Goal: Communication & Community: Answer question/provide support

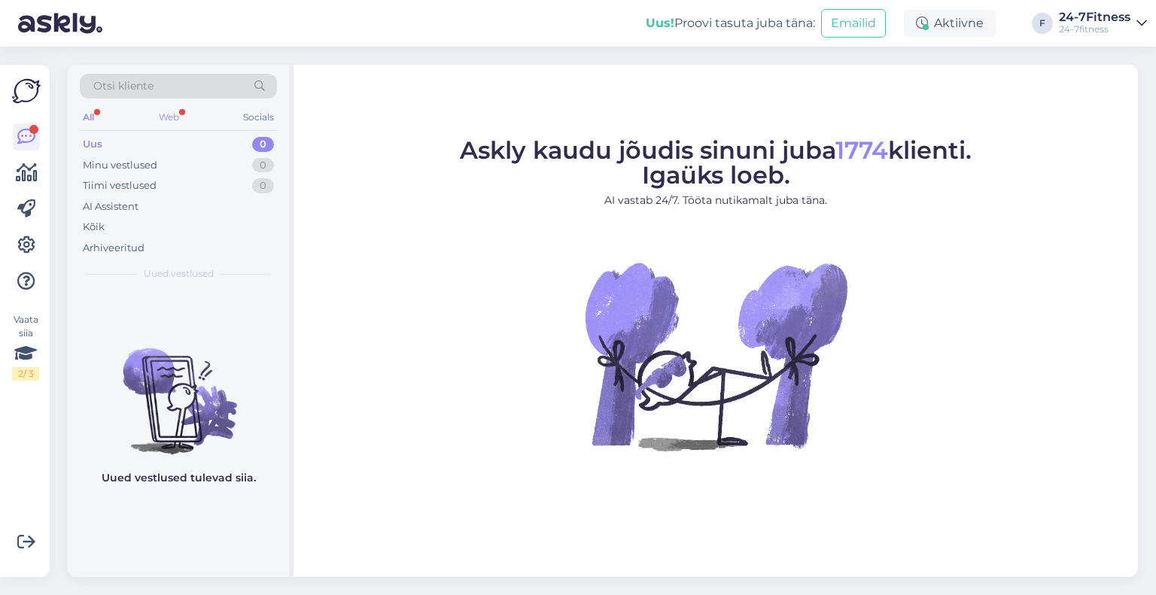
click at [169, 112] on div "Web" at bounding box center [169, 118] width 26 height 20
click at [123, 207] on div "AI Assistent" at bounding box center [111, 207] width 56 height 15
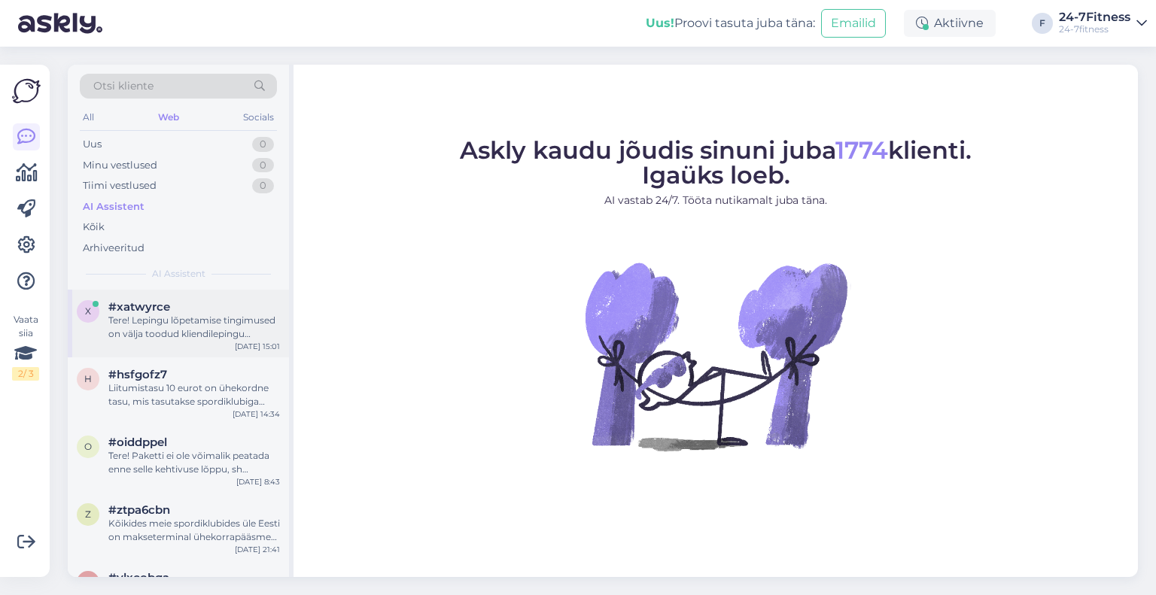
click at [178, 328] on div "Tere! Lepingu lõpetamise tingimused on välja toodud kliendilepingu punktis 9. P…" at bounding box center [194, 327] width 172 height 27
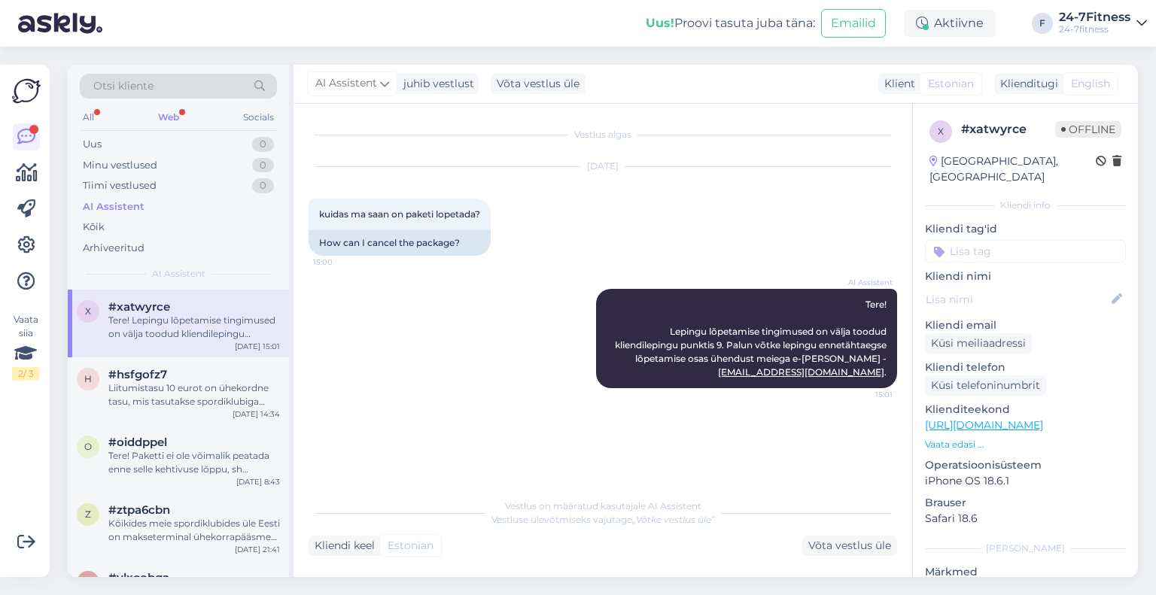
click at [167, 116] on div "Web" at bounding box center [168, 118] width 27 height 20
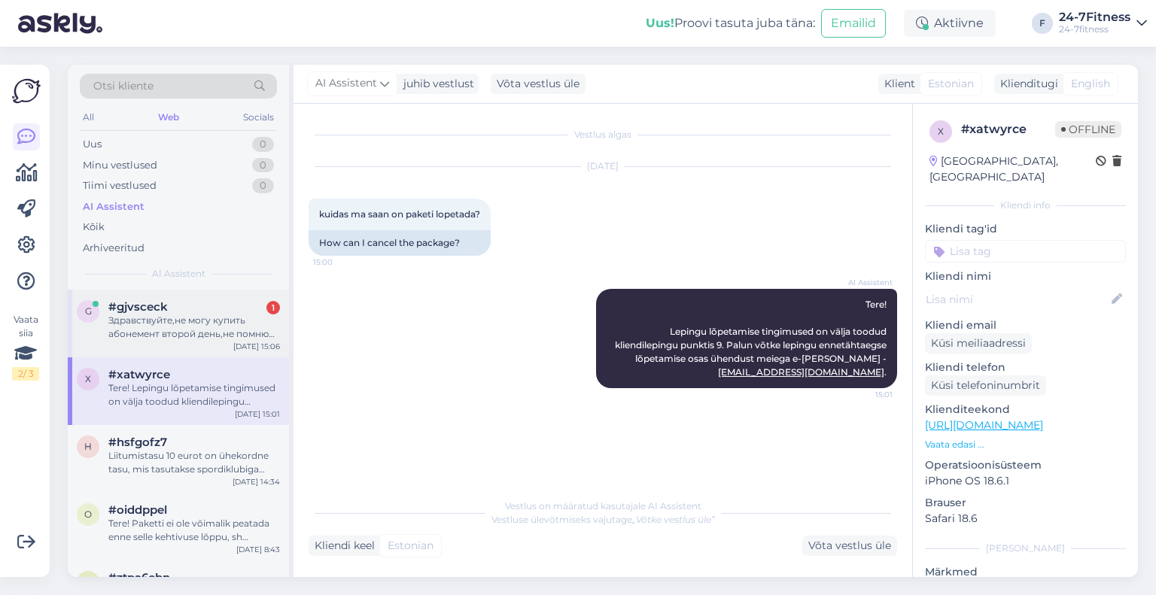
click at [153, 317] on div "Здравствуйте,не могу купить абонемент второй день,не помню пароль,можете как то…" at bounding box center [194, 327] width 172 height 27
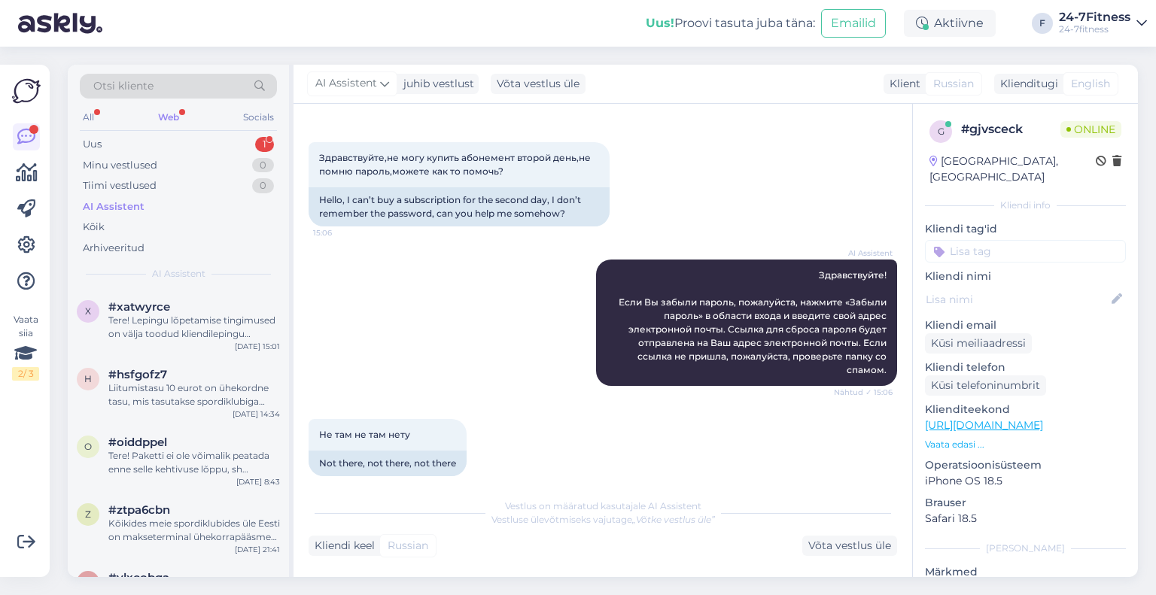
scroll to position [254, 0]
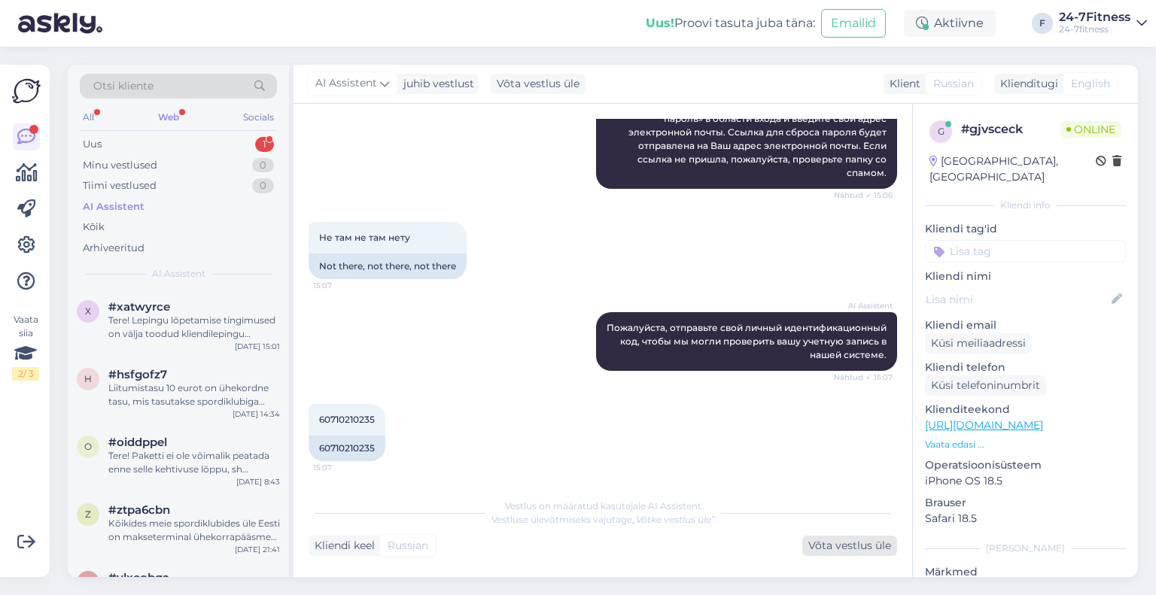
click at [827, 547] on div "Võta vestlus üle" at bounding box center [850, 546] width 95 height 20
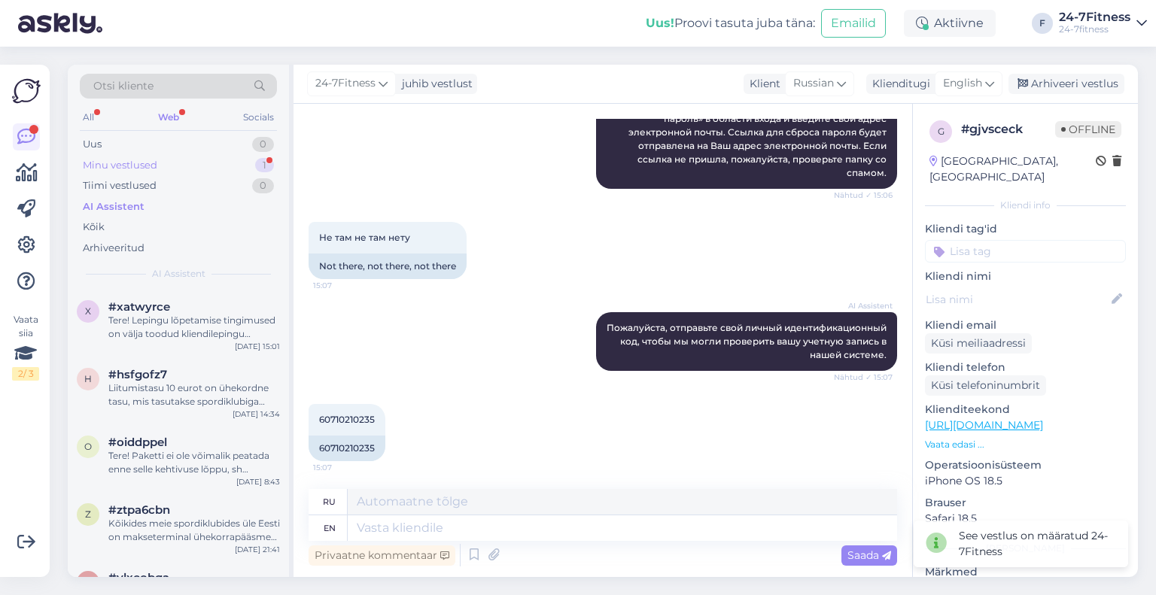
click at [139, 164] on div "Minu vestlused" at bounding box center [120, 165] width 75 height 15
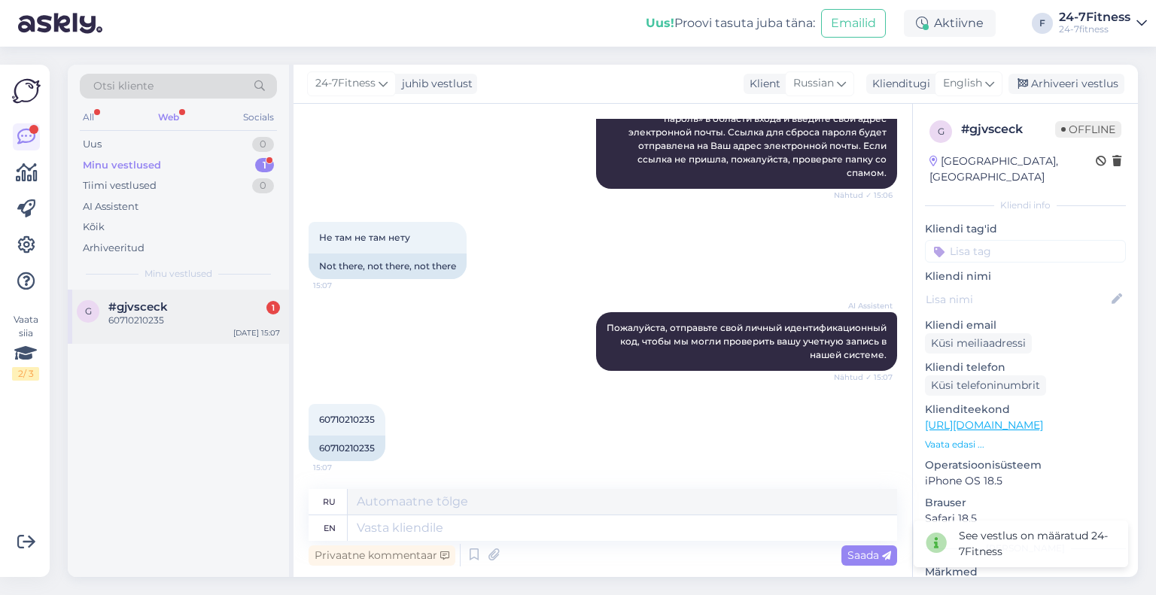
click at [172, 324] on div "60710210235" at bounding box center [194, 321] width 172 height 14
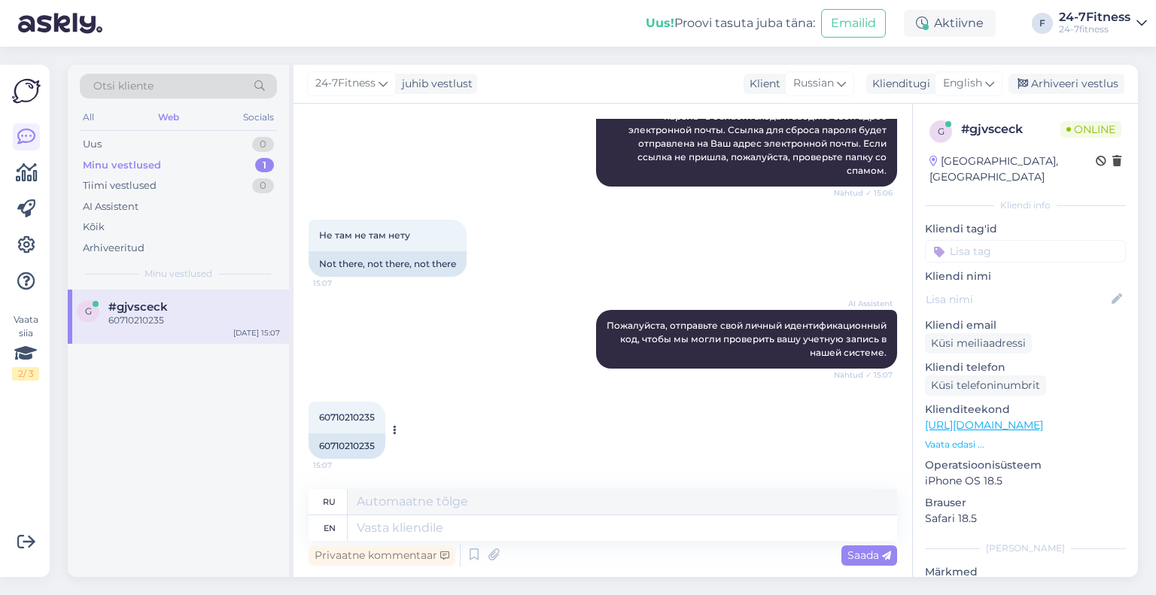
click at [358, 446] on div "60710210235" at bounding box center [347, 447] width 77 height 26
copy div "60710210235"
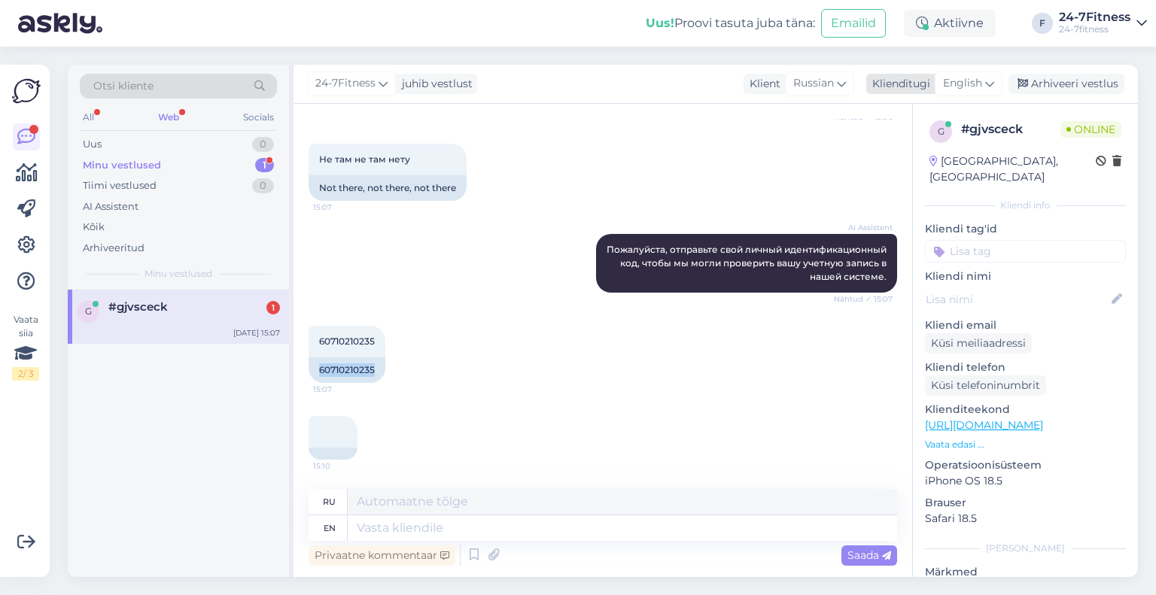
click at [966, 84] on span "English" at bounding box center [962, 83] width 39 height 17
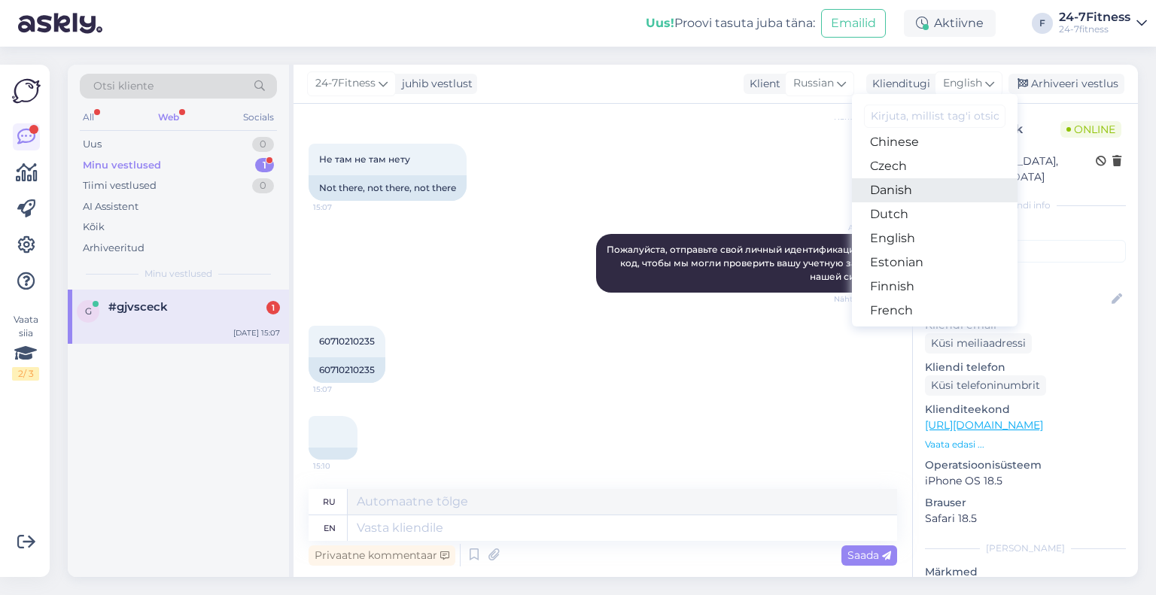
scroll to position [87, 0]
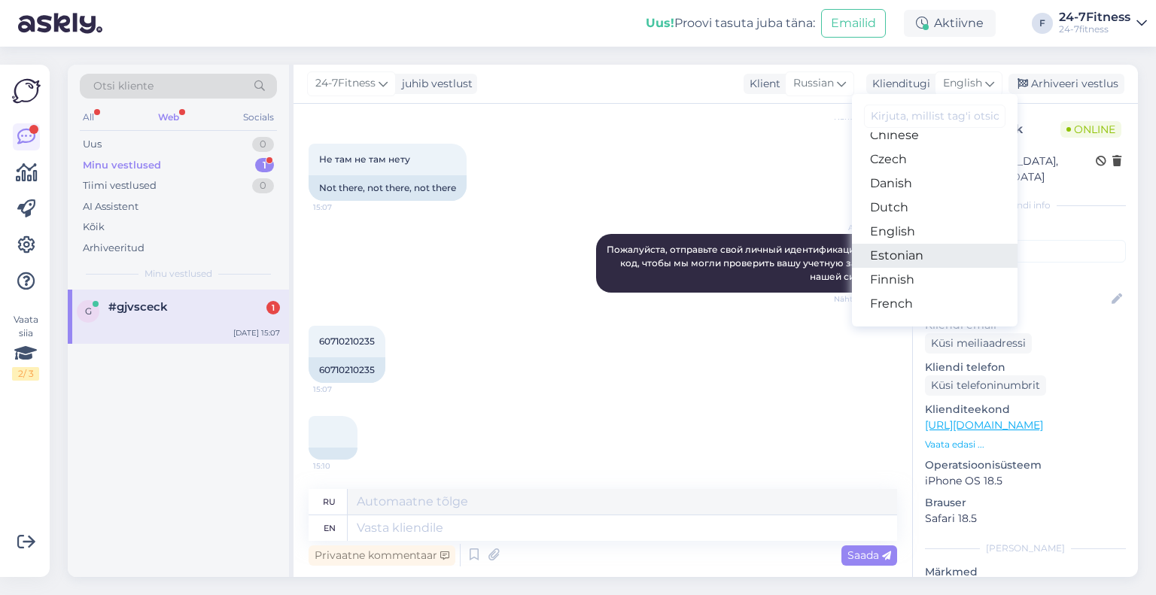
click at [909, 260] on link "Estonian" at bounding box center [935, 256] width 166 height 24
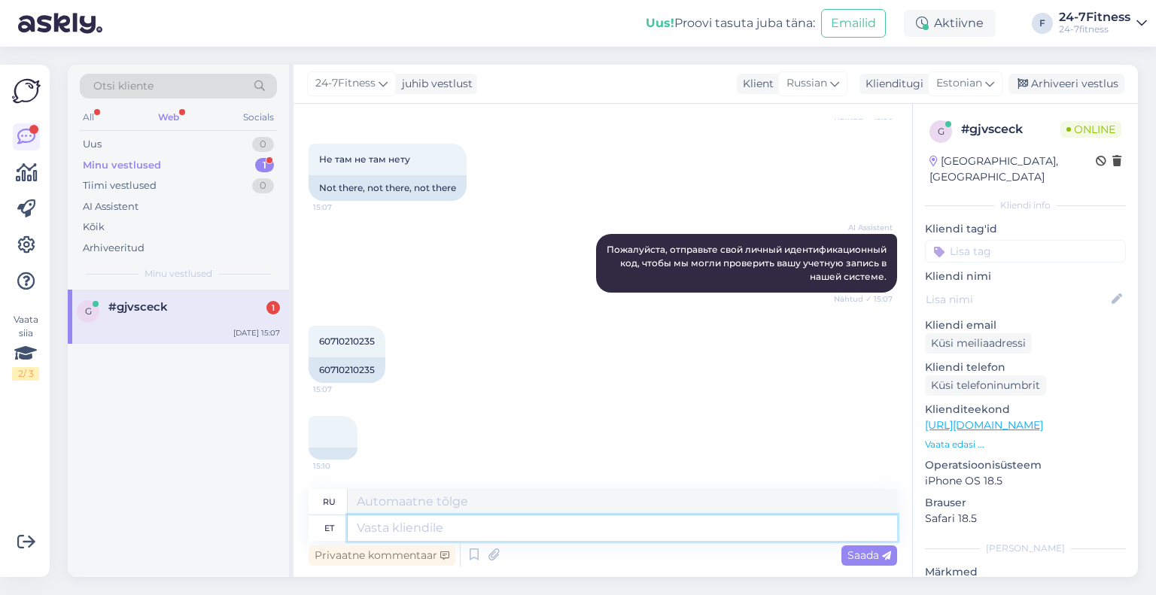
click at [495, 530] on textarea at bounding box center [623, 529] width 550 height 26
type textarea "Teie e-"
type textarea "Твой"
type textarea "Teie e-mailiks meie"
type textarea "Для вашего адреса электронной почты"
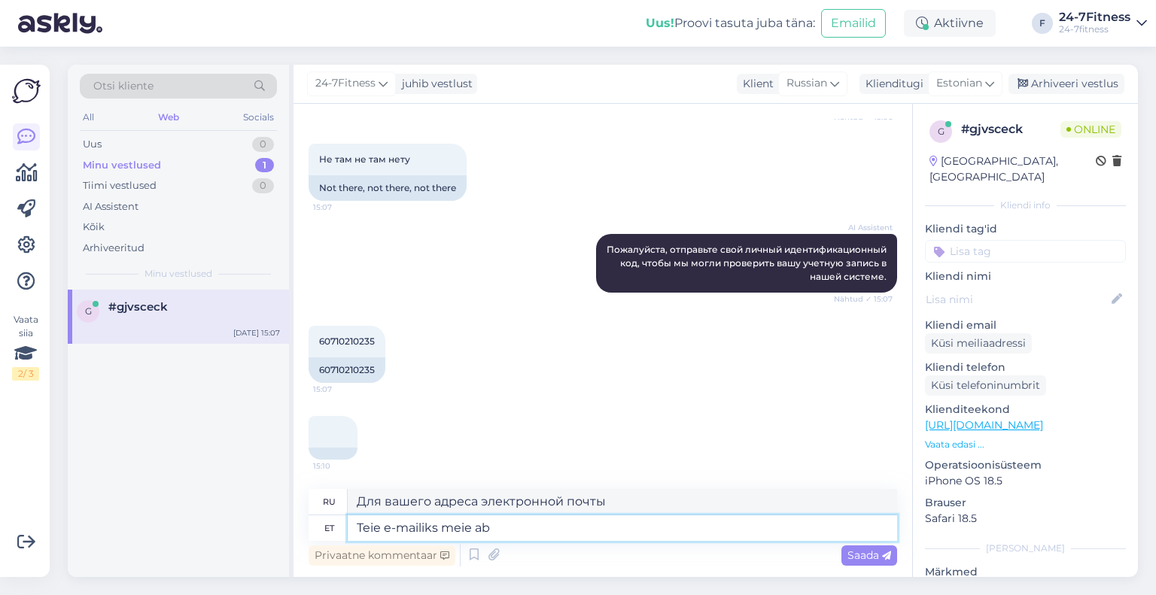
type textarea "Teie e-mailiks meie abd"
type textarea "Ваш адрес электронной почты:"
type textarea "Teie e-mailiks meie andmebaasis on"
type textarea "Ваш адрес электронной почты в нашей базе данных"
paste textarea "[EMAIL_ADDRESS][DOMAIN_NAME]"
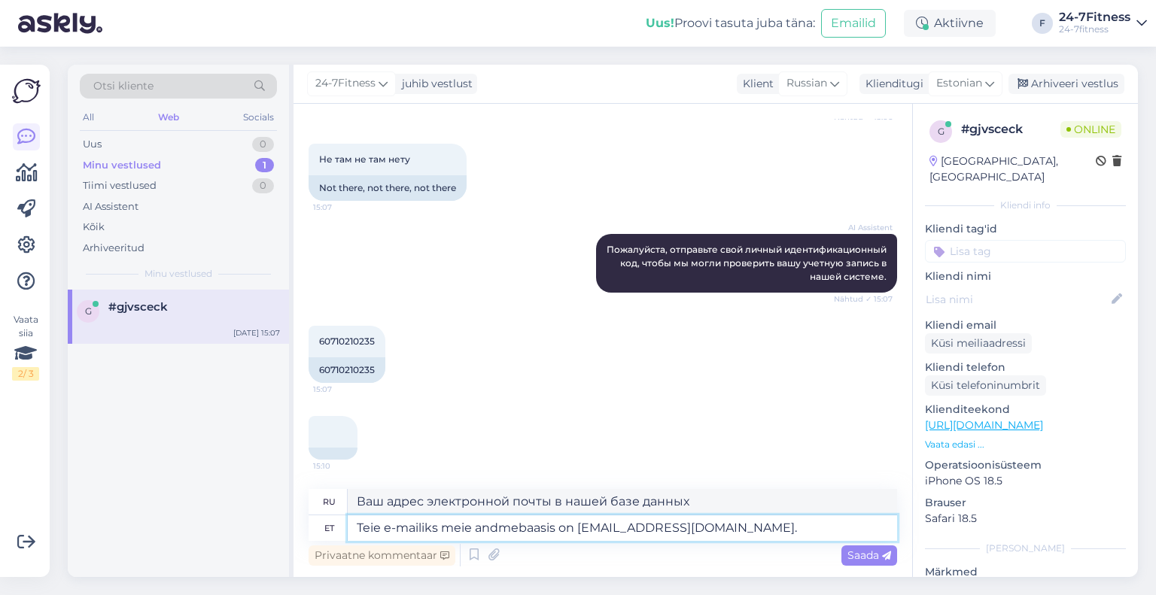
type textarea "Teie e-mailiks meie andmebaasis on [EMAIL_ADDRESS][DOMAIN_NAME]."
type textarea "Ваш адрес электронной почты в нашей базе данных: [EMAIL_ADDRESS][DOMAIN_NAME]."
type textarea "Teie e-mailiks meie andmebaasis on [EMAIL_ADDRESS][DOMAIN_NAME]. Palun vaj"
type textarea "Ваш адрес электронной почты в нашей базе данных — [EMAIL_ADDRESS][DOMAIN_NAME].…"
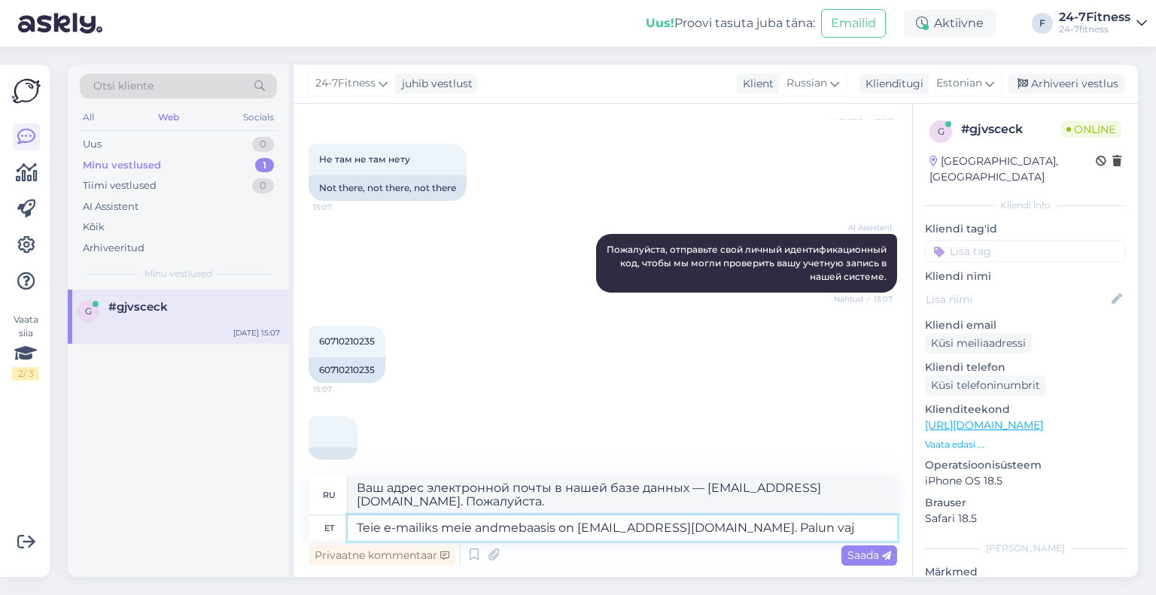
scroll to position [346, 0]
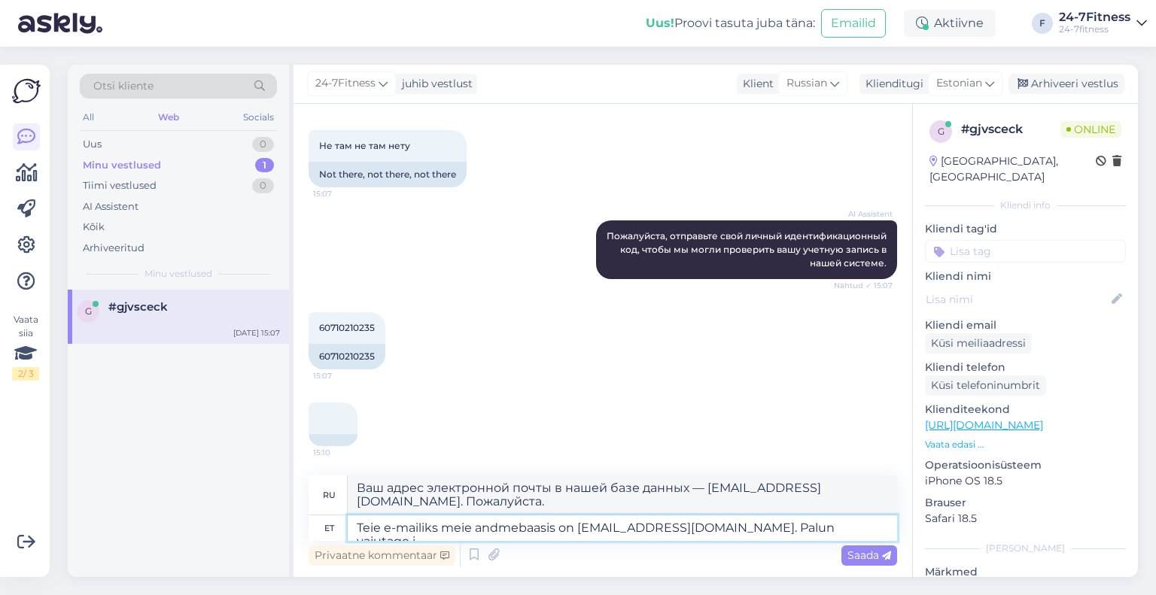
type textarea "Teie e-mailiks meie andmebaasis on [EMAIL_ADDRESS][DOMAIN_NAME]. Palun vajutage…"
type textarea "Ваш адрес электронной почты в нашей базе данных: [EMAIL_ADDRESS][DOMAIN_NAME]. …"
type textarea "Teie e-mailiks meie andmebaasis on [EMAIL_ADDRESS][DOMAIN_NAME]. Palun vajutage…"
type textarea "Ваш адрес электронной почты в нашей базе данных: [EMAIL_ADDRESS][DOMAIN_NAME]. …"
type textarea "Teie e-mailiks meie andmebaasis on [EMAIL_ADDRESS][DOMAIN_NAME]. Palun vajutage…"
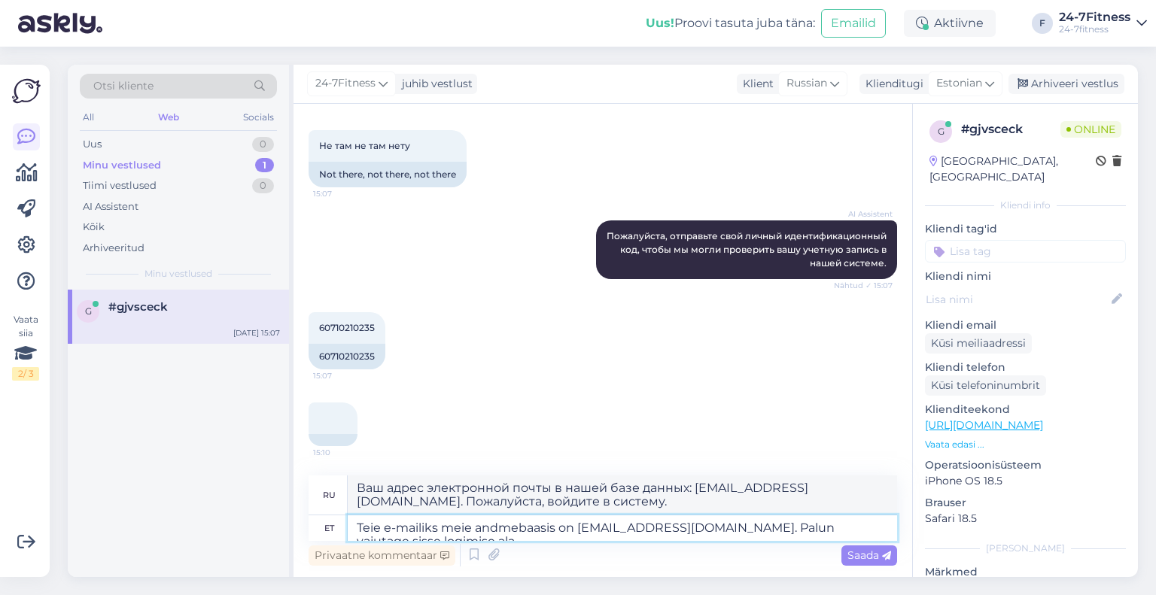
scroll to position [348, 0]
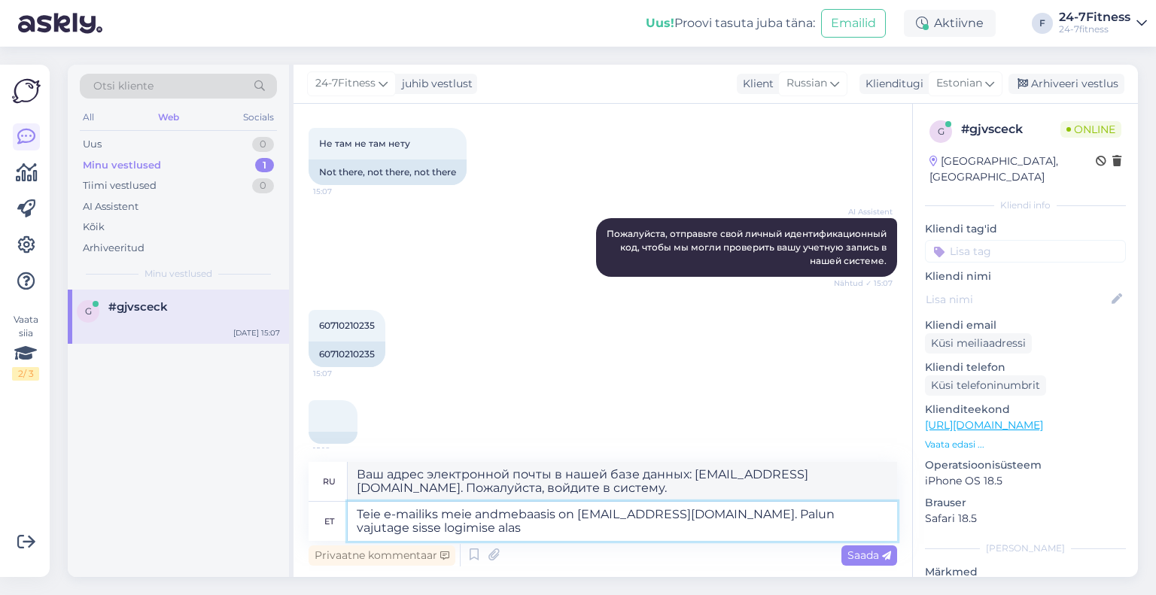
type textarea "Ваш адрес электронной почты в нашей базе данных: [EMAIL_ADDRESS][DOMAIN_NAME]. …"
type textarea "Teie e-mailiks meie andmebaasis on [EMAIL_ADDRESS][DOMAIN_NAME]. Palun vajutage…"
type textarea "Ваш адрес электронной почты в нашей базе данных: [EMAIL_ADDRESS][DOMAIN_NAME]. …"
type textarea "Teie e-mailiks meie andmebaasis on [EMAIL_ADDRESS][DOMAIN_NAME]. Palun vajutage…"
type textarea "Ваш адрес электронной почты в нашей базе данных: [EMAIL_ADDRESS][DOMAIN_NAME]. …"
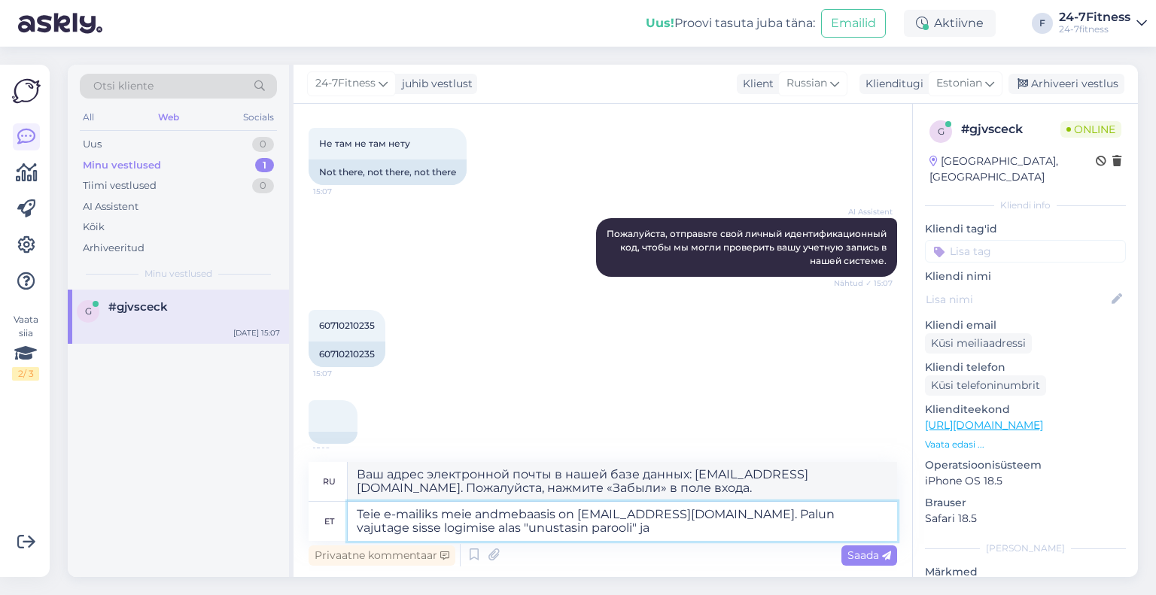
type textarea "Teie e-mailiks meie andmebaasis on [EMAIL_ADDRESS][DOMAIN_NAME]. Palun vajutage…"
type textarea "Ваш адрес электронной почты в нашей базе данных: [EMAIL_ADDRESS][DOMAIN_NAME]. …"
type textarea "Teie e-mailiks meie andmebaasis on [EMAIL_ADDRESS][DOMAIN_NAME]. Palun vajutage…"
type textarea "Ваш адрес электронной почты в нашей базе данных: [EMAIL_ADDRESS][DOMAIN_NAME]. …"
type textarea "Teie e-mailiks meie andmebaasis on [EMAIL_ADDRESS][DOMAIN_NAME]. Palun vajutage…"
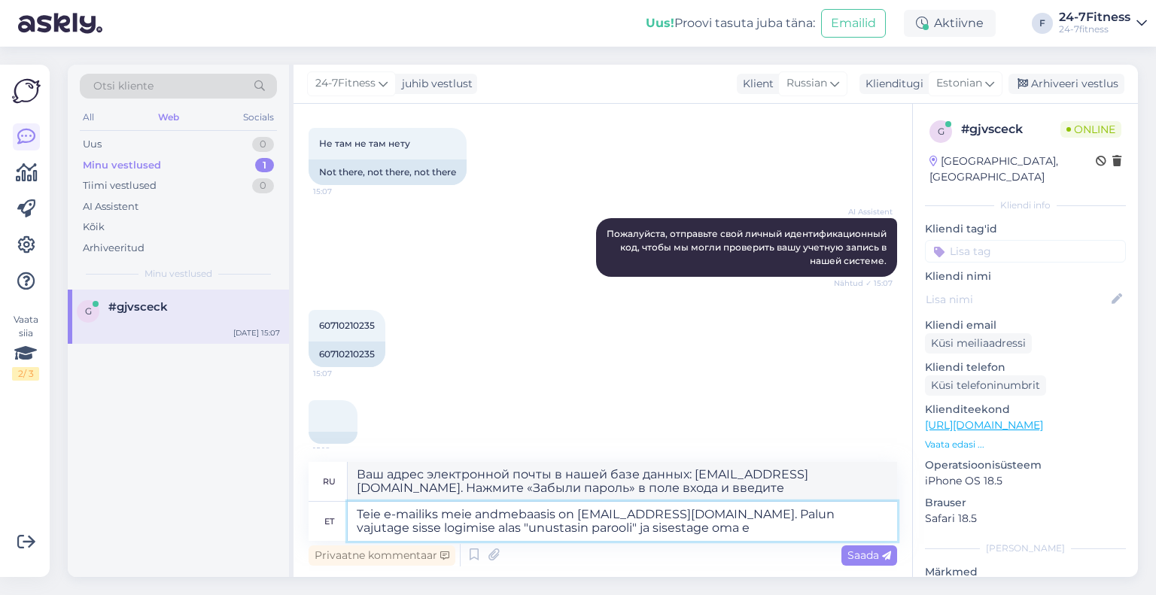
type textarea "Ваш адрес электронной почты в нашей базе данных: [EMAIL_ADDRESS][DOMAIN_NAME]. …"
type textarea "Teie e-mailiks meie andmebaasis on [EMAIL_ADDRESS][DOMAIN_NAME]. Palun vajutage…"
type textarea "Ваш адрес электронной почты в нашей базе данных: [EMAIL_ADDRESS][DOMAIN_NAME]. …"
paste textarea "[EMAIL_ADDRESS][DOMAIN_NAME]"
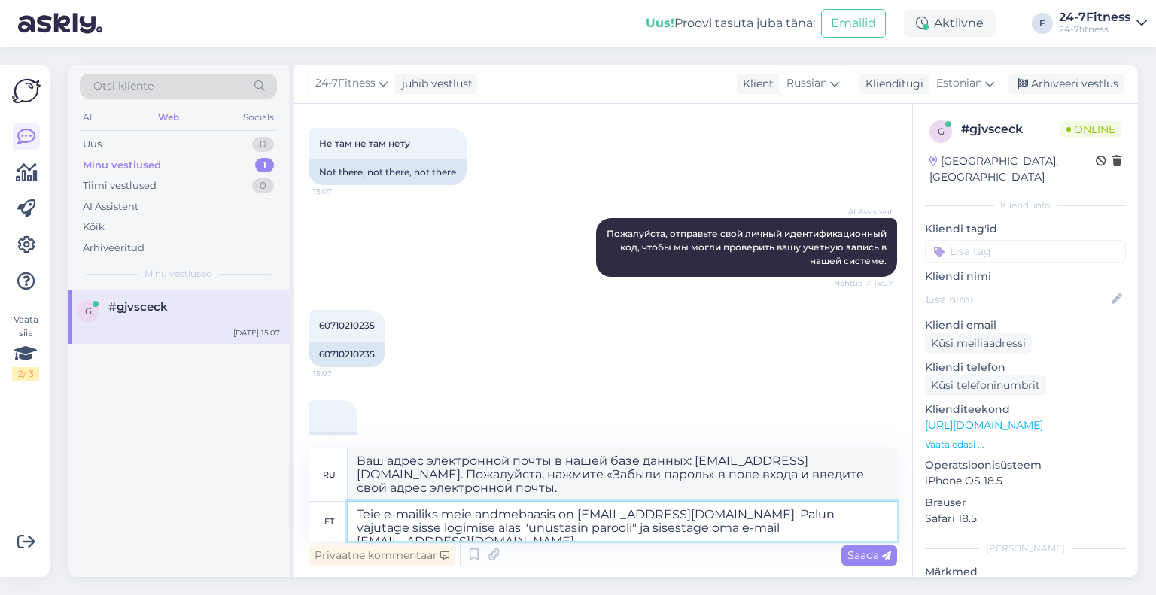
type textarea "Teie e-mailiks meie andmebaasis on [EMAIL_ADDRESS][DOMAIN_NAME]. Palun vajutage…"
type textarea "Ваш адрес электронной почты в нашей базе данных: [EMAIL_ADDRESS][DOMAIN_NAME]. …"
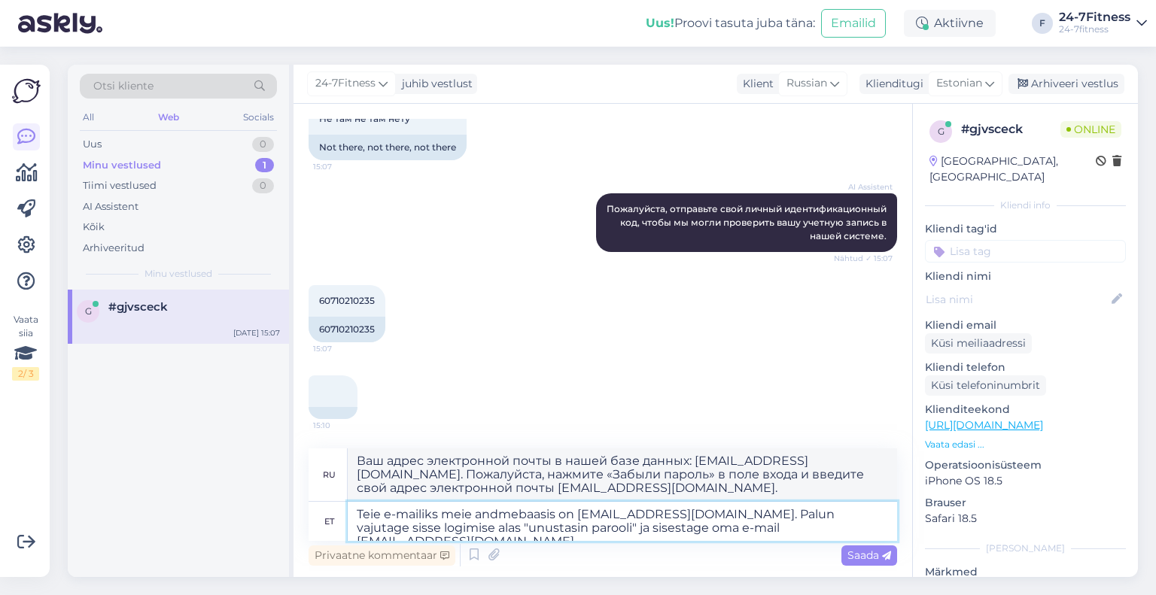
click at [815, 532] on textarea "Teie e-mailiks meie andmebaasis on [EMAIL_ADDRESS][DOMAIN_NAME]. Palun vajutage…" at bounding box center [623, 521] width 550 height 39
type textarea "Teie e-mailiks meie andmebaasis on [EMAIL_ADDRESS][DOMAIN_NAME]. Palun vajutage…"
type textarea "Ваш адрес электронной почты в нашей базе данных — [EMAIL_ADDRESS][DOMAIN_NAME].…"
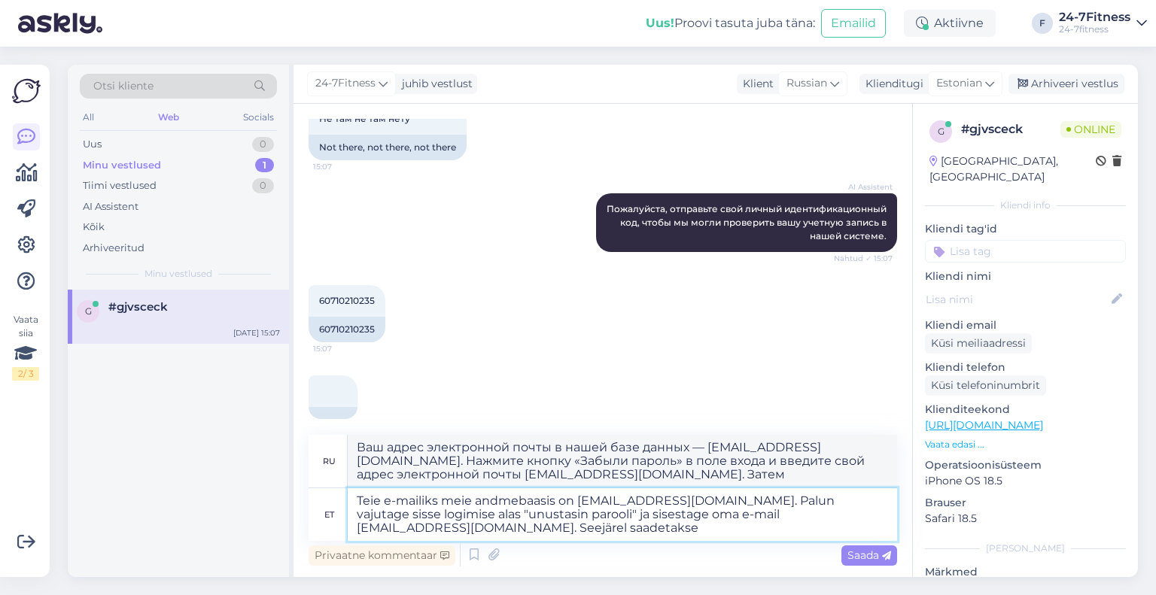
type textarea "Teie e-mailiks meie andmebaasis on [EMAIL_ADDRESS][DOMAIN_NAME]. Palun vajutage…"
type textarea "Ваш адрес электронной почты в нашей базе данных — [EMAIL_ADDRESS][DOMAIN_NAME].…"
type textarea "Teie e-mailiks meie andmebaasis on [EMAIL_ADDRESS][DOMAIN_NAME]. Palun vajutage…"
type textarea "Ваш адрес электронной почты в нашей базе данных — [EMAIL_ADDRESS][DOMAIN_NAME].…"
type textarea "Teie e-mailiks meie andmebaasis on [EMAIL_ADDRESS][DOMAIN_NAME]. Palun vajutage…"
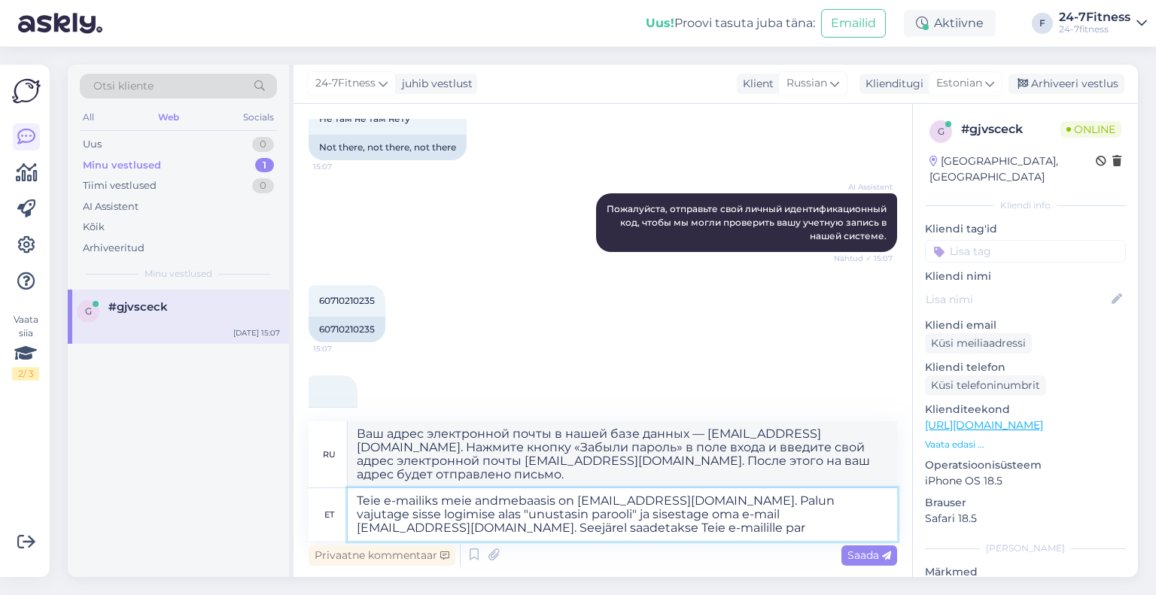
type textarea "Ваш адрес электронной почты в нашей базе данных — [EMAIL_ADDRESS][DOMAIN_NAME].…"
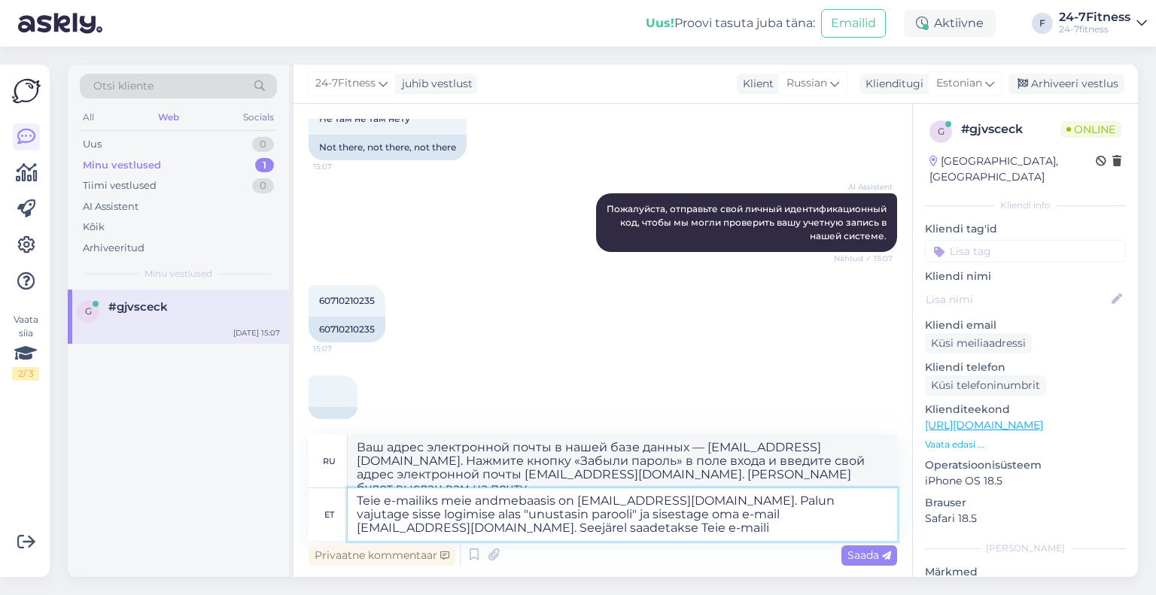
type textarea "Teie e-mailiks meie andmebaasis on [EMAIL_ADDRESS][DOMAIN_NAME]. Palun vajutage…"
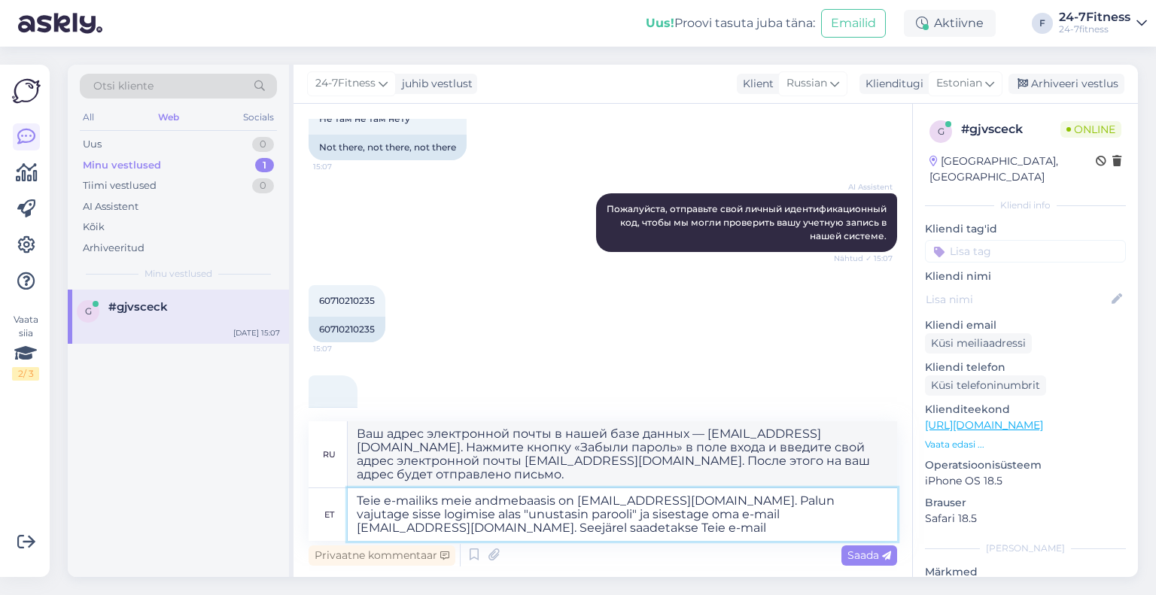
type textarea "Ваш адрес электронной почты в нашей базе данных — [EMAIL_ADDRESS][DOMAIN_NAME].…"
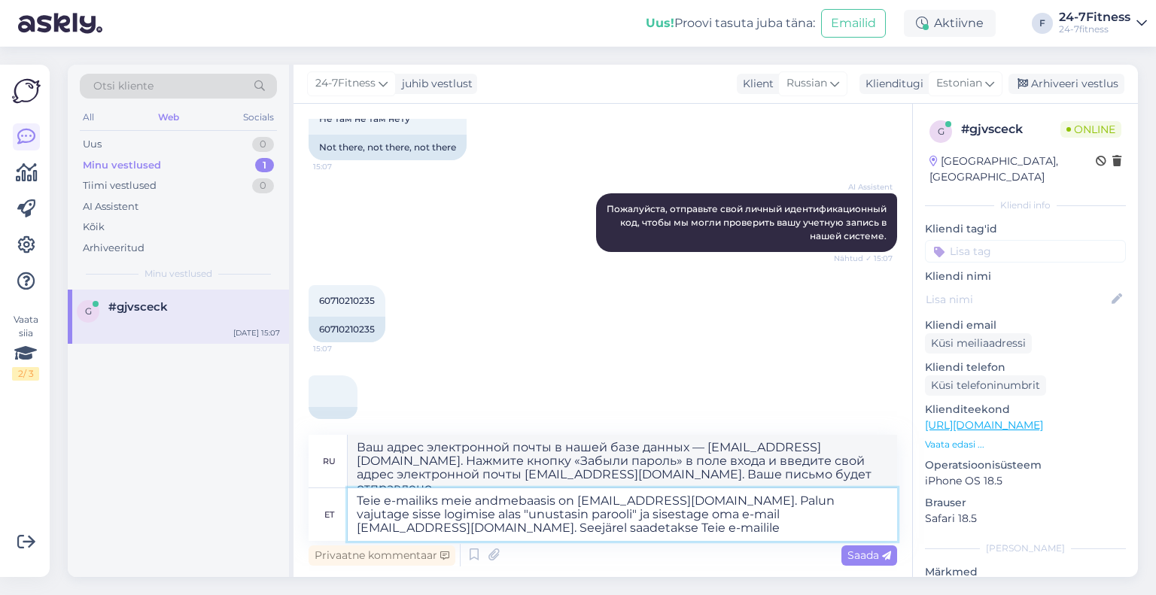
type textarea "Teie e-mailiks meie andmebaasis on [EMAIL_ADDRESS][DOMAIN_NAME]. Palun vajutage…"
type textarea "Ваш адрес электронной почты в нашей базе данных — [EMAIL_ADDRESS][DOMAIN_NAME].…"
type textarea "Teie e-mailiks meie andmebaasis on [EMAIL_ADDRESS][DOMAIN_NAME]. Palun vajutage…"
type textarea "Ваш адрес электронной почты в нашей базе данных — [EMAIL_ADDRESS][DOMAIN_NAME].…"
type textarea "Teie e-mailiks meie andmebaasis on [EMAIL_ADDRESS][DOMAIN_NAME]. Palun vajutage…"
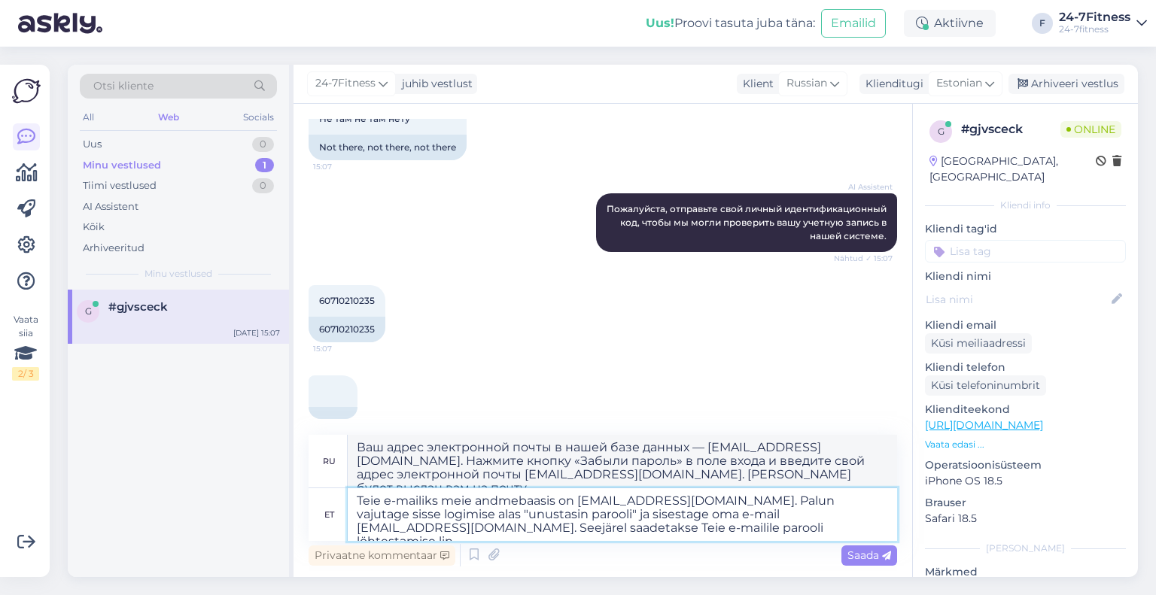
type textarea "Ваш адрес электронной почты в нашей базе данных — [EMAIL_ADDRESS][DOMAIN_NAME].…"
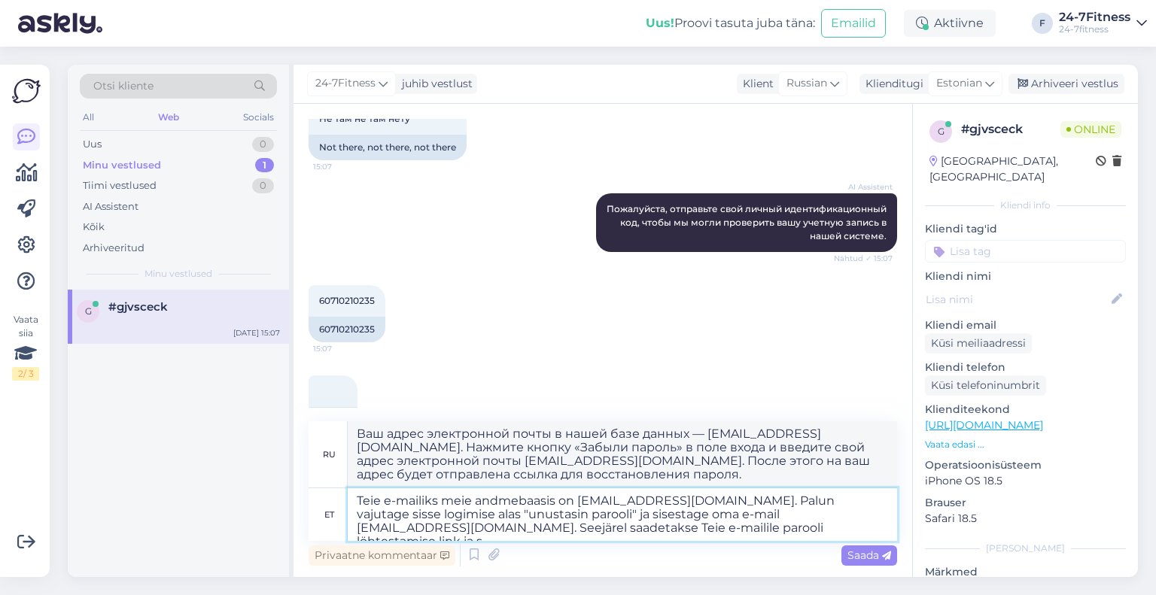
type textarea "Teie e-mailiks meie andmebaasis on [EMAIL_ADDRESS][DOMAIN_NAME]. Palun vajutage…"
type textarea "Ваш адрес электронной почты в нашей базе данных: [EMAIL_ADDRESS][DOMAIN_NAME]. …"
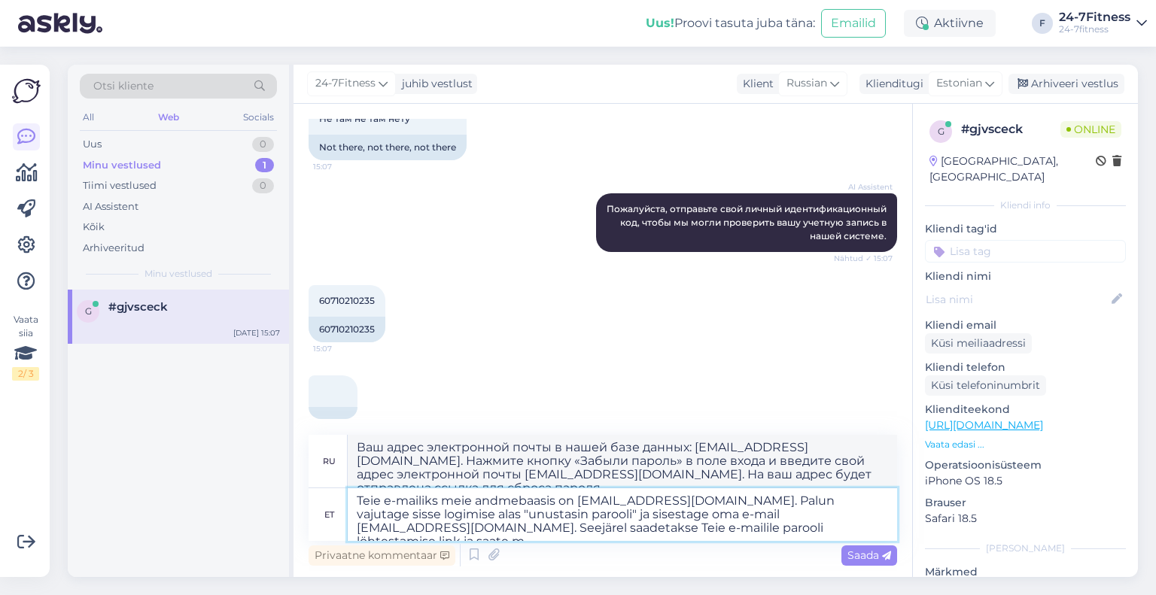
type textarea "Teie e-mailiks meie andmebaasis on [EMAIL_ADDRESS][DOMAIN_NAME]. Palun vajutage…"
type textarea "Ваш адрес электронной почты в нашей базе данных: [EMAIL_ADDRESS][DOMAIN_NAME]. …"
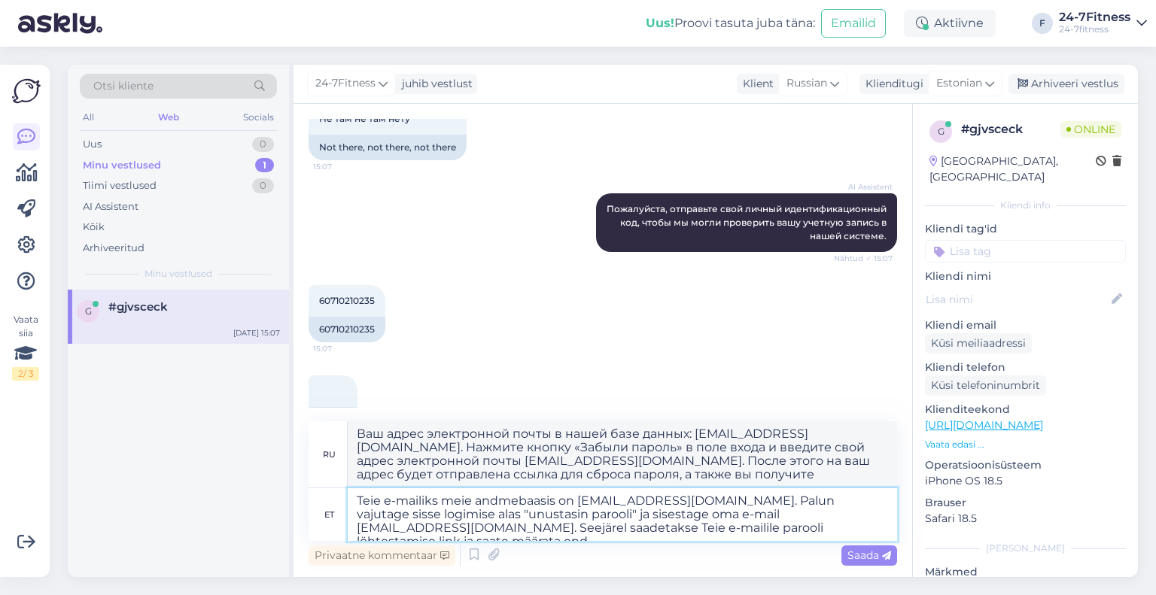
type textarea "Teie e-mailiks meie andmebaasis on [EMAIL_ADDRESS][DOMAIN_NAME]. Palun vajutage…"
type textarea "Ваш адрес электронной почты в нашей базе данных — [EMAIL_ADDRESS][DOMAIN_NAME].…"
type textarea "Teie e-mailiks meie andmebaasis on [EMAIL_ADDRESS][DOMAIN_NAME]. Palun vajutage…"
type textarea "Ваш адрес электронной почты в нашей базе данных — [EMAIL_ADDRESS][DOMAIN_NAME].…"
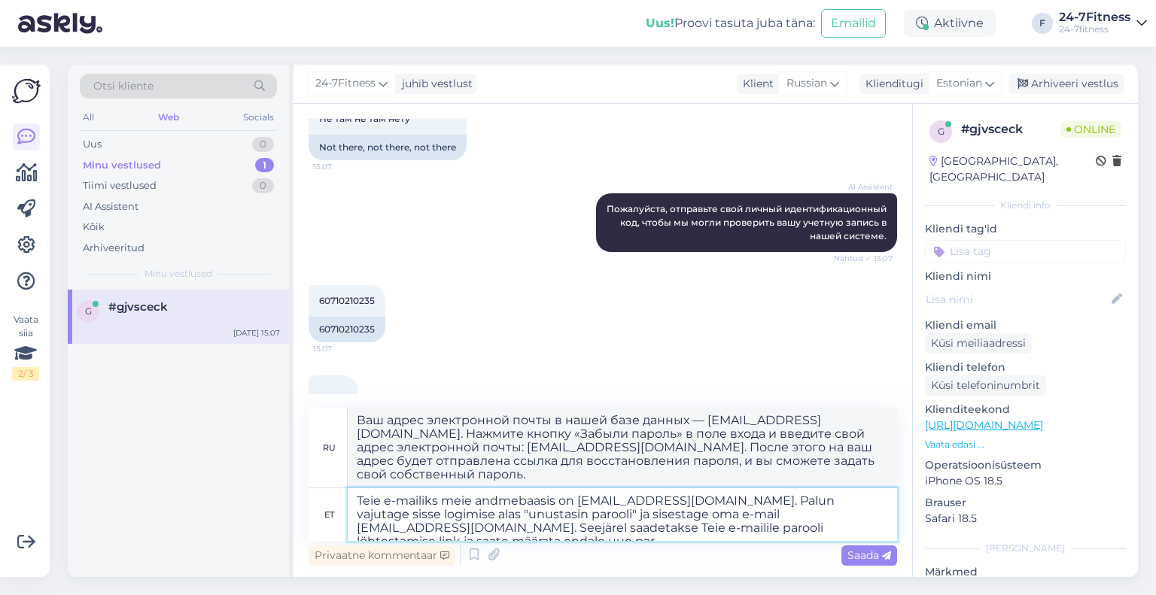
type textarea "Teie e-mailiks meie andmebaasis on [EMAIL_ADDRESS][DOMAIN_NAME]. Palun vajutage…"
type textarea "Ваш адрес электронной почты в нашей базе данных — [EMAIL_ADDRESS][DOMAIN_NAME].…"
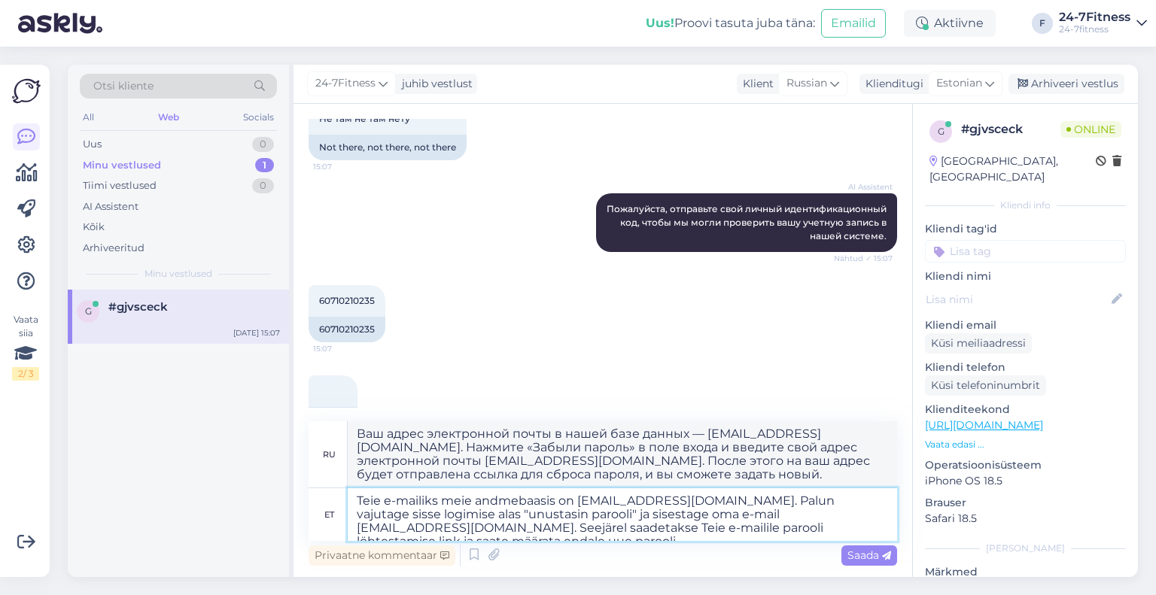
type textarea "Teie e-mailiks meie andmebaasis on [EMAIL_ADDRESS][DOMAIN_NAME]. Palun vajutage…"
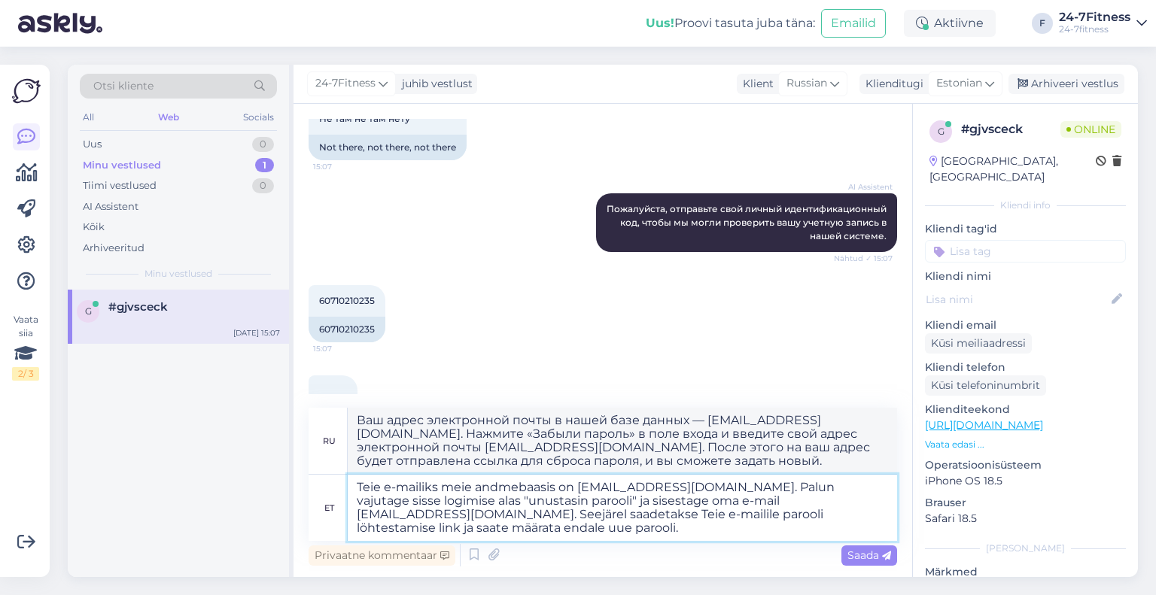
type textarea "Ваш адрес электронной почты в нашей базе данных — [EMAIL_ADDRESS][DOMAIN_NAME].…"
click at [741, 526] on textarea "Teie e-mailiks meie andmebaasis on [EMAIL_ADDRESS][DOMAIN_NAME]. Palun vajutage…" at bounding box center [623, 508] width 550 height 66
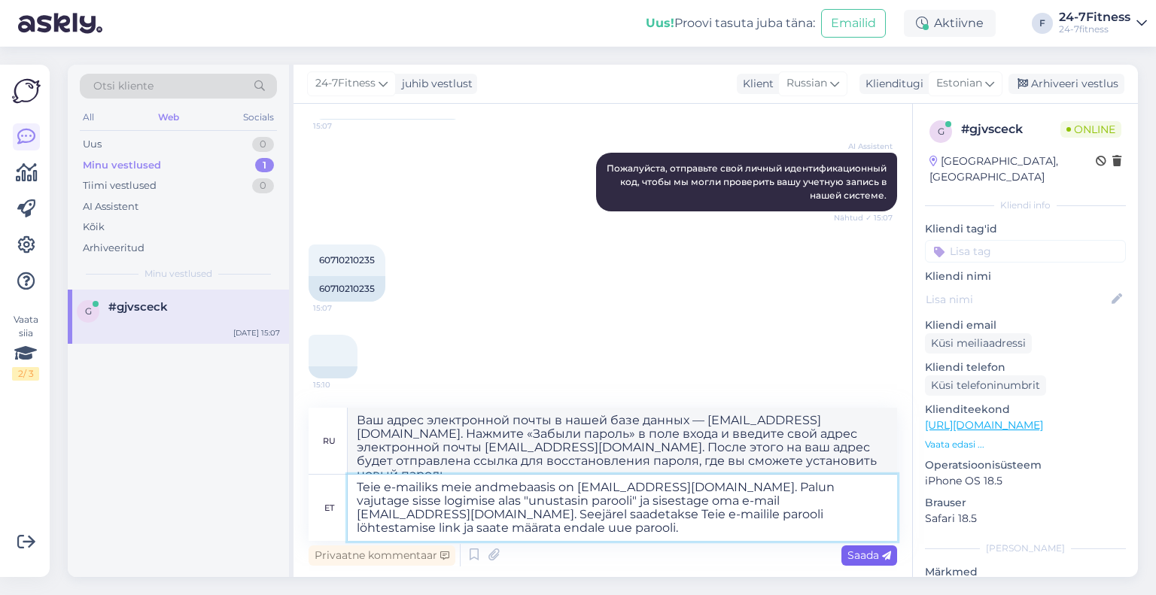
type textarea "Teie e-mailiks meie andmebaasis on [EMAIL_ADDRESS][DOMAIN_NAME]. Palun vajutage…"
click at [867, 550] on span "Saada" at bounding box center [870, 556] width 44 height 14
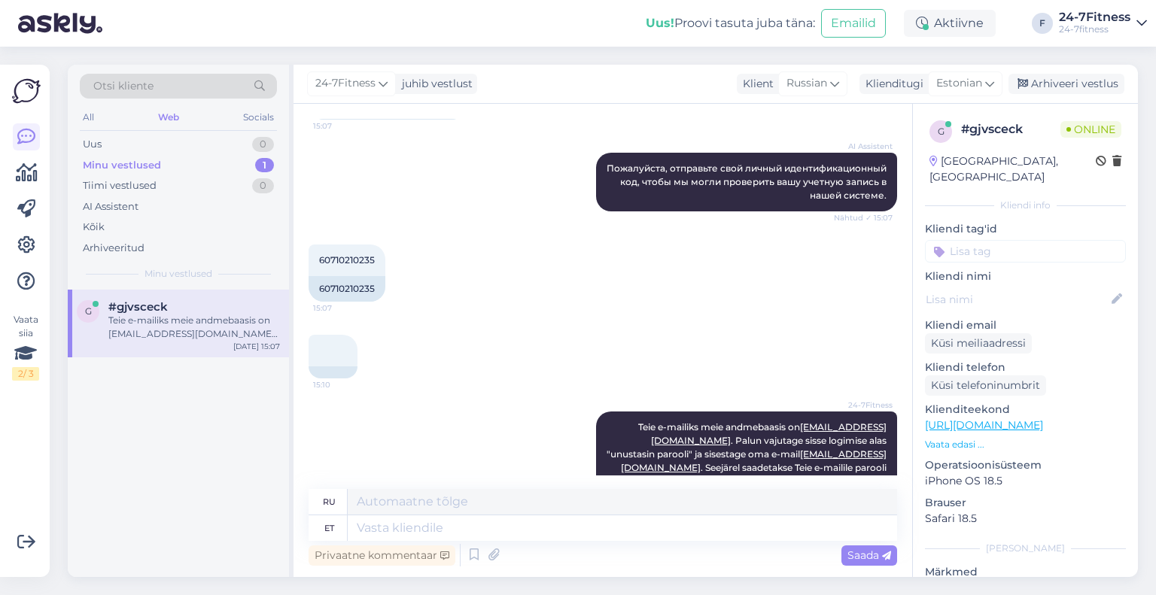
scroll to position [545, 0]
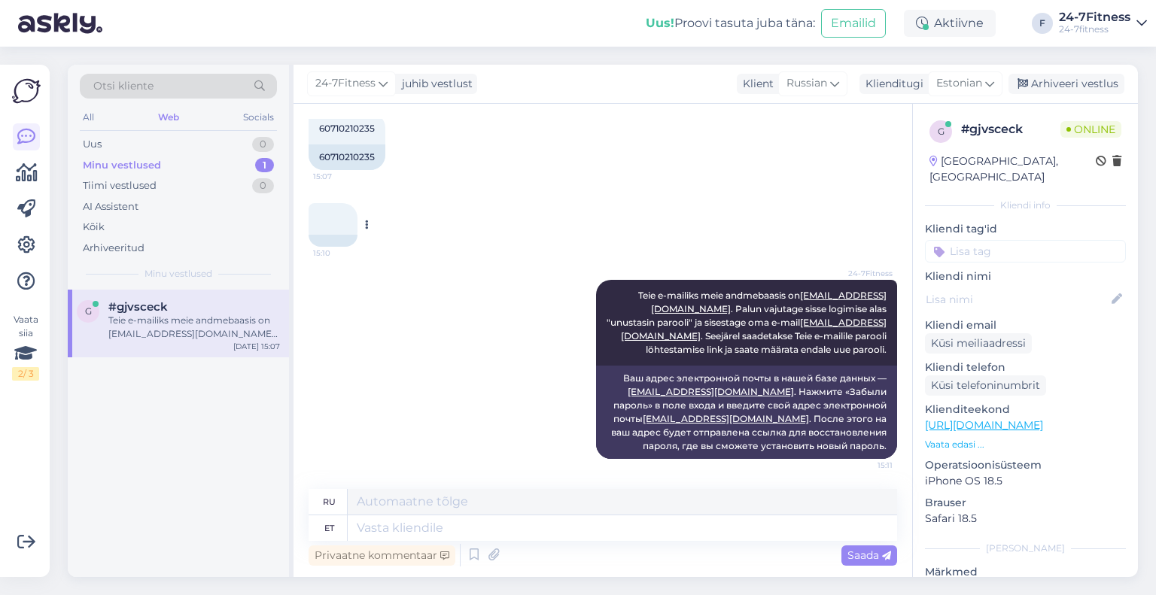
click at [337, 226] on div "15:10" at bounding box center [333, 219] width 49 height 32
click at [145, 203] on div "AI Assistent" at bounding box center [178, 206] width 197 height 21
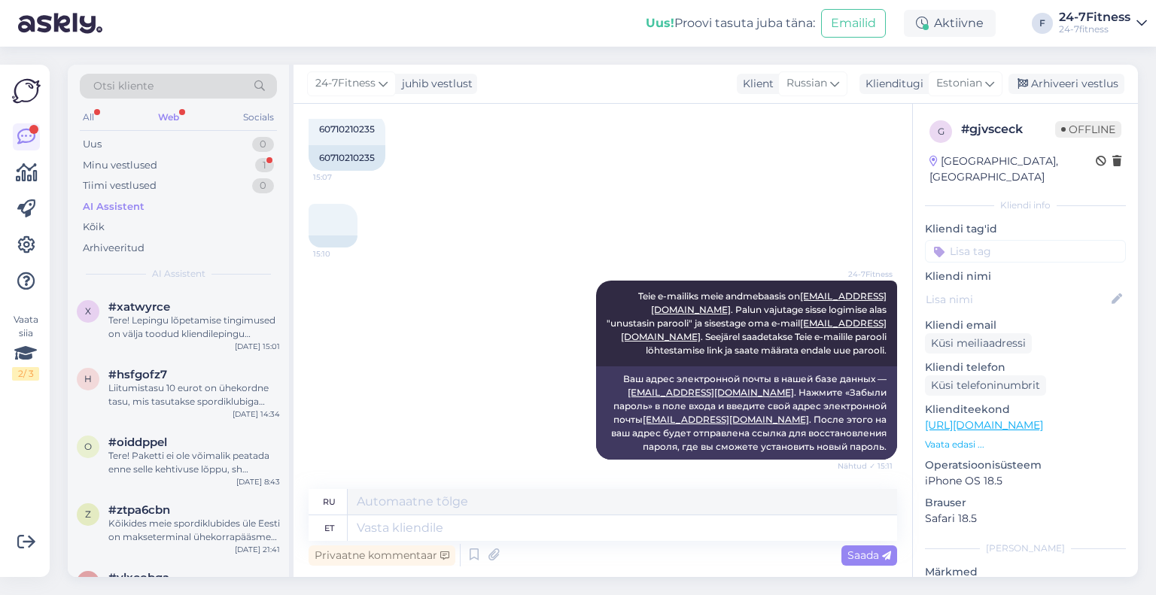
scroll to position [726, 0]
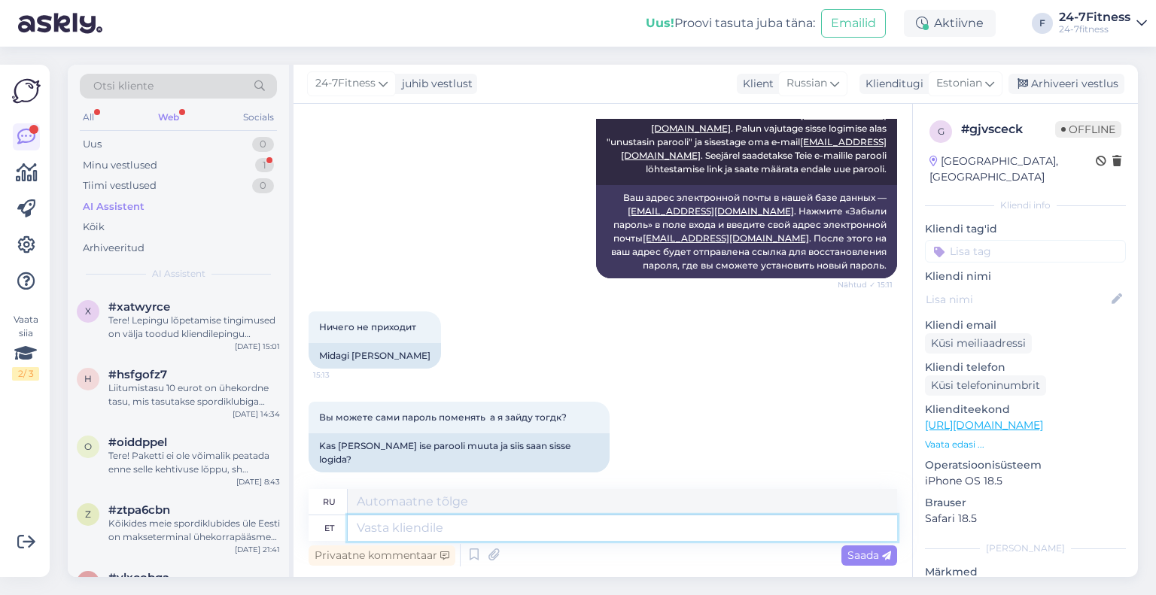
click at [416, 535] on textarea at bounding box center [623, 529] width 550 height 26
click at [227, 177] on div "Tiimi vestlused 0" at bounding box center [178, 185] width 197 height 21
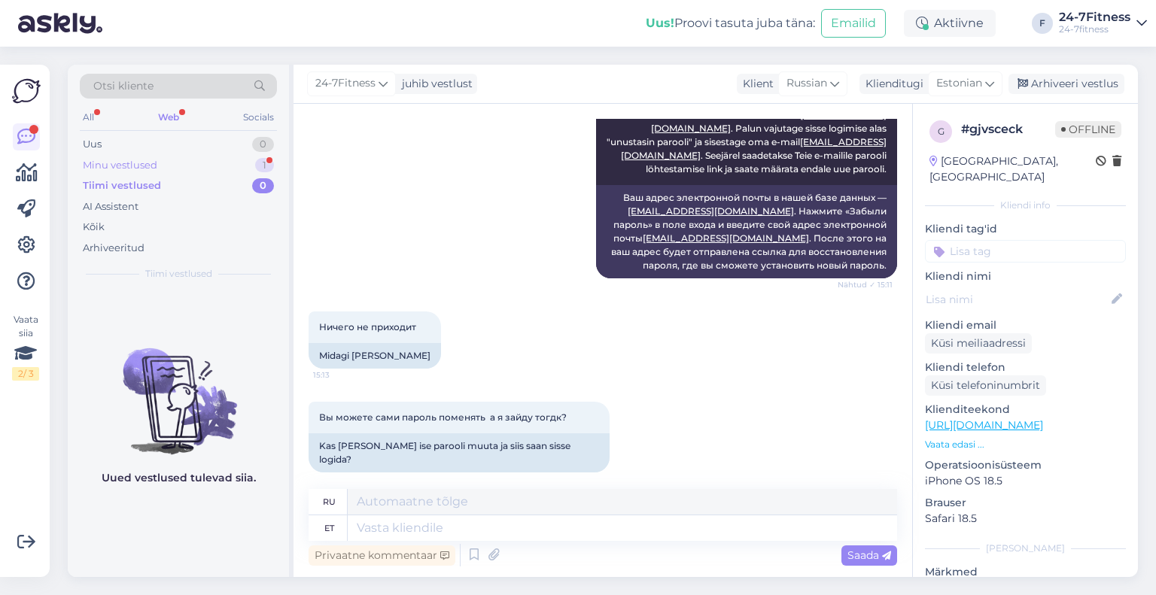
click at [212, 168] on div "Minu vestlused 1" at bounding box center [178, 165] width 197 height 21
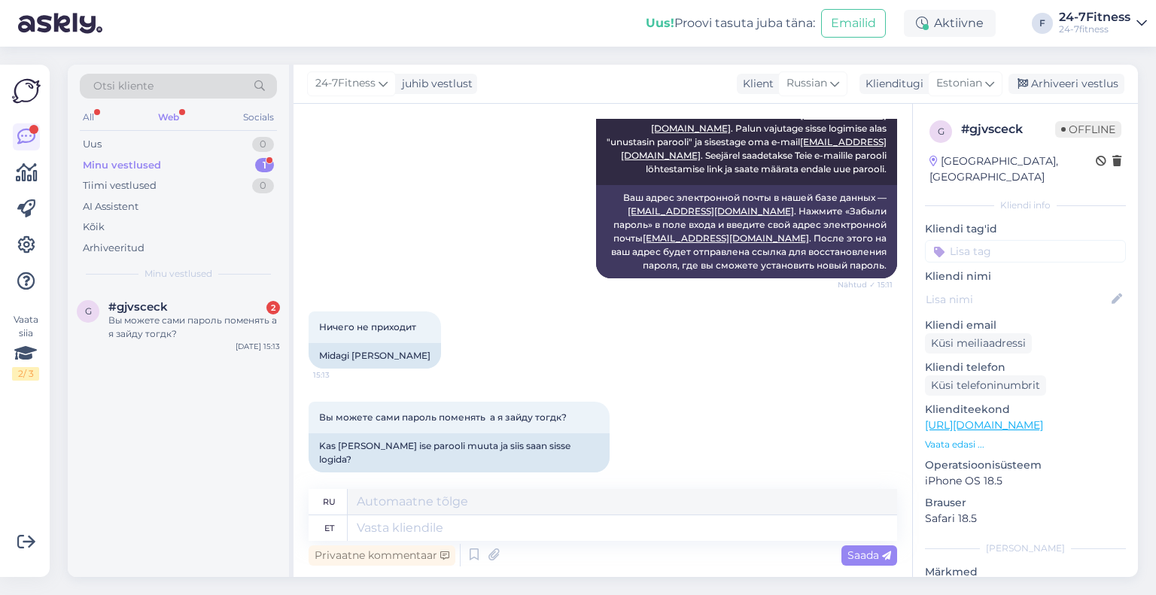
click at [208, 325] on div "Вы можете сами пароль поменять а я зайду тогдк?" at bounding box center [194, 327] width 172 height 27
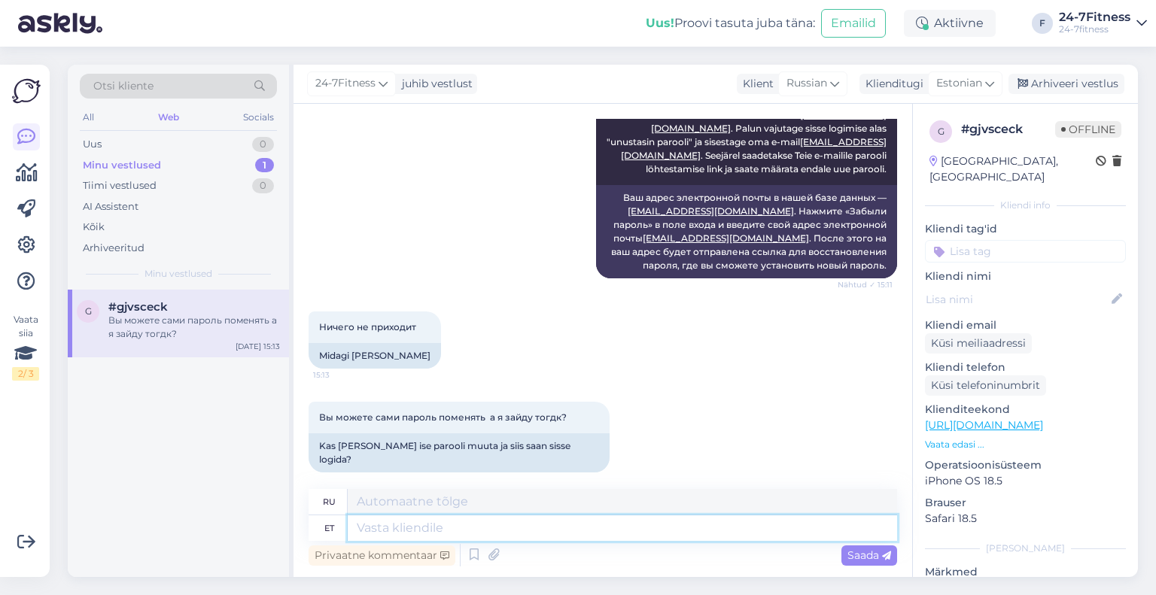
click at [409, 520] on textarea at bounding box center [623, 529] width 550 height 26
click at [550, 526] on textarea at bounding box center [623, 529] width 550 height 26
click at [425, 523] on textarea at bounding box center [623, 529] width 550 height 26
type textarea "Määrasime T"
type textarea "Мы определили"
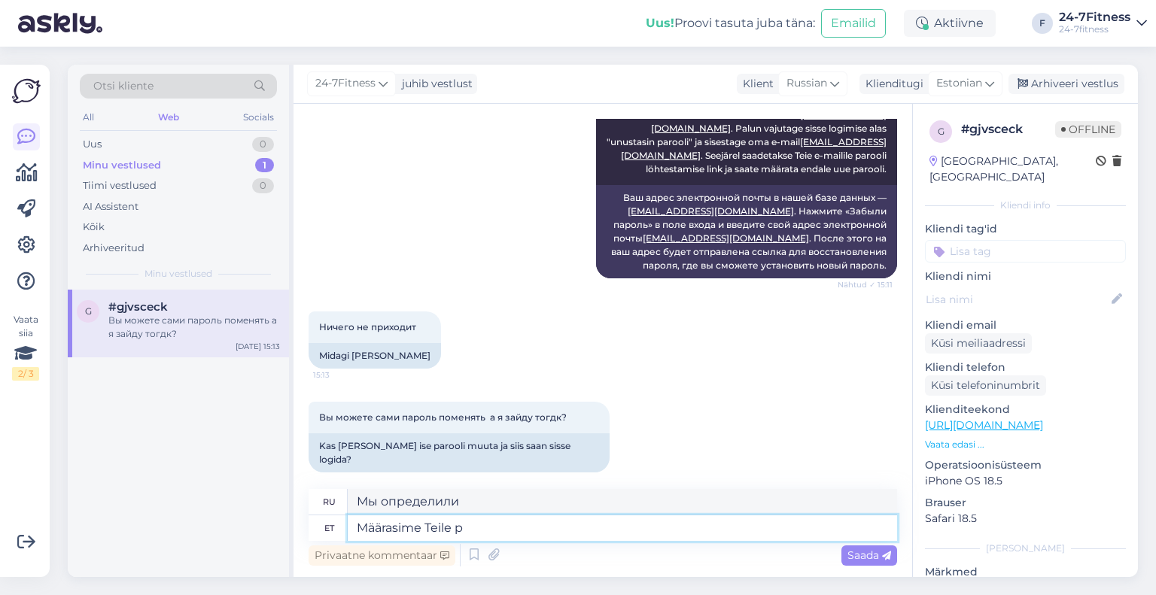
type textarea "Määrasime Teile pa"
type textarea "Мы назначили вас"
type textarea "Määrasime Teile parooliks"
type textarea "Мы установили для вас пароль."
type textarea "Määrasime Teile parooliks olesja1"
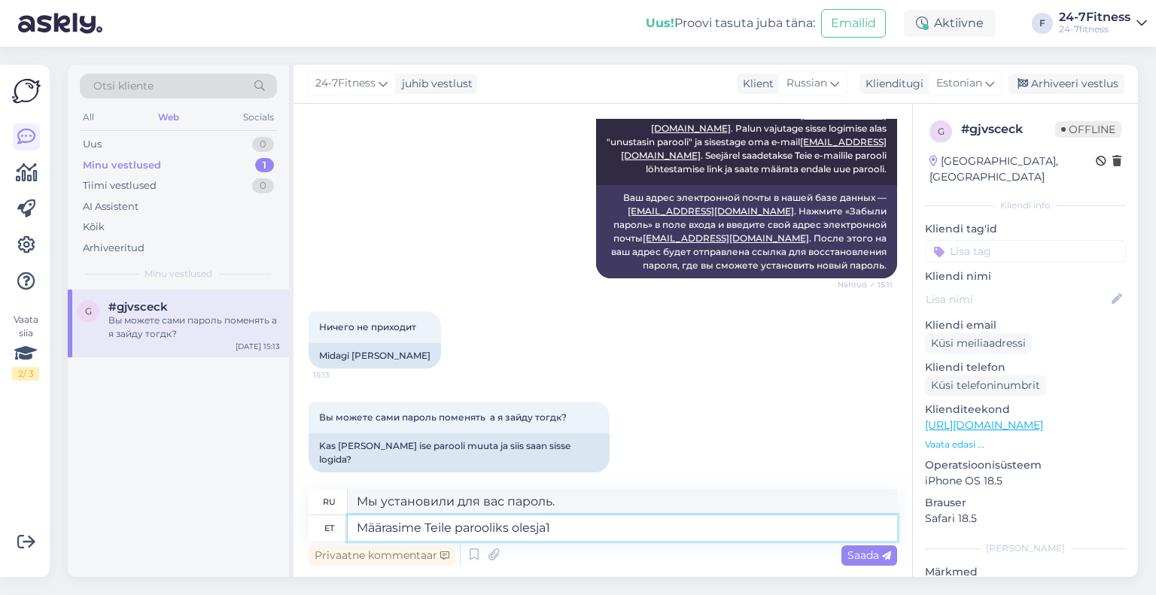
type textarea "Мы установили ваш пароль как olesja1"
type textarea "Määrasime Teile parooliks olesja123."
type textarea "Мы установили ваш пароль как olesja123."
type textarea "Määrasime Teile parooliks olesja123. Palun lo"
type textarea "Мы установили ваш пароль как olesja123. Пожалуйста."
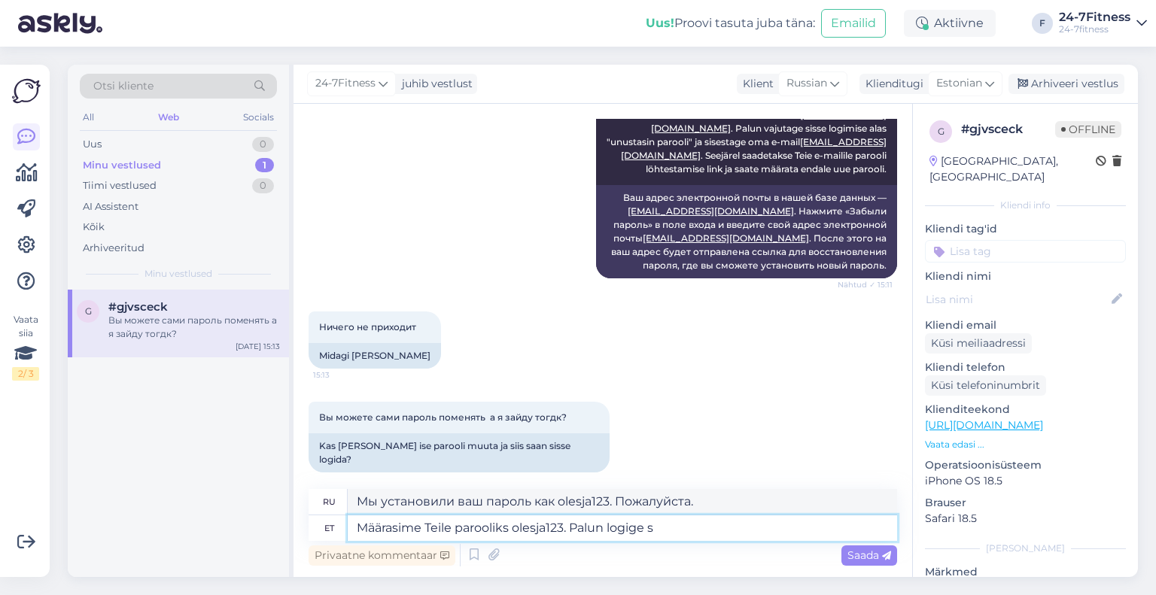
type textarea "Määrasime Teile parooliks olesja123. Palun logige si"
type textarea "Ваш пароль — olesja123. Пожалуйста, войдите в систему."
type textarea "Määrasime Teile parooliks olesja123. Palun logige sisse oma em"
type textarea "Мы установили ваш пароль как olesja123. Пожалуйста, войдите, используя свой пар…"
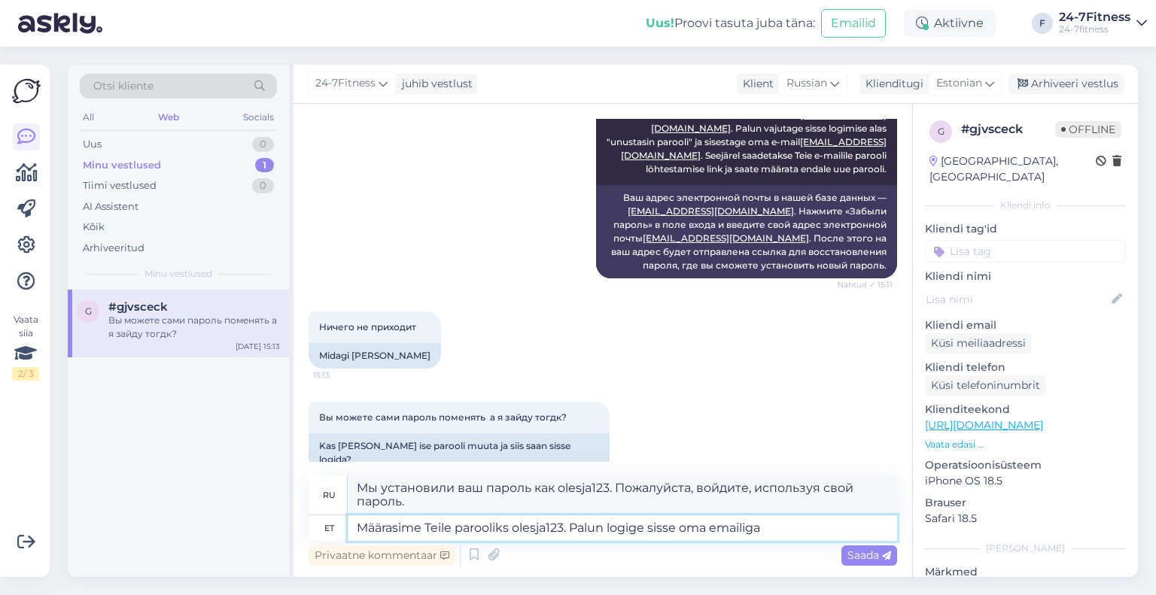
type textarea "Määrasime Teile parooliks olesja123. Palun logige sisse oma emailiga"
type textarea "Ваш пароль — olesja123. Пожалуйста, войдите, используя свой адрес электронной п…"
click at [720, 531] on textarea "Määrasime Teile parooliks olesja123. Palun logige sisse oma emailiga" at bounding box center [623, 529] width 550 height 26
paste textarea "[EMAIL_ADDRESS][DOMAIN_NAME]"
type textarea "Määrasime Teile parooliks olesja123. Palun logige sisse oma [EMAIL_ADDRESS]"
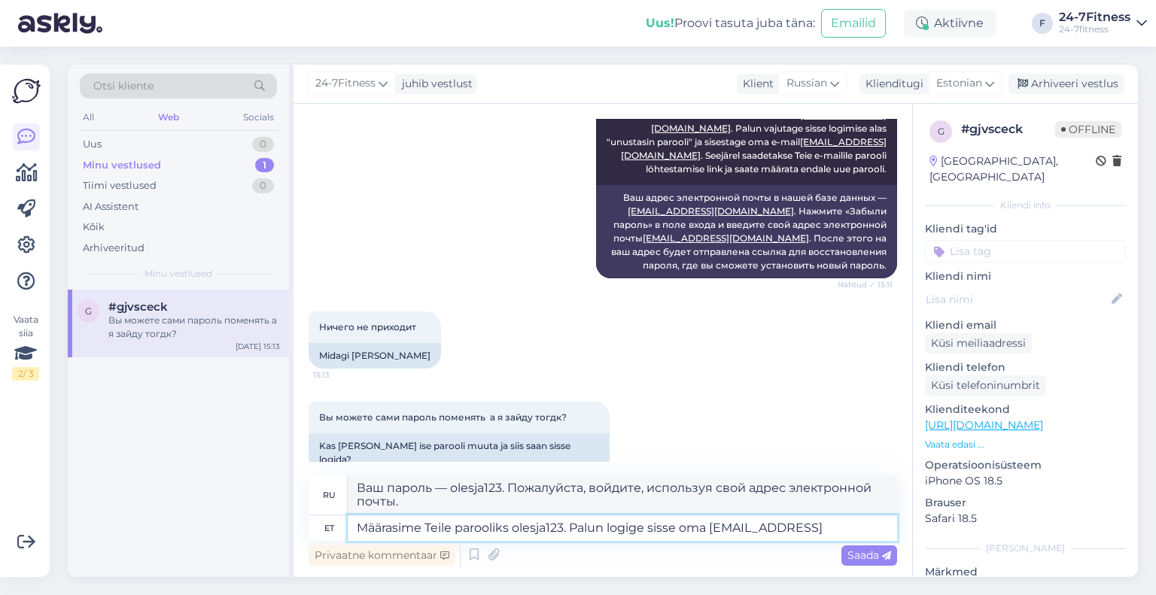
type textarea "Мы установили ваш пароль как olesja123. Пожалуйста, войдите, используя свой [EM…"
type textarea "Määrasime Teile parooliks olesja123. Palun logige sisse oma e-mailiga"
type textarea "Ваш пароль — olesja123. Пожалуйста, войдите, используя свой адрес электронной п…"
click at [822, 526] on textarea "Määrasime Teile parooliks olesja123. Palun logige sisse oma e-mailiga" at bounding box center [623, 529] width 550 height 26
paste textarea "[EMAIL_ADDRESS][DOMAIN_NAME]"
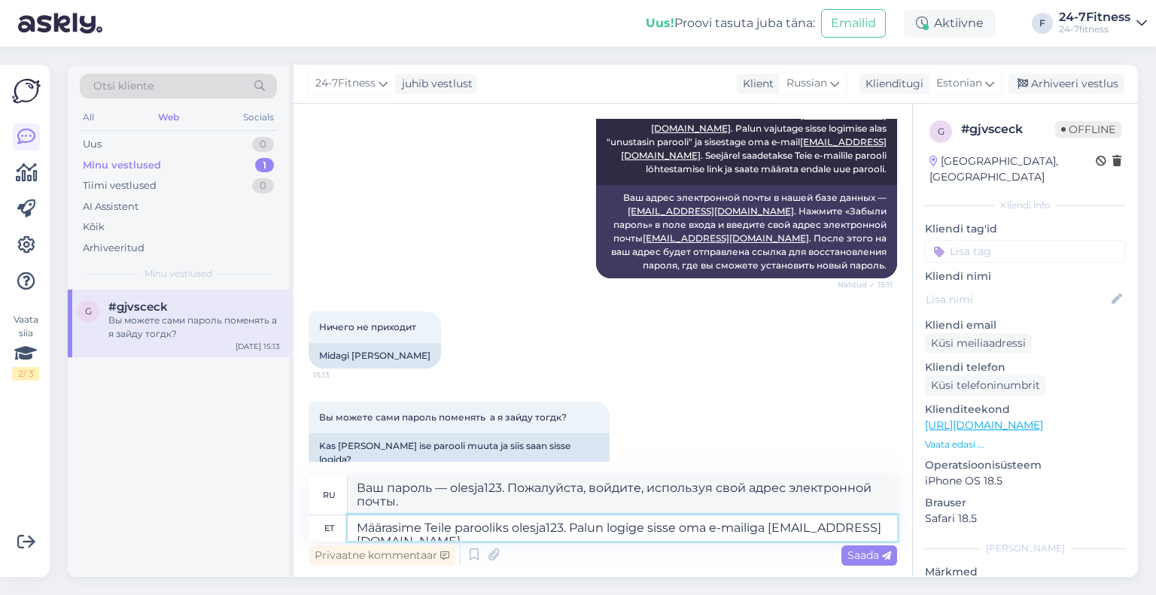
type textarea "Määrasime Teile parooliks olesja123. Palun logige sisse oma e-mailiga [EMAIL_AD…"
type textarea "Мы установили ваш пароль как olesja123. Пожалуйста, войдите, используя свой адр…"
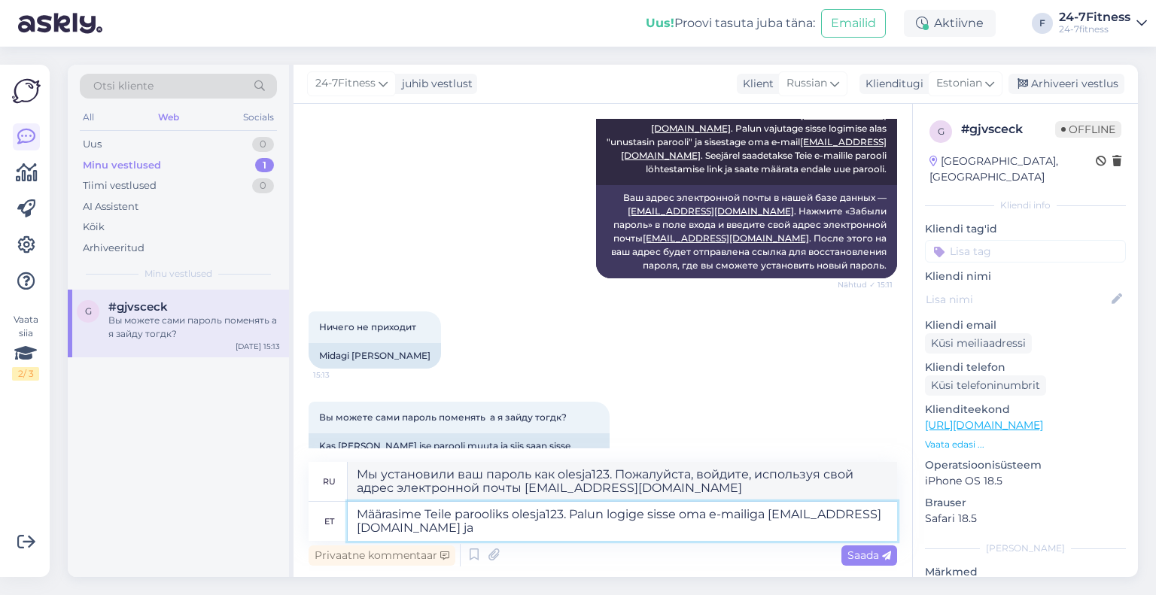
type textarea "Määrasime Teile parooliks olesja123. Palun logige sisse oma e-mailiga [EMAIL_AD…"
type textarea "Мы установили ваш пароль как olesja123. Пожалуйста, войдите, используя свой адр…"
type textarea "Määrasime Teile parooliks olesja123. Palun logige sisse oma e-mailiga [EMAIL_AD…"
type textarea "Ваш пароль — olesja123. Пожалуйста, войдите, используя свой адрес электронной п…"
type textarea "Määrasime Teile parooliks olesja123. Palun logige sisse oma e-mailiga [EMAIL_AD…"
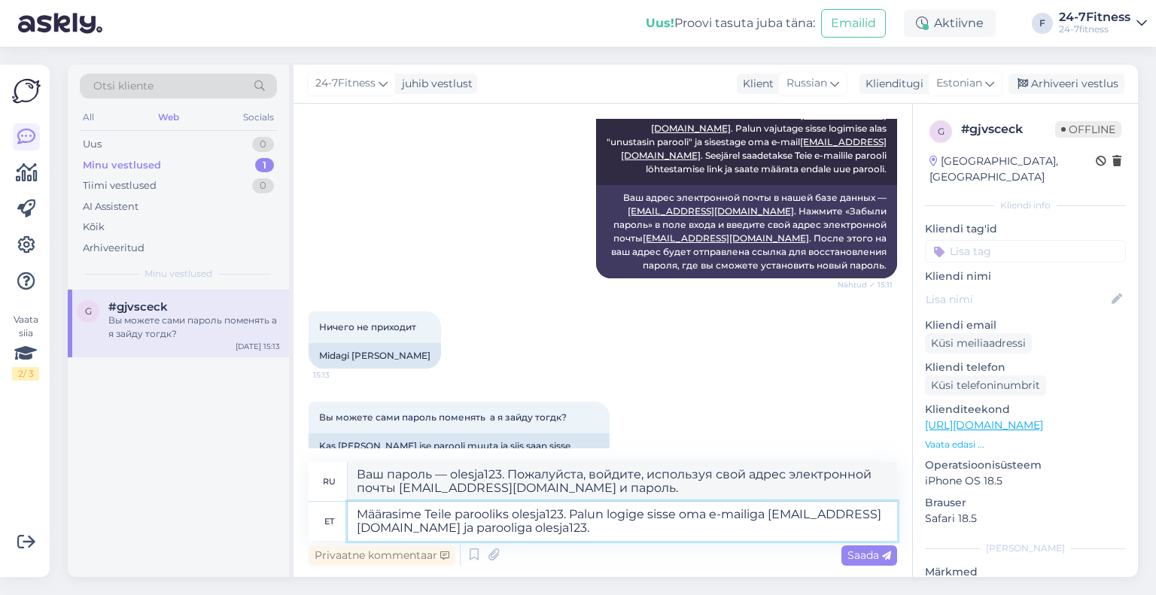
type textarea "Ваш пароль — olesja123. Пожалуйста, войдите в систему, используя свой адрес эле…"
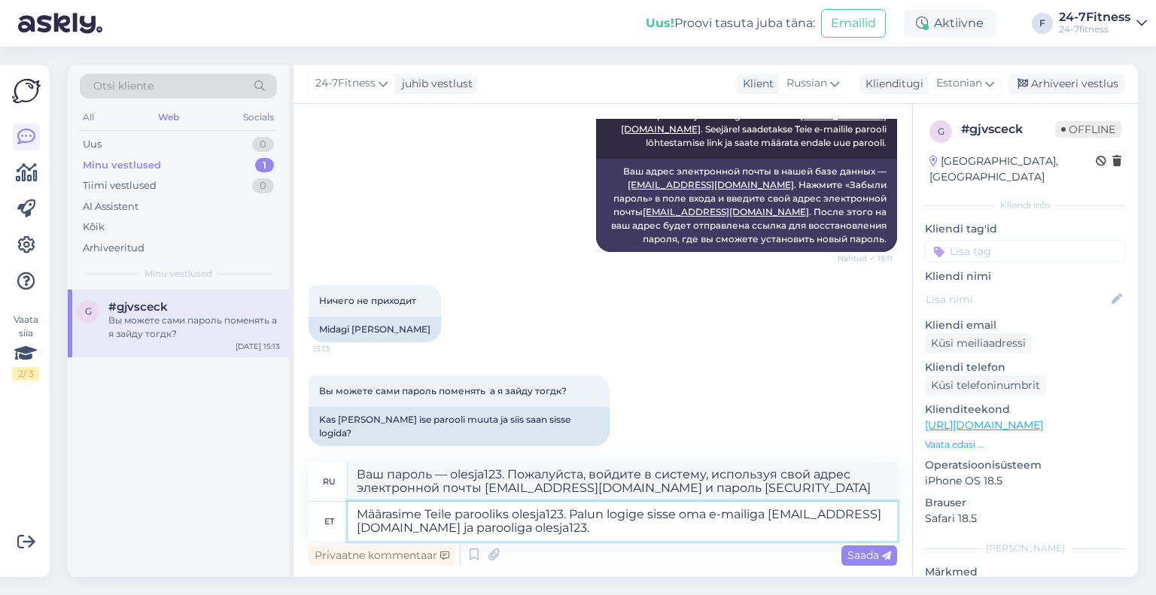
type textarea "Määrasime Teile parooliks olesja123. Palun logige sisse oma e-mailiga [EMAIL_AD…"
click at [632, 544] on div "Privaatne kommentaar Saada" at bounding box center [603, 555] width 589 height 29
click at [624, 530] on textarea "Määrasime Teile parooliks olesja123. Palun logige sisse oma e-mailiga [EMAIL_AD…" at bounding box center [623, 521] width 550 height 39
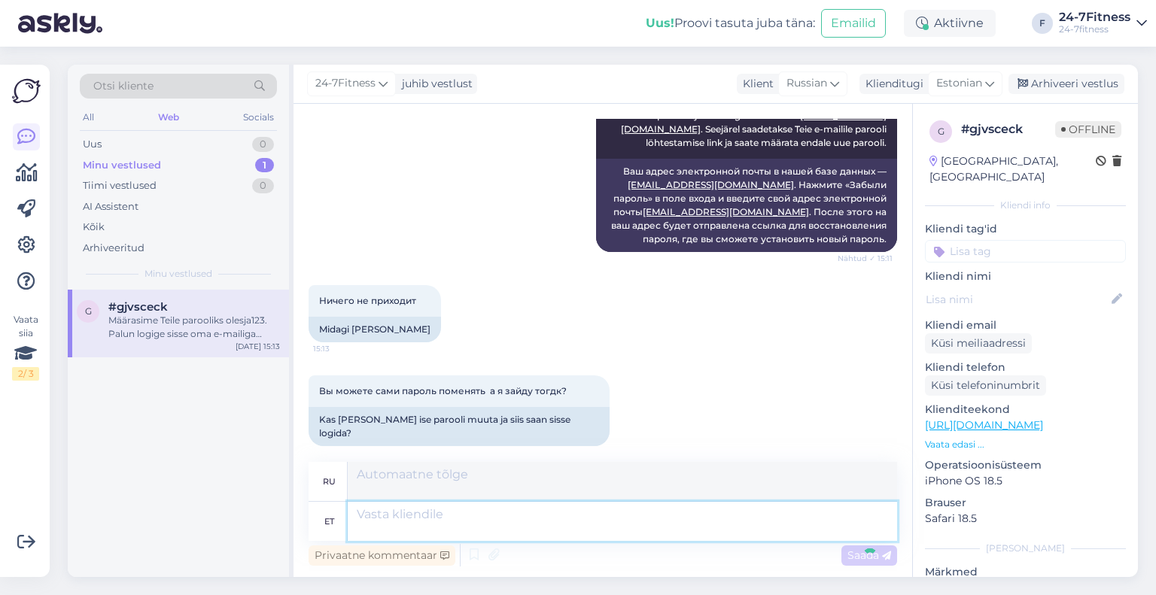
scroll to position [856, 0]
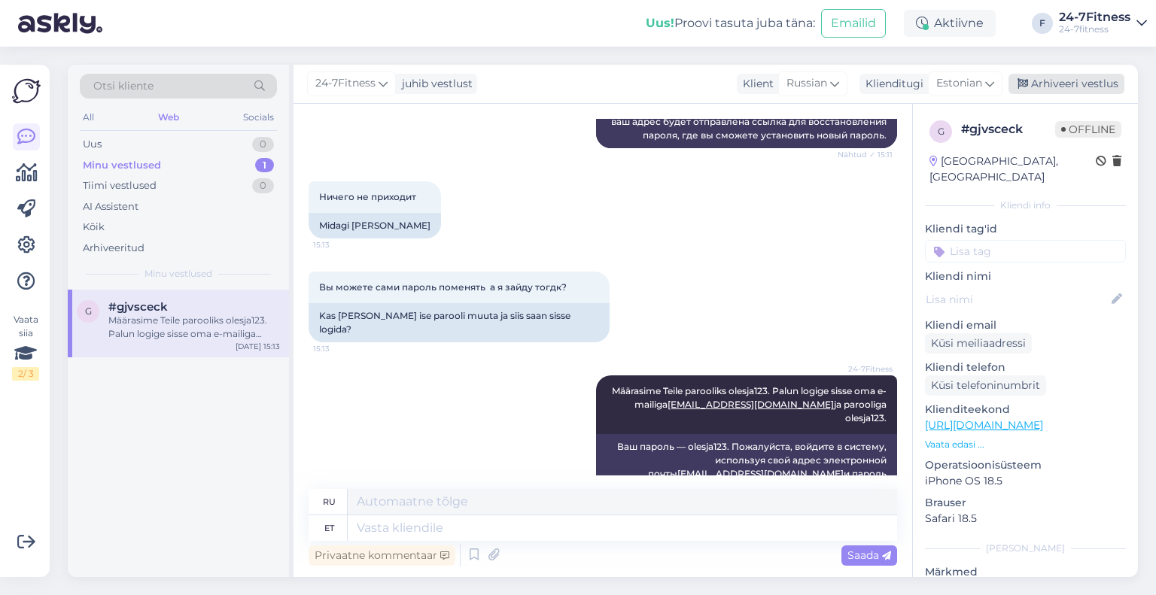
click at [1052, 81] on div "Arhiveeri vestlus" at bounding box center [1067, 84] width 116 height 20
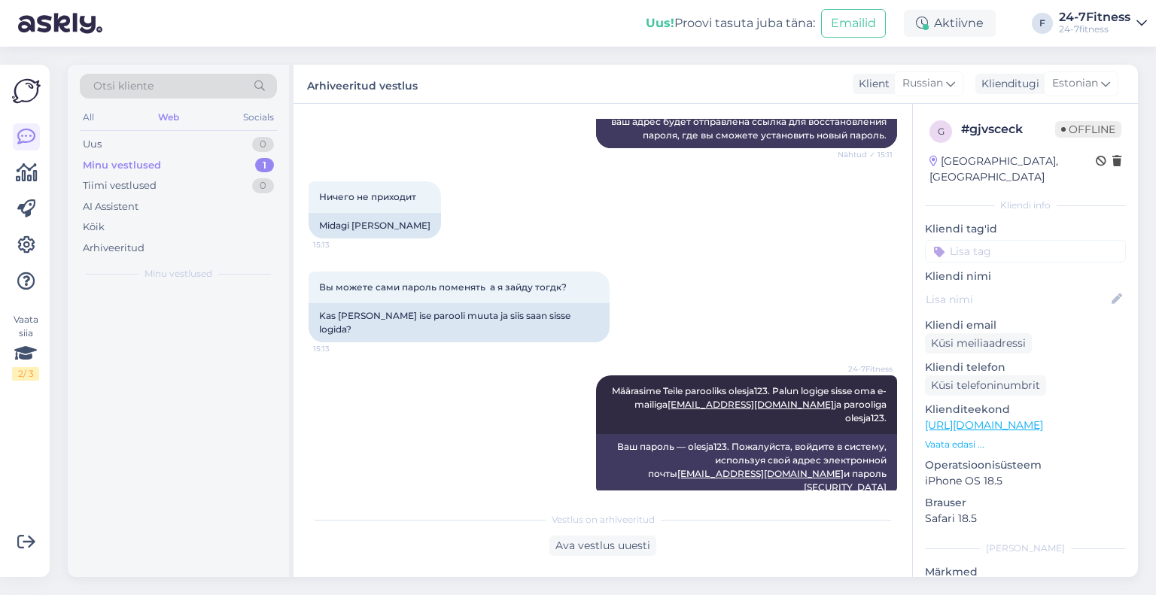
scroll to position [841, 0]
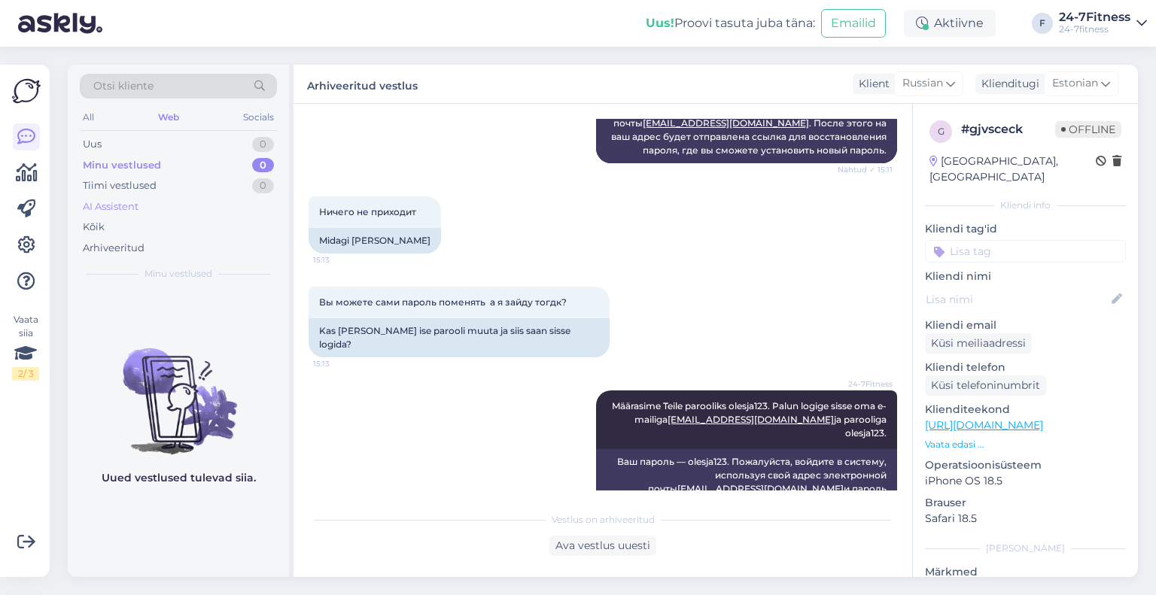
click at [105, 207] on div "AI Assistent" at bounding box center [111, 207] width 56 height 15
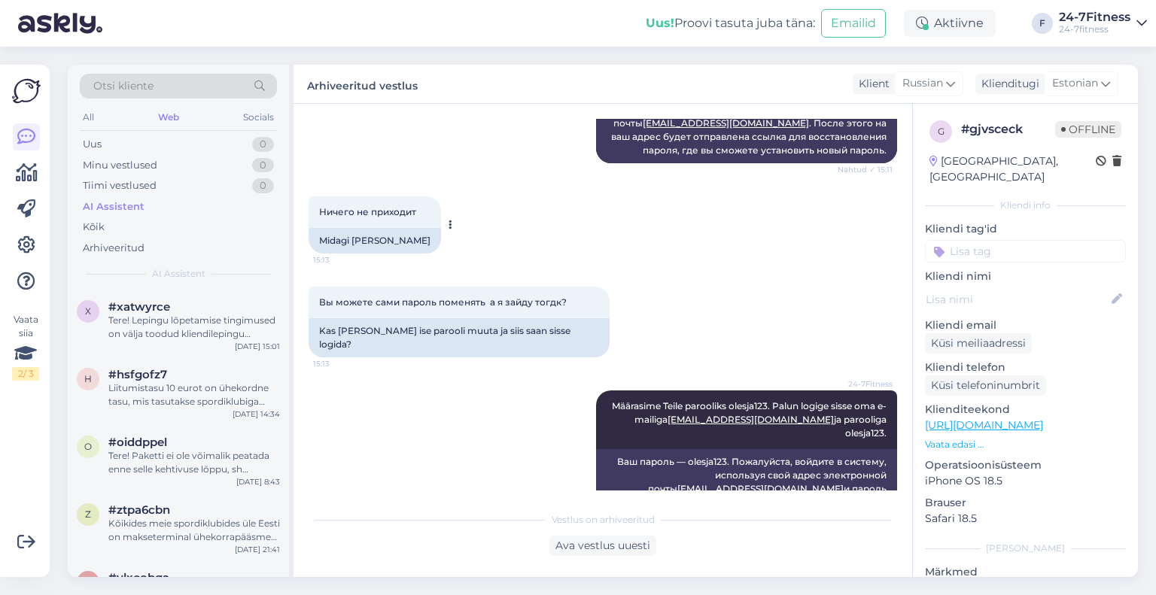
drag, startPoint x: 419, startPoint y: 204, endPoint x: 425, endPoint y: 225, distance: 22.1
click at [425, 225] on div "Ничего не приходит 15:13" at bounding box center [375, 212] width 132 height 32
click at [501, 202] on div "Ничего не приходит 15:13 Midagi [PERSON_NAME]" at bounding box center [603, 225] width 589 height 90
click at [132, 144] on div "Uus 1" at bounding box center [178, 144] width 197 height 21
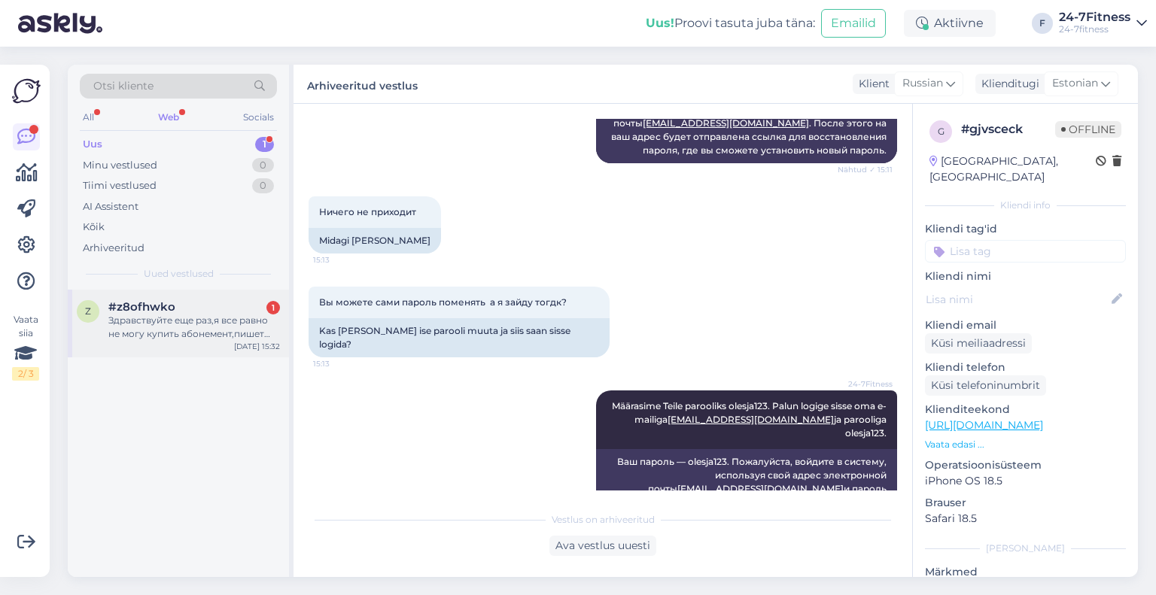
click at [190, 316] on div "Здравствуйте еще раз,я все равно не могу купить абонемент,пишет что регистрация…" at bounding box center [194, 327] width 172 height 27
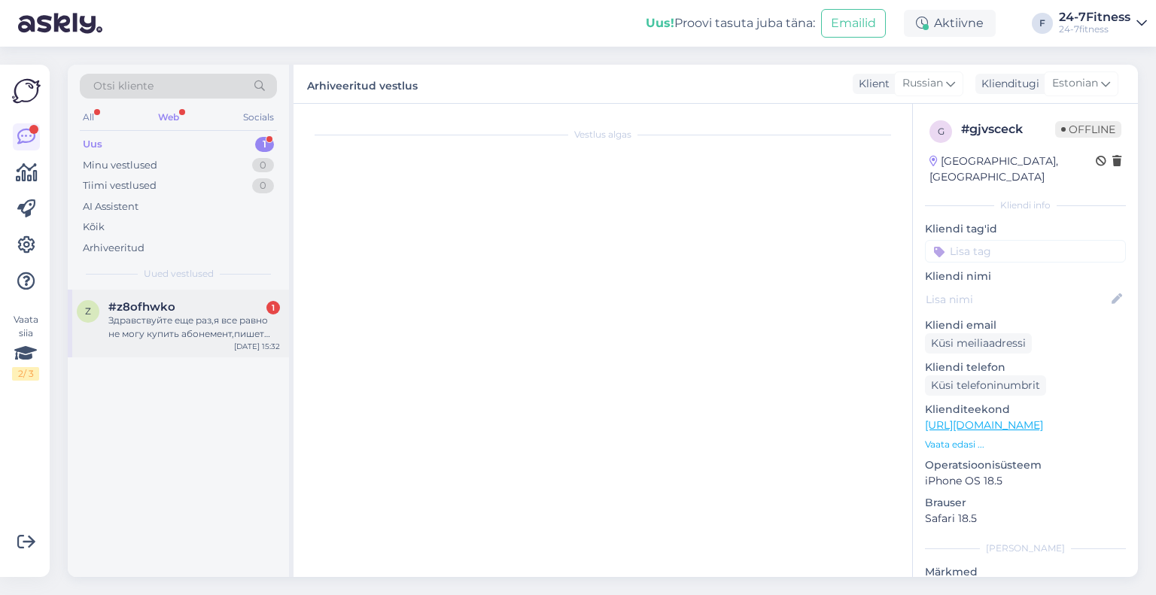
scroll to position [0, 0]
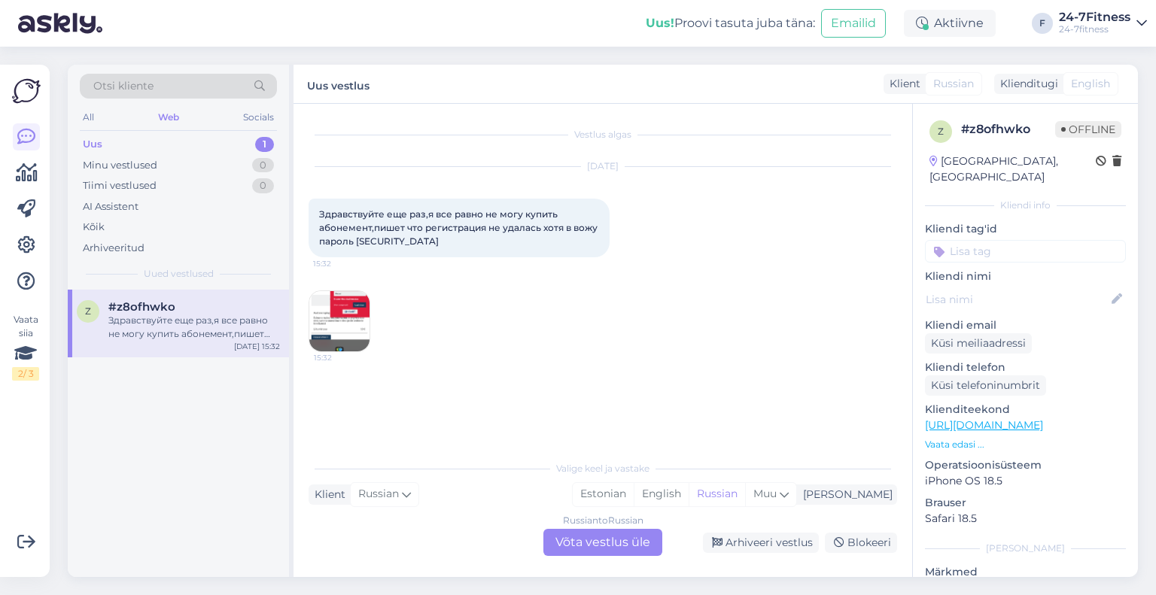
click at [340, 310] on img at bounding box center [339, 321] width 60 height 60
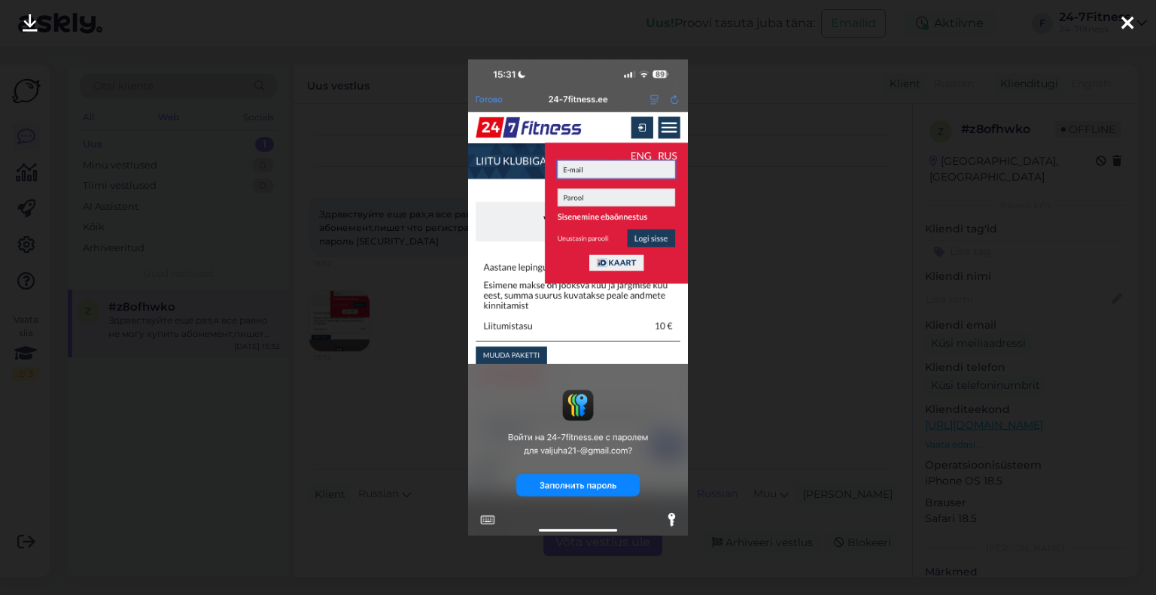
click at [755, 240] on div at bounding box center [578, 297] width 1156 height 595
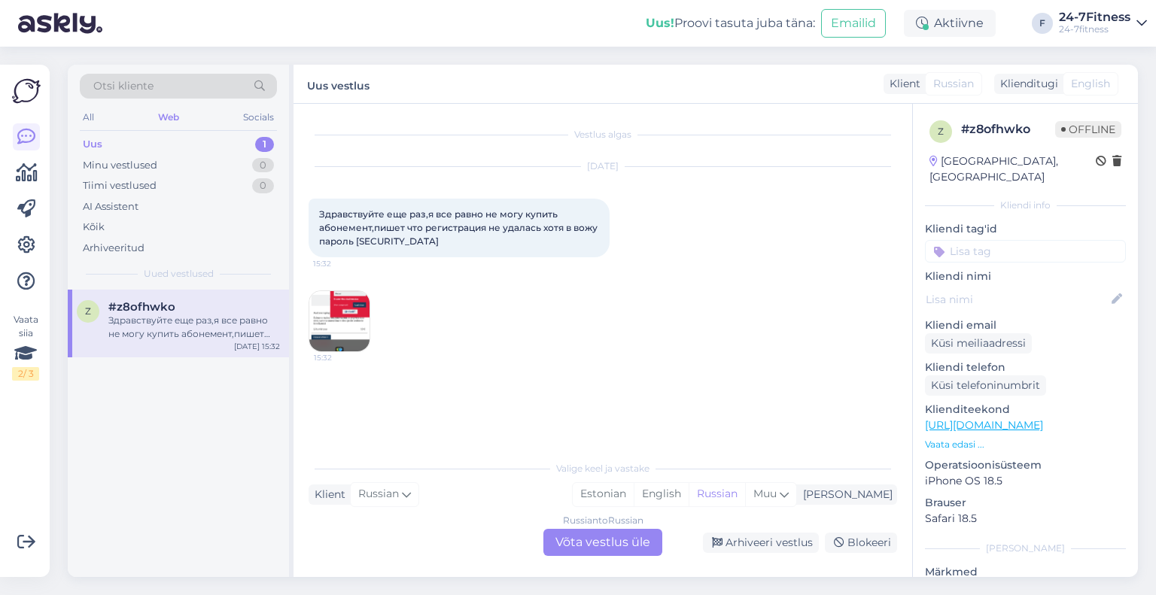
click at [635, 552] on div "Russian to Russian Võta vestlus üle" at bounding box center [603, 542] width 119 height 27
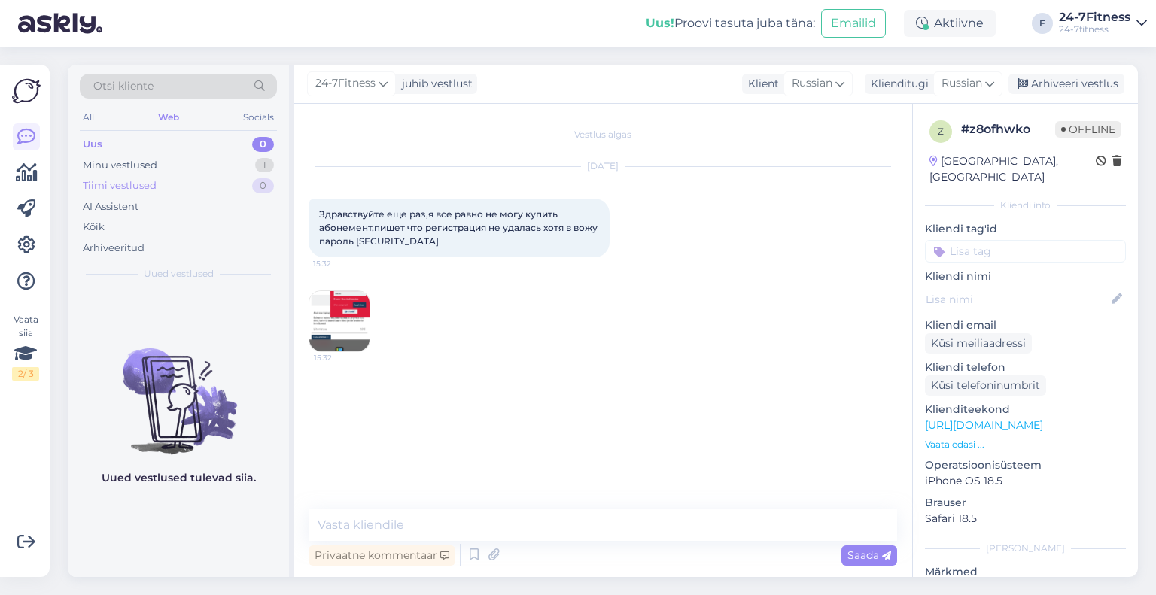
click at [123, 183] on div "Tiimi vestlused" at bounding box center [120, 185] width 74 height 15
click at [129, 209] on div "AI Assistent" at bounding box center [111, 207] width 56 height 15
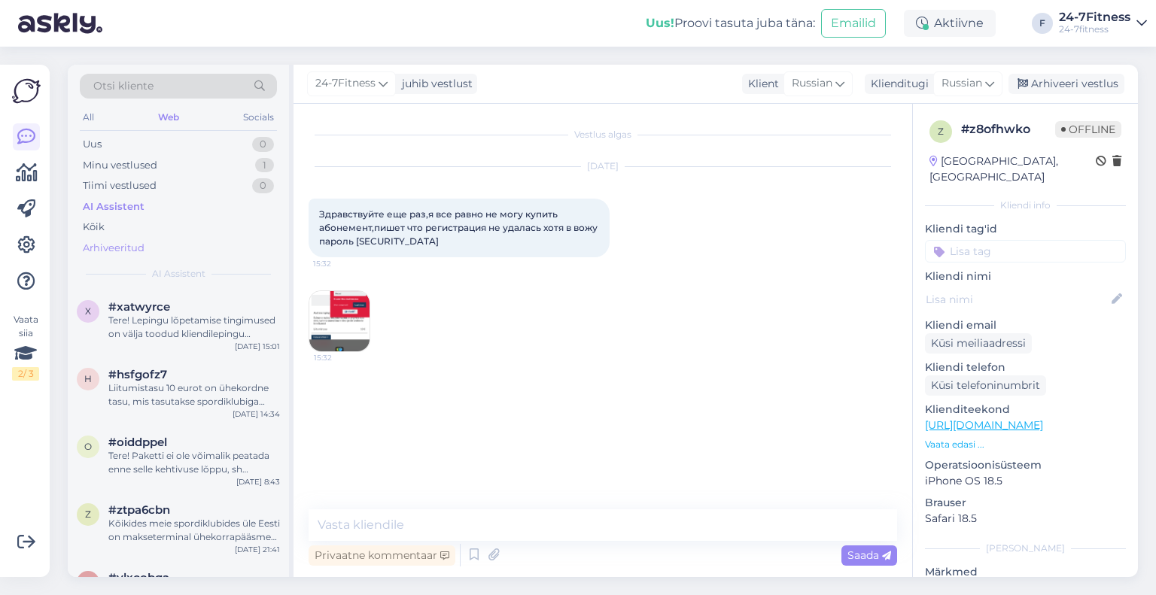
click at [125, 248] on div "Arhiveeritud" at bounding box center [114, 248] width 62 height 15
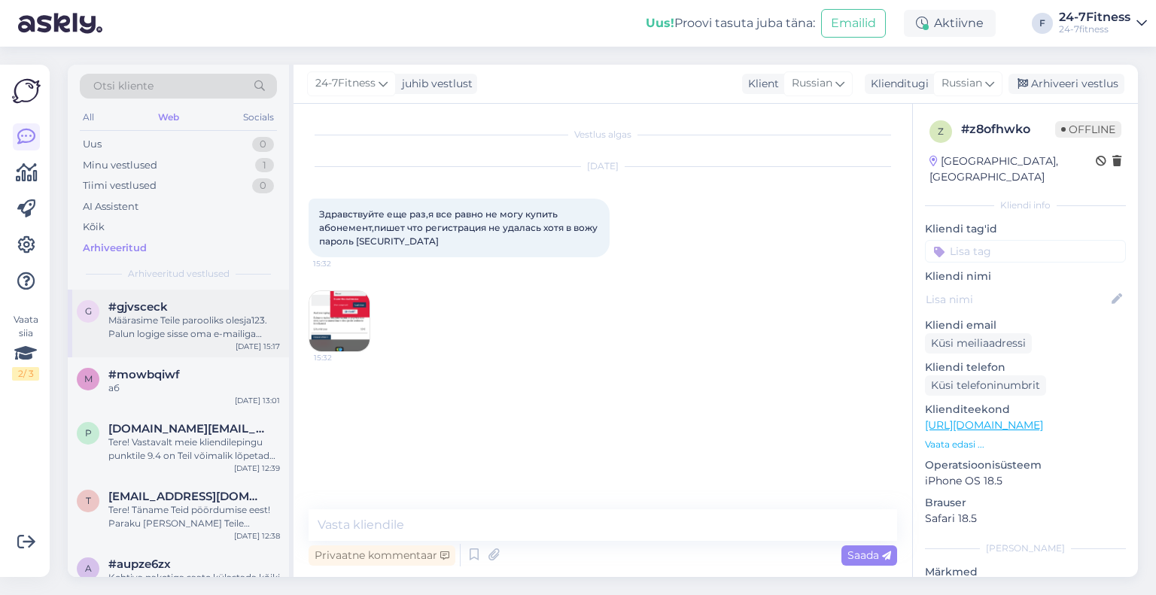
click at [154, 297] on div "g #gjvsceck Määrasime Teile parooliks olesja123. Palun logige sisse oma e-maili…" at bounding box center [178, 324] width 221 height 68
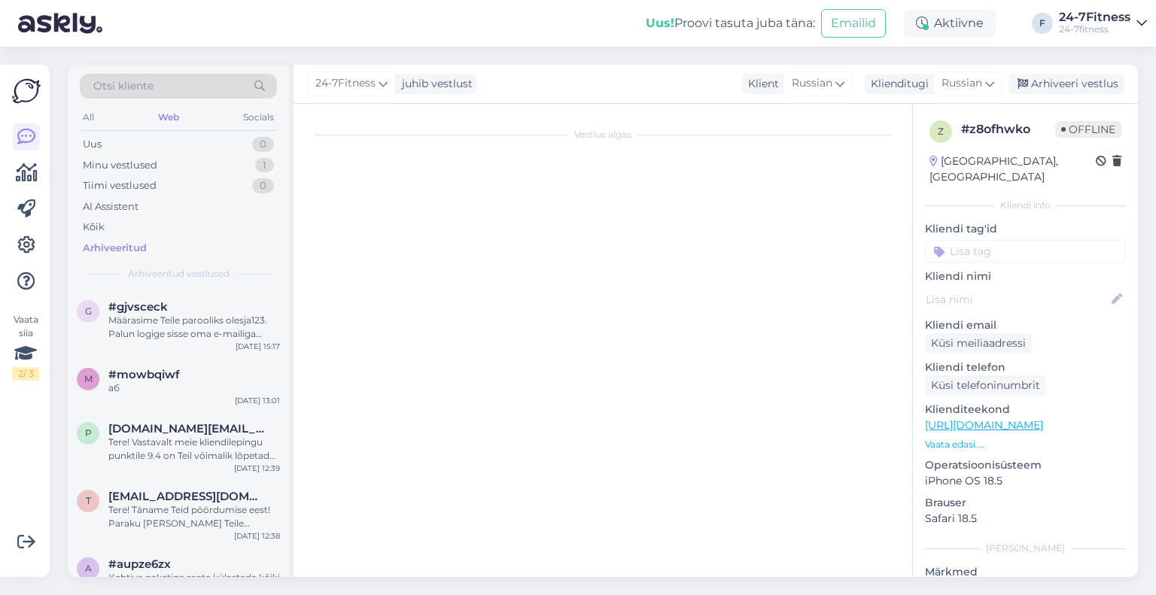
scroll to position [841, 0]
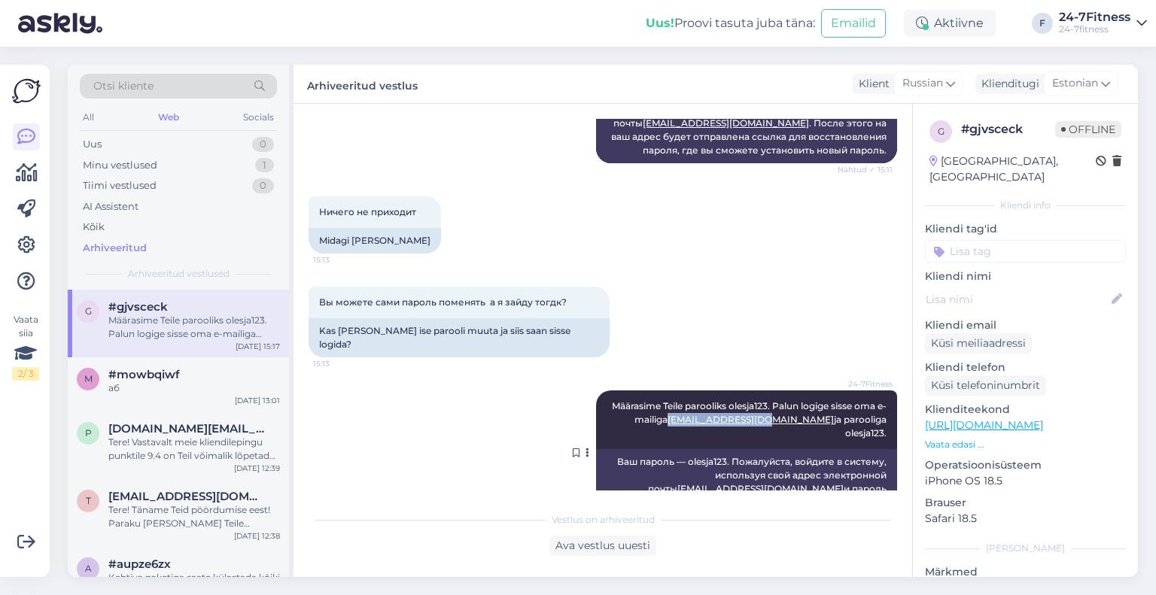
drag, startPoint x: 775, startPoint y: 403, endPoint x: 689, endPoint y: 404, distance: 86.6
click at [689, 404] on span "Määrasime Teile parooliks olesja123. Palun logige sisse oma e-mailiga [EMAIL_AD…" at bounding box center [750, 420] width 277 height 38
copy link "[EMAIL_ADDRESS][DOMAIN_NAME]"
drag, startPoint x: 678, startPoint y: 436, endPoint x: 715, endPoint y: 435, distance: 37.6
click at [715, 449] on div "Ваш пароль — olesja123. Пожалуйста, войдите в систему, используя свой адрес эле…" at bounding box center [746, 482] width 301 height 66
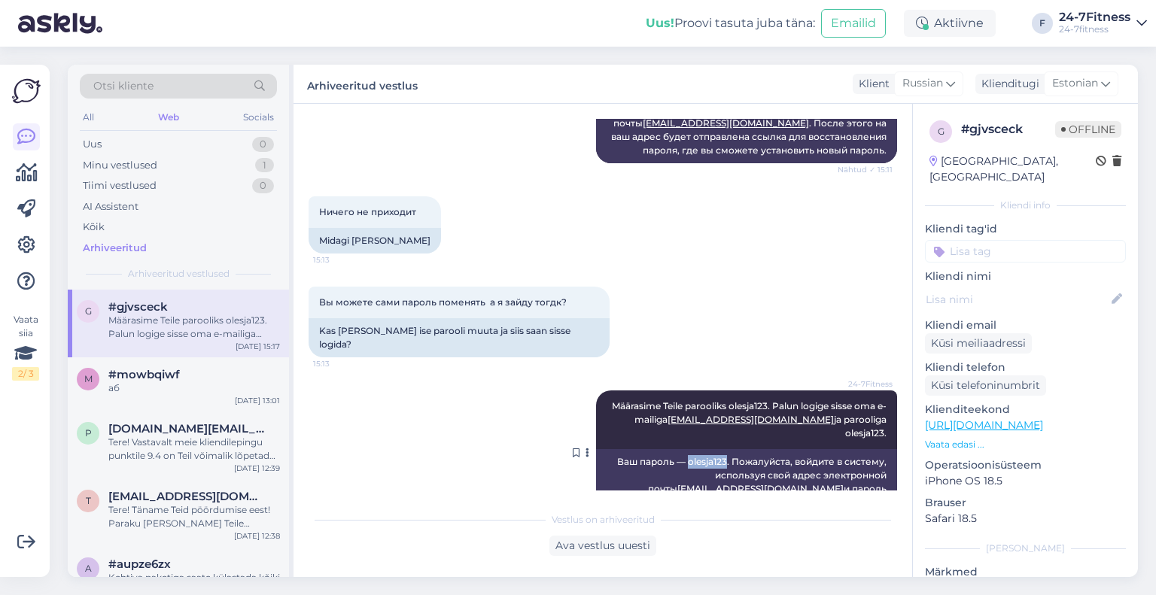
copy div "olesja123"
click at [145, 156] on div "Minu vestlused 1" at bounding box center [178, 165] width 197 height 21
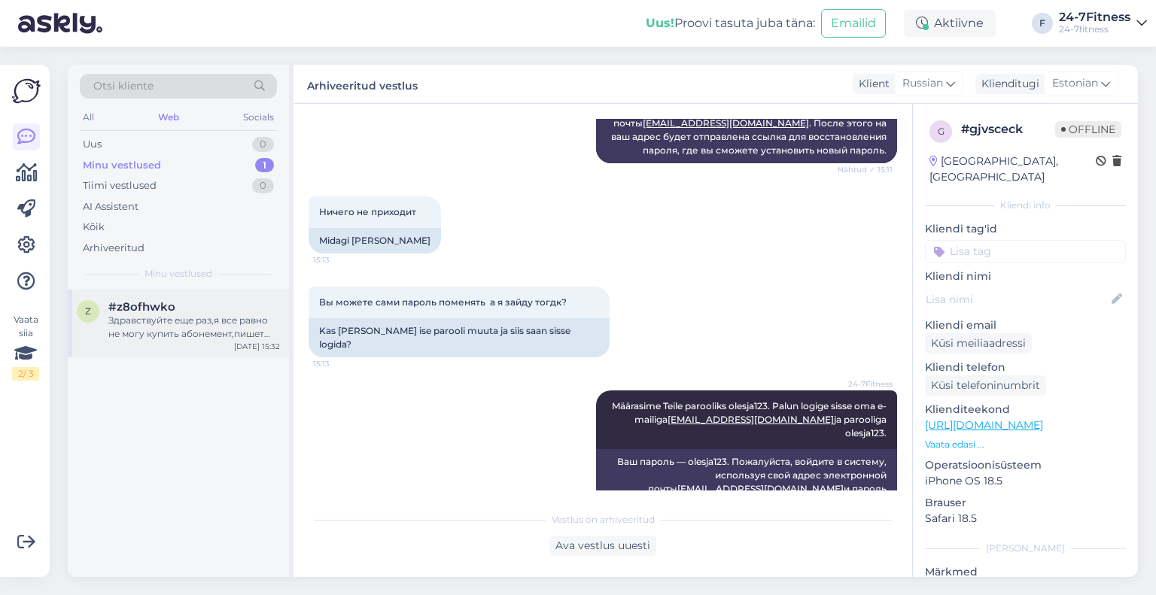
click at [169, 314] on div "Здравствуйте еще раз,я все равно не могу купить абонемент,пишет что регистрация…" at bounding box center [194, 327] width 172 height 27
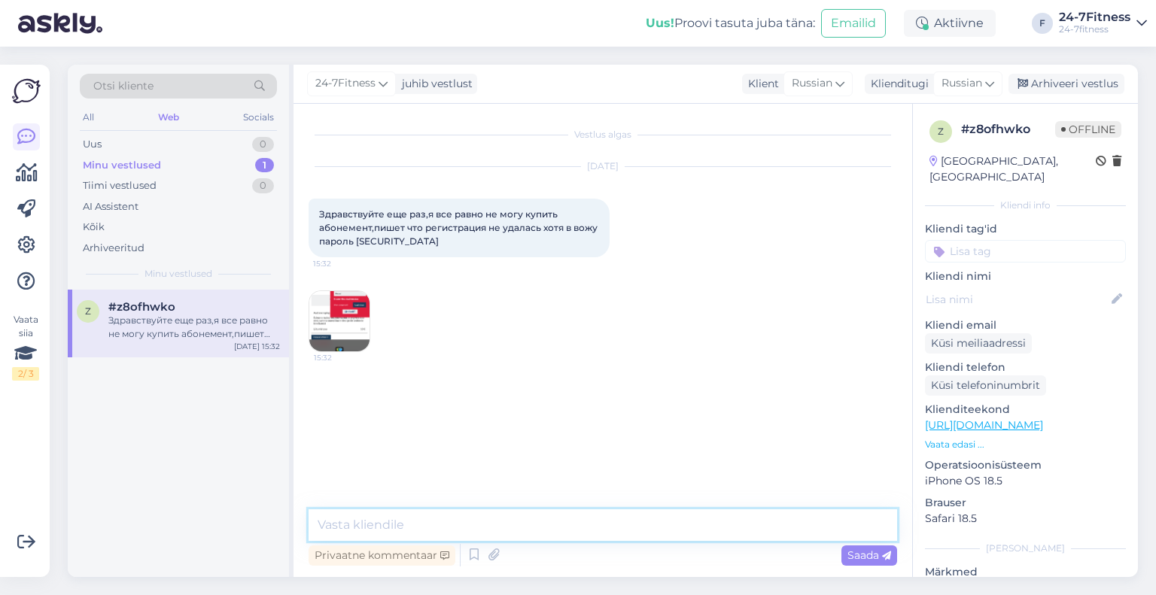
click at [382, 538] on textarea at bounding box center [603, 526] width 589 height 32
click at [907, 83] on div "Klienditugi" at bounding box center [897, 84] width 64 height 16
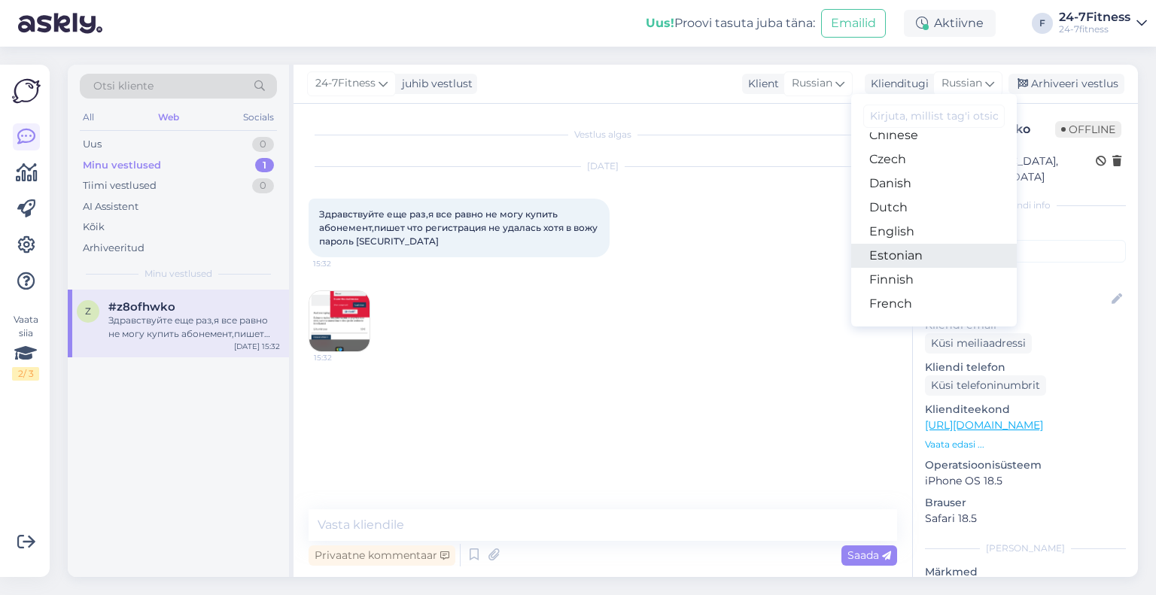
drag, startPoint x: 918, startPoint y: 259, endPoint x: 900, endPoint y: 264, distance: 18.1
click at [918, 259] on link "Estonian" at bounding box center [934, 256] width 166 height 24
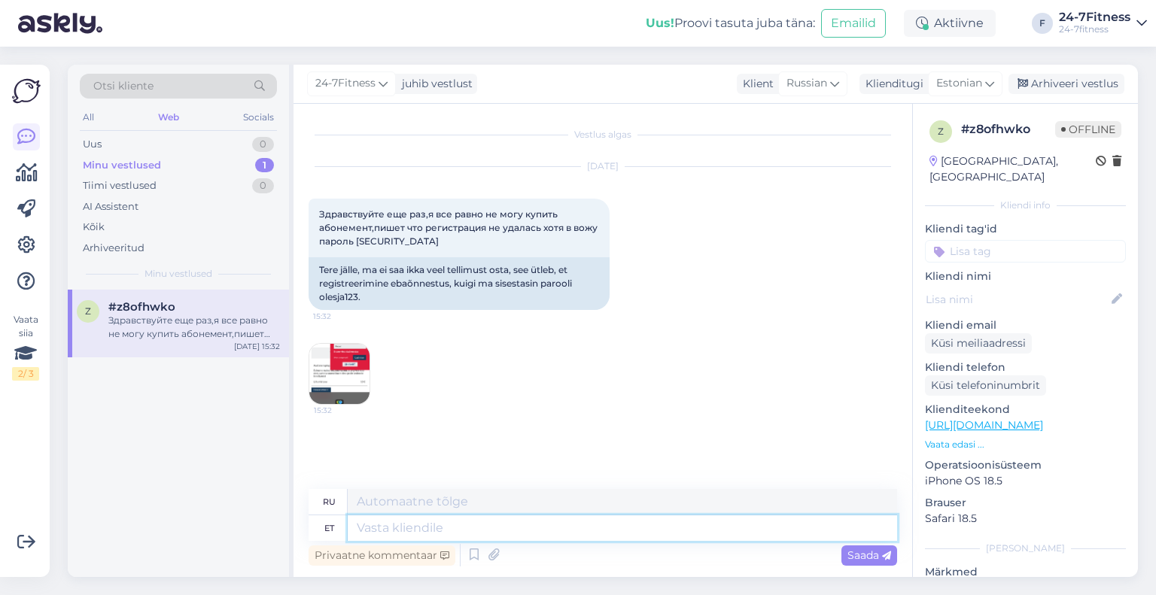
click at [447, 532] on textarea at bounding box center [623, 529] width 550 height 26
click at [334, 376] on img at bounding box center [339, 374] width 60 height 60
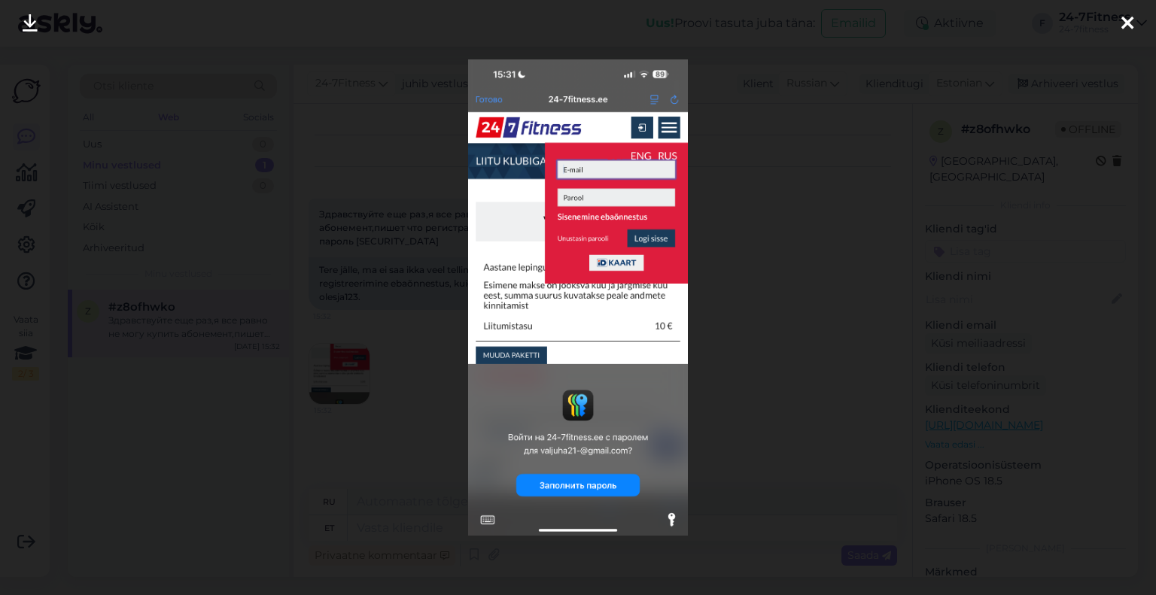
click at [399, 135] on div at bounding box center [578, 297] width 1156 height 595
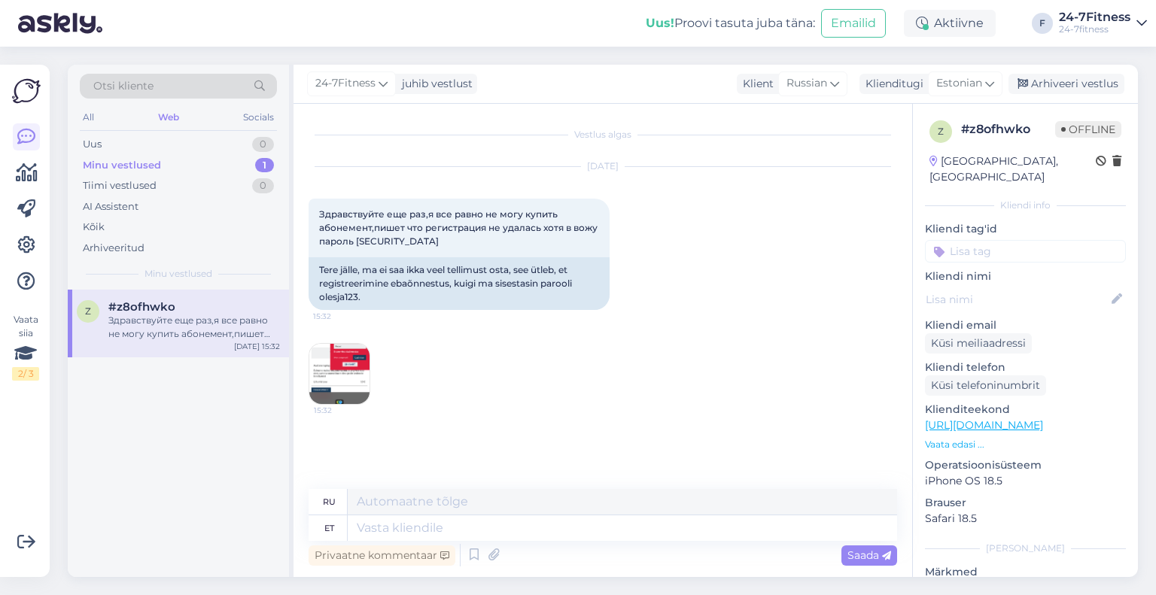
click at [351, 374] on img at bounding box center [339, 374] width 60 height 60
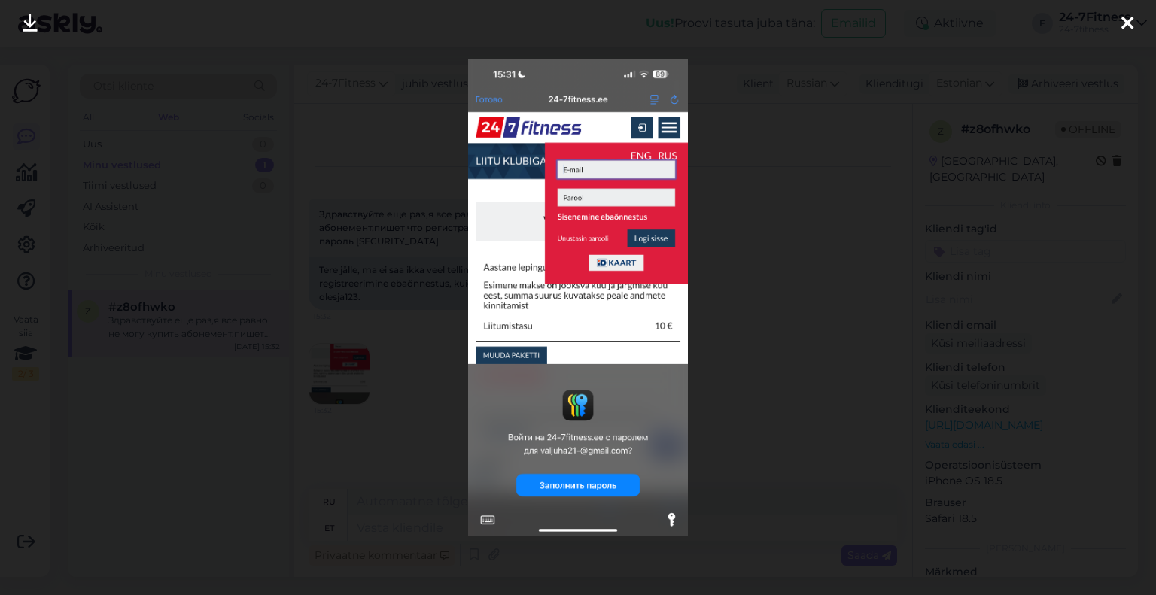
click at [385, 254] on div at bounding box center [578, 297] width 1156 height 595
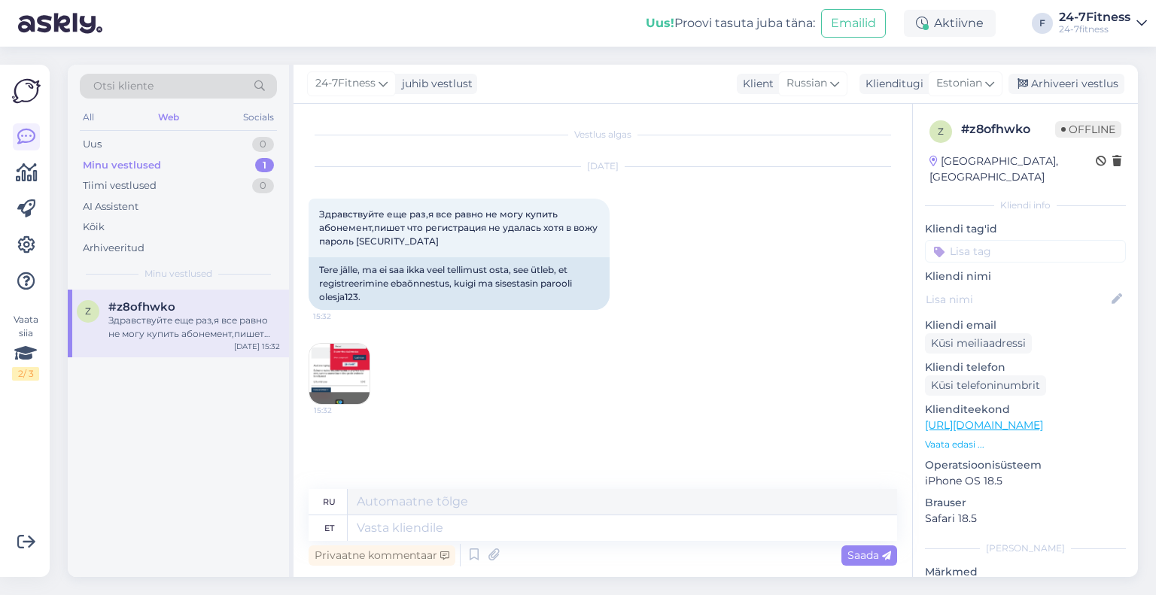
click at [380, 541] on div "Privaatne kommentaar Saada" at bounding box center [603, 555] width 589 height 29
click at [383, 528] on textarea at bounding box center [623, 529] width 550 height 26
type textarea "Tere!"
type textarea "Привет!"
type textarea "Tere! Võib-olla ei"
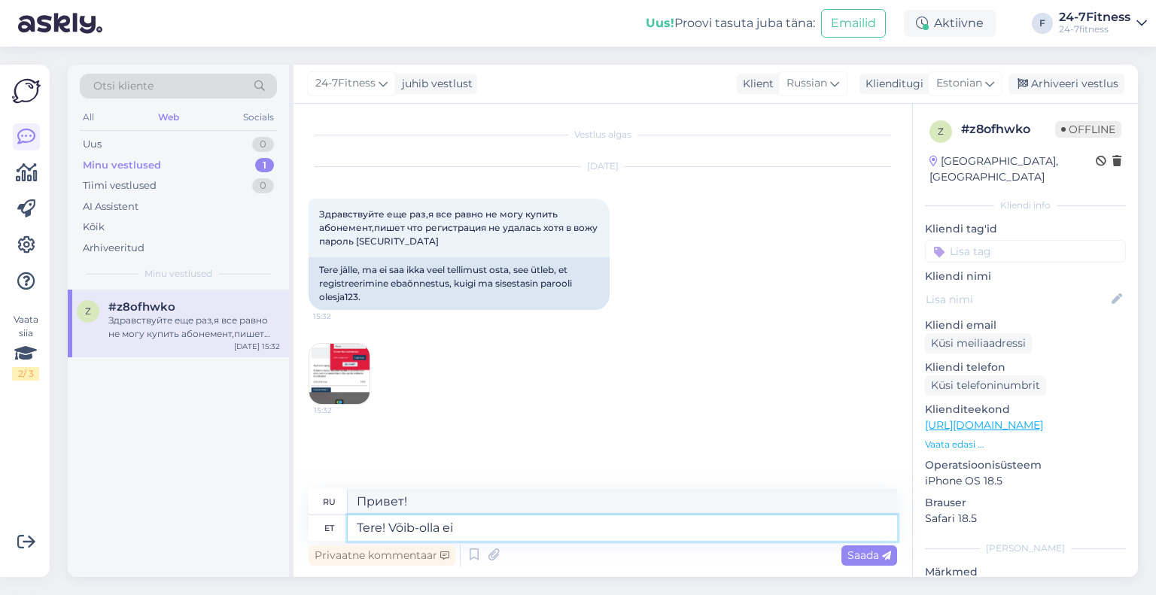
type textarea "Привет! Может быть."
type textarea "Tere! Võib-olla ei me"
type textarea "Привет! Может и нет."
type textarea "Tere! Võib-olla ei meeldi süs"
type textarea "Привет! Возможно, тебе не понравится."
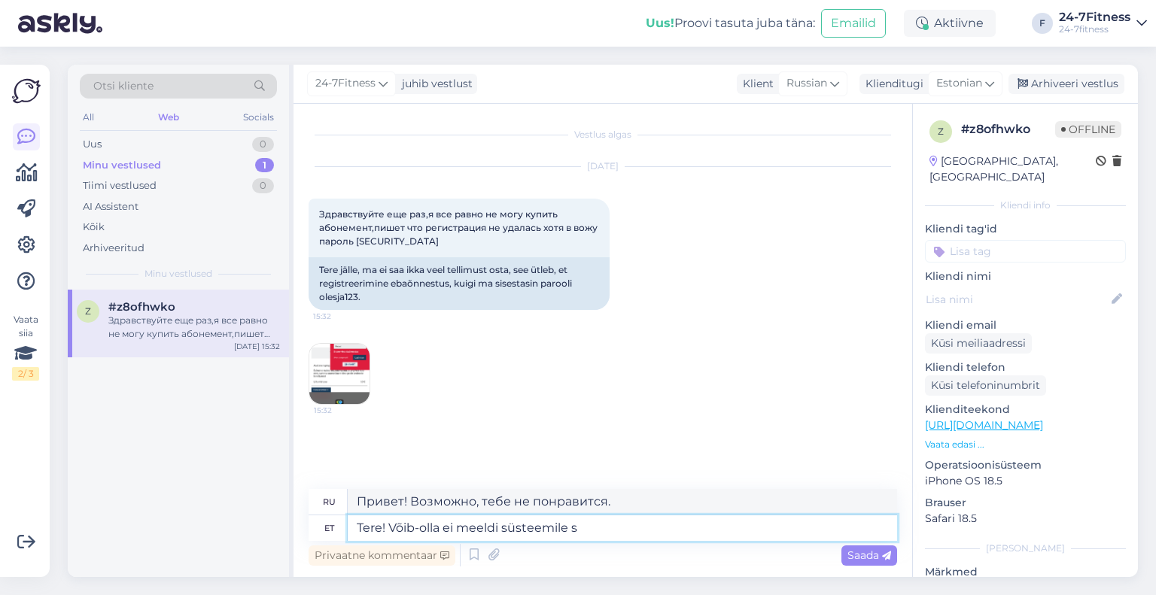
type textarea "Tere! Võib-olla ei meeldi süsteemile se"
type textarea "Привет! Может, системе это не нравится?"
type textarea "Tere! Võib-olla ei meeldi süsteemile see, e"
type textarea "Привет! Возможно, системе это не нравится."
type textarea "Tere! Võib-olla ei meeldi süsteemile see, et Tei"
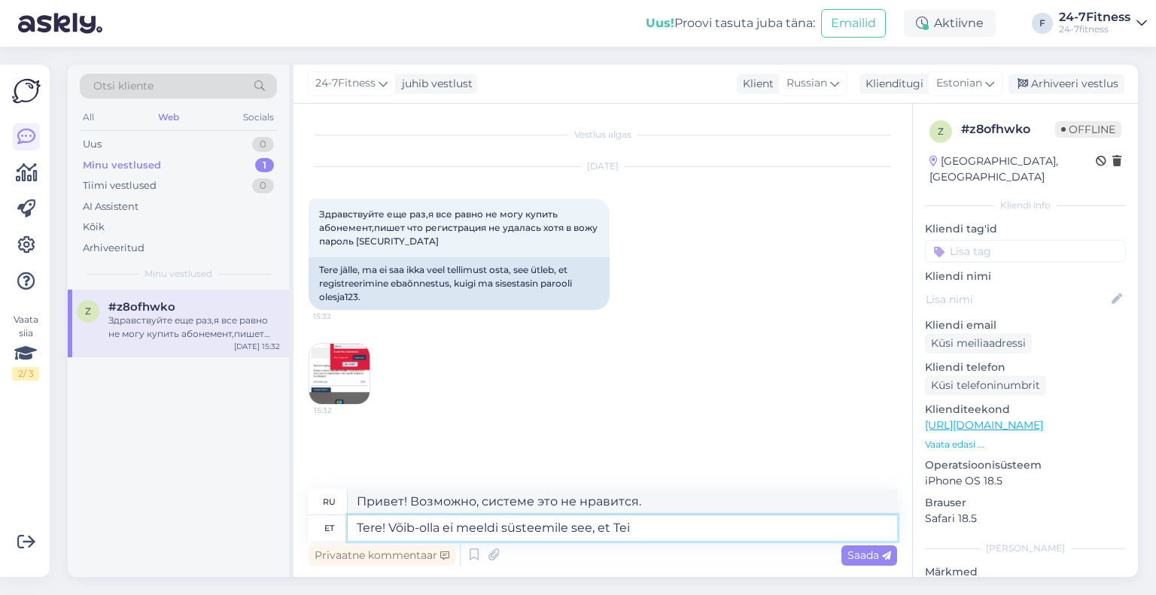
type textarea "Привет! Может, системе это не нравится?"
type textarea "Tere! Võib-olla ei meeldi süsteemile see, et [PERSON_NAME]"
type textarea "Привет! Возможно, системе не нравится, что ты..."
type textarea "Tere! Võib-olla ei meeldi süsteemile see, et Teie e-mailis on"
type textarea "Здравствуйте! Возможно, системе не нравится, что в вашем письме есть"
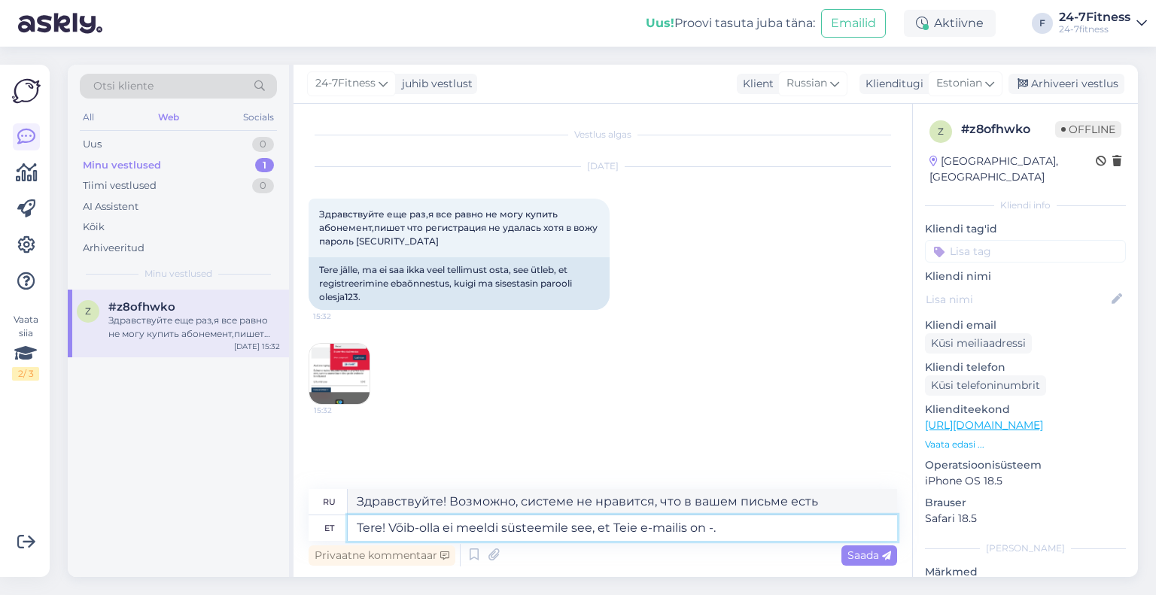
type textarea "Tere! Võib-olla ei meeldi süsteemile see, et Teie e-mailis on -."
type textarea "Здравствуйте! Возможно, системе не нравится, что в вашем адресе электронной поч…"
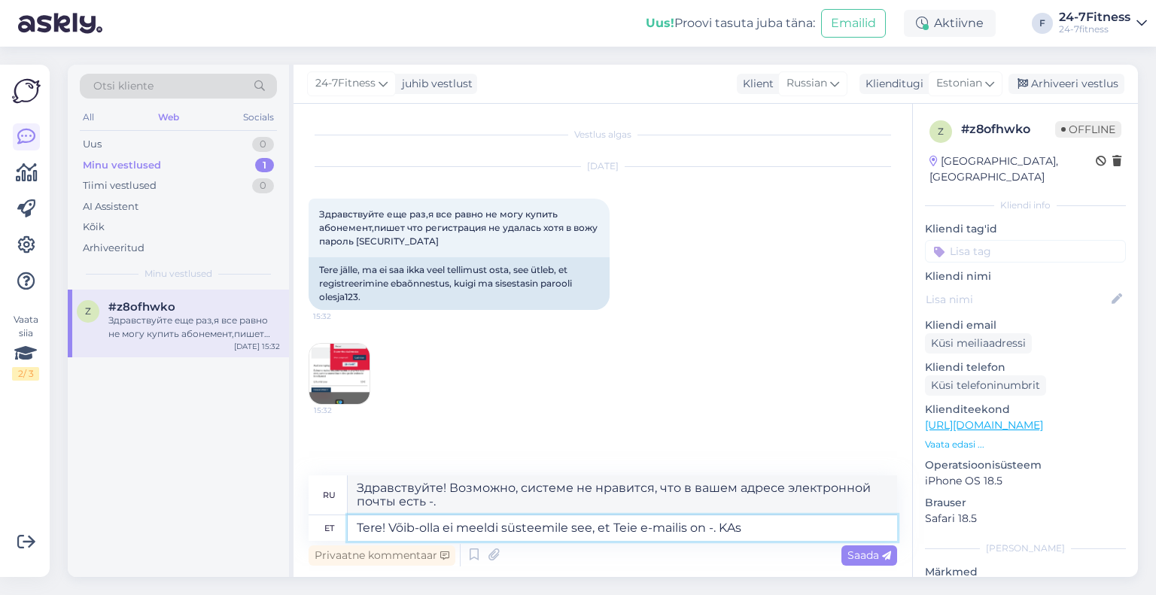
type textarea "Tere! Võib-olla ei meeldi süsteemile see, et Teie e-mailis on -. KAs"
type textarea "Здравствуйте! Возможно, системе не нравится, что в вашем электронном письме ест…"
type textarea "Tere! Võib-olla ei meeldi süsteemile see, et Teie e-mailis on -. Kas Tei"
type textarea "Здравствуйте! Возможно, системе не нравится, что в вашем электронном письме ест…"
type textarea "Tere! Võib-olla ei meeldi süsteemile see, et Teie e-mailis on -. Kas Teil on"
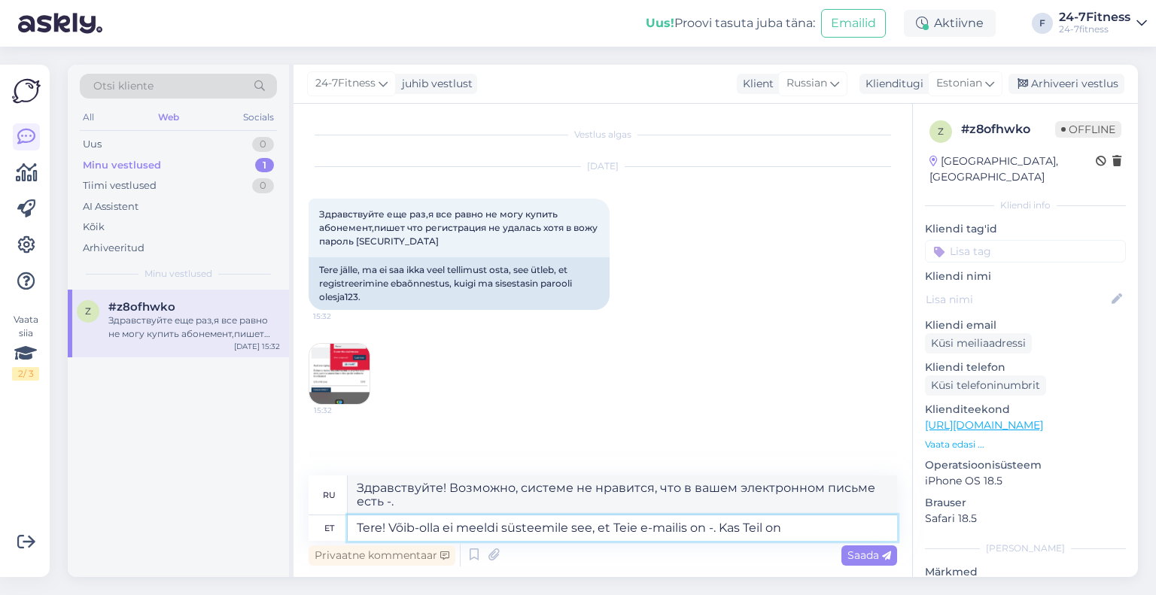
type textarea "Здравствуйте! Возможно, системе не нравится, что в вашем электронном письме ест…"
type textarea "Tere! Võib-olla ei meeldi süsteemile see, et Teie e-mailis on -. Kas Teil on mõ…"
type textarea "Здравствуйте! Возможно, системе не нравится, что в вашем электронном письме ест…"
type textarea "Tere! Võib-olla ei meeldi süsteemile see, et Teie e-mailis on -. Kas Teil on mõ…"
type textarea "Здравствуйте! Возможно, системе не нравится, что в вашем почтовом ящике есть...…"
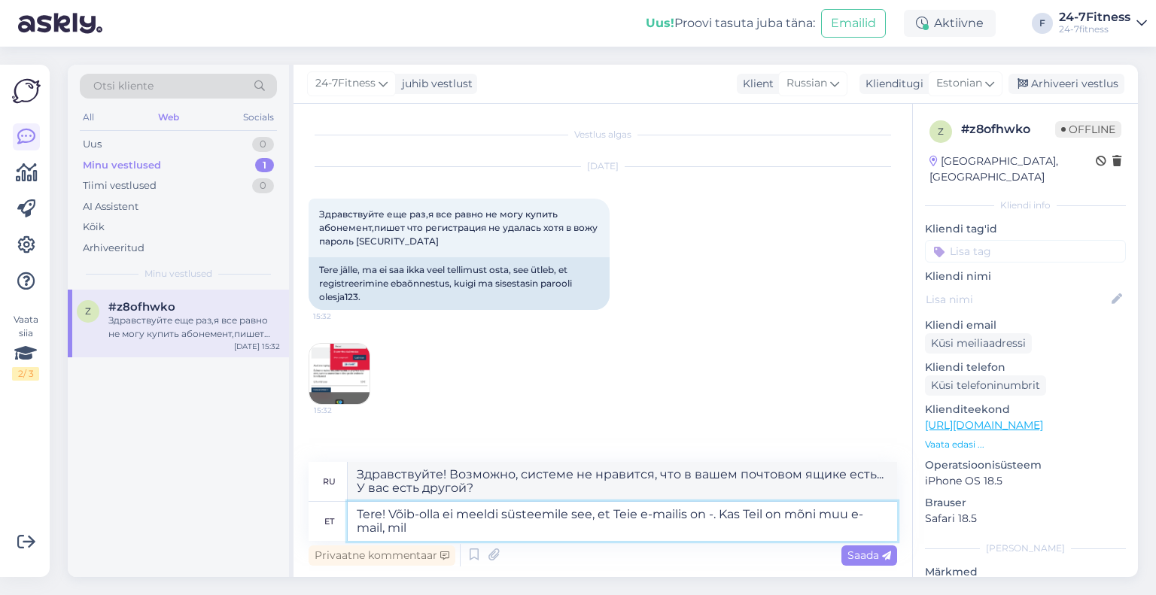
type textarea "Tere! Võib-olla ei meeldi süsteemile see, et Teie e-mailis on -. Kas Teil on mõ…"
type textarea "Здравствуйте! Возможно, системе не нравится, что в вашем почтовом ящике есть...…"
type textarea "Tere! Võib-olla ei meeldi süsteemile see, et Teie e-mailis on -. Kas Teil on mõ…"
type textarea "Здравствуйте! Возможно, системе не нравится, что в вашем адресе электронной поч…"
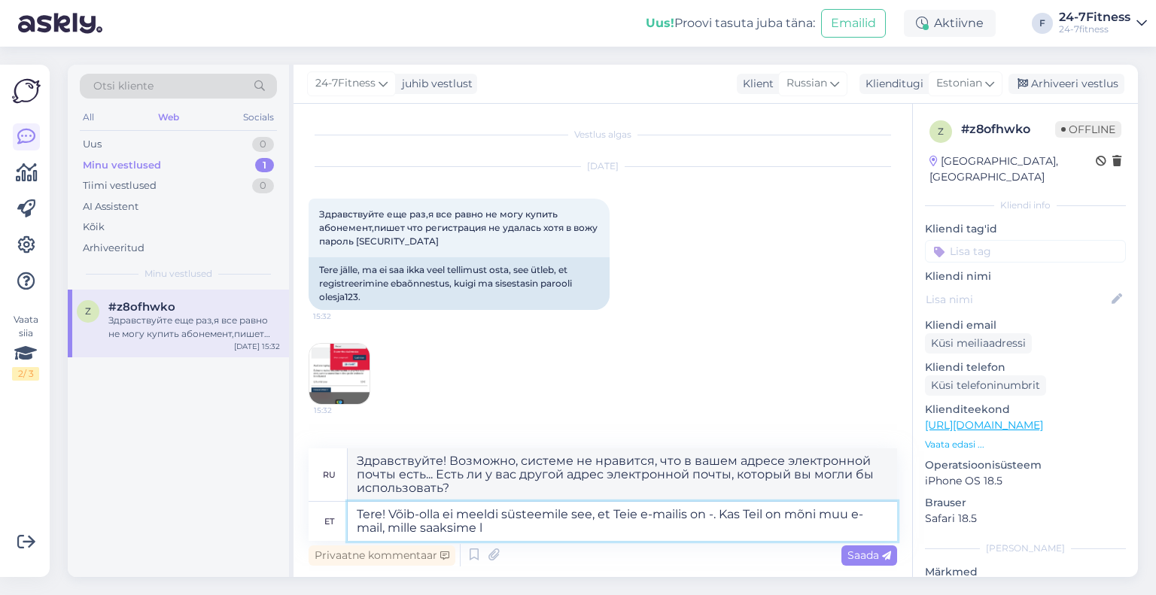
type textarea "Tere! Võib-olla ei meeldi süsteemile see, et Teie e-mailis on -. Kas Teil on mõ…"
type textarea "Здравствуйте! Возможно, системе не нравится, что в вашем адресе электронной поч…"
type textarea "Tere! Võib-olla ei meeldi süsteemile see, et Teie e-mailis on -. Kas Teil on mõ…"
type textarea "Здравствуйте! Возможно, системе не нравится, что в вашем адресе электронной поч…"
type textarea "Tere! Võib-olla ei meeldi süsteemile see, et Teie e-mailis on -. Kas Teil on mõ…"
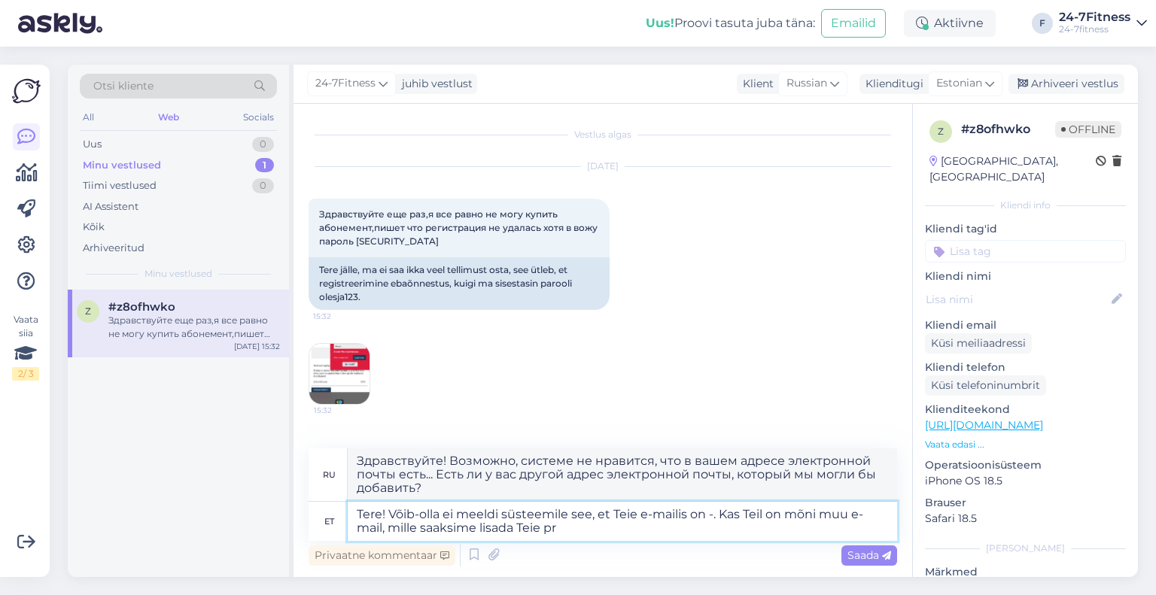
type textarea "Здравствуйте! Возможно, системе не нравится, что в вашем адресе электронной поч…"
type textarea "Tere! Võib-olla ei meeldi süsteemile see, et Teie e-mailis on -. Kas Teil on mõ…"
type textarea "Здравствуйте! Возможно, системе не нравится, что в вашем адресе электронной поч…"
click at [717, 517] on textarea "Tere! Võib-olla ei meeldi süsteemile see, et Teie e-mailis on -. Kas Teil on mõ…" at bounding box center [623, 521] width 550 height 39
click at [714, 516] on textarea "Tere! Võib-olla ei meeldi süsteemile see, et Teie e-mailis on -. Kas Teil on mõ…" at bounding box center [623, 521] width 550 height 39
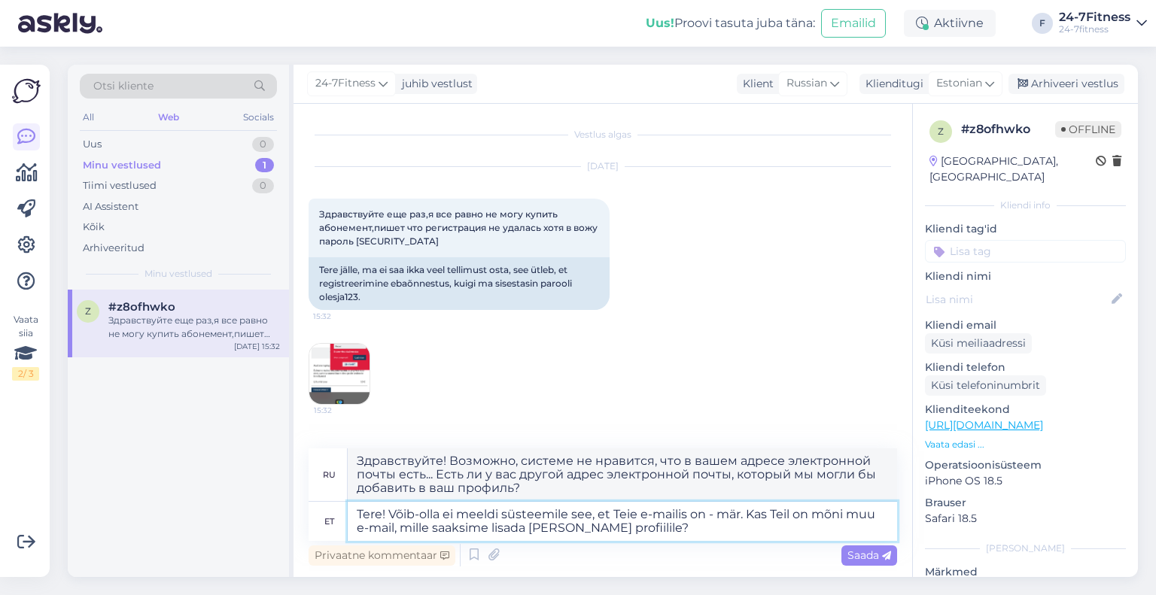
type textarea "Tere! Võib-olla ei meeldi süsteemile see, et Teie e-mailis on - [PERSON_NAME]. …"
click at [736, 534] on textarea "Tere! Võib-olla ei meeldi süsteemile see, et Teie e-mailis on - [PERSON_NAME]. …" at bounding box center [623, 521] width 550 height 39
type textarea "Здравствуйте! Возможно, системе не нравится, что в вашем адресе электронной поч…"
click at [652, 535] on textarea "Tere! Võib-olla ei meeldi süsteemile see, et Teie e-mailis on - [PERSON_NAME]. …" at bounding box center [623, 521] width 550 height 39
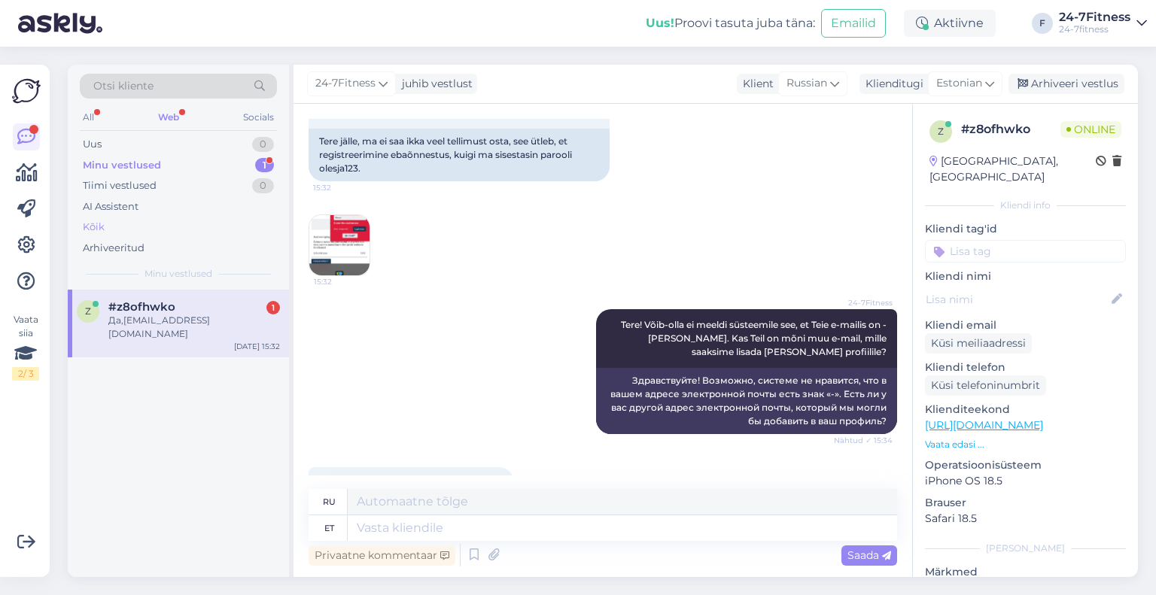
scroll to position [193, 0]
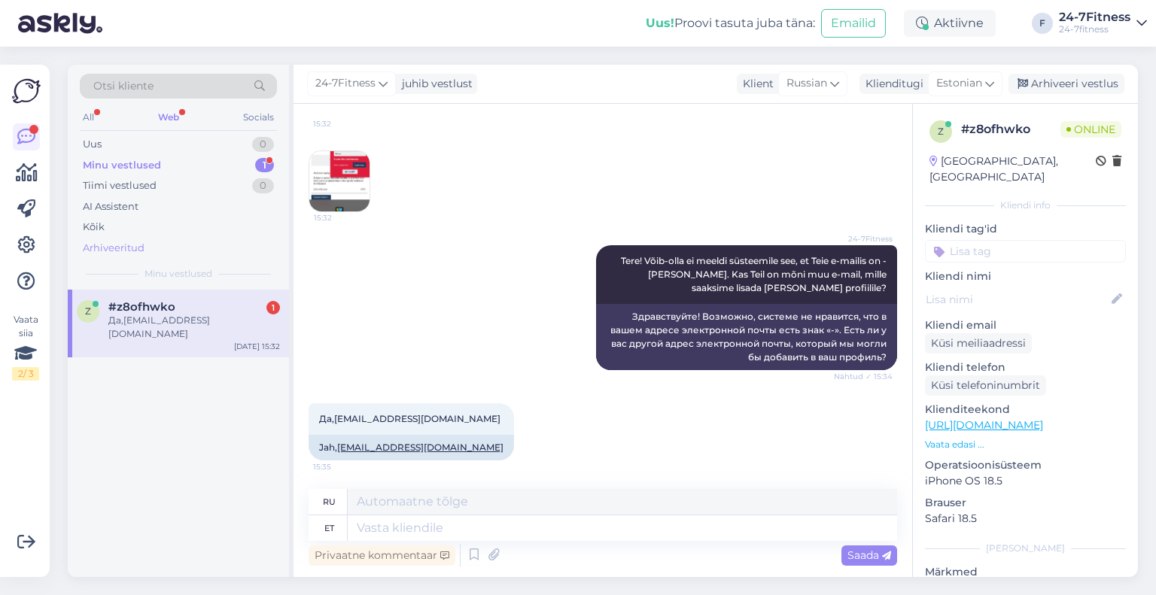
click at [138, 243] on div "Arhiveeritud" at bounding box center [114, 248] width 62 height 15
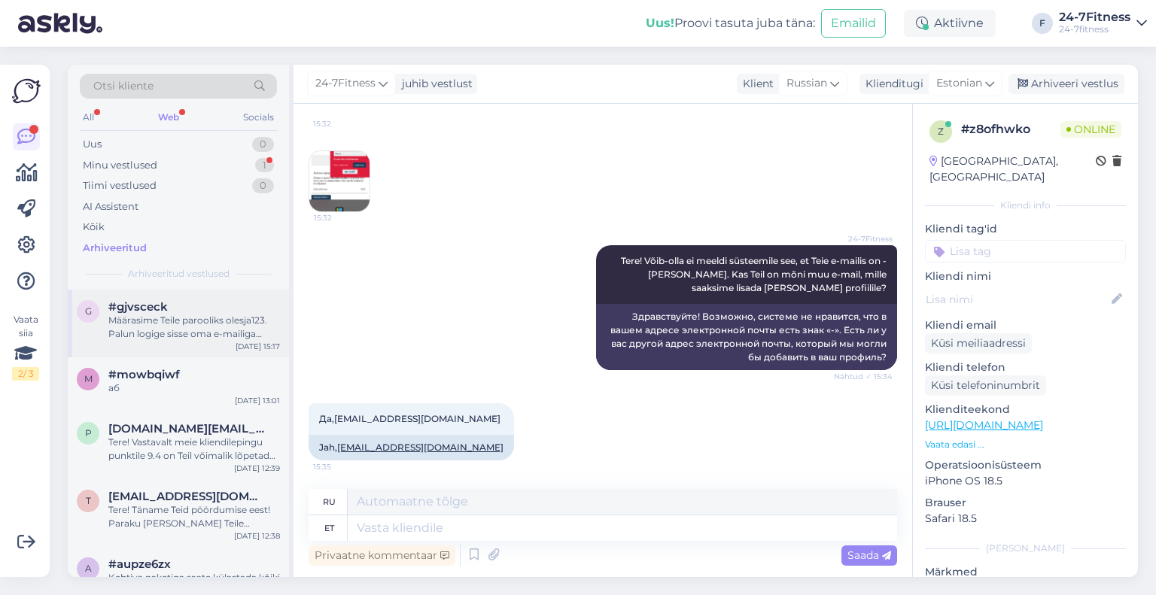
click at [199, 319] on div "Määrasime Teile parooliks olesja123. Palun logige sisse oma e-mailiga [EMAIL_AD…" at bounding box center [194, 327] width 172 height 27
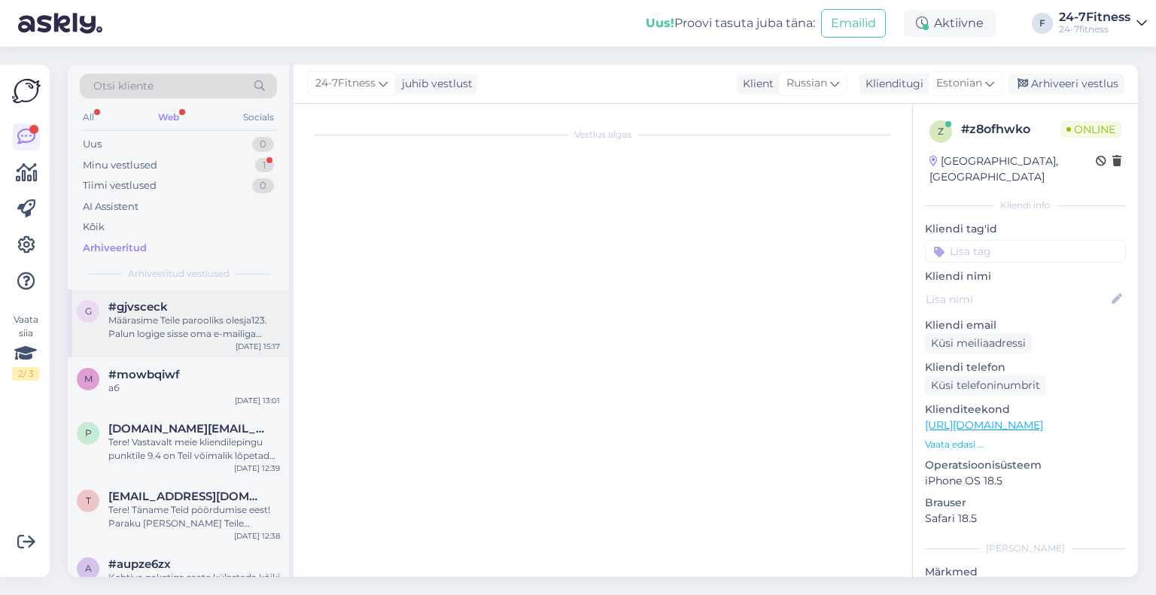
scroll to position [841, 0]
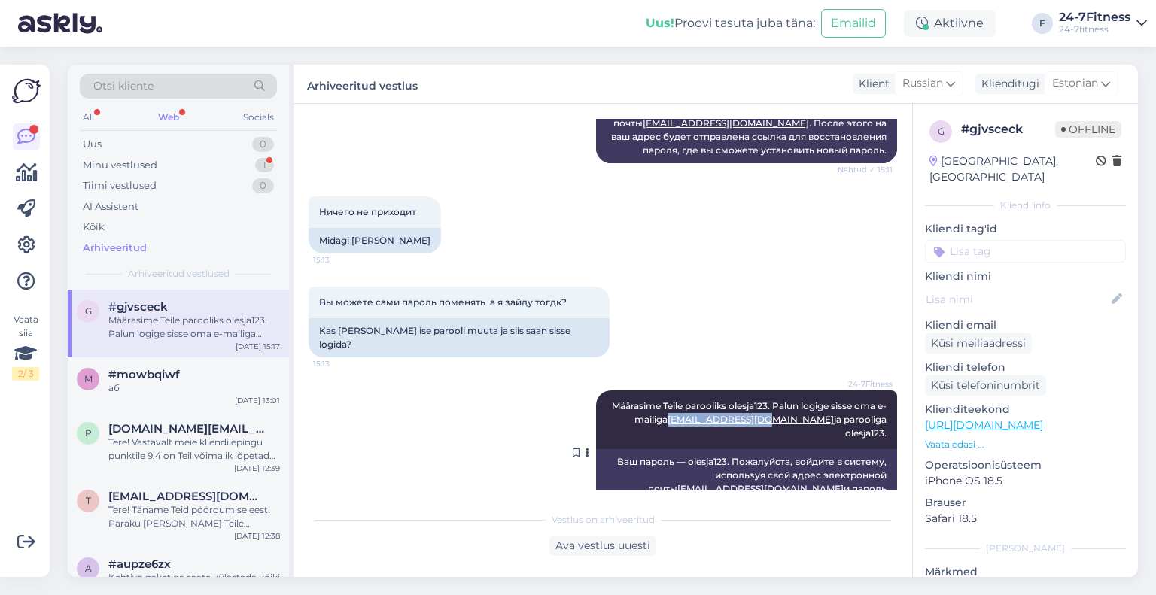
drag, startPoint x: 775, startPoint y: 406, endPoint x: 690, endPoint y: 408, distance: 85.9
click at [690, 408] on span "Määrasime Teile parooliks olesja123. Palun logige sisse oma e-mailiga [EMAIL_AD…" at bounding box center [750, 420] width 277 height 38
copy link "[EMAIL_ADDRESS][DOMAIN_NAME]"
drag, startPoint x: 160, startPoint y: 180, endPoint x: 158, endPoint y: 169, distance: 11.4
click at [160, 180] on div "Tiimi vestlused 0" at bounding box center [178, 185] width 197 height 21
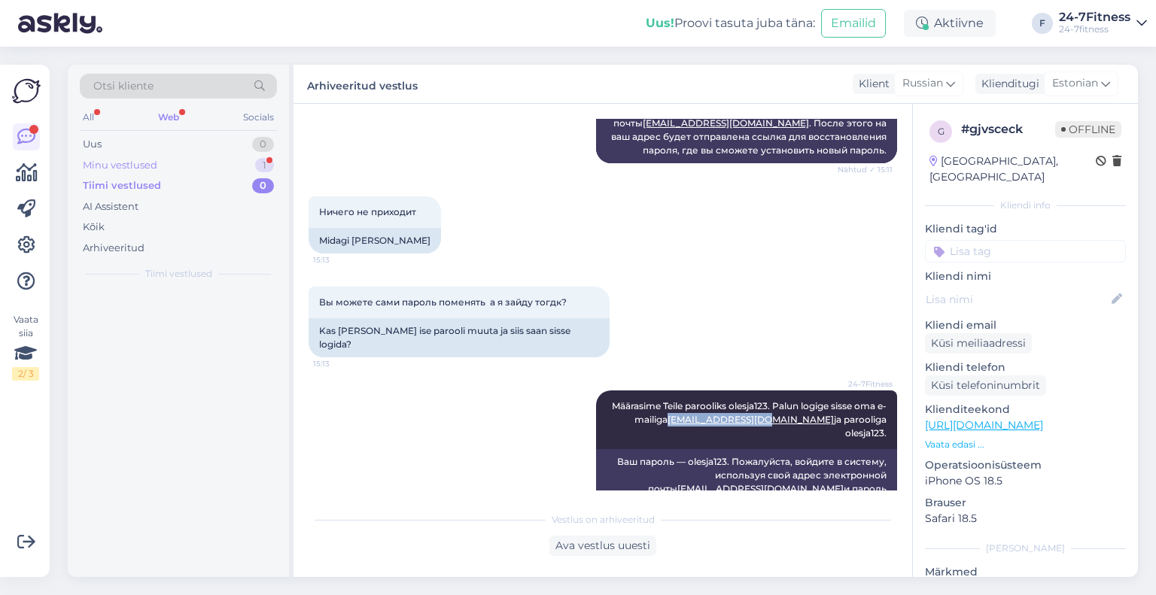
click at [157, 163] on div "Minu vestlused" at bounding box center [120, 165] width 75 height 15
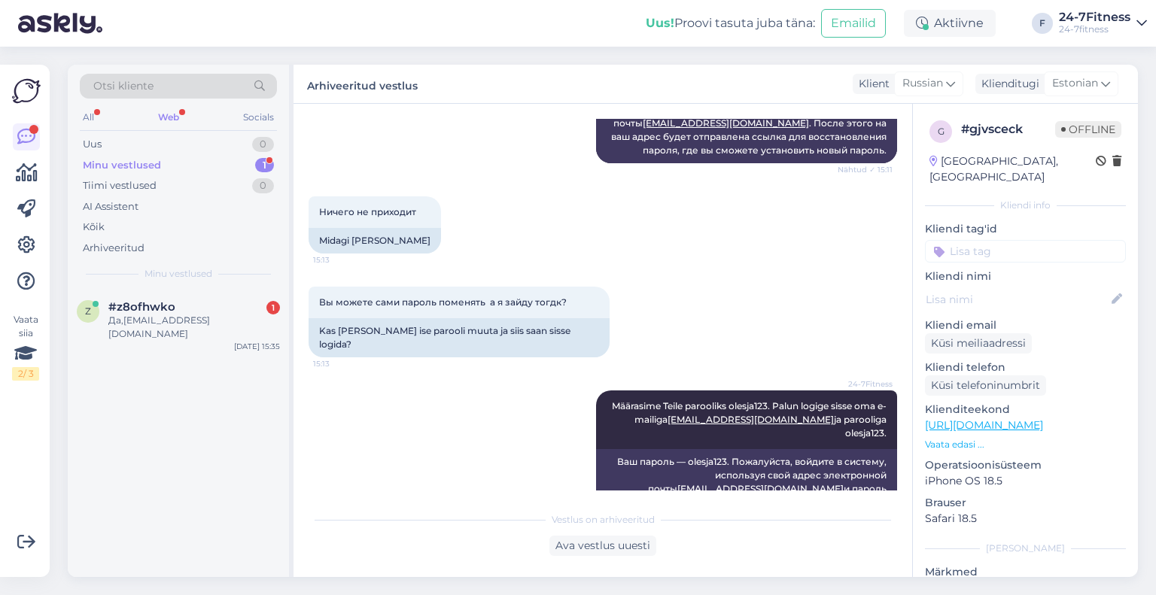
click at [221, 352] on div "z #z8ofhwko 1 Да,[EMAIL_ADDRESS][DOMAIN_NAME] [DATE] 15:35" at bounding box center [178, 434] width 221 height 288
click at [220, 317] on div "Да,[EMAIL_ADDRESS][DOMAIN_NAME]" at bounding box center [194, 327] width 172 height 27
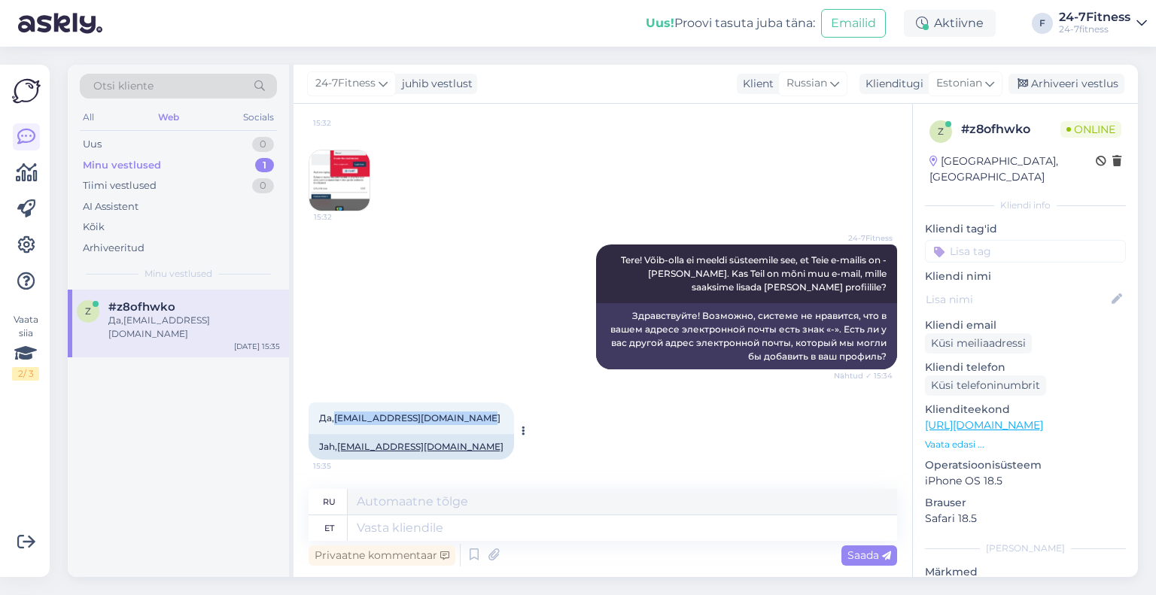
drag, startPoint x: 481, startPoint y: 421, endPoint x: 334, endPoint y: 419, distance: 146.8
click at [334, 419] on div "Да,[EMAIL_ADDRESS][DOMAIN_NAME] 15:35" at bounding box center [412, 419] width 206 height 32
copy span "[EMAIL_ADDRESS][DOMAIN_NAME]"
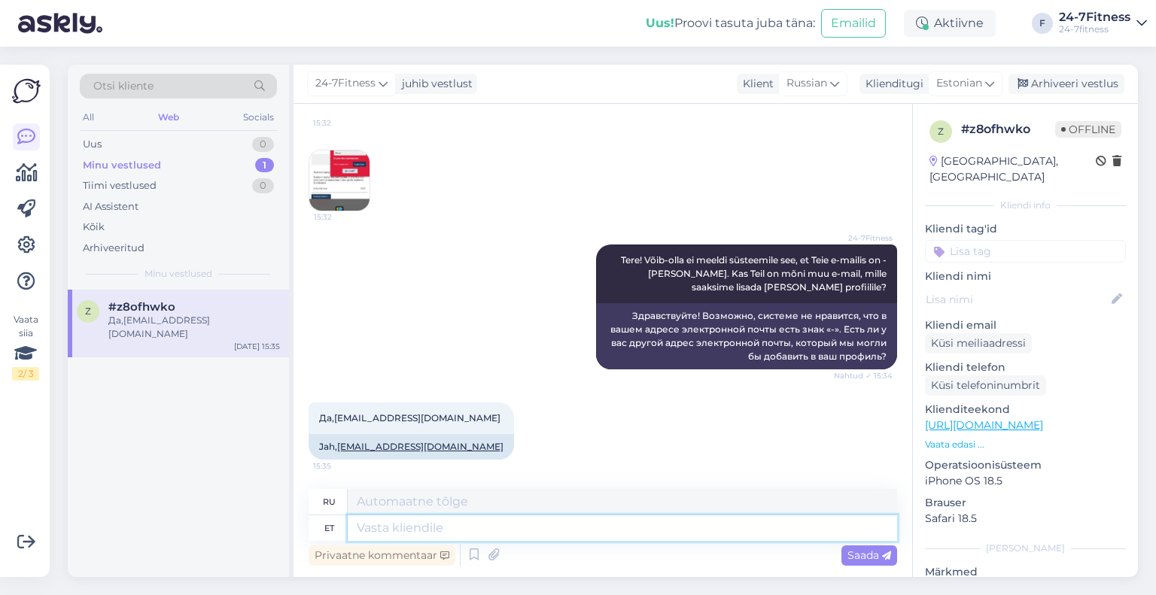
click at [431, 534] on textarea at bounding box center [623, 529] width 550 height 26
type textarea "Muutsime Te"
type textarea "Мы изменились"
type textarea "Muutsime Teie e-"
type textarea "Мы изменили ваш"
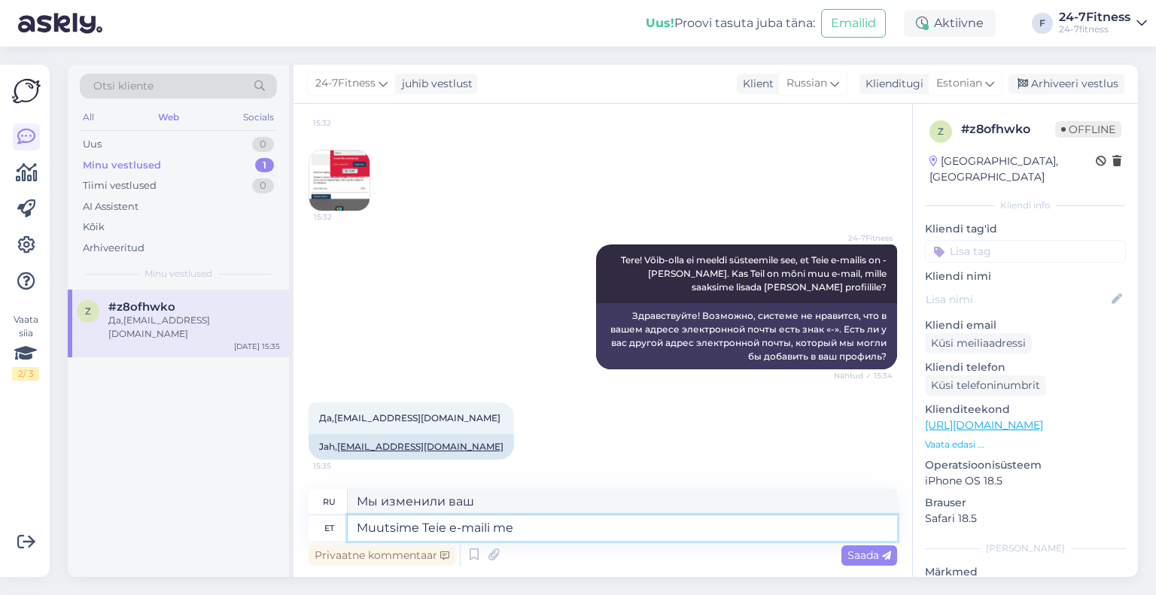
type textarea "Muutsime Teie e-[PERSON_NAME]"
type textarea "Мы изменили ваш адрес электронной почты."
type textarea "Muutsime Teie e-maili meie andm"
type textarea "Мы изменили ваш адрес электронной почты на наш."
type textarea "Muutsime Teie e-maili meie andmebaasis ära"
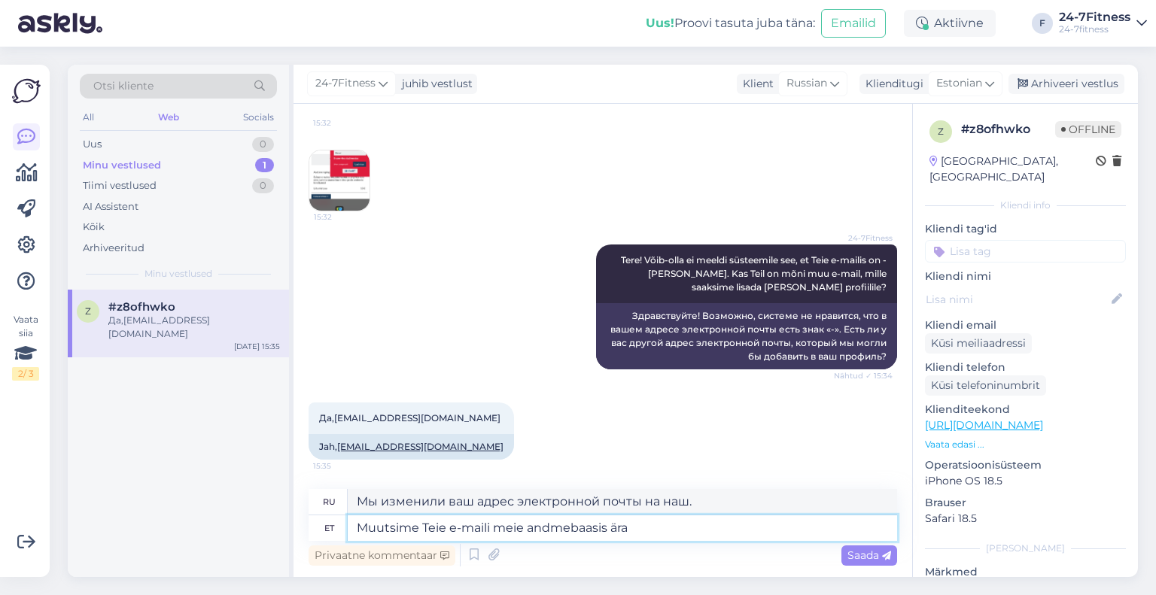
type textarea "Мы изменили ваш адрес электронной почты в нашей базе данных."
type textarea "Muutsime Teie e-maili meie andmebaasis ära. Palun log"
type textarea "Мы изменили ваш адрес электронной почты в нашей базе данных. Пожалуйста."
type textarea "Muutsime Teie e-maili meie andmebaasis ära. Palun logige si"
type textarea "Мы изменили ваш адрес электронной почты в нашей базе данных. Пожалуйста, войдит…"
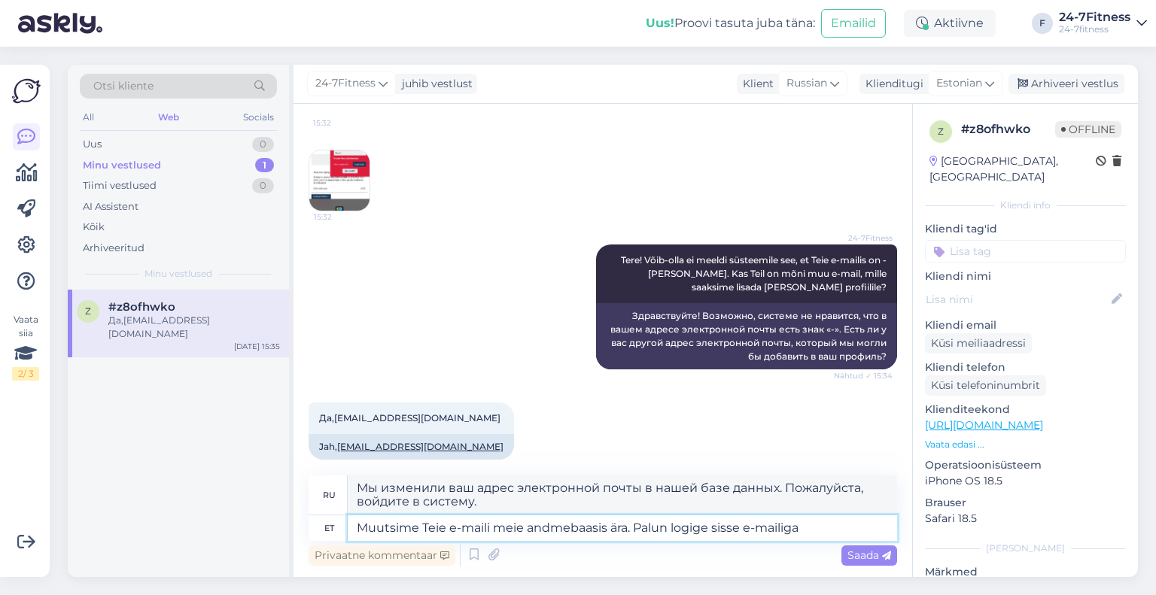
type textarea "Muutsime Teie e-maili meie andmebaasis ära. Palun logige sisse e-mailiga"
type textarea "Мы изменили ваш адрес электронной почты в нашей базе данных. Пожалуйста, войдит…"
paste textarea "[EMAIL_ADDRESS][DOMAIN_NAME]"
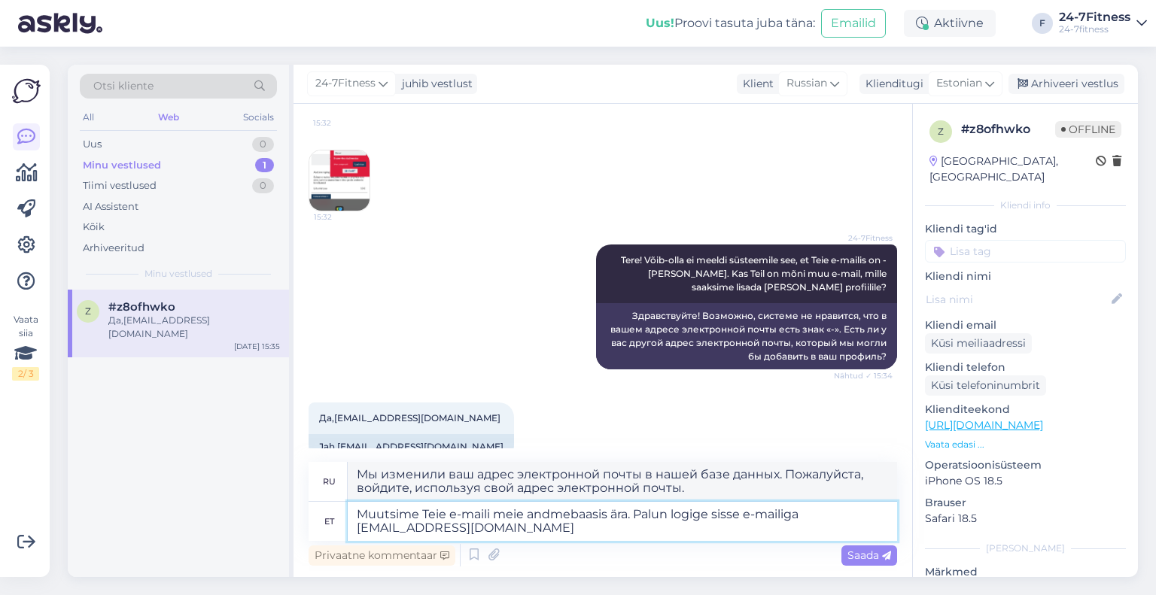
type textarea "Muutsime Teie e-maili meie andmebaasis ära. Palun logige sisse e-mailiga [EMAIL…"
type textarea "Мы изменили ваш адрес электронной почты в нашей базе данных. Пожалуйста, войдит…"
type textarea "Muutsime Teie e-maili meie andmebaasis ära. Palun logige sisse e-mailiga [EMAIL…"
type textarea "Мы изменили ваш адрес электронной почты в нашей базе данных. Пожалуйста, войдит…"
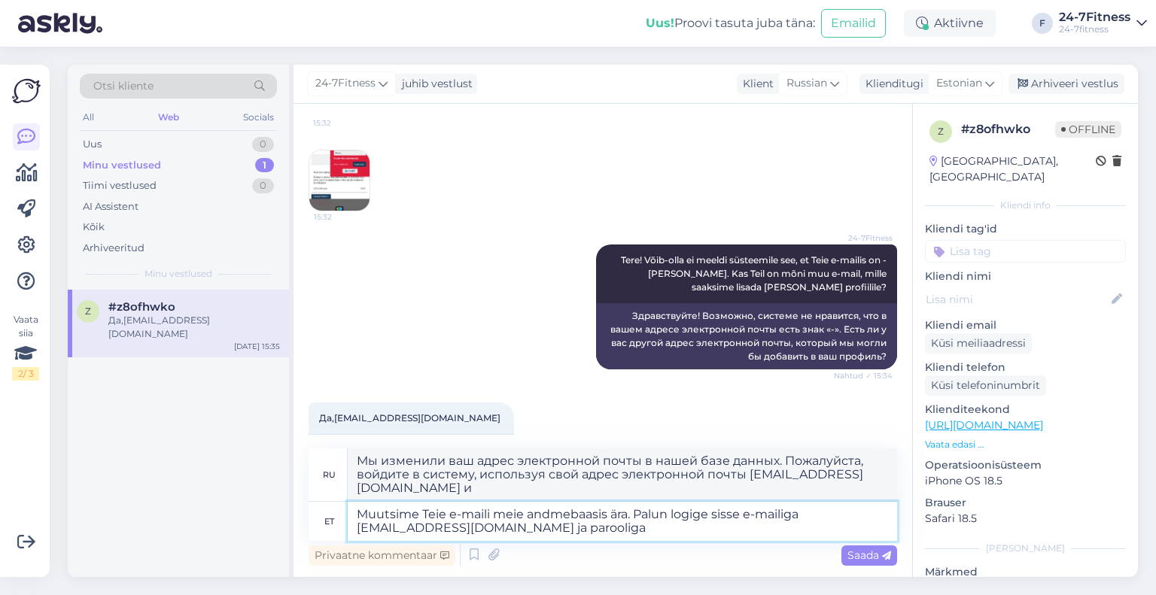
type textarea "Muutsime Teie e-maili meie andmebaasis ära. Palun logige sisse e-mailiga [EMAIL…"
type textarea "Мы изменили ваш адрес электронной почты в нашей базе данных. Пожалуйста, войдит…"
type textarea "Muutsime Teie e-maili meie andmebaasis ära. Palun logige sisse e-mailiga [EMAIL…"
click at [140, 246] on div "Arhiveeritud" at bounding box center [114, 248] width 62 height 15
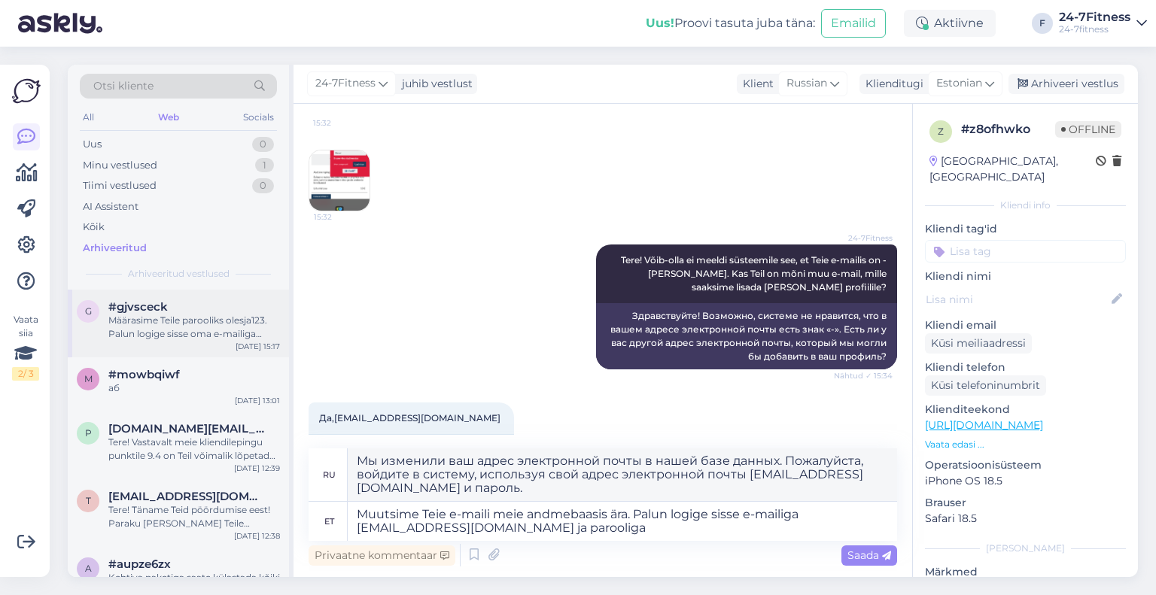
click at [187, 314] on div "Määrasime Teile parooliks olesja123. Palun logige sisse oma e-mailiga [EMAIL_AD…" at bounding box center [194, 327] width 172 height 27
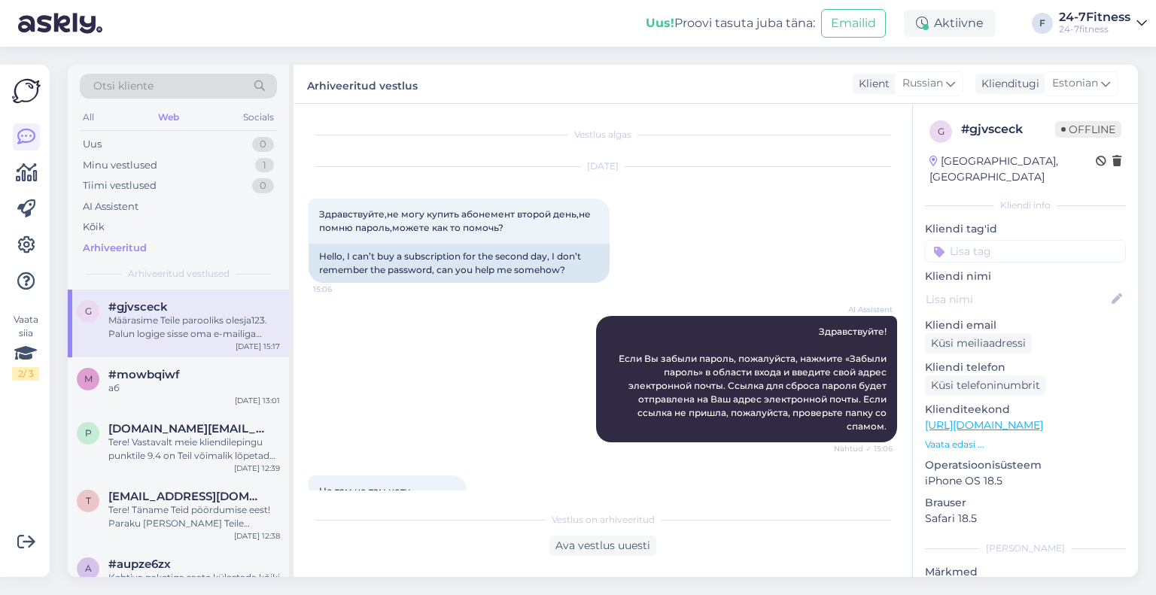
scroll to position [841, 0]
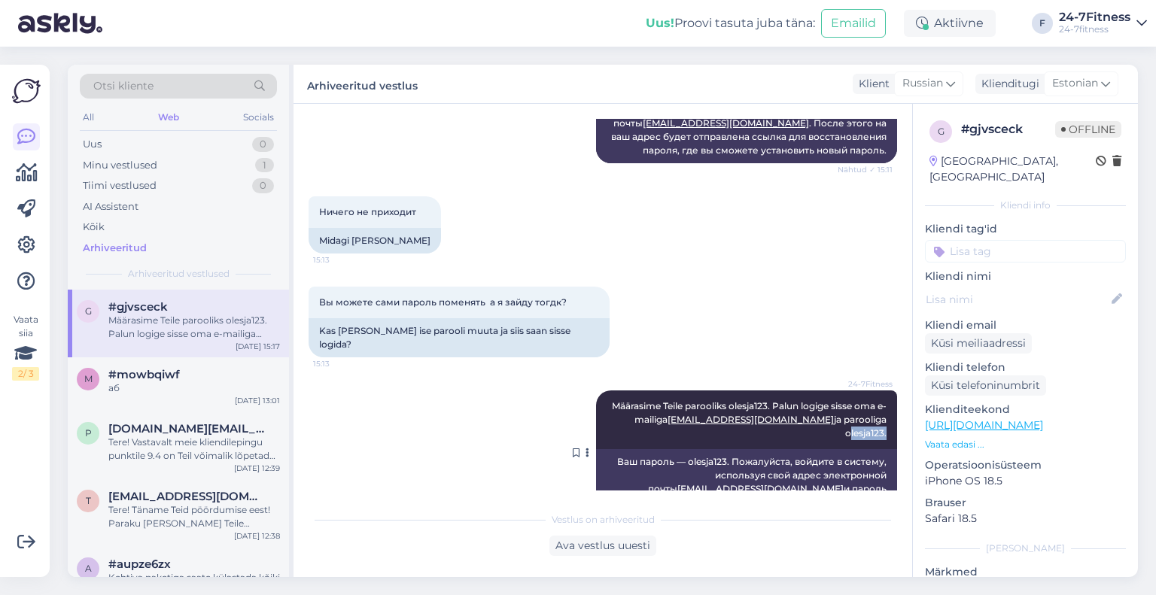
drag, startPoint x: 834, startPoint y: 405, endPoint x: 870, endPoint y: 406, distance: 36.1
click at [870, 406] on span "Määrasime Teile parooliks olesja123. Palun logige sisse oma e-mailiga [EMAIL_AD…" at bounding box center [750, 420] width 277 height 38
copy span "olesja123"
click at [159, 168] on div "Minu vestlused 1" at bounding box center [178, 165] width 197 height 21
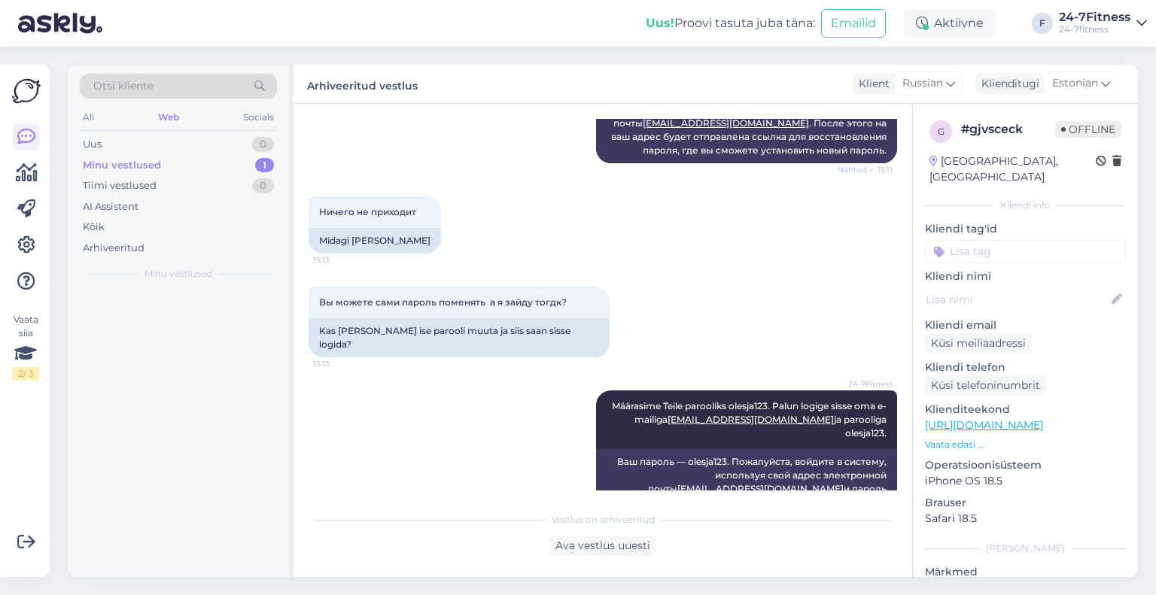
click at [181, 317] on div at bounding box center [178, 434] width 221 height 288
click at [181, 317] on div "Да,[EMAIL_ADDRESS][DOMAIN_NAME]" at bounding box center [194, 327] width 172 height 27
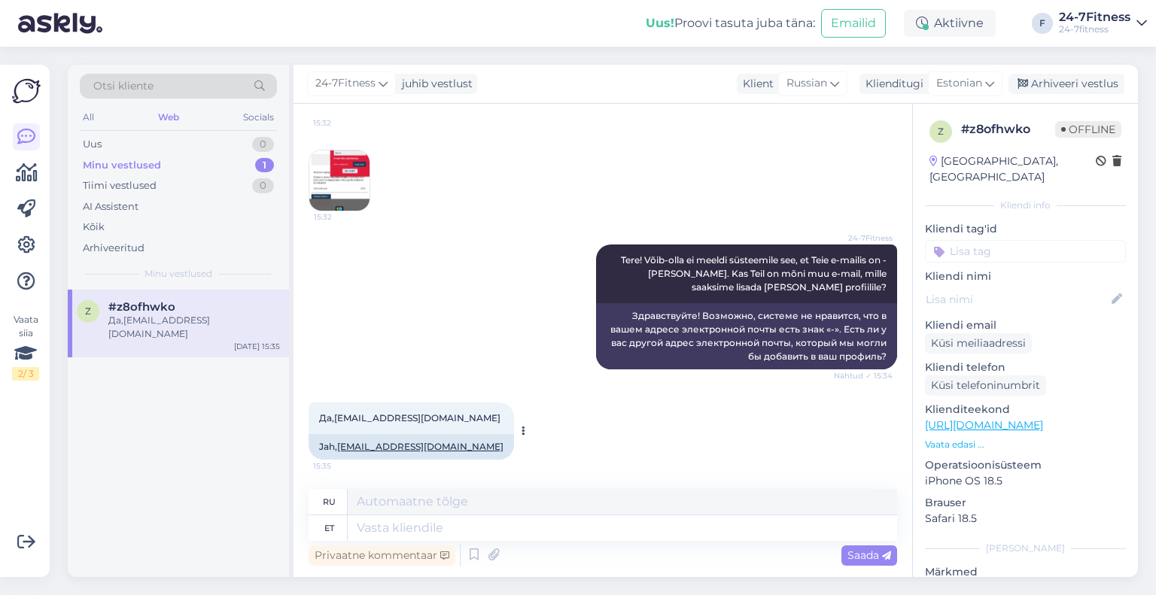
scroll to position [193, 0]
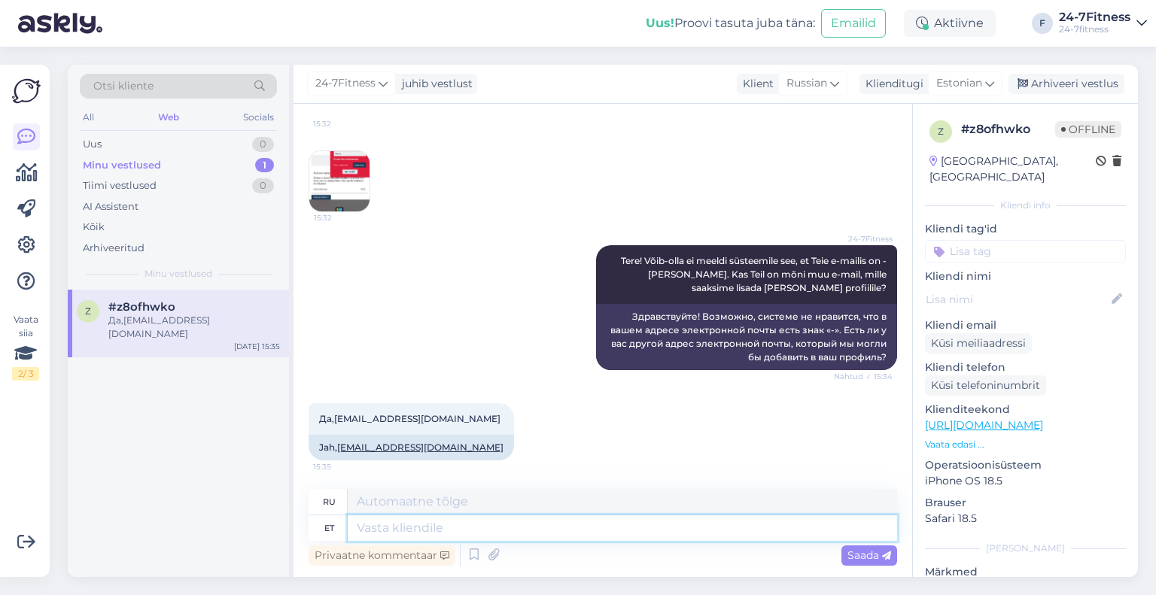
click at [452, 528] on textarea at bounding box center [623, 529] width 550 height 26
type textarea "Muutsime Te"
type textarea "Мы изменились"
type textarea "Muutsime Teie e"
type textarea "Мы изменили ваш"
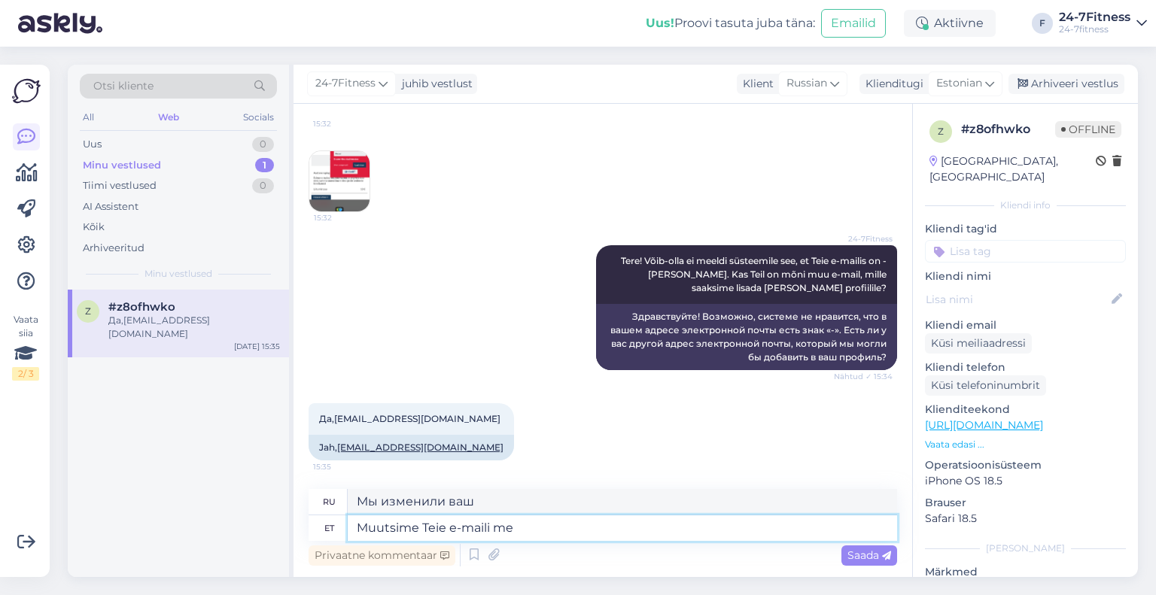
type textarea "Muutsime Teie e-[PERSON_NAME]"
type textarea "Мы изменили ваш адрес электронной почты."
type textarea "Muutsime Teie e-maili meie andm"
type textarea "Мы изменили ваш адрес электронной почты на наш."
type textarea "Muutsime Teie e-maili meie andmebaasis är"
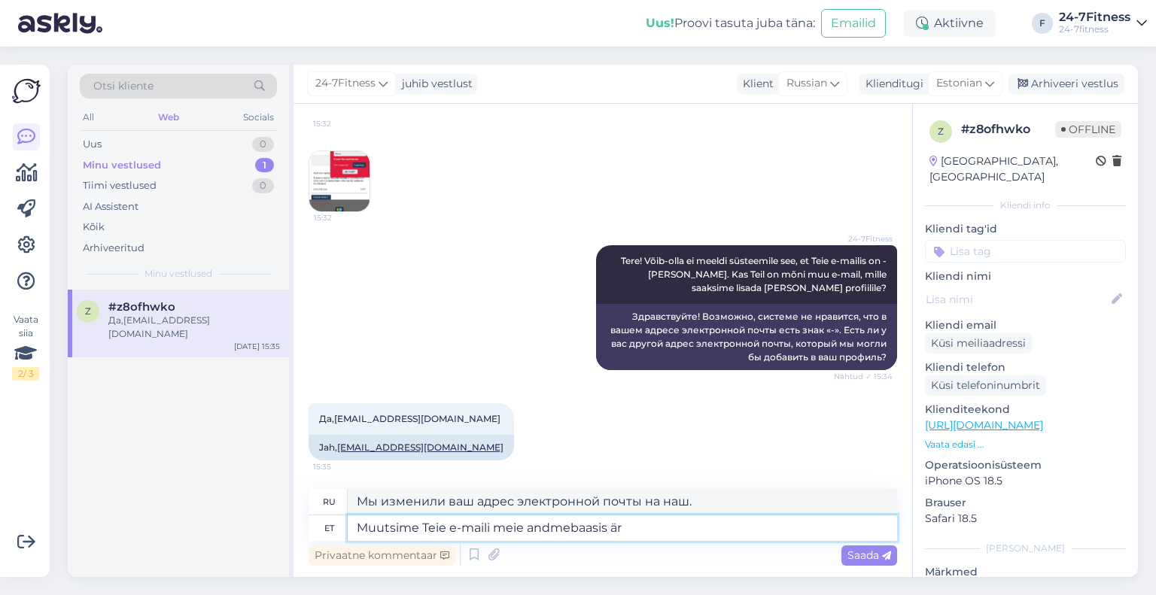
type textarea "Мы изменили ваш адрес электронной почты в нашей базе данных."
click at [498, 529] on textarea "Muutsime Teie e-maili meie andmebaasis ära." at bounding box center [623, 529] width 550 height 26
type textarea "Muutsime Teie e-maili ja parooli meie andmebaasis ära."
type textarea "Мы изменили ваш адрес электронной почты и пароль в нашей базе данных."
click at [741, 526] on textarea "Muutsime Teie e-maili ja parooli meie andmebaasis ära." at bounding box center [623, 529] width 550 height 26
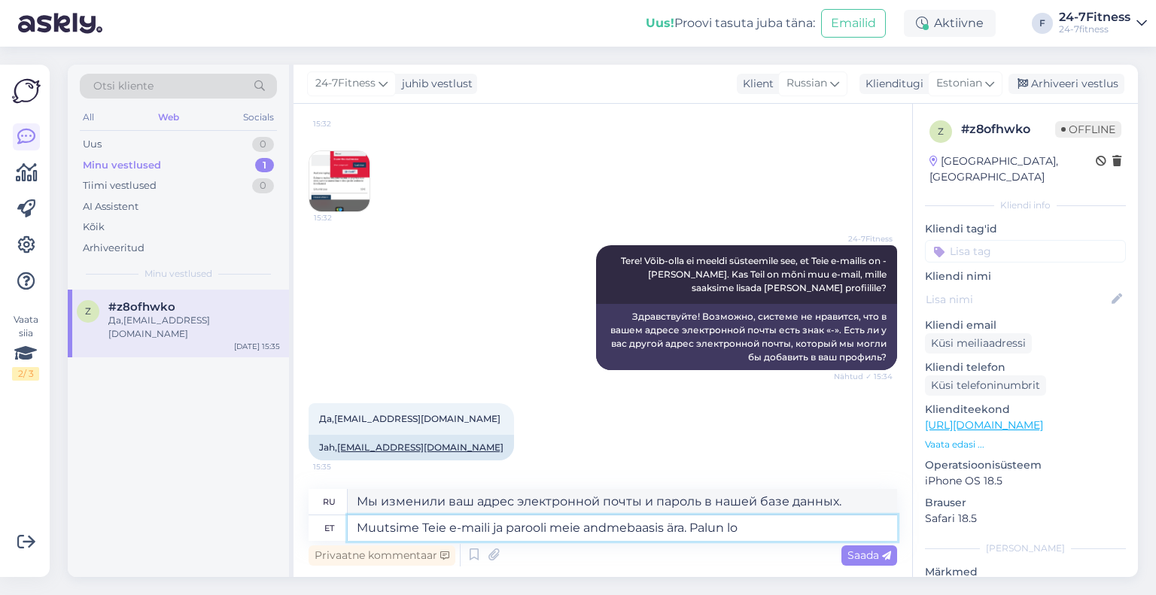
type textarea "Muutsime Teie e-maili ja parooli meie andmebaasis ära. Palun log"
type textarea "Мы изменили ваш адрес электронной почты и пароль в нашей базе данных. Пожалуйст…"
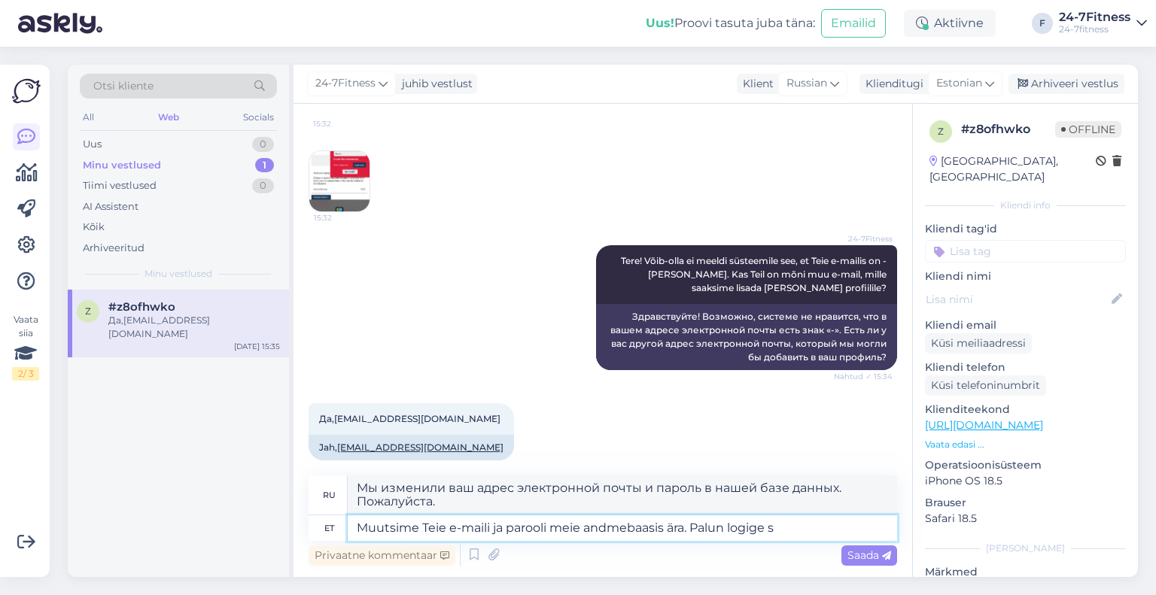
type textarea "Muutsime Teie e-maili ja parooli meie andmebaasis ära. Palun logige si"
type textarea "Мы изменили ваш адрес электронной почты и пароль в нашей базе данных. Пожалуйст…"
type textarea "Muutsime Teie e-maili ja parooli meie andmebaasis ära. Palun logige sisse e-mai…"
type textarea "Мы изменили ваш адрес электронной почты и пароль в нашей базе данных. Пожалуйст…"
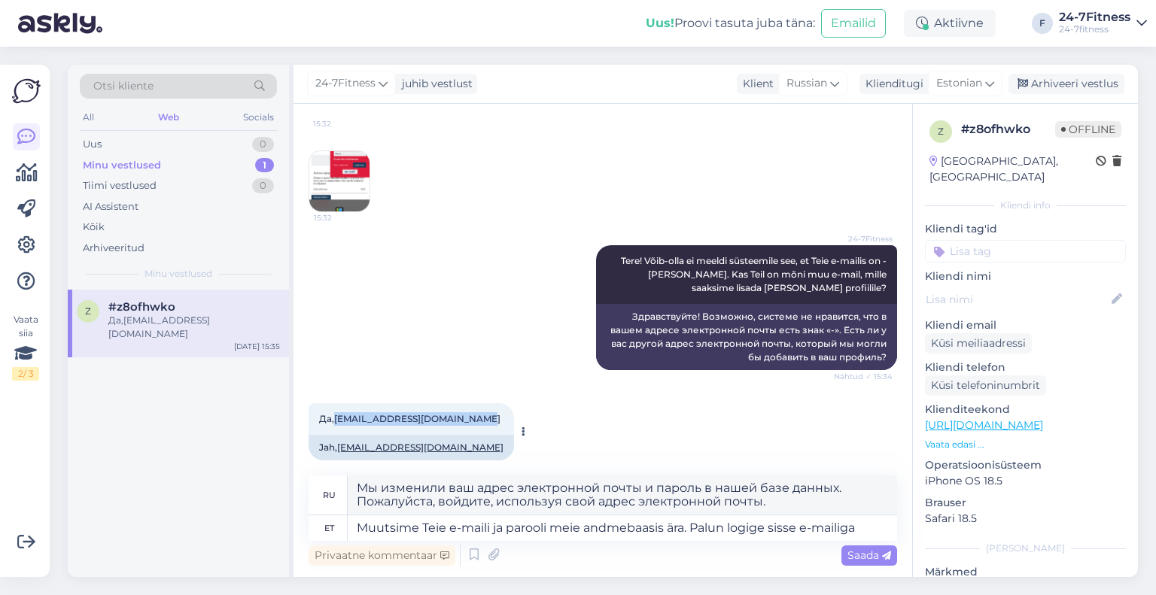
drag, startPoint x: 484, startPoint y: 416, endPoint x: 335, endPoint y: 424, distance: 149.3
click at [335, 424] on div "Да,[EMAIL_ADDRESS][DOMAIN_NAME] 15:35" at bounding box center [412, 420] width 206 height 32
copy span "[EMAIL_ADDRESS][DOMAIN_NAME]"
click at [866, 529] on textarea "Muutsime Teie e-maili ja parooli meie andmebaasis ära. Palun logige sisse e-mai…" at bounding box center [623, 529] width 550 height 26
paste textarea "[EMAIL_ADDRESS][DOMAIN_NAME]"
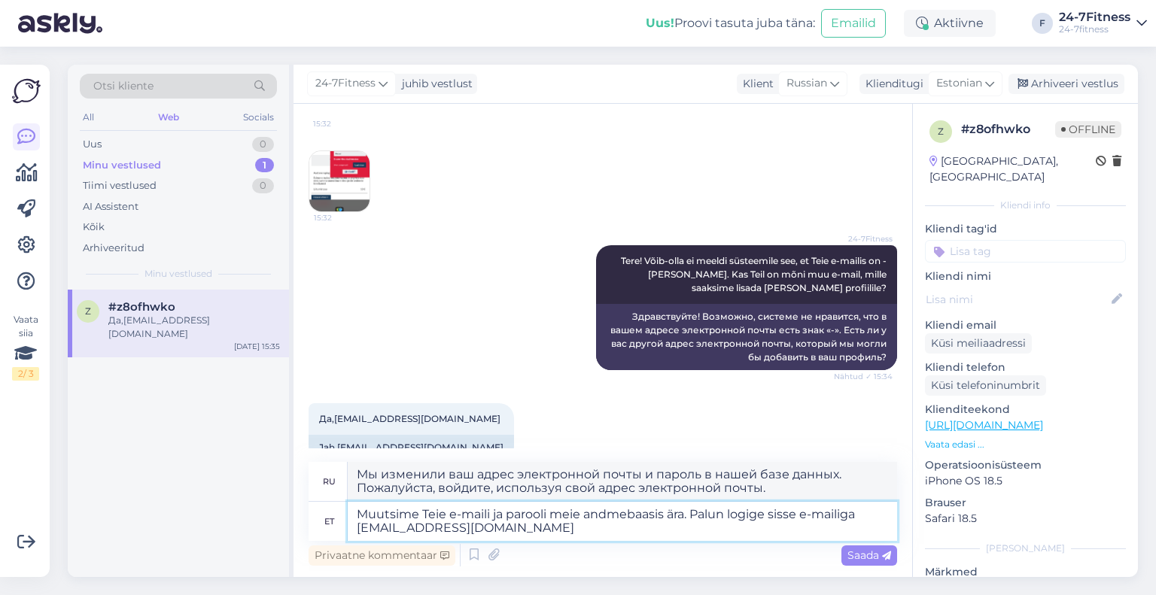
type textarea "Muutsime Teie e-maili ja parooli meie andmebaasis ära. Palun logige sisse e-mai…"
type textarea "Мы изменили ваш адрес электронной почты и пароль в нашей базе данных. Пожалуйст…"
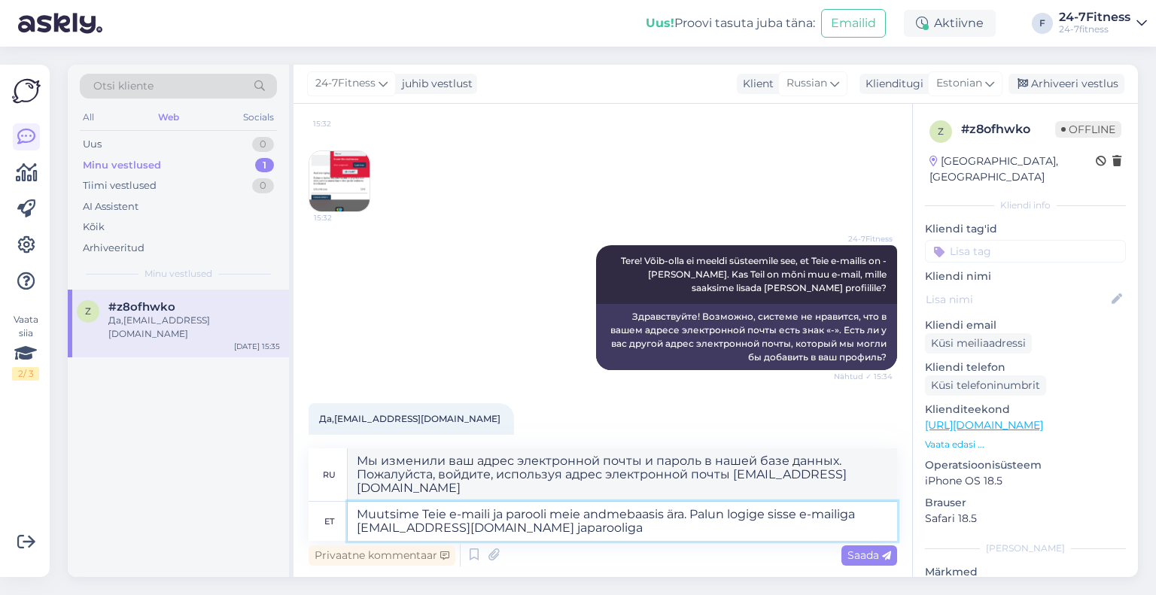
type textarea "Muutsime Teie e-maili ja parooli meie andmebaasis ära. Palun logige sisse e-mai…"
type textarea "Мы изменили ваш адрес электронной почты и пароль в нашей базе данных. Пожалуйст…"
type textarea "Muutsime Teie e-maili ja parooli meie andmebaasis ära. Palun logige sisse e-mai…"
type textarea "Мы изменили ваш адрес электронной почты и пароль в нашей базе данных. Пожалуйст…"
click at [559, 531] on textarea "Muutsime Teie e-maili ja parooli meie andmebaasis ära. Palun logige sisse e-mai…" at bounding box center [623, 521] width 550 height 39
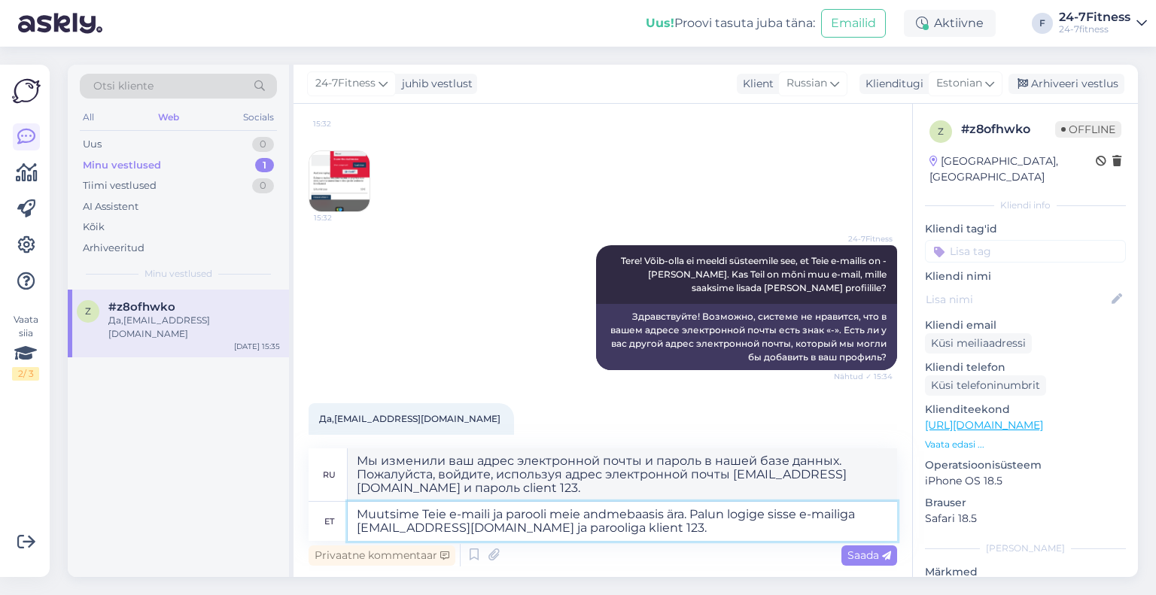
type textarea "Muutsime Teie e-maili ja parooli meie andmebaasis ära. Palun logige sisse e-mai…"
type textarea "Мы изменили ваш адрес электронной почты и пароль в нашей базе данных. Пожалуйст…"
click at [707, 528] on textarea "Muutsime Teie e-maili ja parooli meie andmebaasis ära. Palun logige sisse e-mai…" at bounding box center [623, 521] width 550 height 39
click at [659, 529] on textarea "Muutsime Teie e-maili ja parooli meie andmebaasis ära. Palun logige sisse e-mai…" at bounding box center [623, 521] width 550 height 39
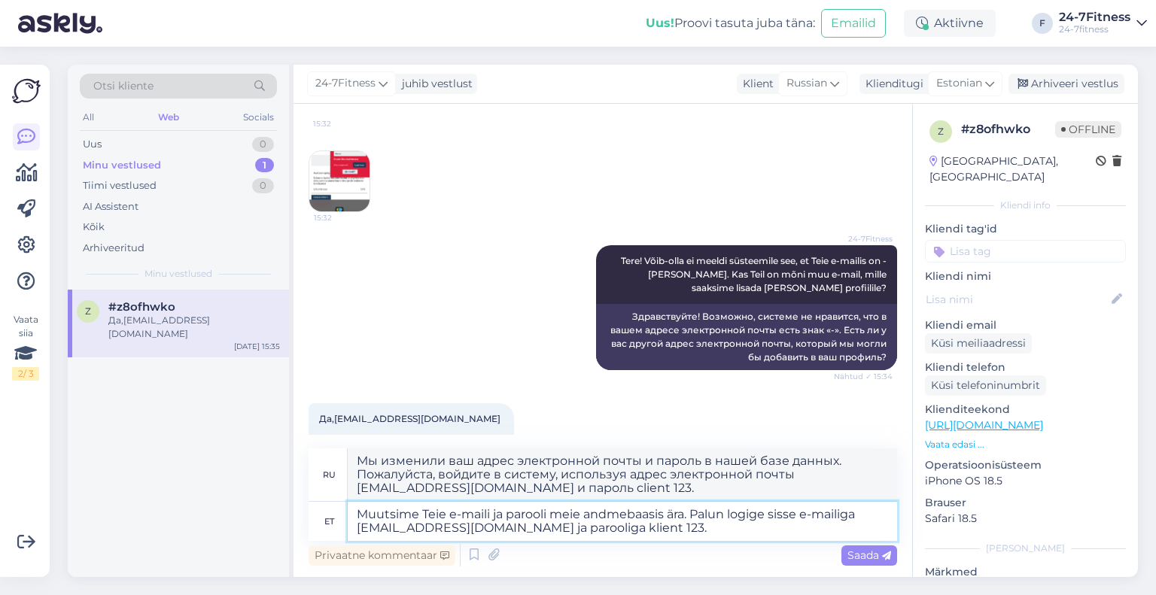
type textarea "Muutsime Teie e-maili ja parooli meie andmebaasis ära. Palun logige sisse e-mai…"
type textarea "Мы изменили ваш адрес электронной почты и пароль в нашей базе данных. Пожалуйст…"
type textarea "Muutsime Teie e-maili ja parooli meie andmebaasis ära. Palun logige sisse e-mai…"
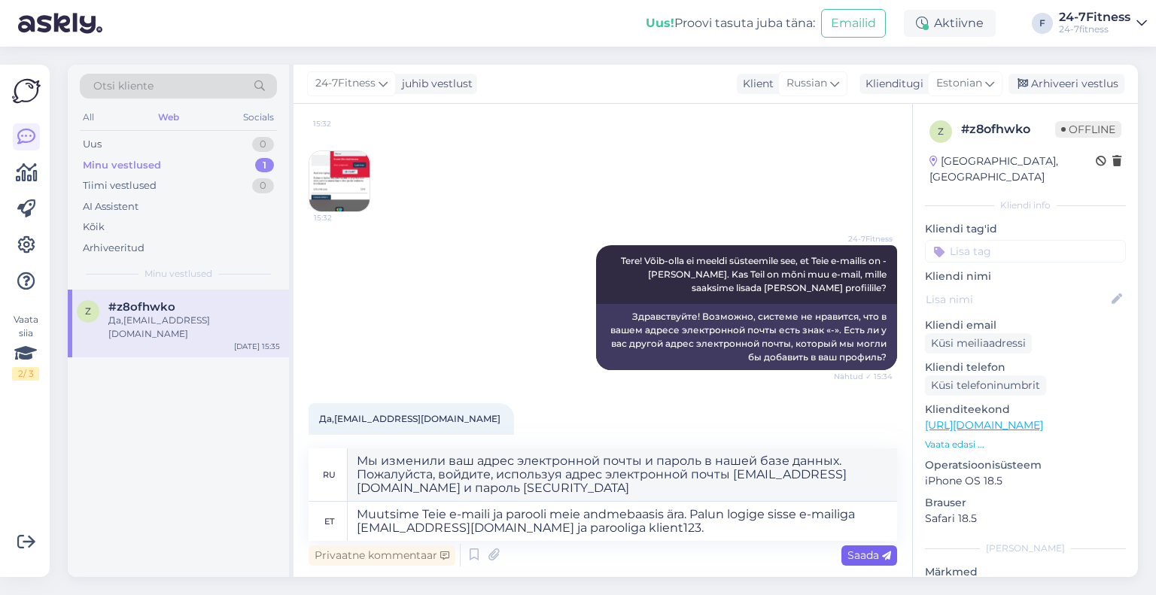
click at [848, 554] on span "Saada" at bounding box center [870, 556] width 44 height 14
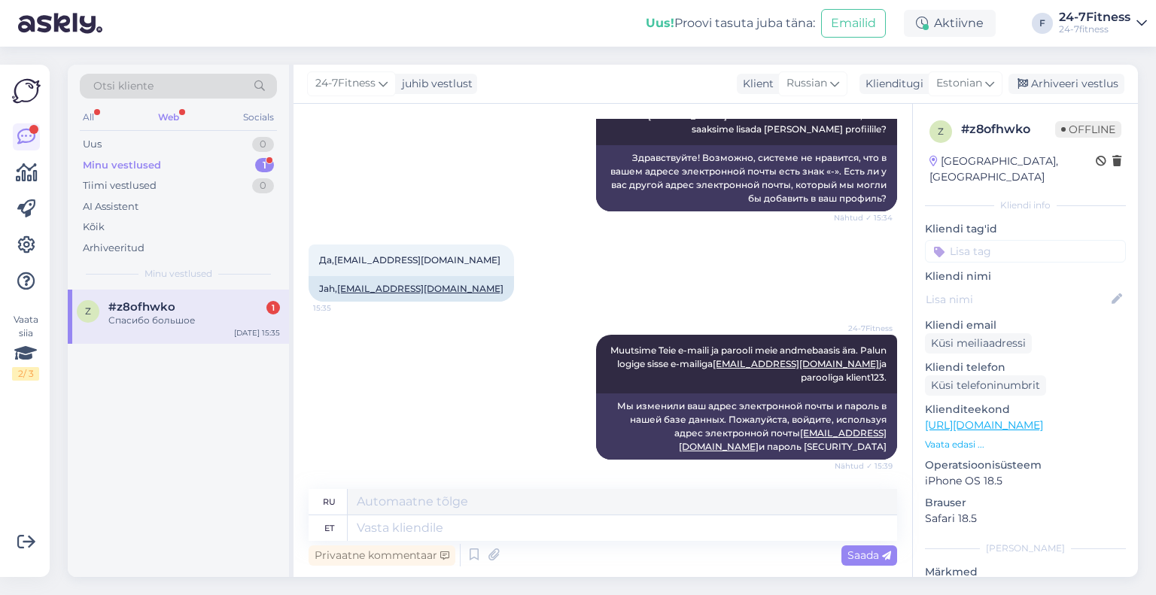
scroll to position [442, 0]
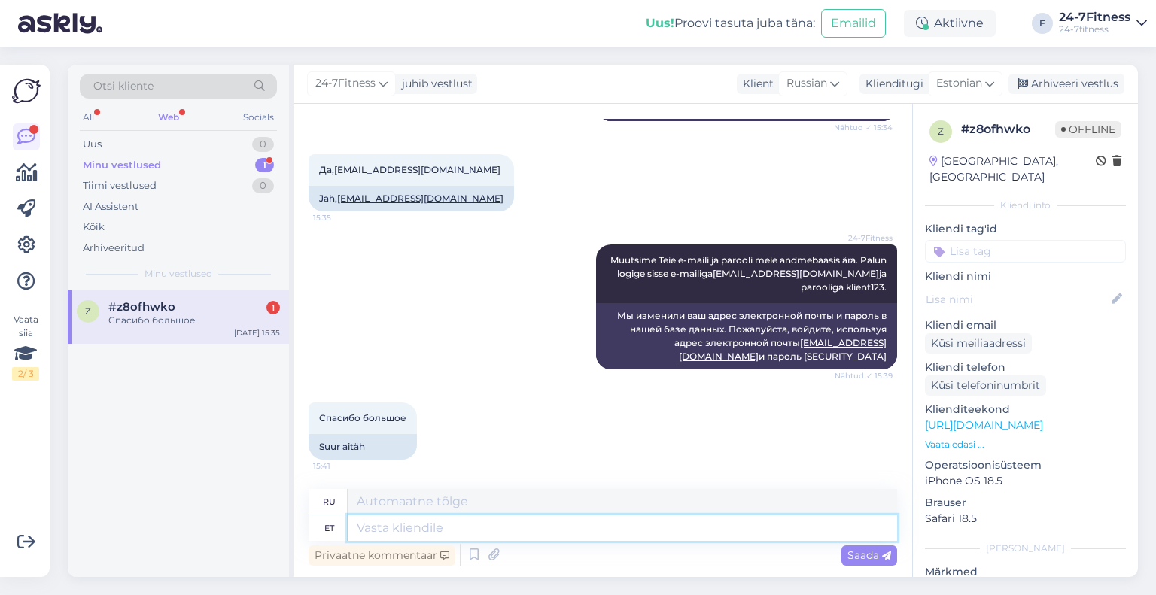
click at [510, 529] on textarea at bounding box center [623, 529] width 550 height 26
click at [143, 314] on div "Спасибо большое" at bounding box center [194, 321] width 172 height 14
click at [1081, 87] on div "Arhiveeri vestlus" at bounding box center [1067, 84] width 116 height 20
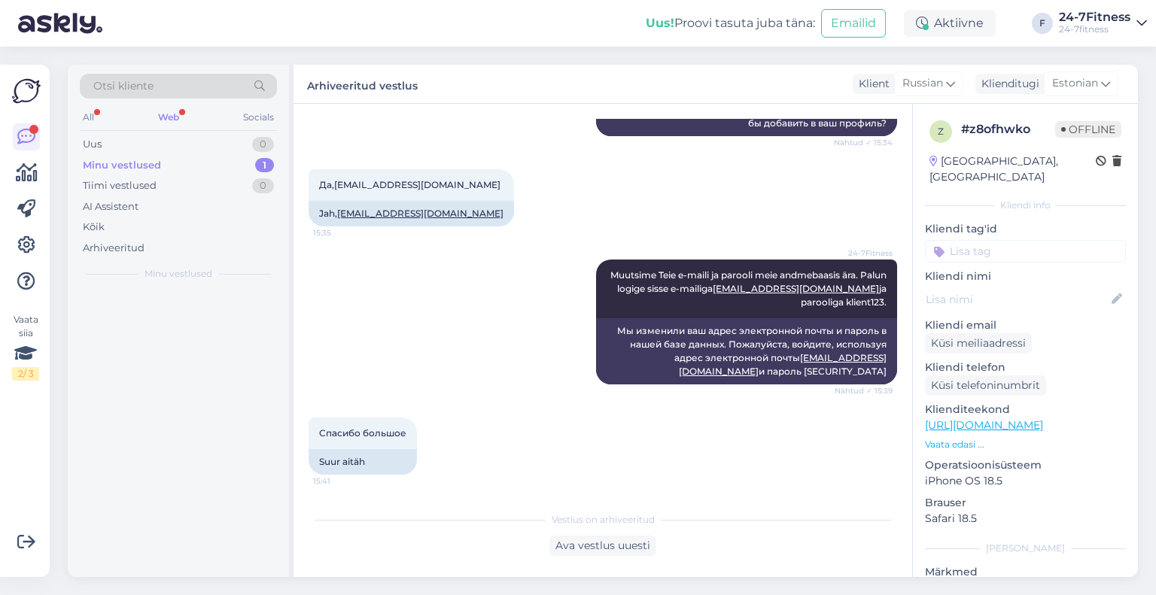
click at [177, 115] on div "Web" at bounding box center [168, 118] width 27 height 20
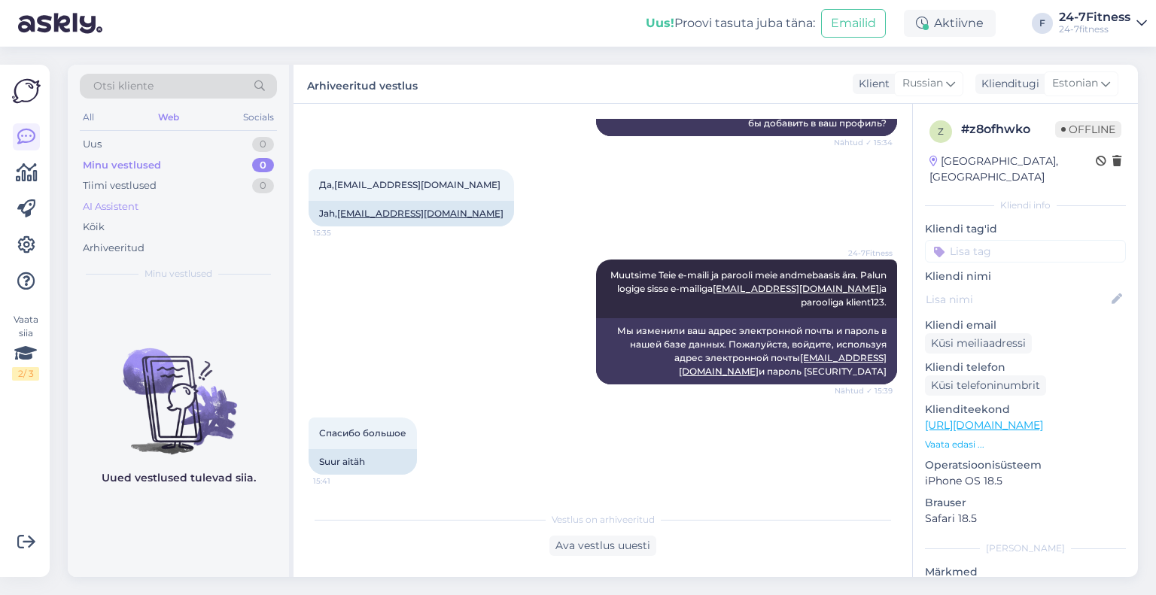
click at [105, 203] on div "AI Assistent" at bounding box center [111, 207] width 56 height 15
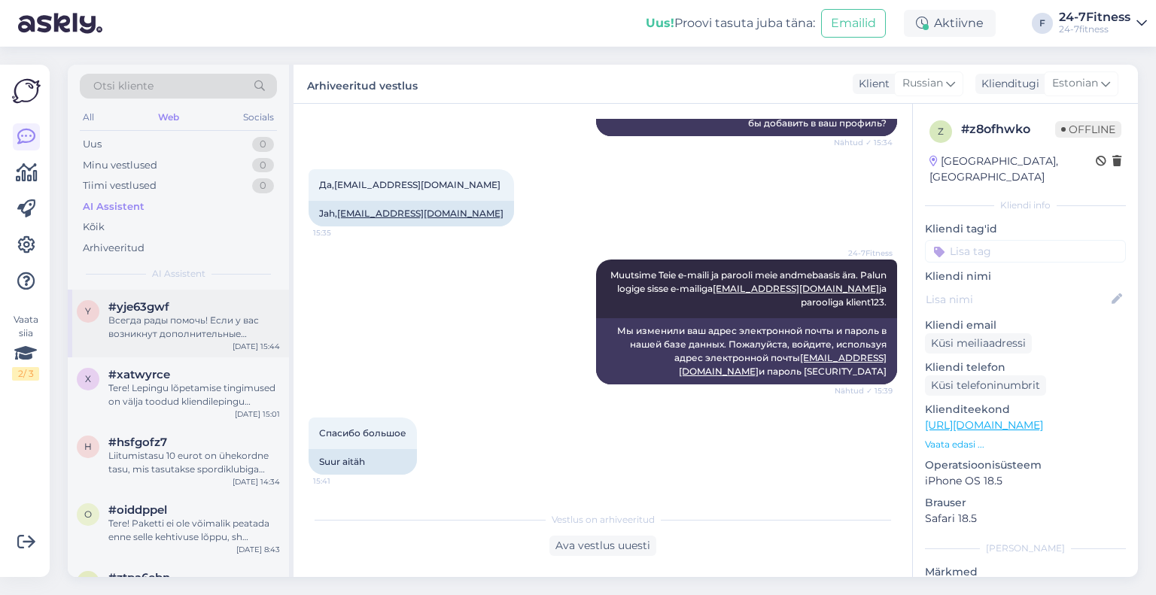
click at [151, 327] on div "Всегда рады помочь! Если у вас возникнут дополнительные вопросы, не стесняйтесь…" at bounding box center [194, 327] width 172 height 27
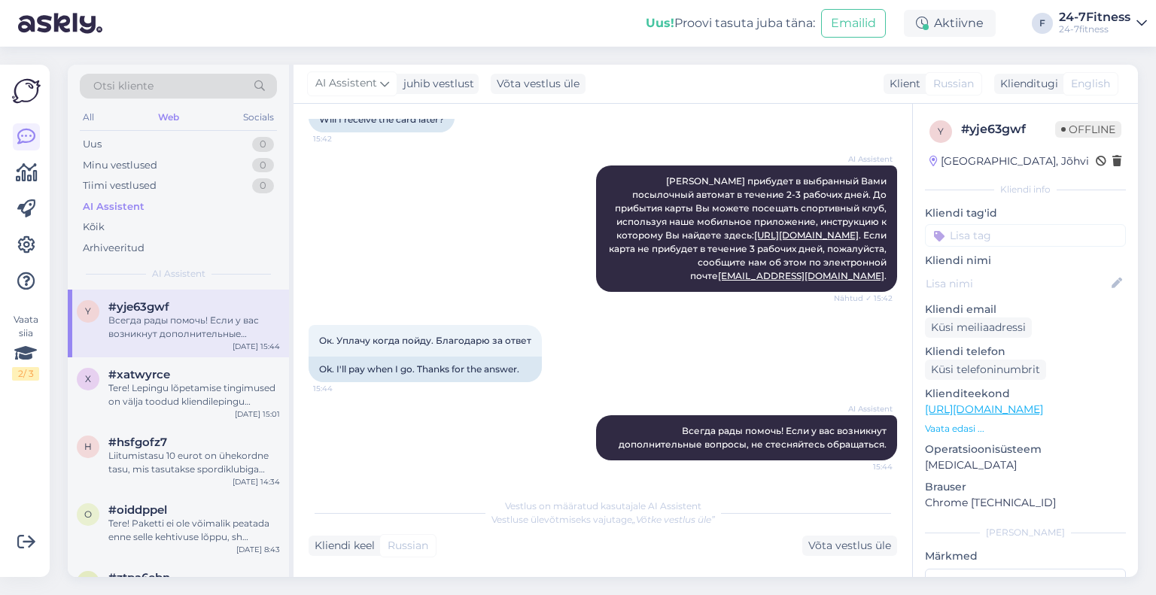
scroll to position [1145, 0]
click at [189, 143] on div "Uus 1" at bounding box center [178, 144] width 197 height 21
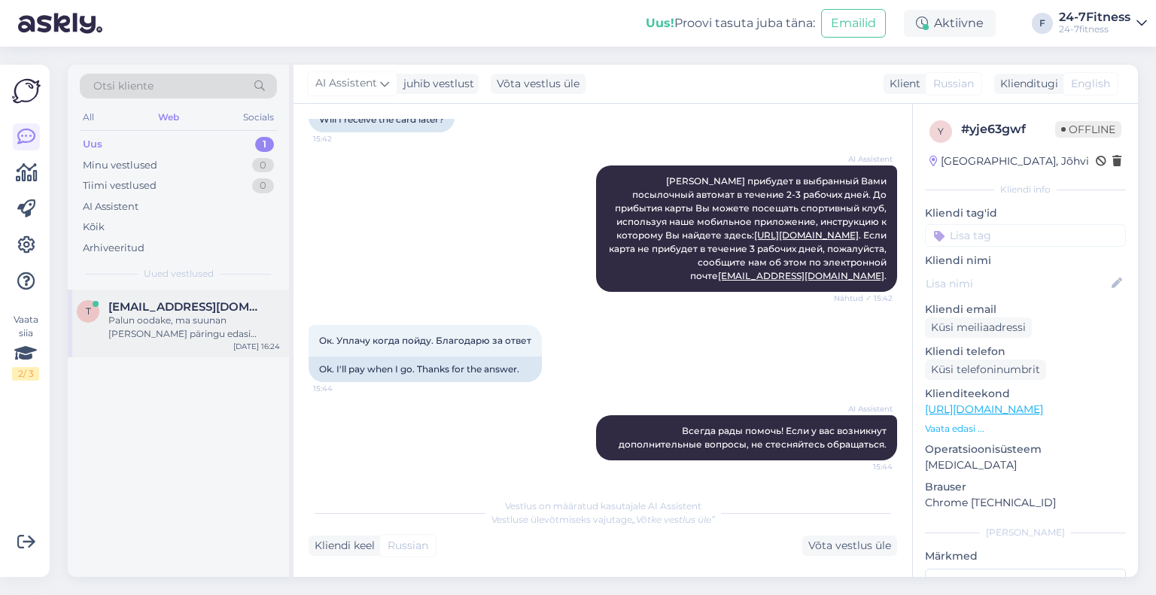
click at [211, 310] on span "[EMAIL_ADDRESS][DOMAIN_NAME]" at bounding box center [186, 307] width 157 height 14
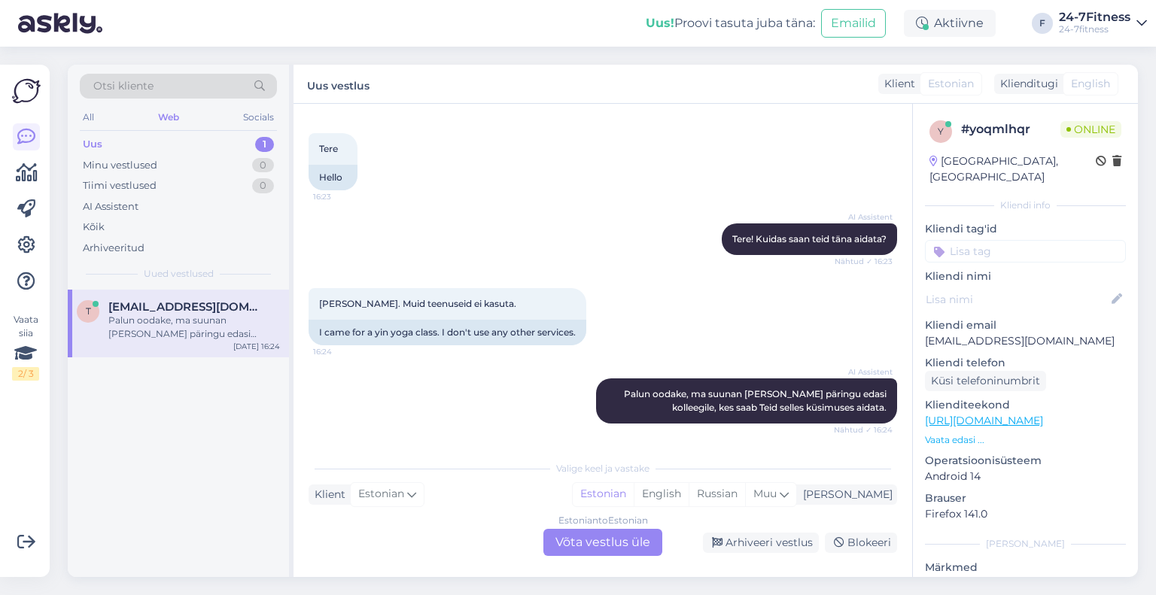
scroll to position [916, 0]
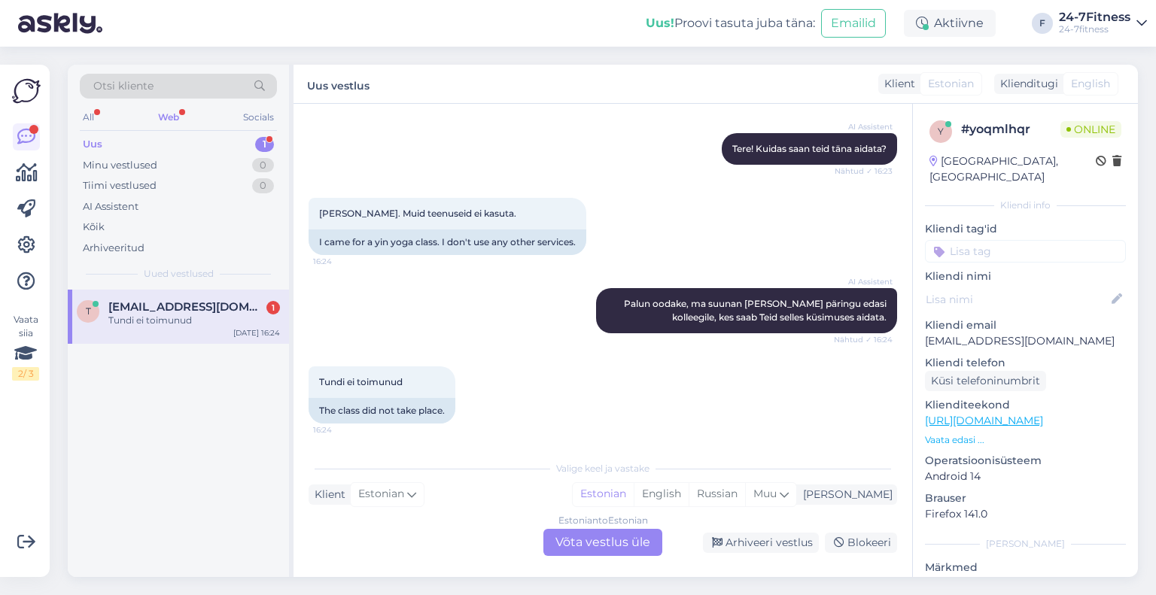
click at [559, 545] on div "Estonian to Estonian Võta vestlus üle" at bounding box center [603, 542] width 119 height 27
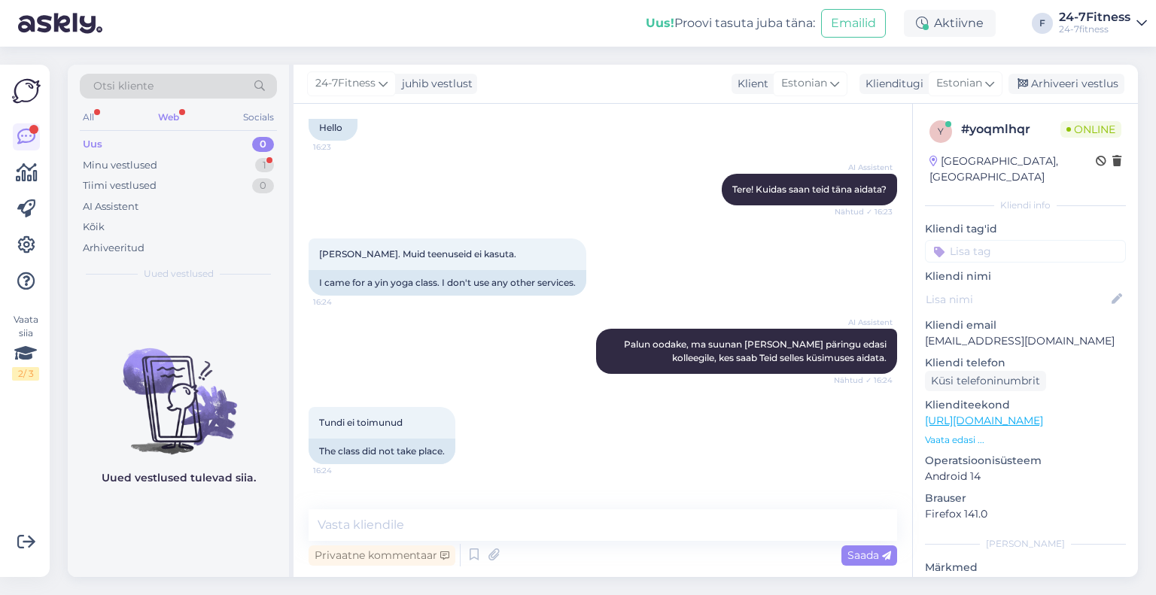
scroll to position [924, 0]
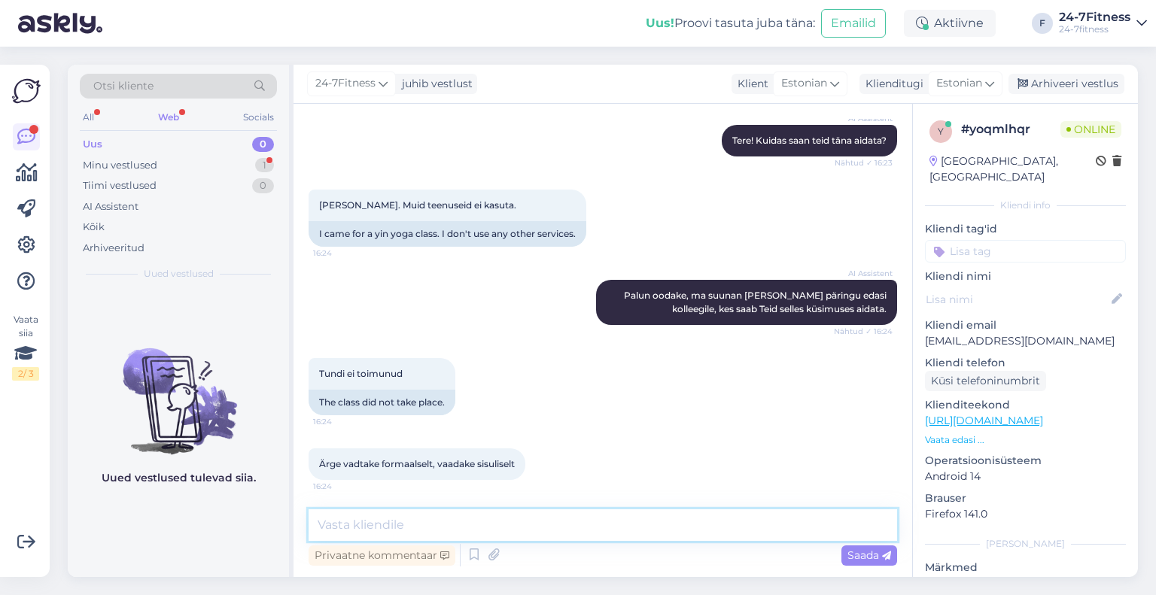
click at [360, 524] on textarea at bounding box center [603, 526] width 589 height 32
click at [480, 520] on textarea at bounding box center [603, 526] width 589 height 32
click at [497, 522] on textarea at bounding box center [603, 526] width 589 height 32
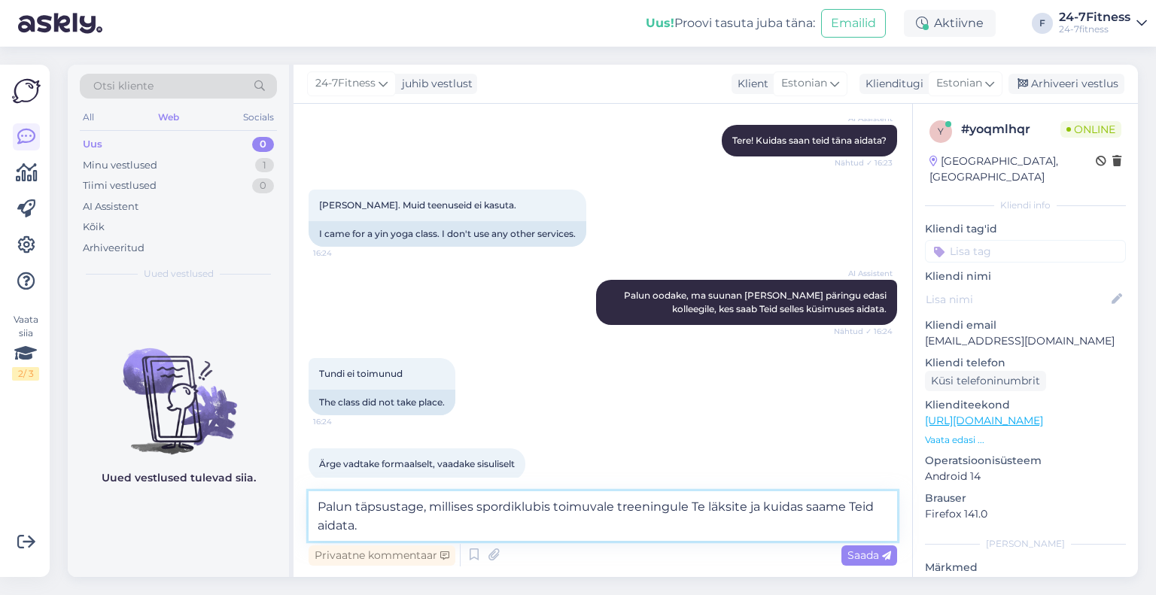
scroll to position [943, 0]
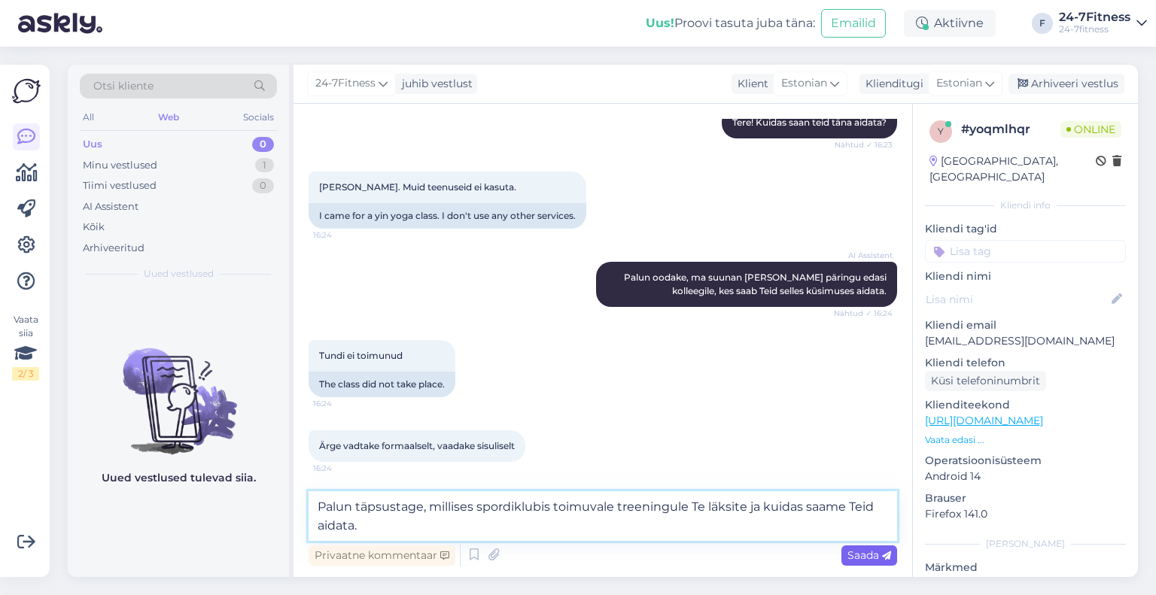
type textarea "Palun täpsustage, millises spordiklubis toimuvale treeningule Te läksite ja kui…"
click at [873, 559] on span "Saada" at bounding box center [870, 556] width 44 height 14
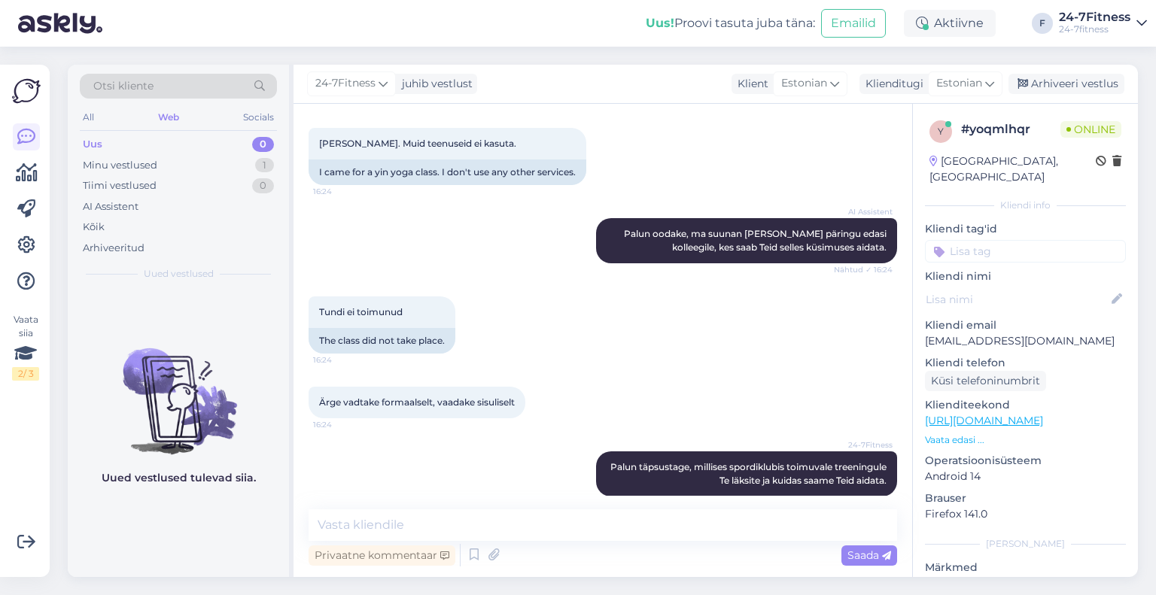
scroll to position [1003, 0]
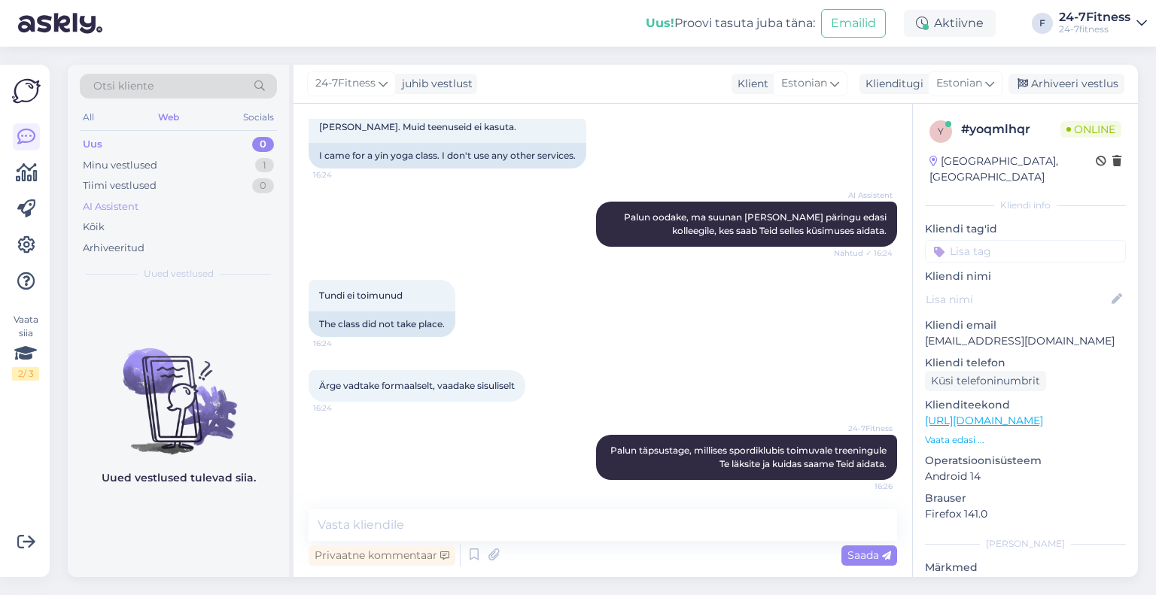
click at [120, 210] on div "AI Assistent" at bounding box center [111, 207] width 56 height 15
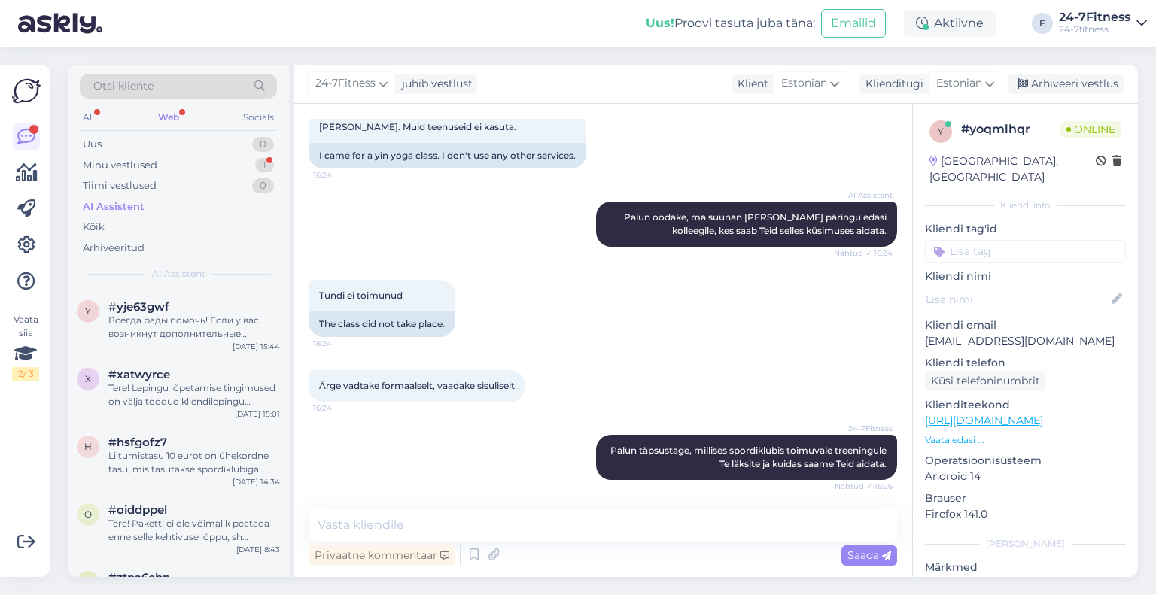
scroll to position [1068, 0]
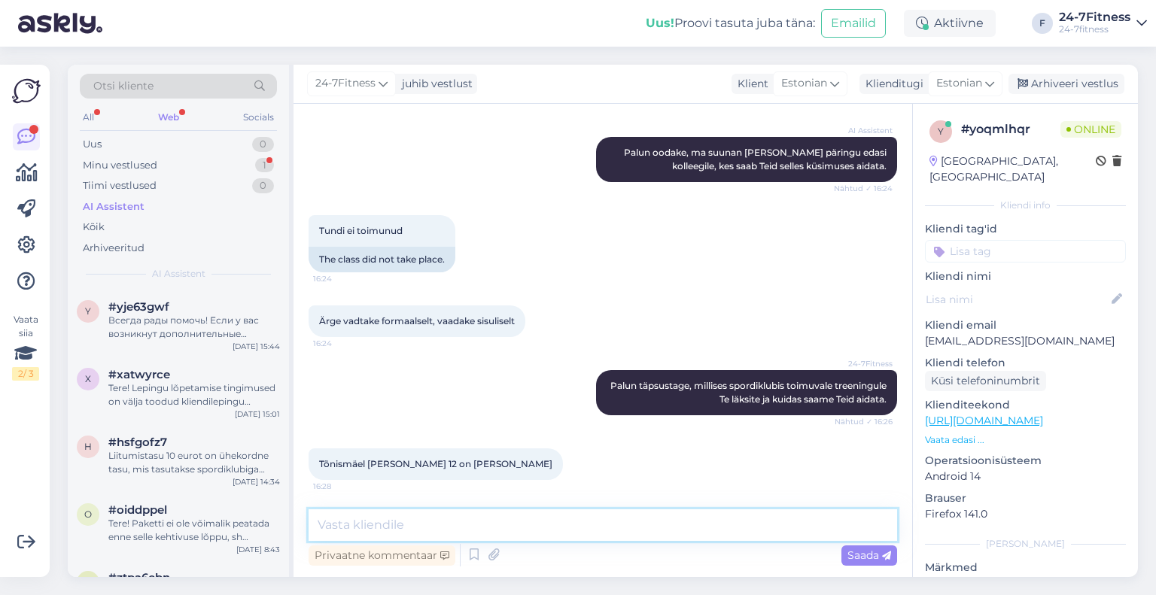
click at [512, 524] on textarea at bounding box center [603, 526] width 589 height 32
click at [504, 531] on textarea at bounding box center [603, 526] width 589 height 32
click at [334, 526] on textarea at bounding box center [603, 526] width 589 height 32
type textarea "Palun täpsustage ka kuupäev."
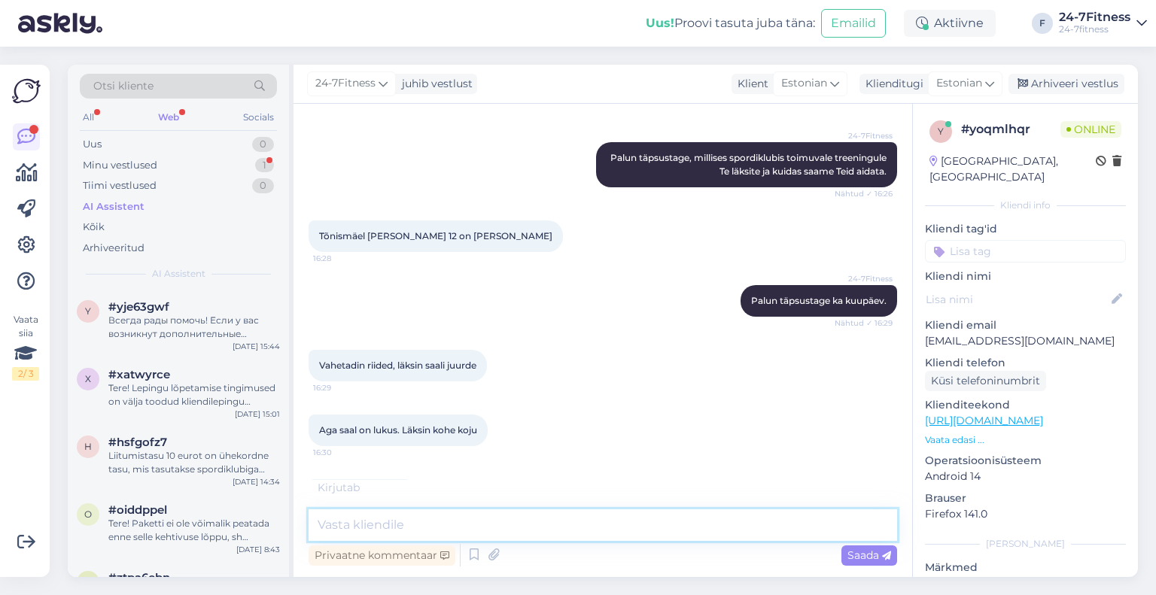
scroll to position [1342, 0]
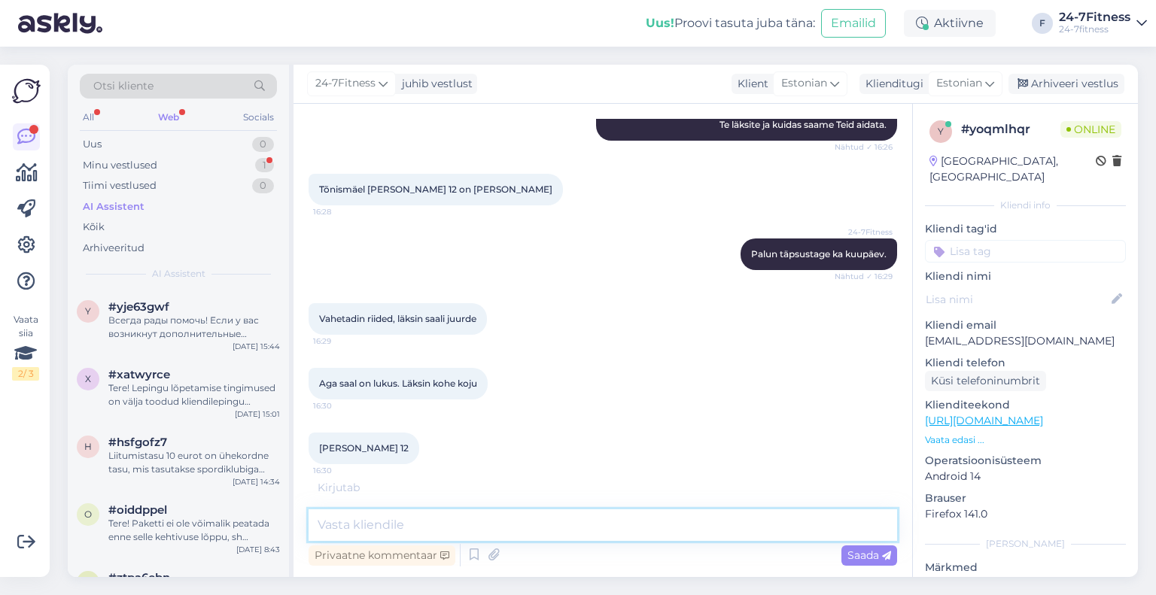
click at [546, 523] on textarea at bounding box center [603, 526] width 589 height 32
click at [521, 525] on textarea at bounding box center [603, 526] width 589 height 32
click at [522, 525] on textarea at bounding box center [603, 526] width 589 height 32
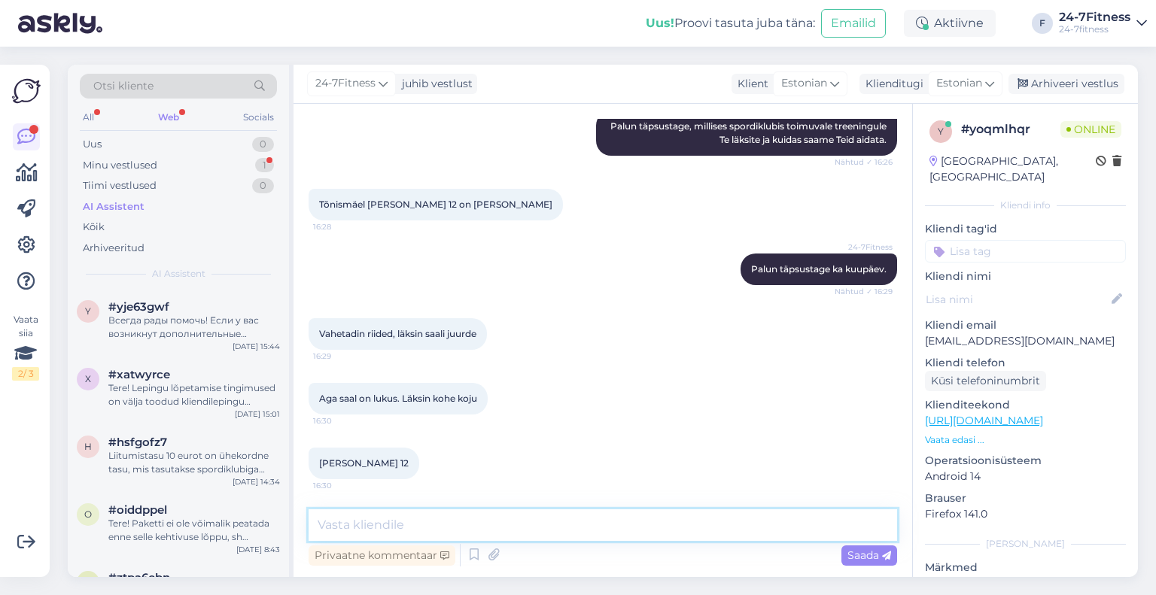
scroll to position [1326, 0]
click at [485, 525] on textarea at bounding box center [603, 526] width 589 height 32
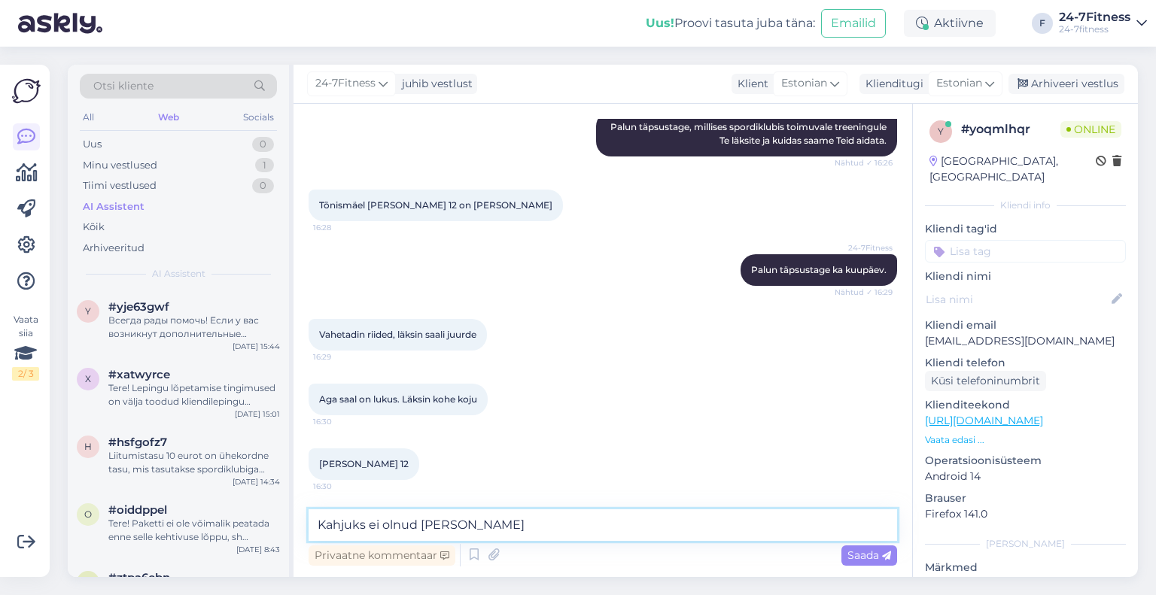
scroll to position [1391, 0]
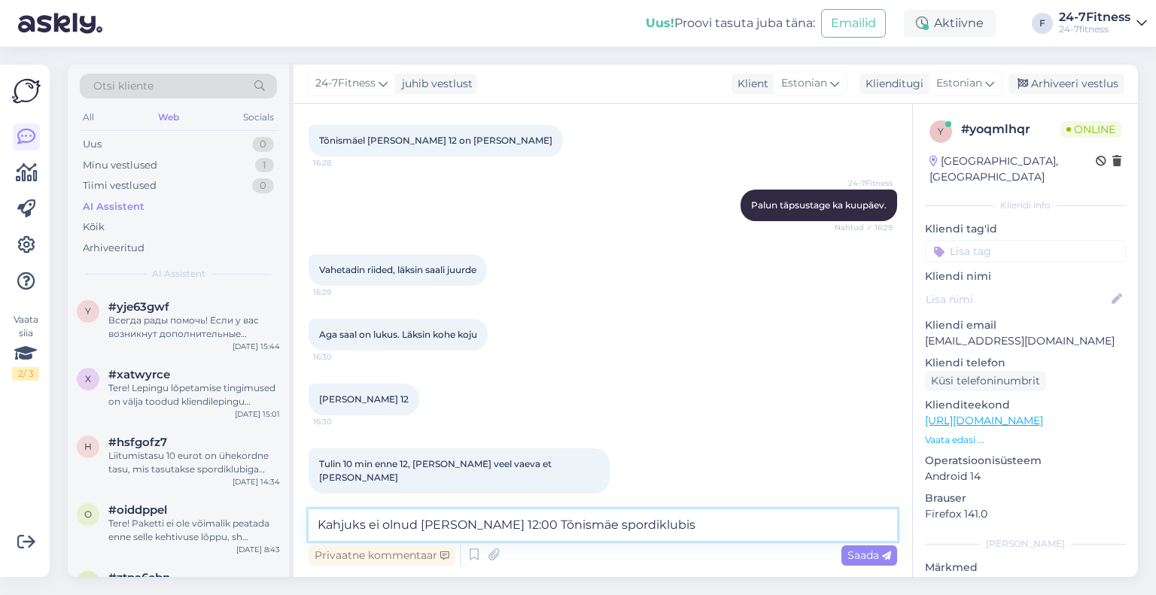
click at [446, 522] on textarea "Kahjuks ei olnud [PERSON_NAME] 12:00 Tõnismäe spordiklubis" at bounding box center [603, 526] width 589 height 32
click at [416, 526] on textarea "Kahjuks ei olnud [PERSON_NAME] 12:00 Tõnismäe spordiklubis" at bounding box center [603, 526] width 589 height 32
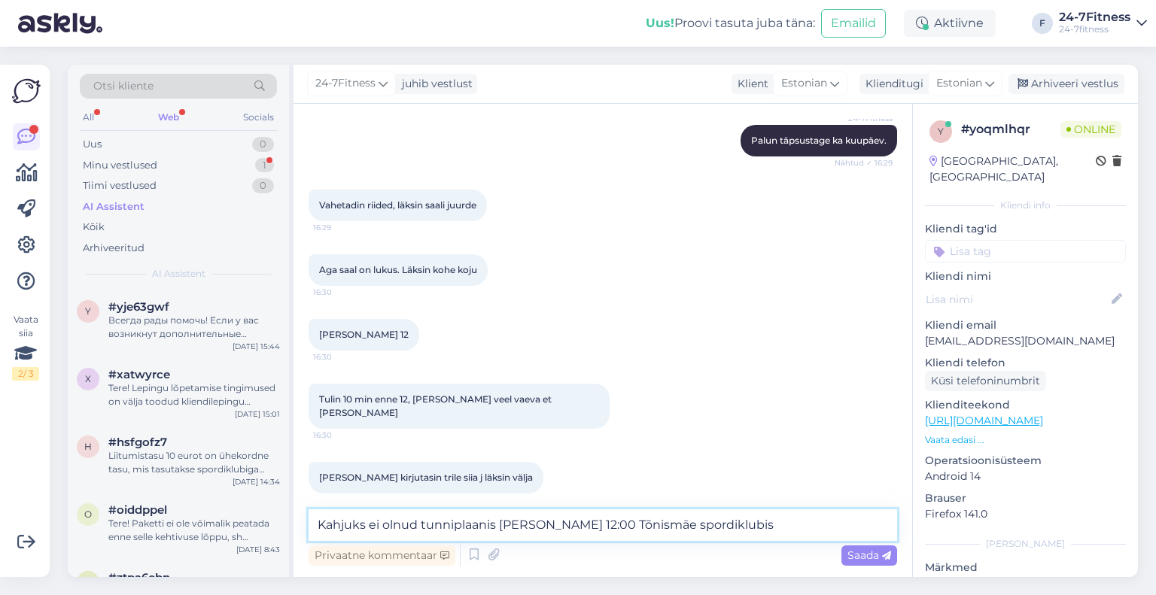
click at [761, 524] on textarea "Kahjuks ei olnud tunniplaanis [PERSON_NAME] 12:00 Tõnismäe spordiklubis" at bounding box center [603, 526] width 589 height 32
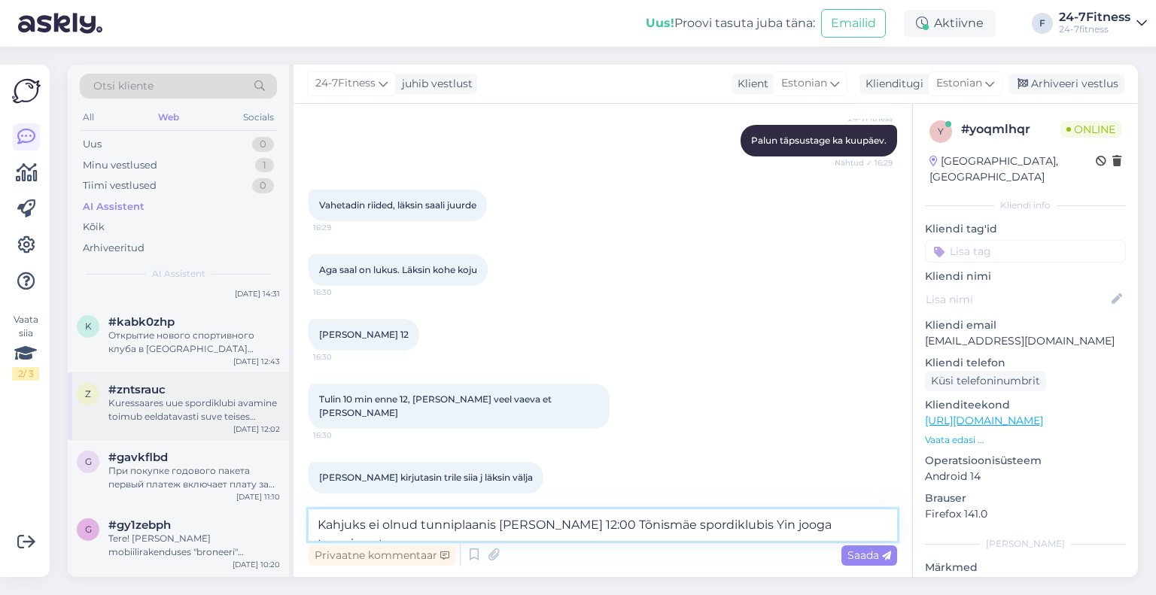
scroll to position [452, 0]
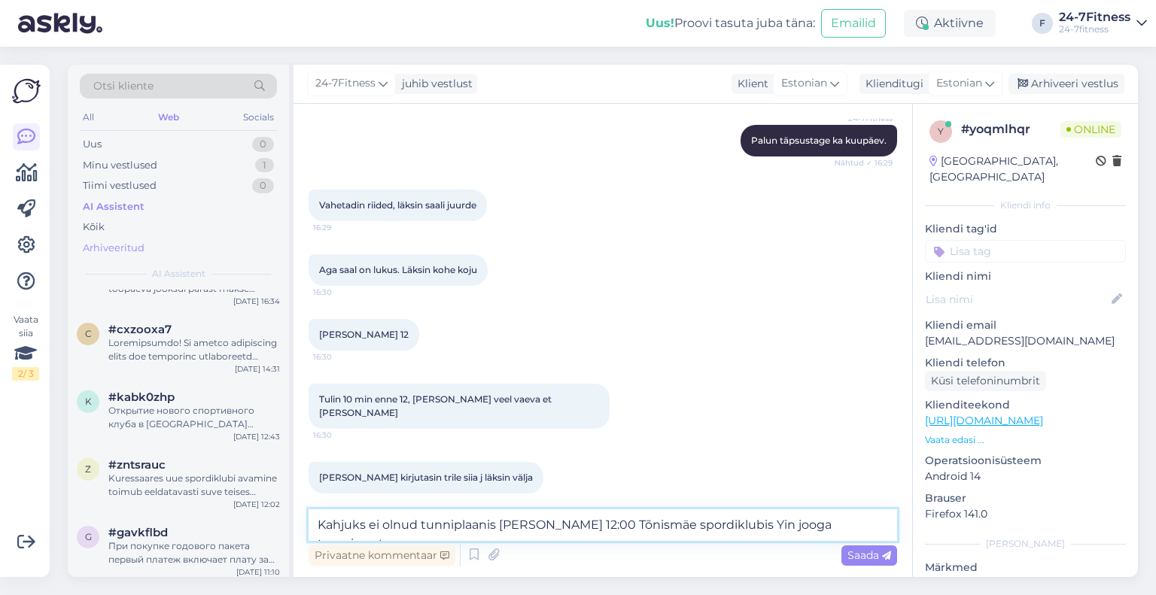
type textarea "Kahjuks ei olnud tunniplaanis [PERSON_NAME] 12:00 Tõnismäe spordiklubis Yin joo…"
click at [123, 239] on div "Arhiveeritud" at bounding box center [178, 248] width 197 height 21
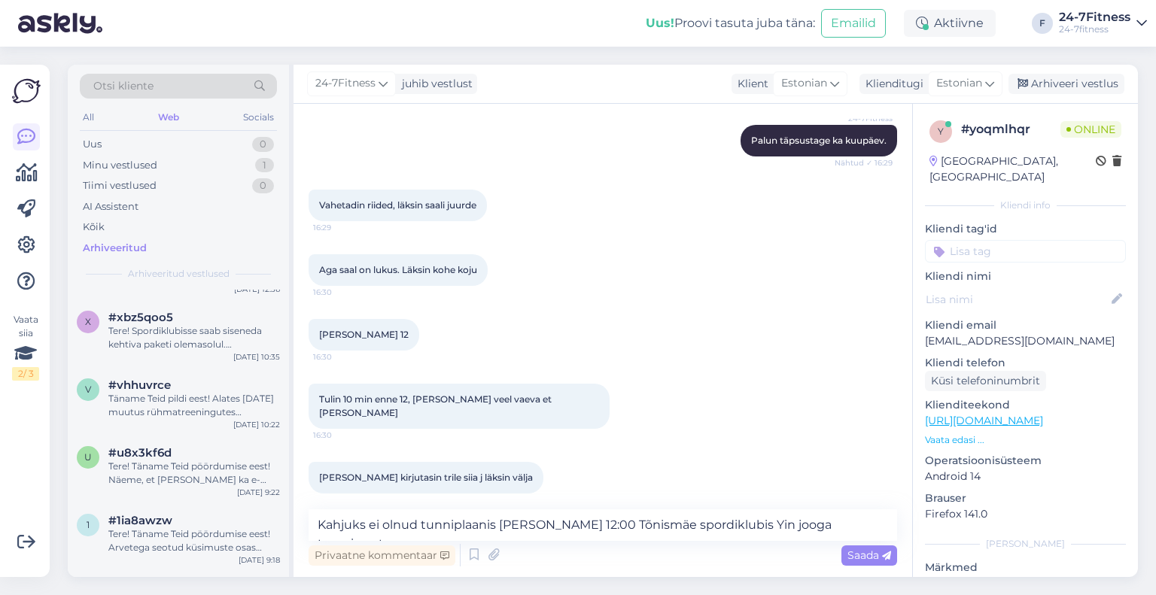
scroll to position [151, 0]
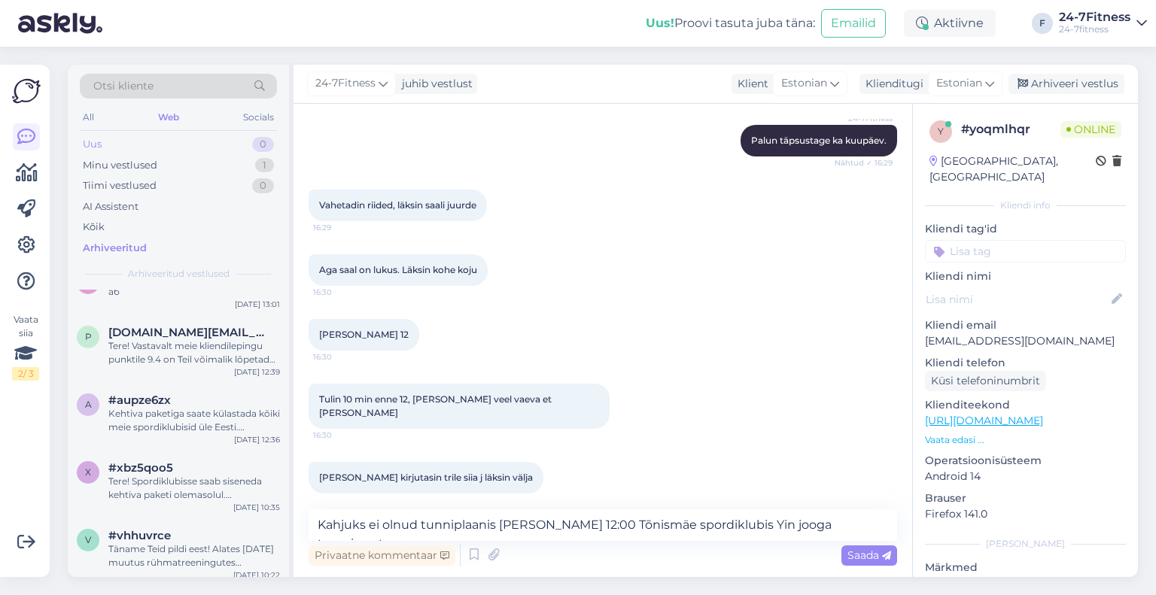
click at [90, 149] on div "Uus" at bounding box center [92, 144] width 19 height 15
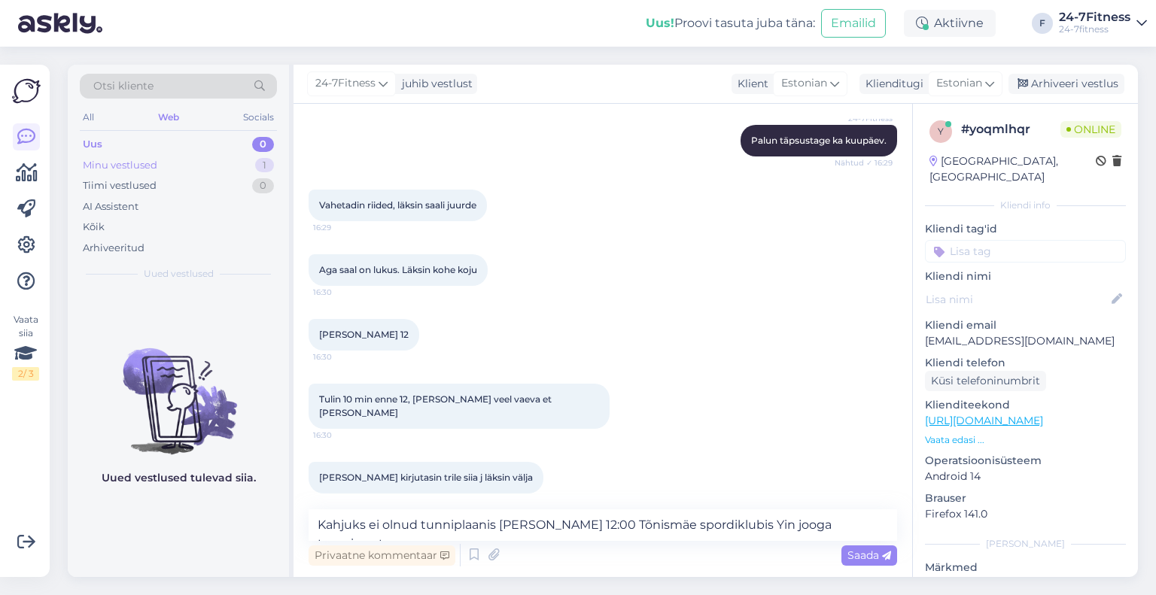
click at [100, 165] on div "Minu vestlused" at bounding box center [120, 165] width 75 height 15
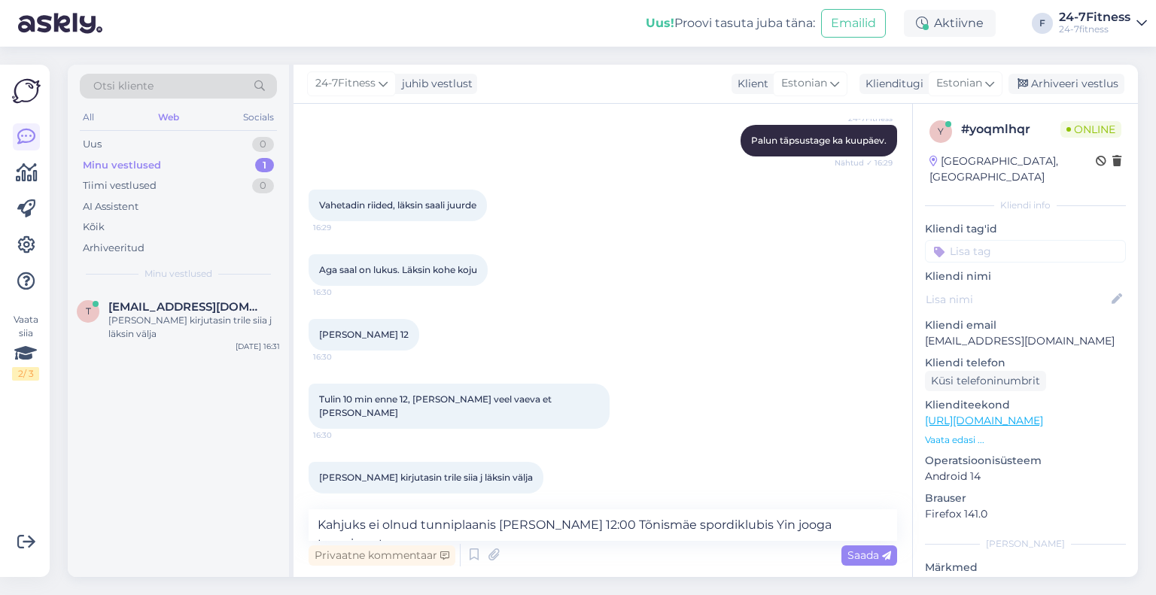
click at [159, 327] on div "[PERSON_NAME] kirjutasin trile siia j läksin välja" at bounding box center [194, 327] width 172 height 27
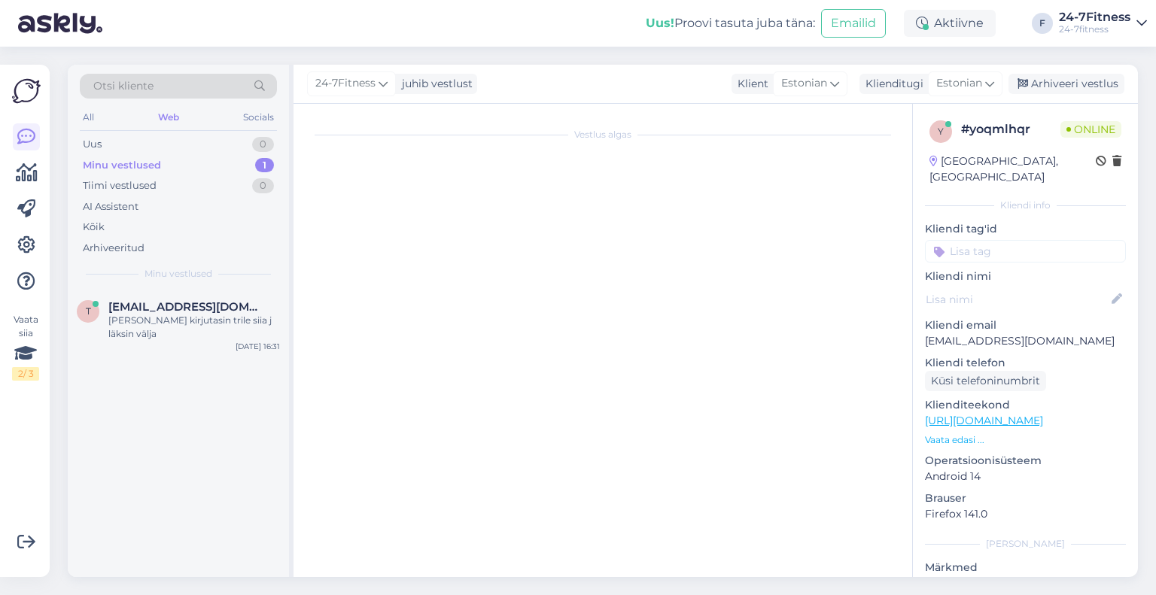
scroll to position [1456, 0]
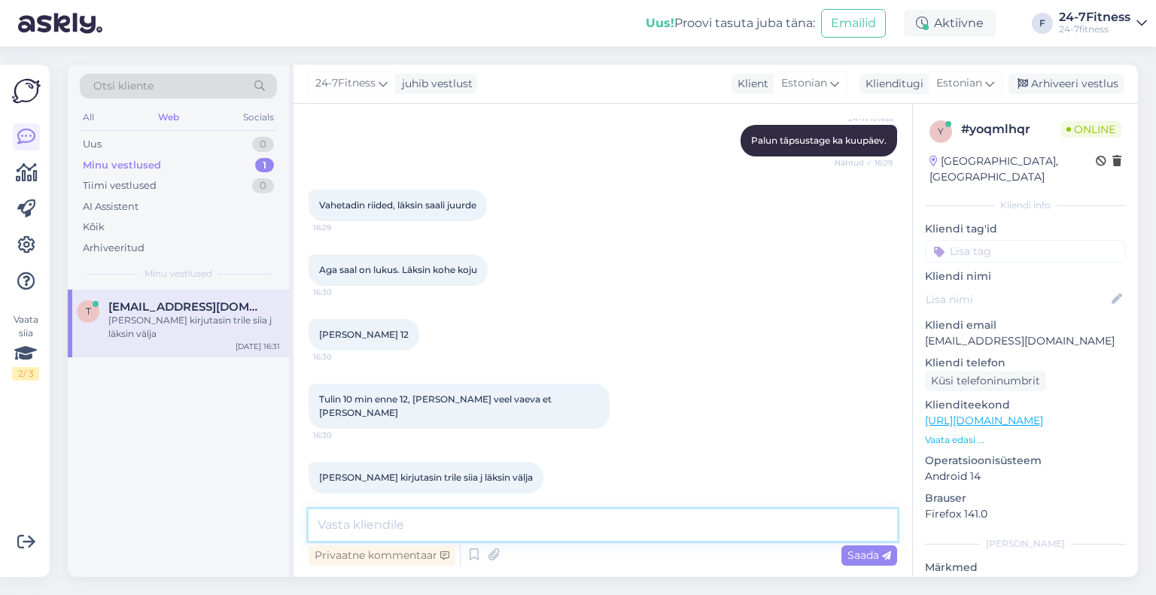
click at [486, 516] on textarea at bounding box center [603, 526] width 589 height 32
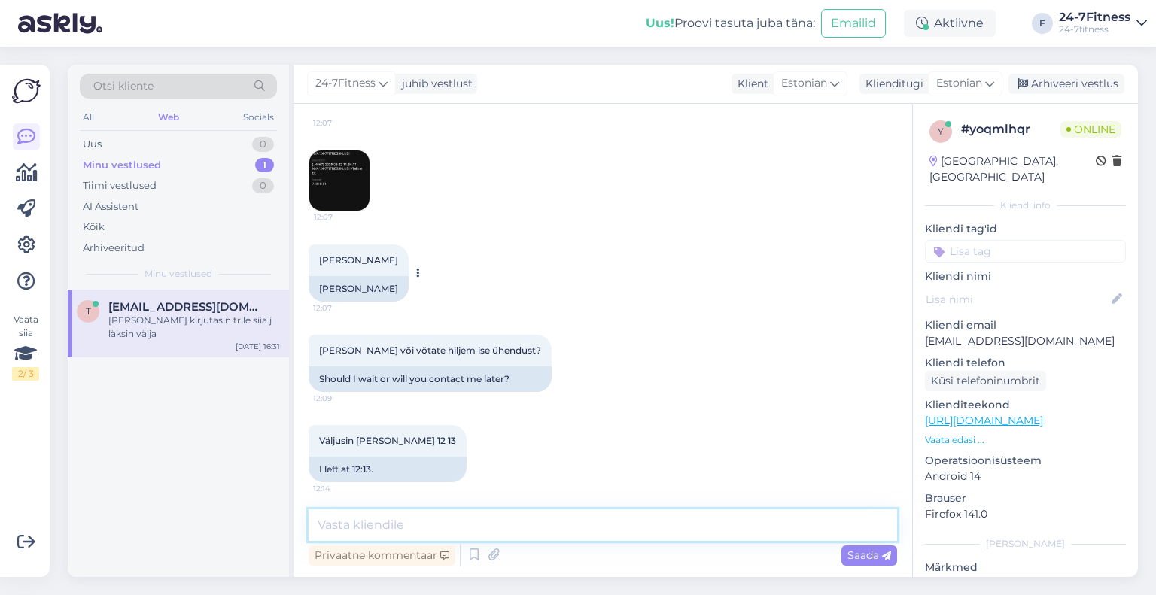
scroll to position [226, 0]
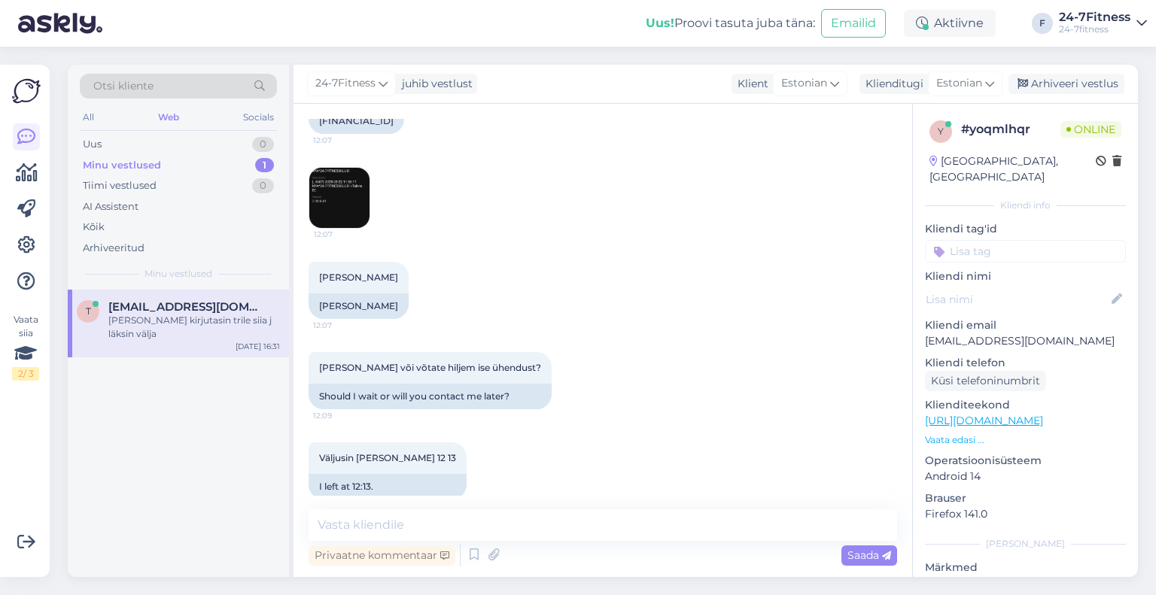
click at [334, 204] on img at bounding box center [339, 198] width 60 height 60
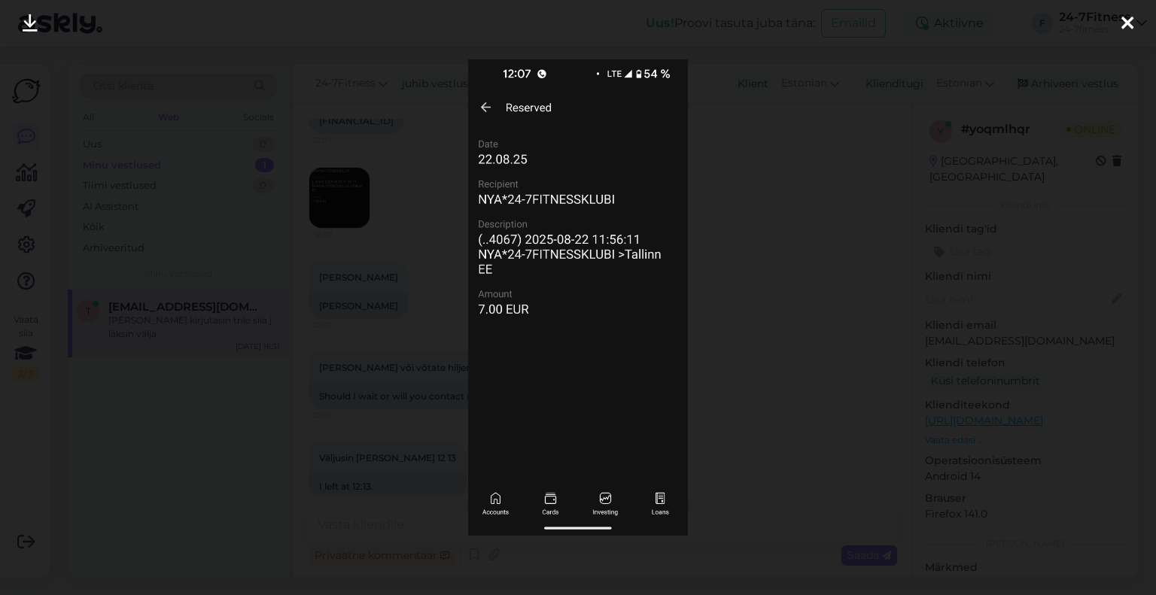
click at [784, 161] on div at bounding box center [578, 297] width 1156 height 595
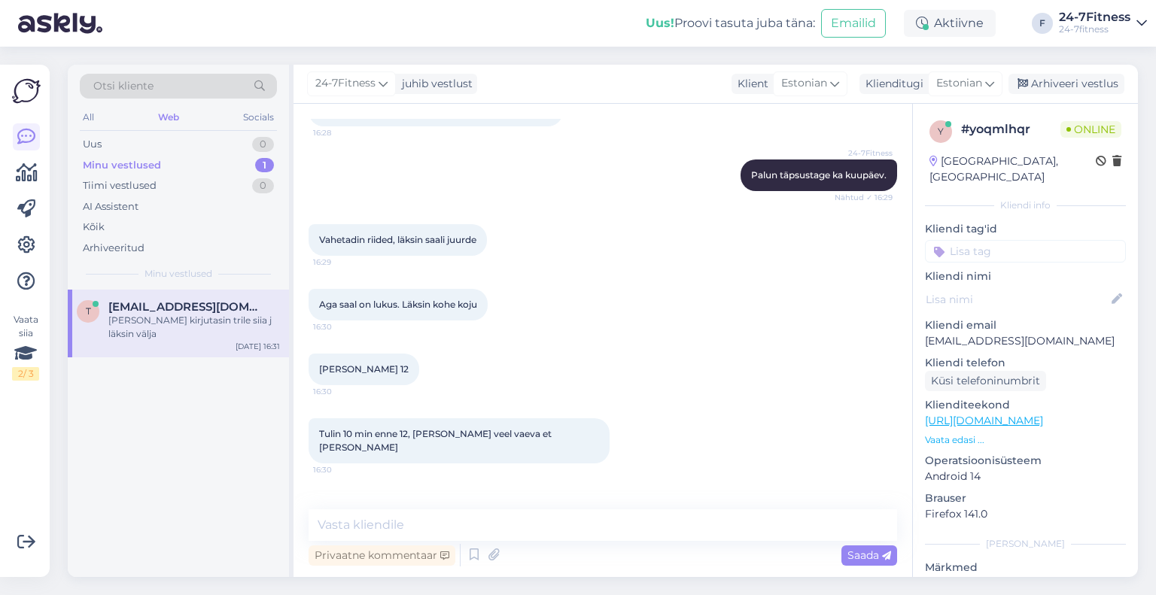
scroll to position [1456, 0]
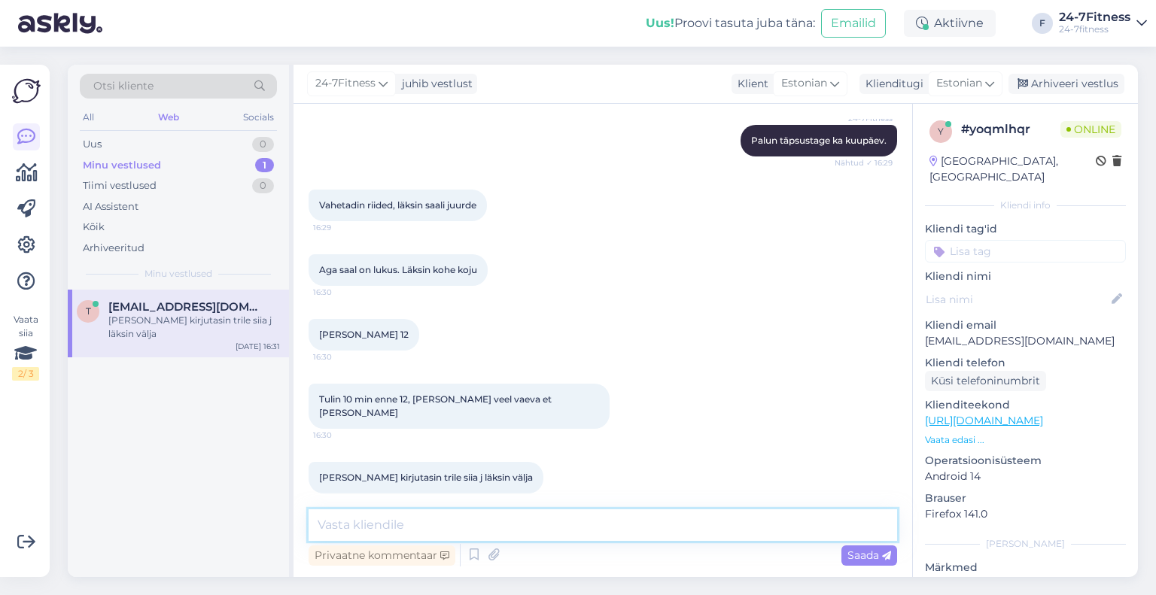
click at [467, 528] on textarea at bounding box center [603, 526] width 589 height 32
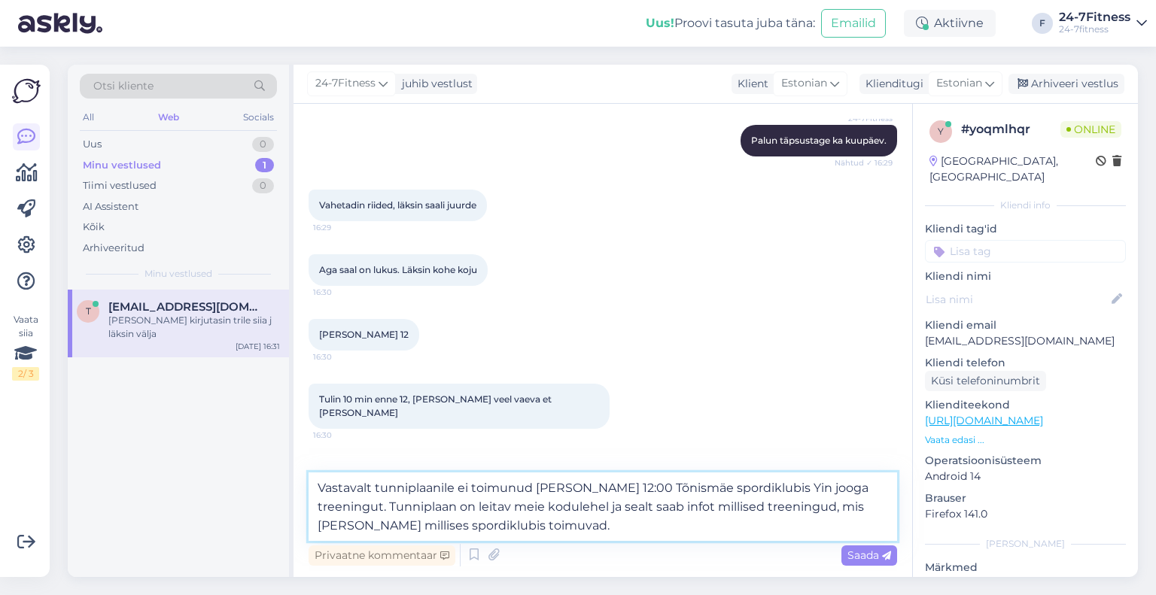
paste textarea "[PERSON_NAME] toimub siis, kui vähemalt 1h enne trenni algust on endale koha br…"
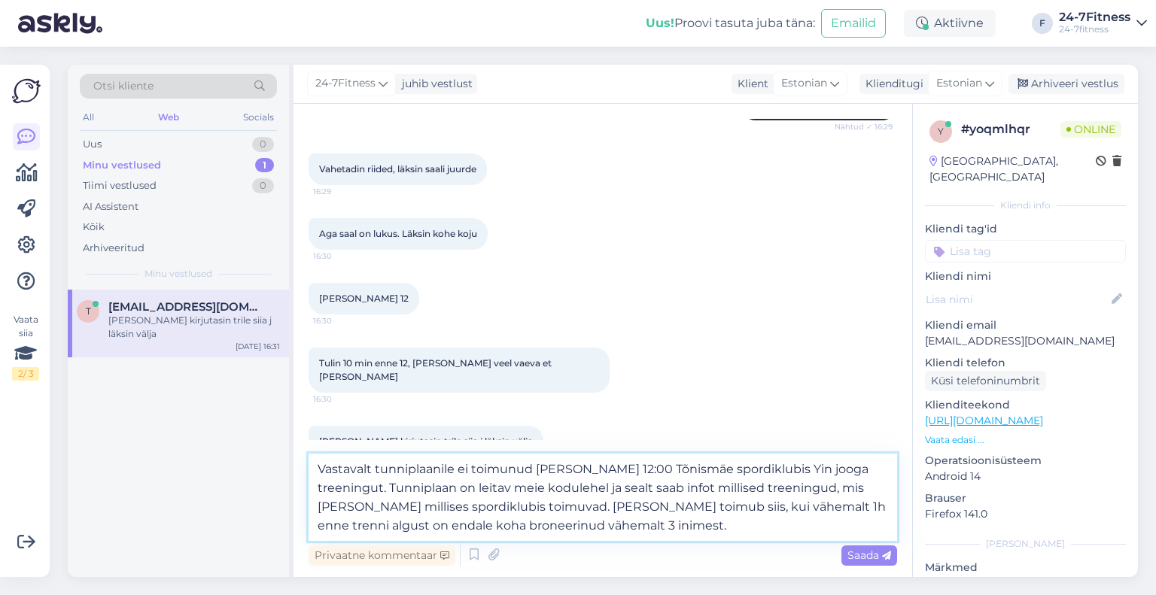
scroll to position [1512, 0]
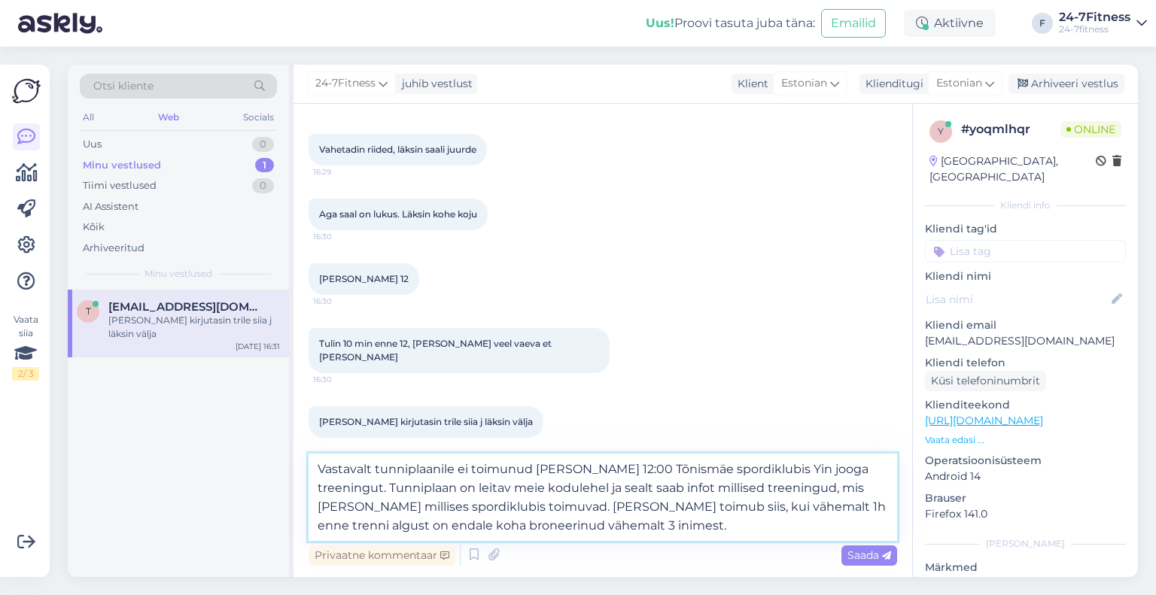
type textarea "Vastavalt tunniplaanile ei toimunud [PERSON_NAME] 12:00 Tõnismäe spordiklubis Y…"
click at [550, 520] on textarea "Vastavalt tunniplaanile ei toimunud [PERSON_NAME] 12:00 Tõnismäe spordiklubis Y…" at bounding box center [603, 497] width 589 height 87
click at [555, 533] on textarea "Vastavalt tunniplaanile ei toimunud [PERSON_NAME] 12:00 Tõnismäe spordiklubis Y…" at bounding box center [603, 497] width 589 height 87
click at [554, 522] on textarea "Vastavalt tunniplaanile ei toimunud [PERSON_NAME] 12:00 Tõnismäe spordiklubis Y…" at bounding box center [603, 497] width 589 height 87
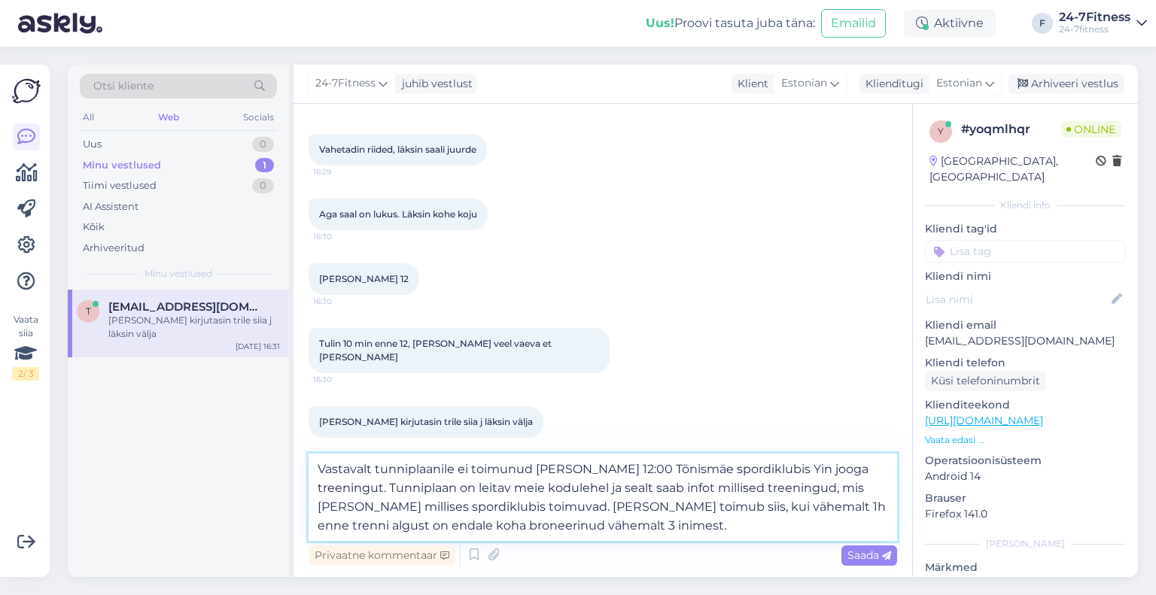
click at [613, 525] on textarea "Vastavalt tunniplaanile ei toimunud [PERSON_NAME] 12:00 Tõnismäe spordiklubis Y…" at bounding box center [603, 497] width 589 height 87
click at [861, 556] on span "Saada" at bounding box center [870, 556] width 44 height 14
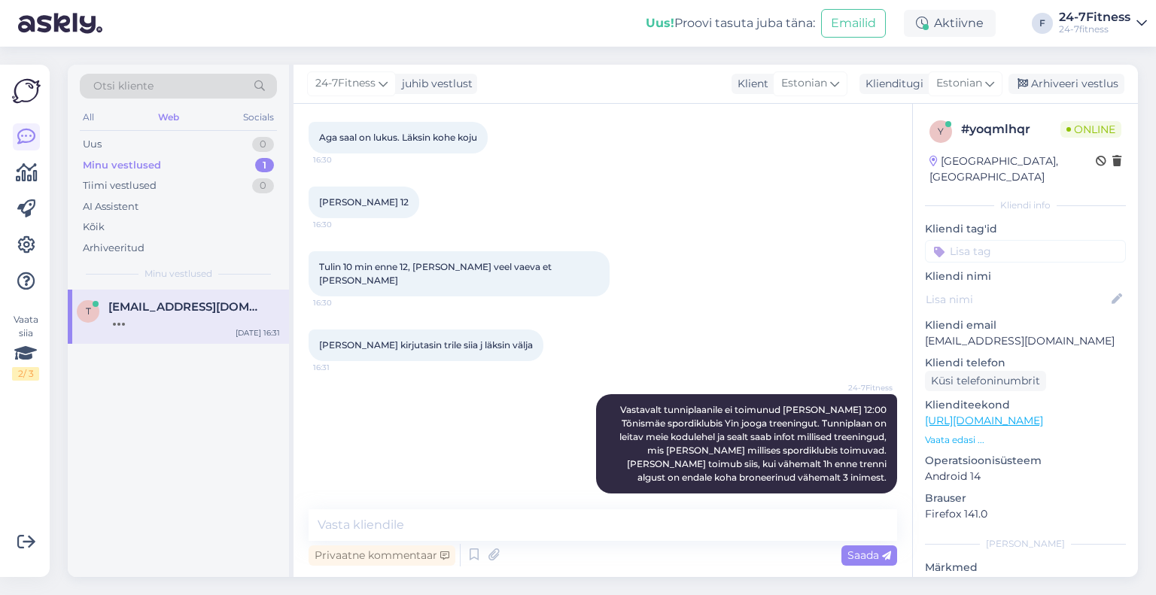
scroll to position [1653, 0]
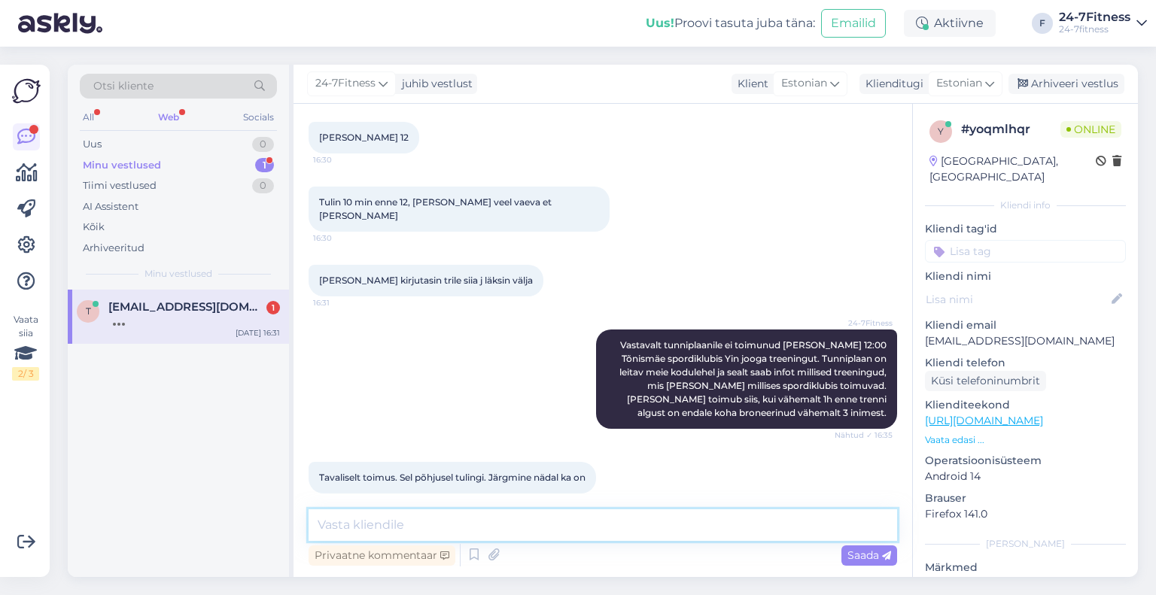
click at [541, 532] on textarea at bounding box center [603, 526] width 589 height 32
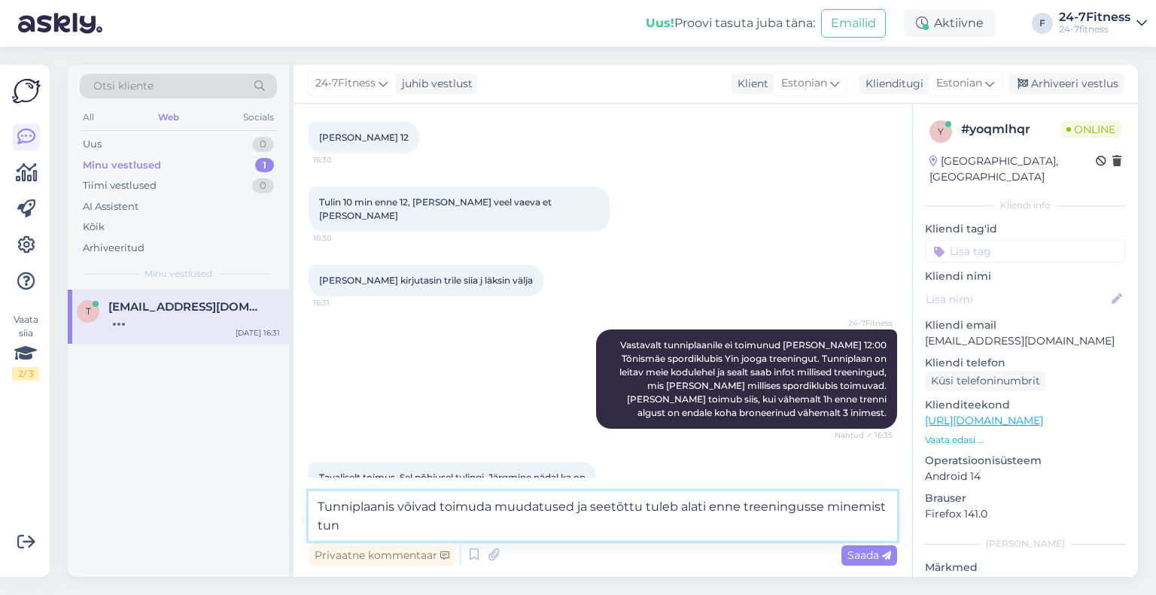
scroll to position [1750, 0]
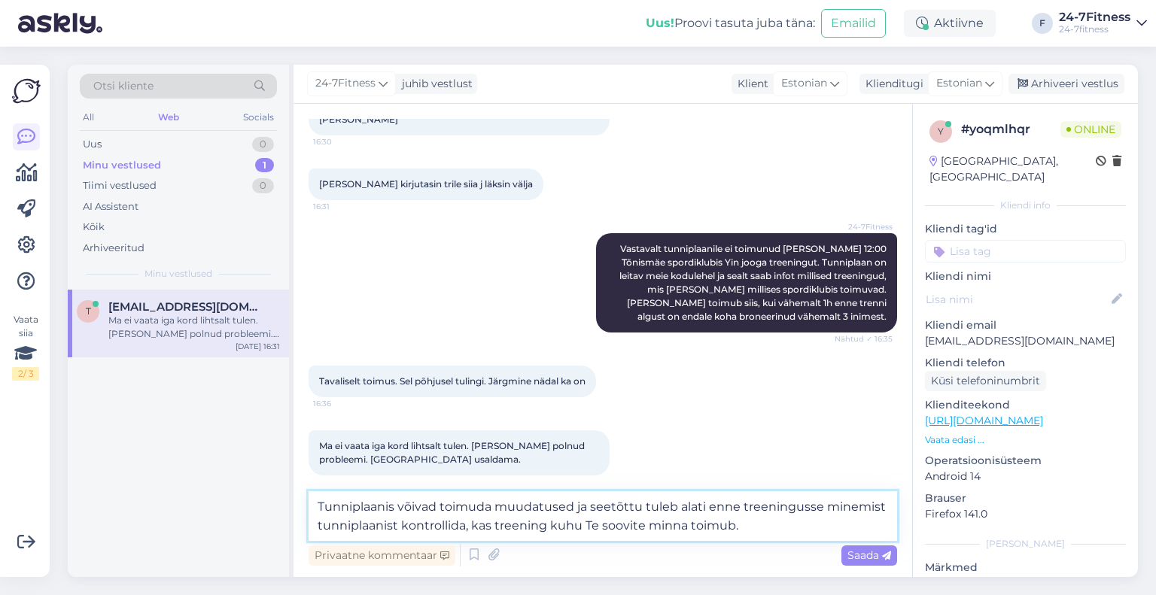
click at [394, 529] on textarea "Tunniplaanis võivad toimuda muudatused ja seetõttu tuleb alati enne treeninguss…" at bounding box center [603, 517] width 589 height 50
click at [568, 528] on textarea "Tunniplaanis võivad toimuda muudatused ja seetõttu tuleb alati enne treeninguss…" at bounding box center [603, 517] width 589 height 50
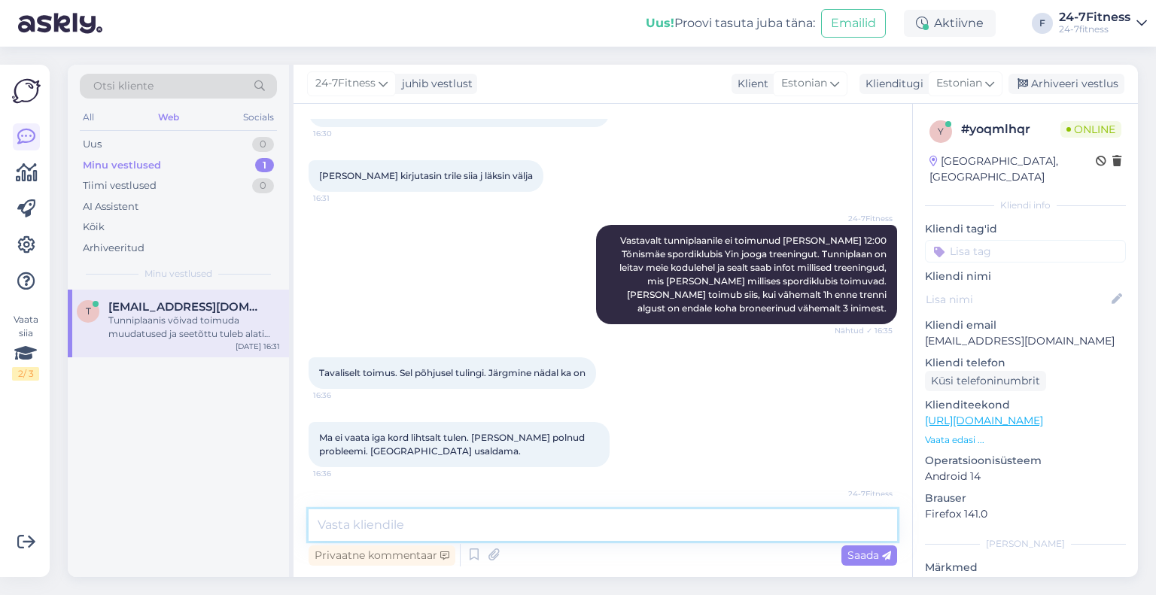
scroll to position [1823, 0]
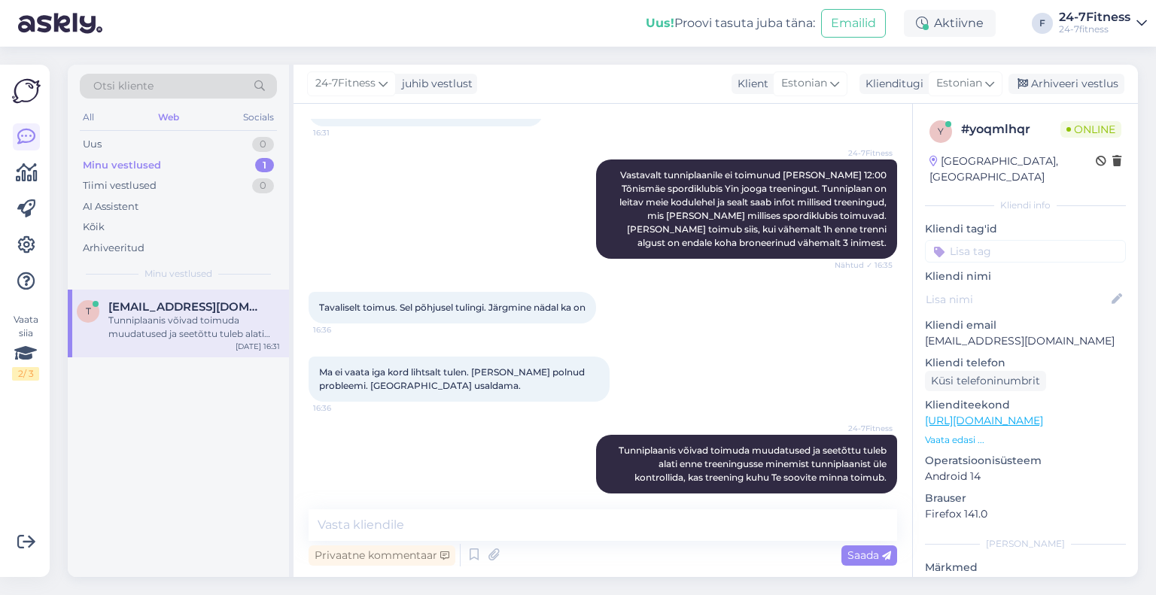
click at [459, 222] on div "24-7Fitness Vastavalt tunniplaanile ei toimunud [PERSON_NAME] 12:00 Tõnismäe sp…" at bounding box center [603, 209] width 589 height 132
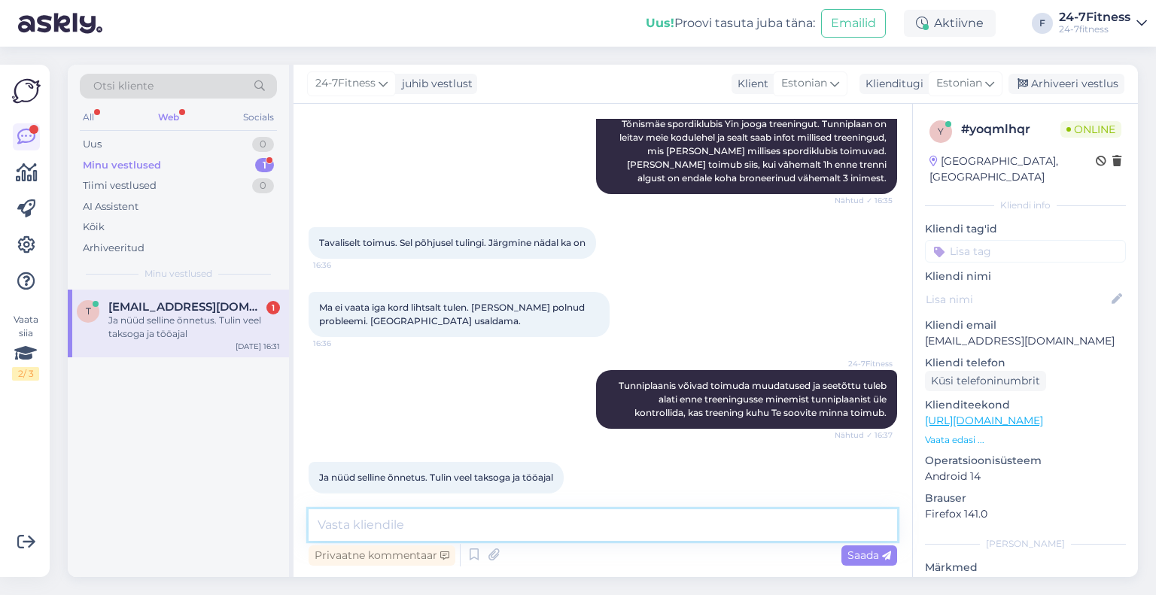
click at [459, 516] on textarea at bounding box center [603, 526] width 589 height 32
click at [198, 340] on div "t [EMAIL_ADDRESS][DOMAIN_NAME] 1 Ja nüüd selline õnnetus. Tulin veel taksoga ja…" at bounding box center [178, 324] width 221 height 68
click at [415, 530] on textarea at bounding box center [603, 526] width 589 height 32
click at [678, 512] on textarea at bounding box center [603, 526] width 589 height 32
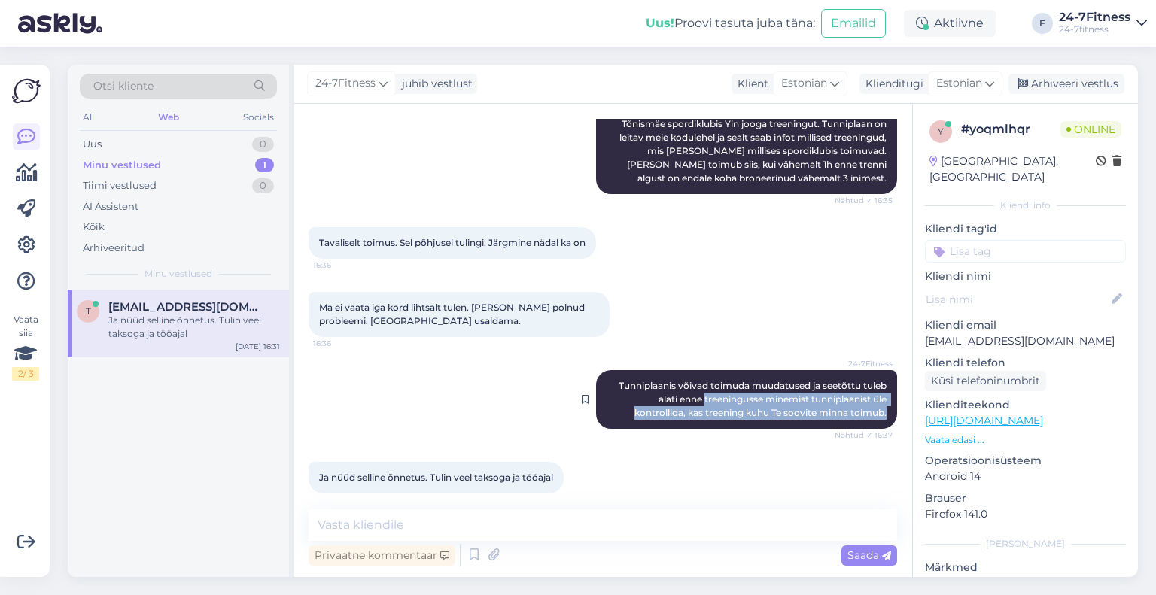
drag, startPoint x: 690, startPoint y: 386, endPoint x: 881, endPoint y: 400, distance: 191.7
click at [881, 400] on div "24-7Fitness Tunniplaanis võivad toimuda muudatused ja seetõttu tuleb alati enne…" at bounding box center [746, 399] width 301 height 59
copy span "treeningusse minemist tunniplaanist üle kontrollida, kas treening kuhu Te soovi…"
click at [611, 517] on textarea at bounding box center [603, 526] width 589 height 32
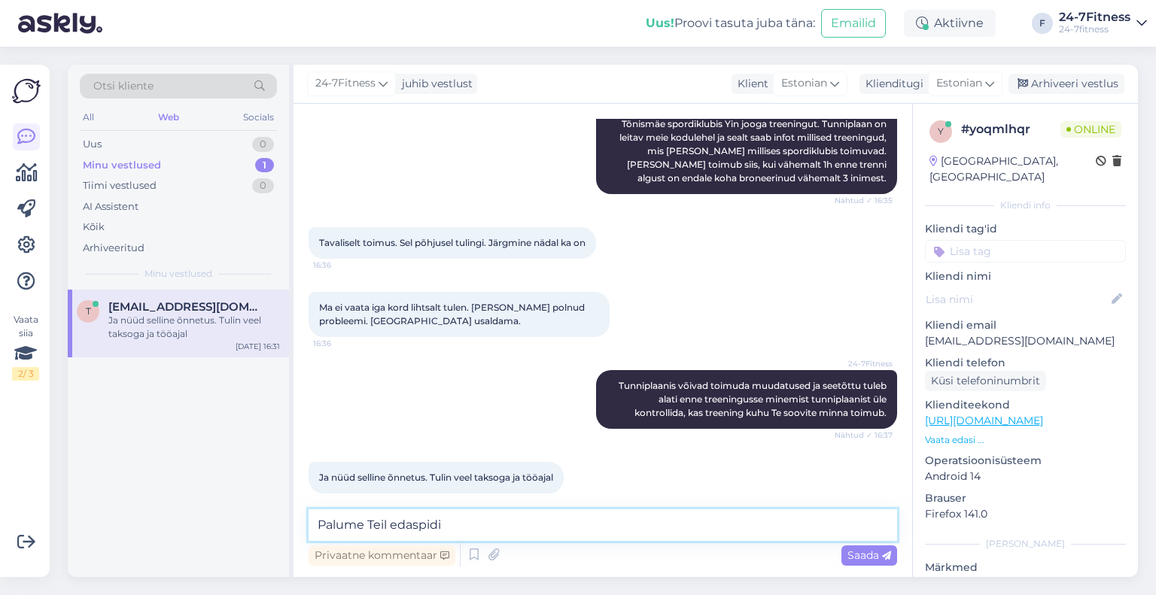
paste textarea "treeningusse minemist tunniplaanist üle kontrollida, kas treening kuhu Te soovi…"
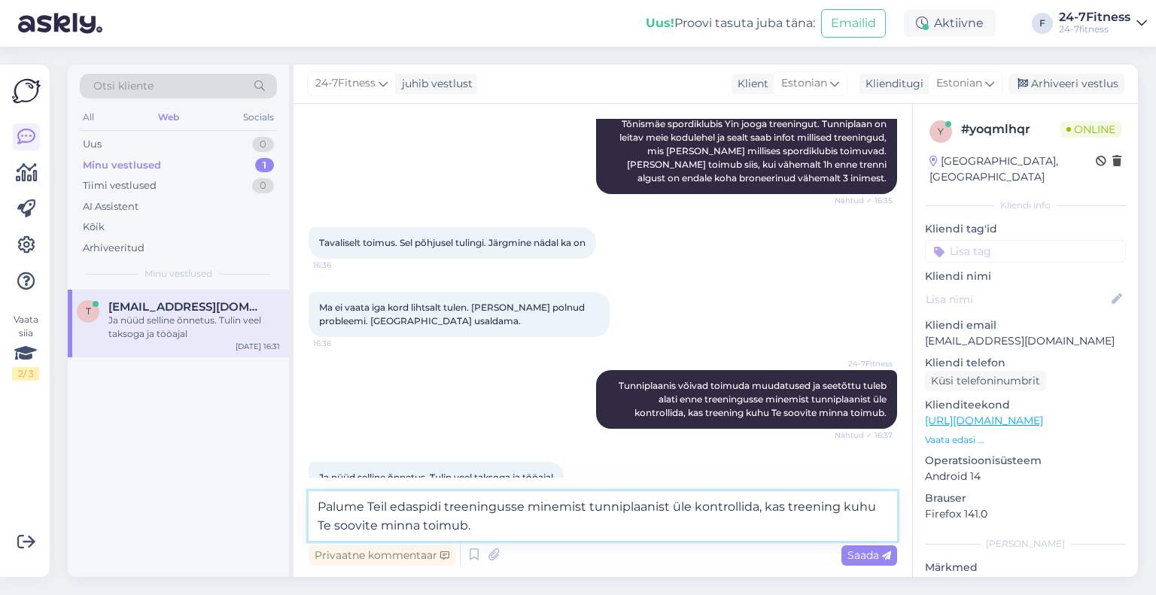
click at [437, 502] on textarea "Palume Teil edaspidi treeningusse minemist tunniplaanist üle kontrollida, kas t…" at bounding box center [603, 517] width 589 height 50
click at [443, 503] on textarea "Palume Teil edaspidi treeningusse minemist tunniplaanist üle kontrollida, kas t…" at bounding box center [603, 517] width 589 height 50
click at [683, 524] on textarea "Palume Teil edaspidi enne treeningusse minemist tunniplaanist üle kontrollida, …" at bounding box center [603, 517] width 589 height 50
click at [851, 556] on span "Saada" at bounding box center [870, 556] width 44 height 14
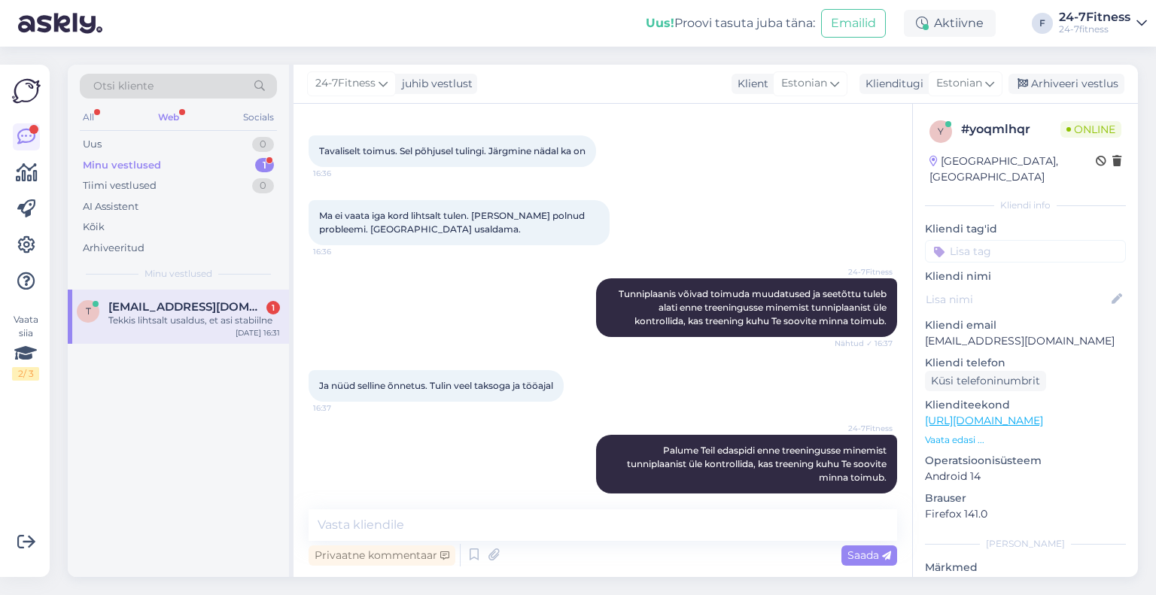
scroll to position [2045, 0]
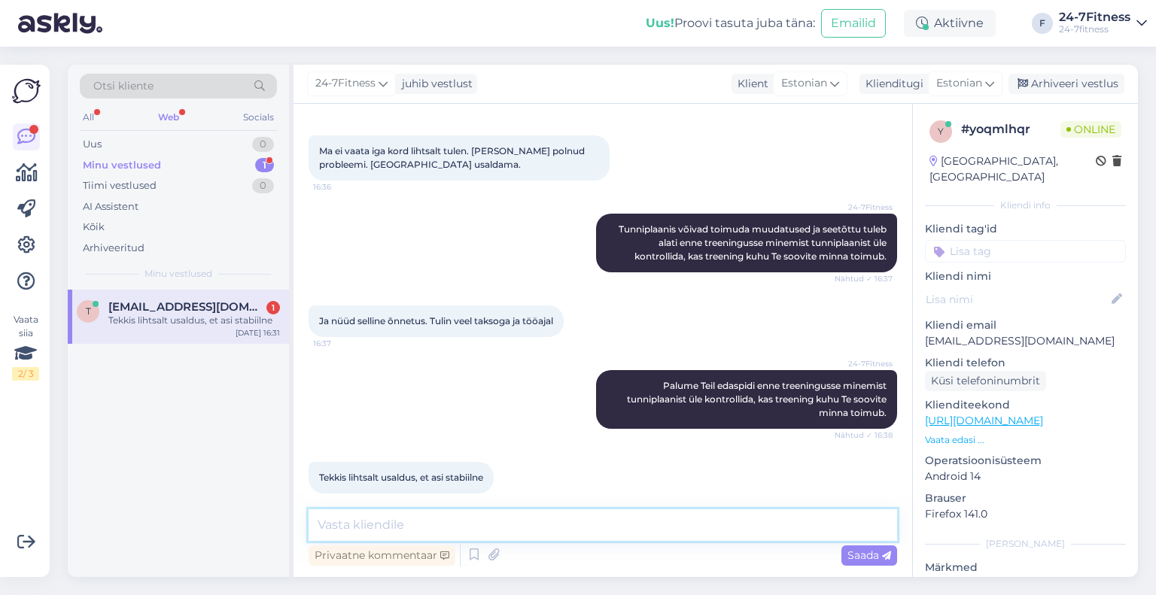
click at [532, 519] on textarea at bounding box center [603, 526] width 589 height 32
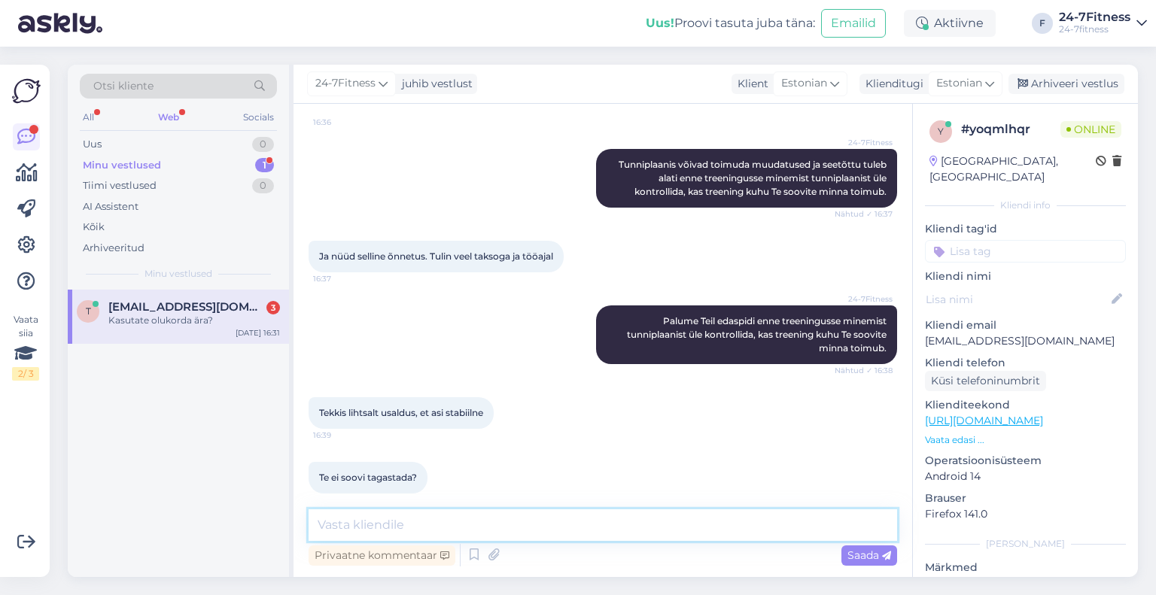
scroll to position [2174, 0]
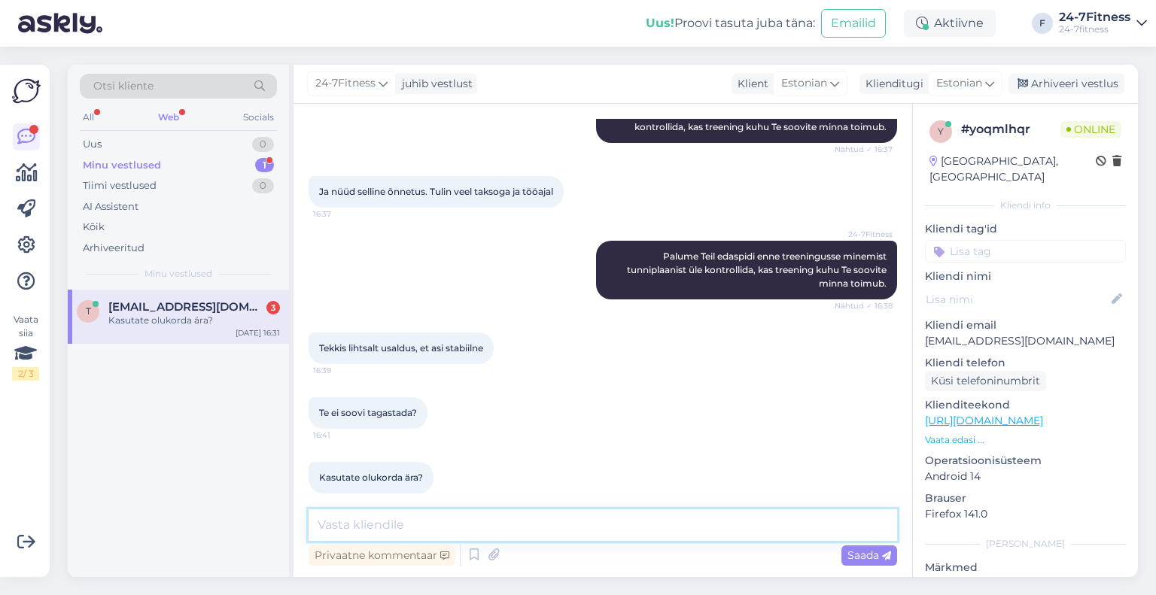
click at [446, 514] on textarea at bounding box center [603, 526] width 589 height 32
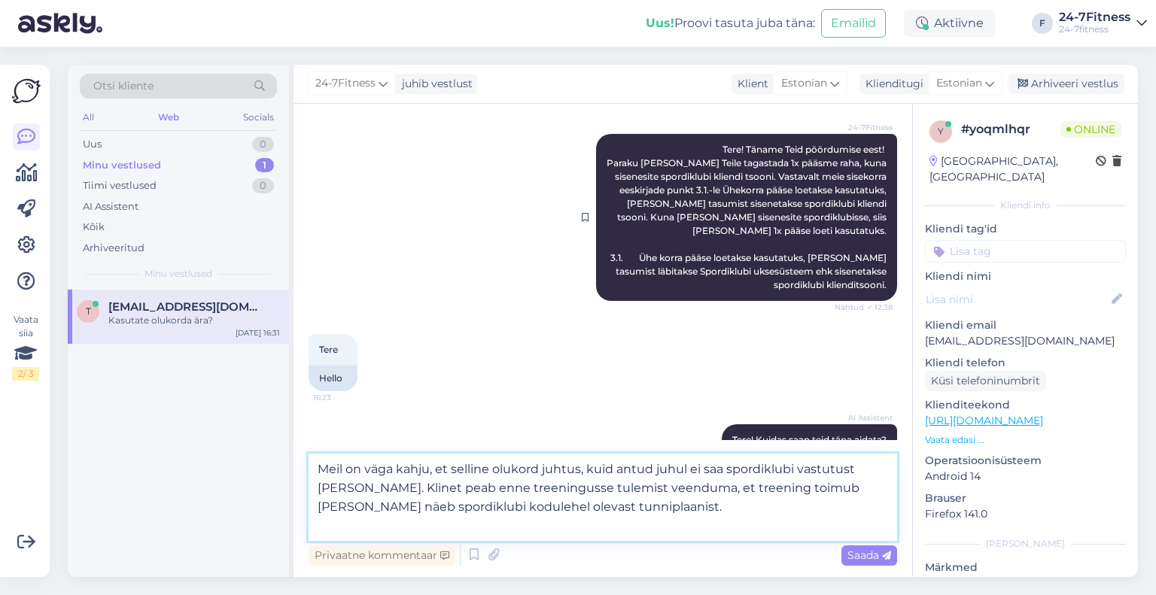
scroll to position [534, 0]
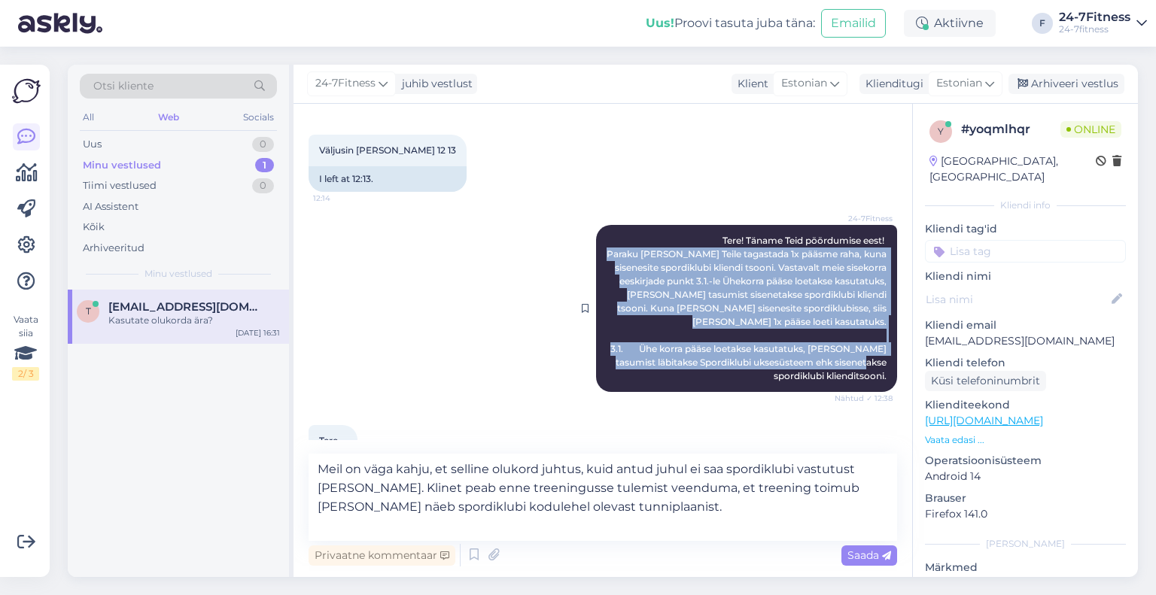
drag, startPoint x: 629, startPoint y: 253, endPoint x: 875, endPoint y: 379, distance: 275.8
click at [875, 379] on span "Tere! Täname Teid pöördumise eest! Paraku [PERSON_NAME] Teile tagastada 1x pääs…" at bounding box center [748, 308] width 282 height 147
copy span "Paraku [PERSON_NAME] Teile tagastada 1x pääsme raha, kuna sisenesite spordiklub…"
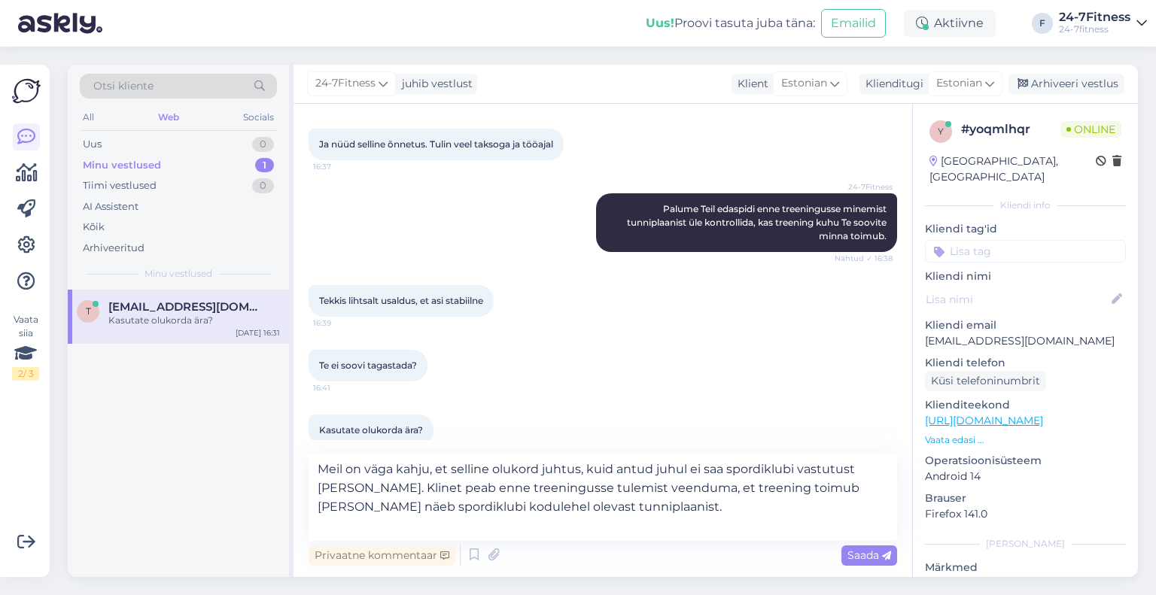
scroll to position [2230, 0]
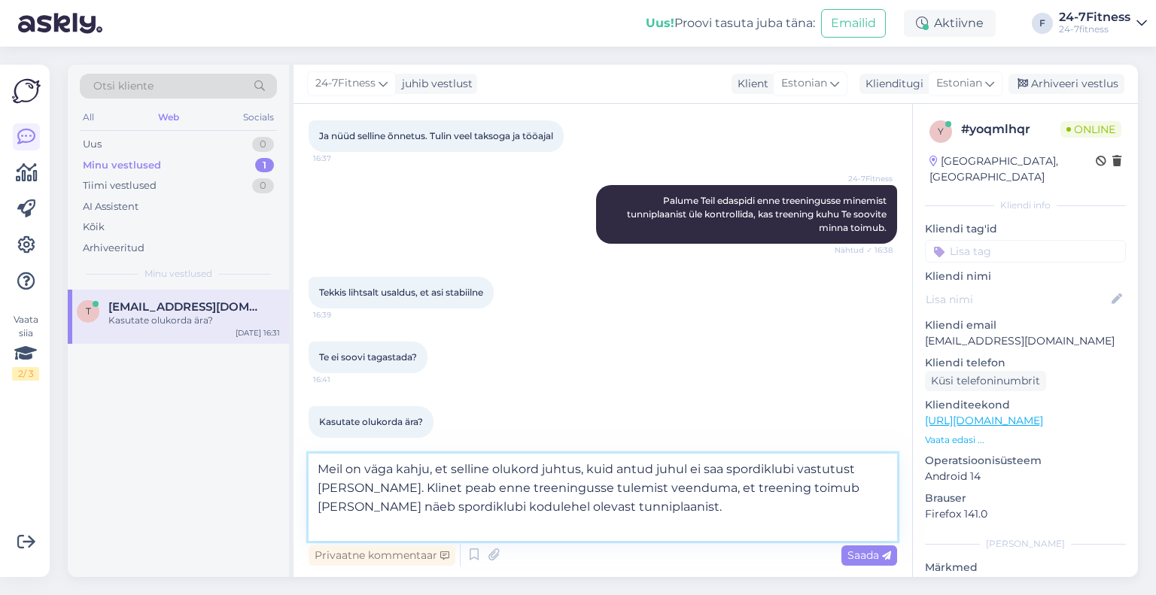
click at [494, 526] on textarea "Meil on väga kahju, et selline olukord juhtus, kuid antud juhul ei saa spordikl…" at bounding box center [603, 497] width 589 height 87
paste textarea "Paraku [PERSON_NAME] Teile tagastada 1x pääsme raha, kuna sisenesite spordiklub…"
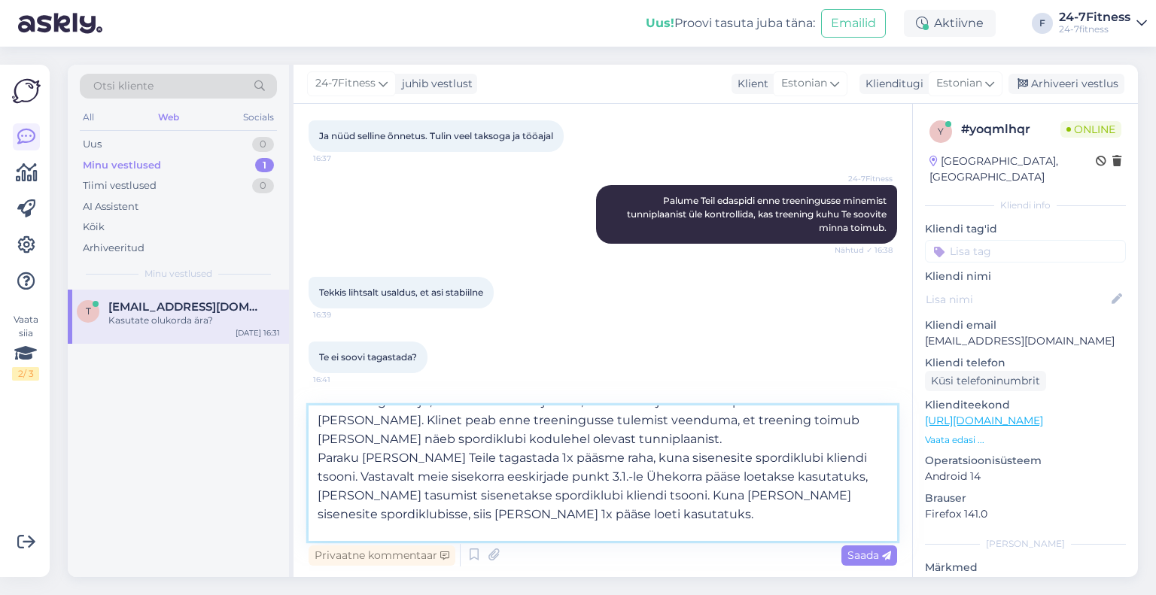
scroll to position [0, 0]
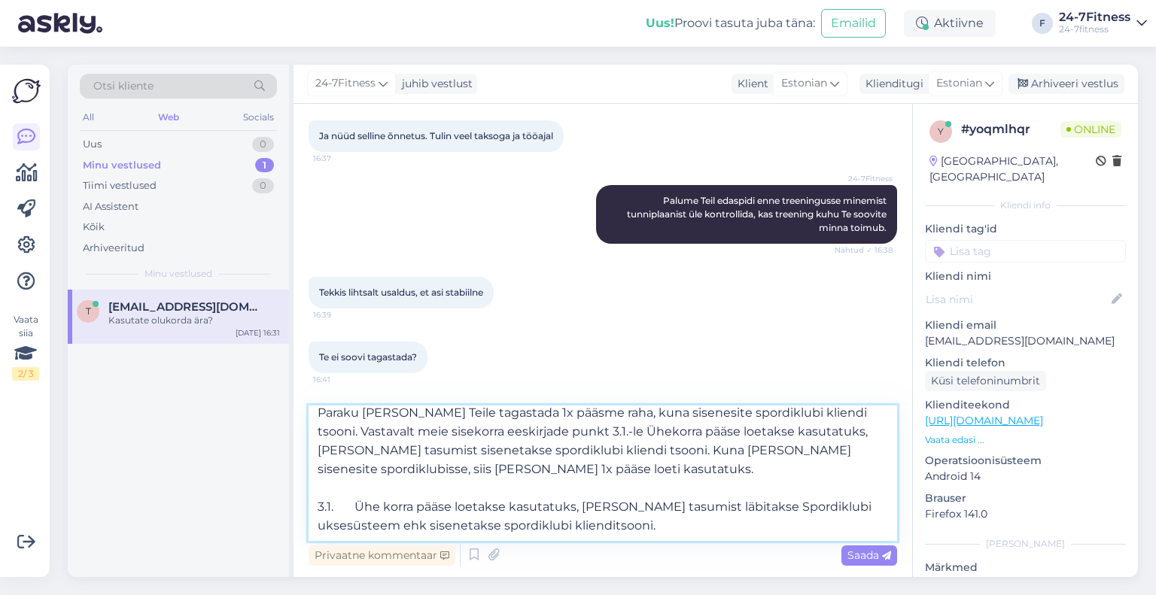
click at [399, 484] on textarea "Meil on väga kahju, et selline olukord juhtus, kuid antud juhul ei saa spordikl…" at bounding box center [603, 474] width 589 height 136
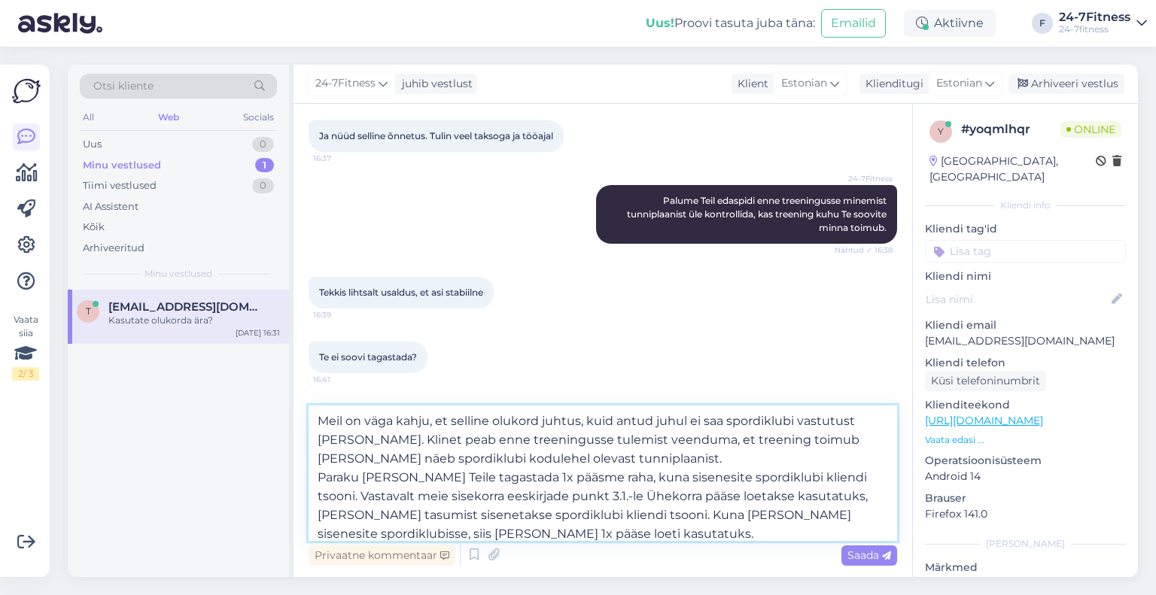
click at [620, 459] on textarea "Meil on väga kahju, et selline olukord juhtus, kuid antud juhul ei saa spordikl…" at bounding box center [603, 474] width 589 height 136
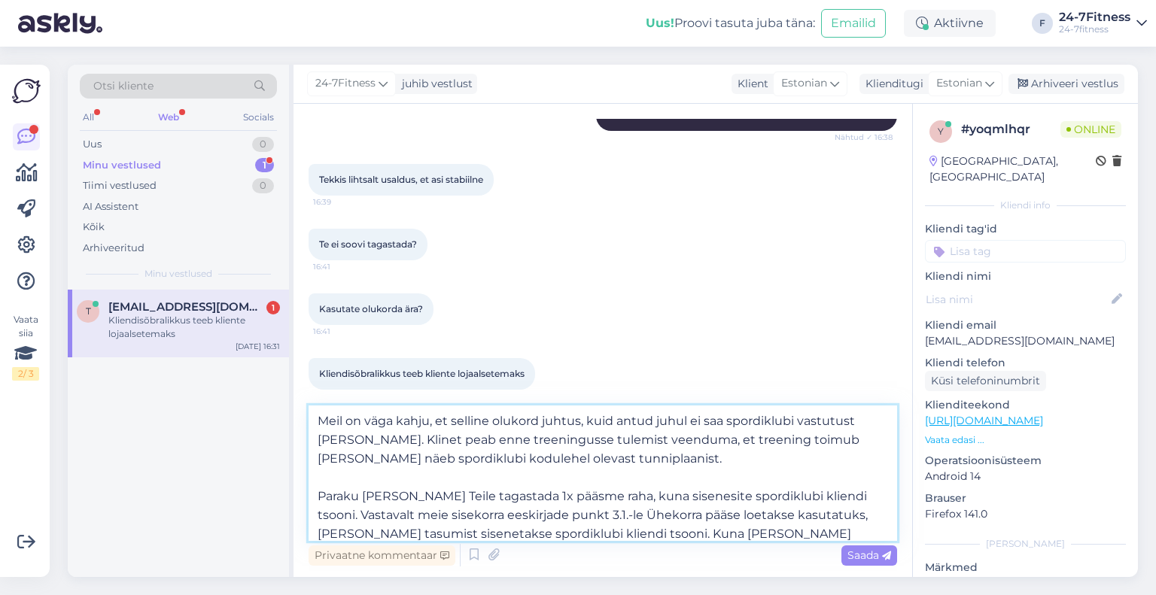
scroll to position [75, 0]
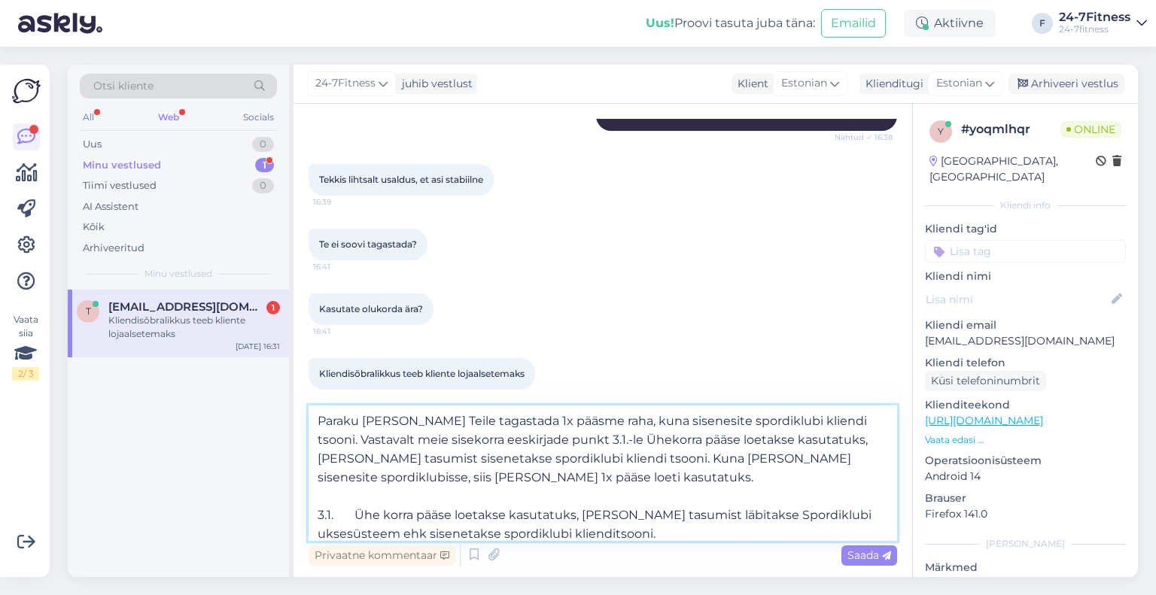
drag, startPoint x: 512, startPoint y: 478, endPoint x: 320, endPoint y: 427, distance: 198.7
click at [320, 427] on textarea "Meil on väga kahju, et selline olukord juhtus, kuid antud juhul ei saa spordikl…" at bounding box center [603, 474] width 589 height 136
paste textarea "Ühekorrapääsme tasu me paraku ei saa kompenseerida, kuna ostsite väravast üheko…"
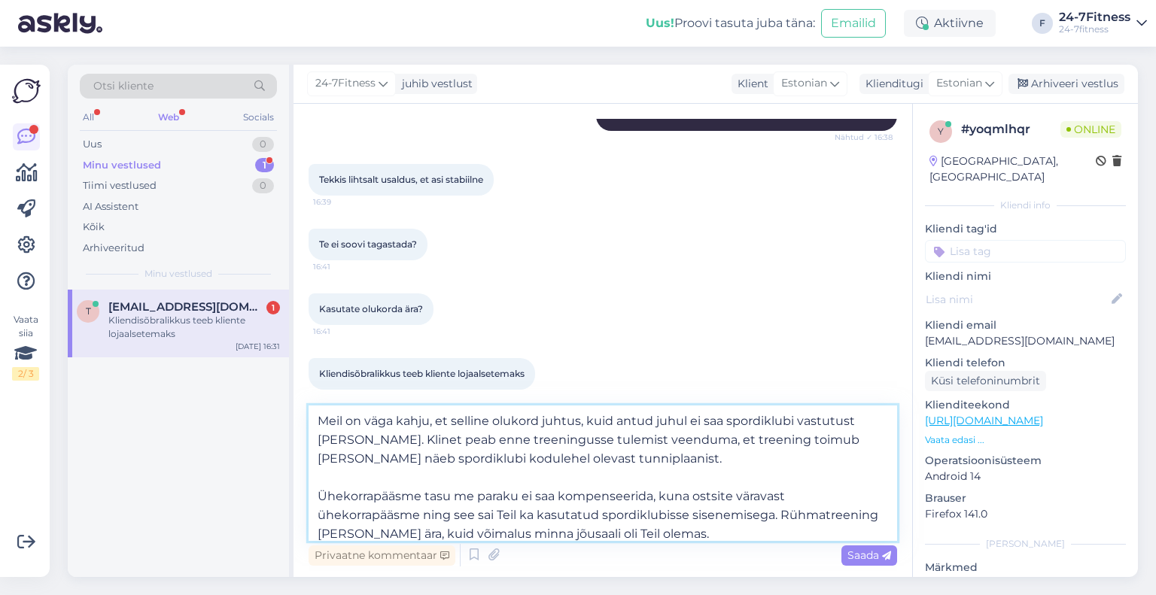
scroll to position [0, 0]
click at [417, 481] on textarea "Meil on väga kahju, et selline olukord juhtus, kuid antud juhul ei saa spordikl…" at bounding box center [603, 474] width 589 height 136
click at [381, 442] on textarea "Meil on väga kahju, et selline olukord juhtus, kuid antud juhul ei saa spordikl…" at bounding box center [603, 474] width 589 height 136
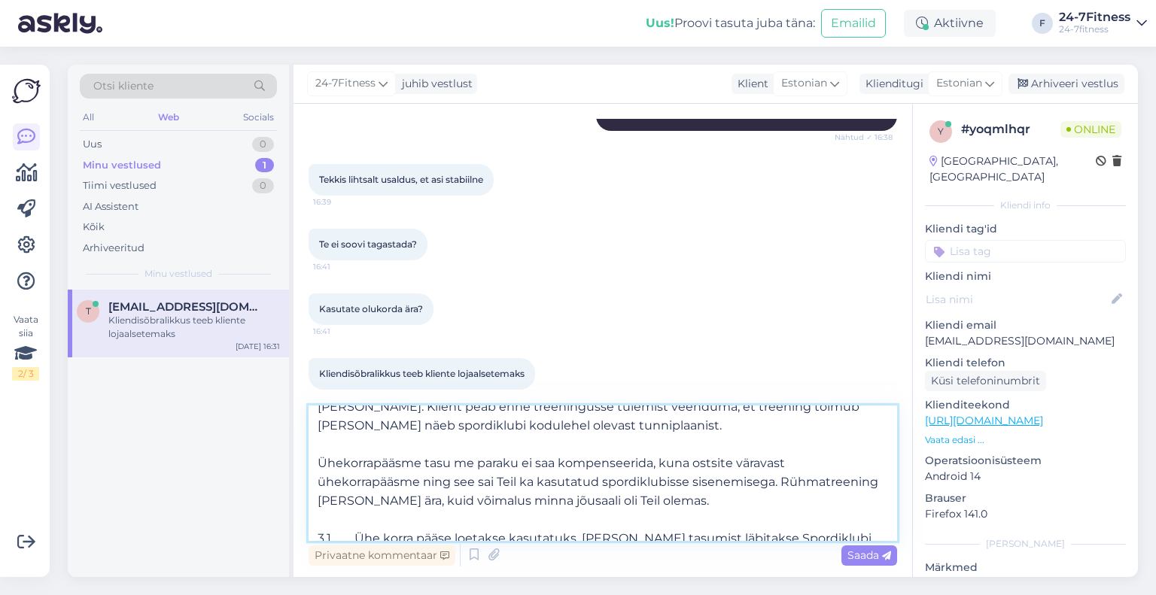
scroll to position [65, 0]
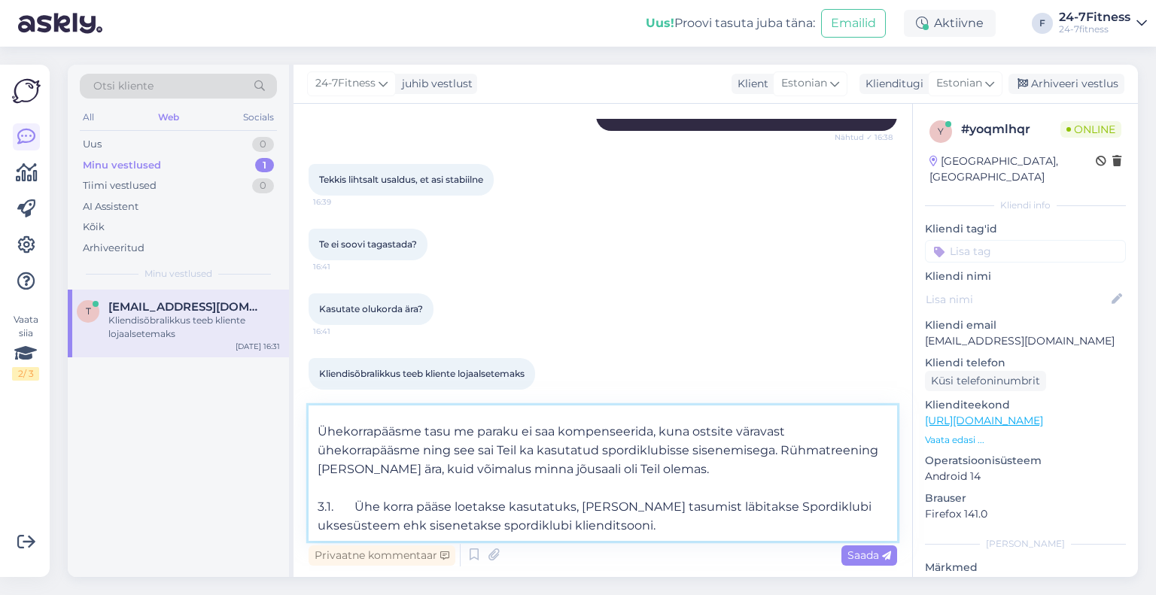
drag, startPoint x: 379, startPoint y: 471, endPoint x: 308, endPoint y: 475, distance: 71.7
click at [309, 475] on textarea "Meil on väga kahju, et selline olukord juhtus, kuid antud juhul ei saa spordikl…" at bounding box center [603, 474] width 589 height 136
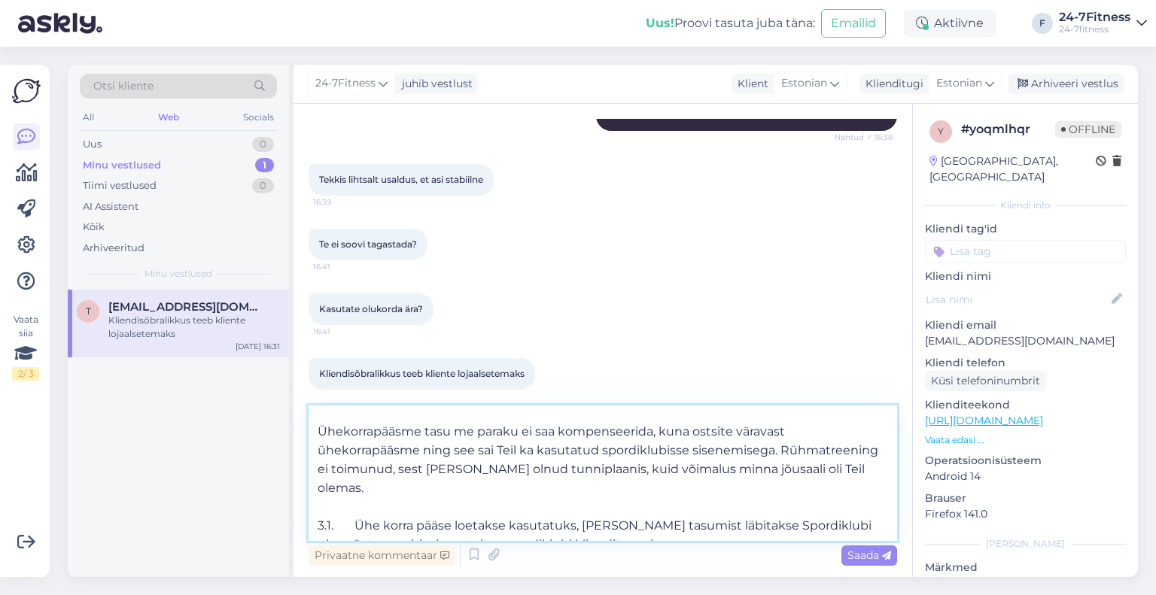
click at [412, 498] on textarea "Meil on väga kahju, et selline olukord juhtus, kuid antud juhul ei saa spordikl…" at bounding box center [603, 474] width 589 height 136
click at [858, 559] on span "Saada" at bounding box center [870, 556] width 44 height 14
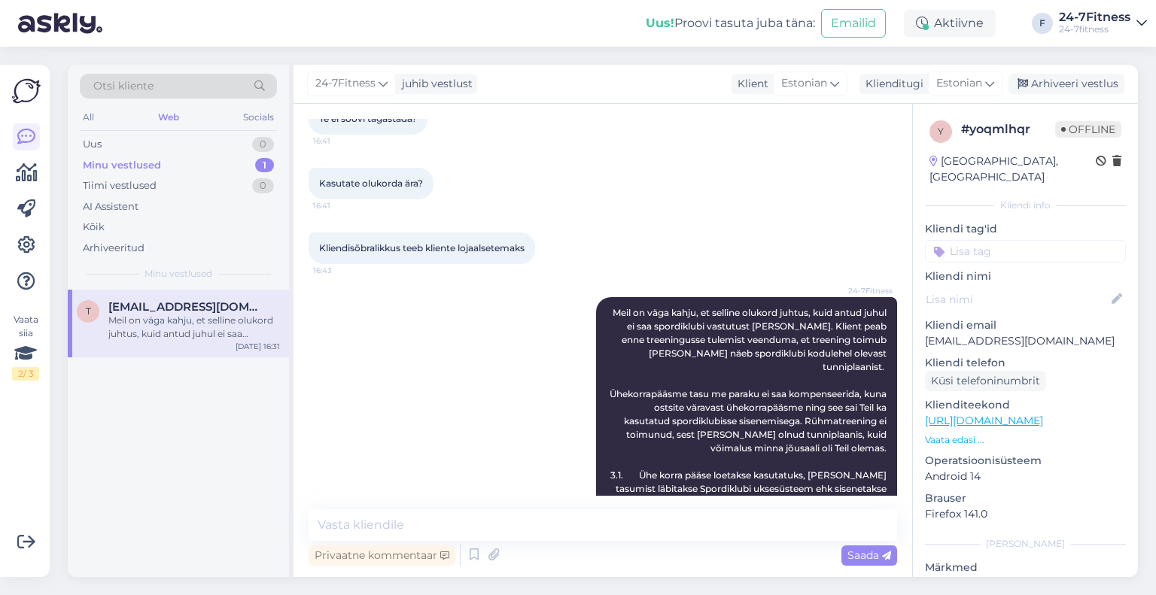
scroll to position [2480, 0]
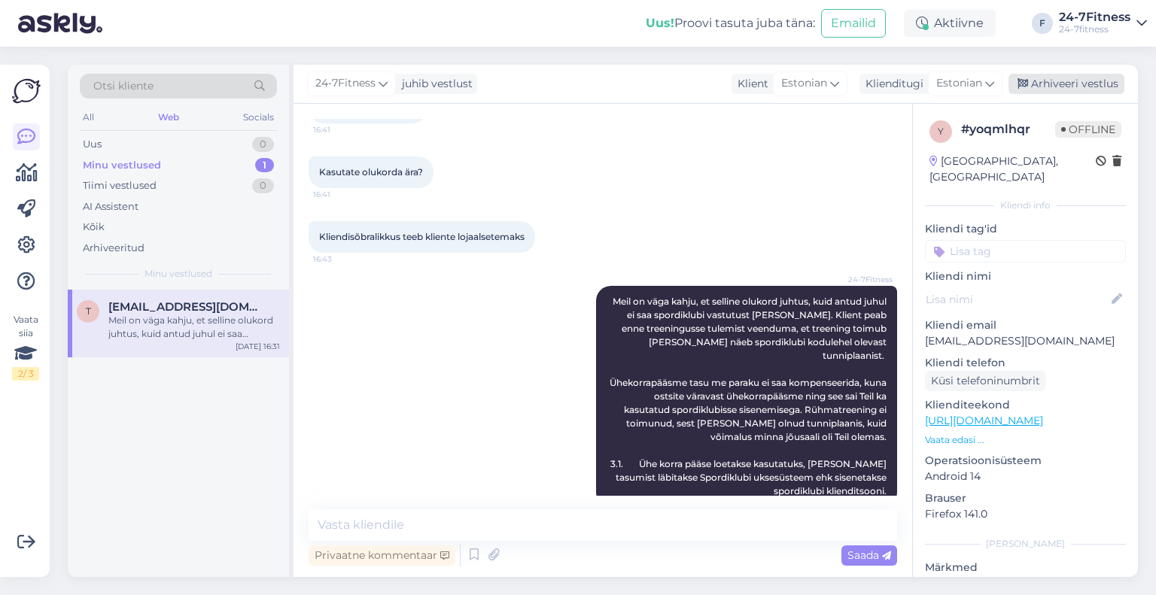
click at [1060, 86] on div "Arhiveeri vestlus" at bounding box center [1067, 84] width 116 height 20
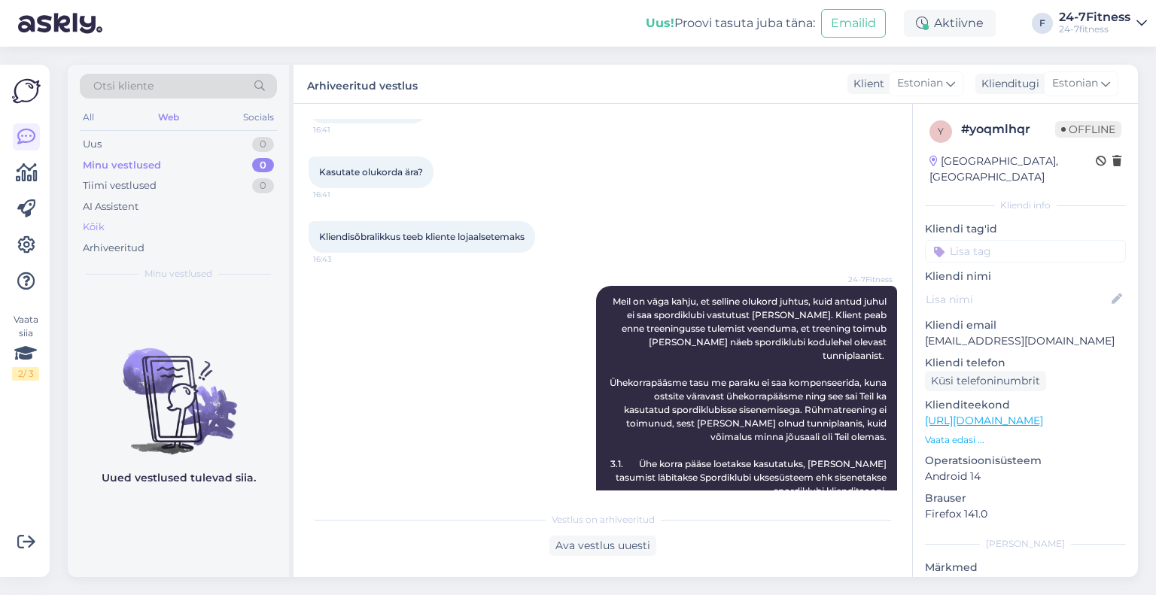
click at [132, 217] on div "Kõik" at bounding box center [178, 227] width 197 height 21
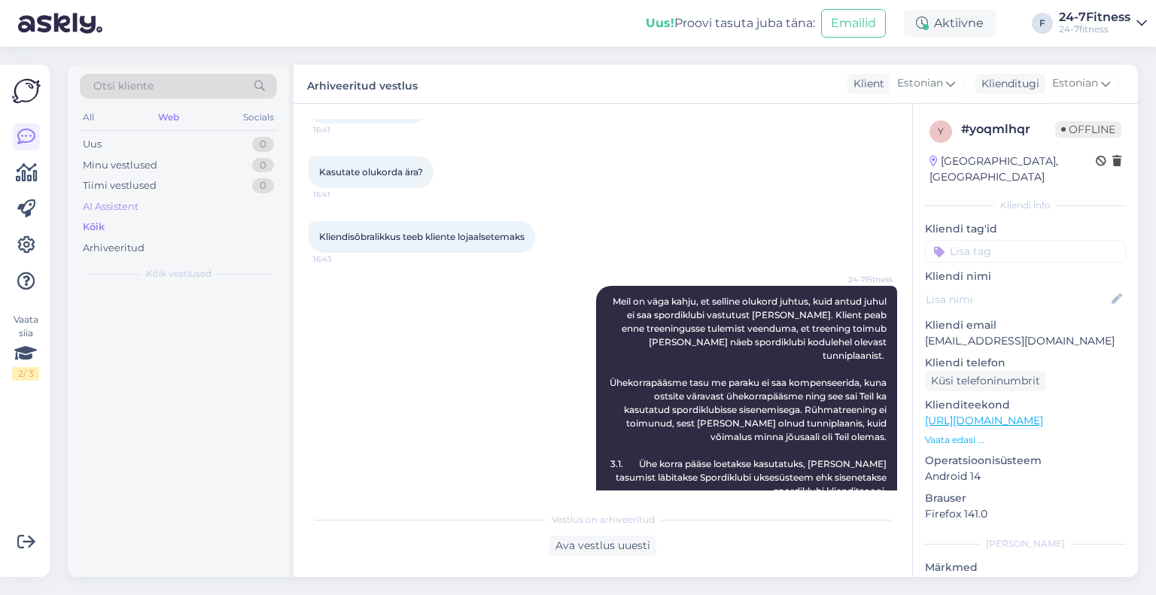
click at [129, 209] on div "AI Assistent" at bounding box center [111, 207] width 56 height 15
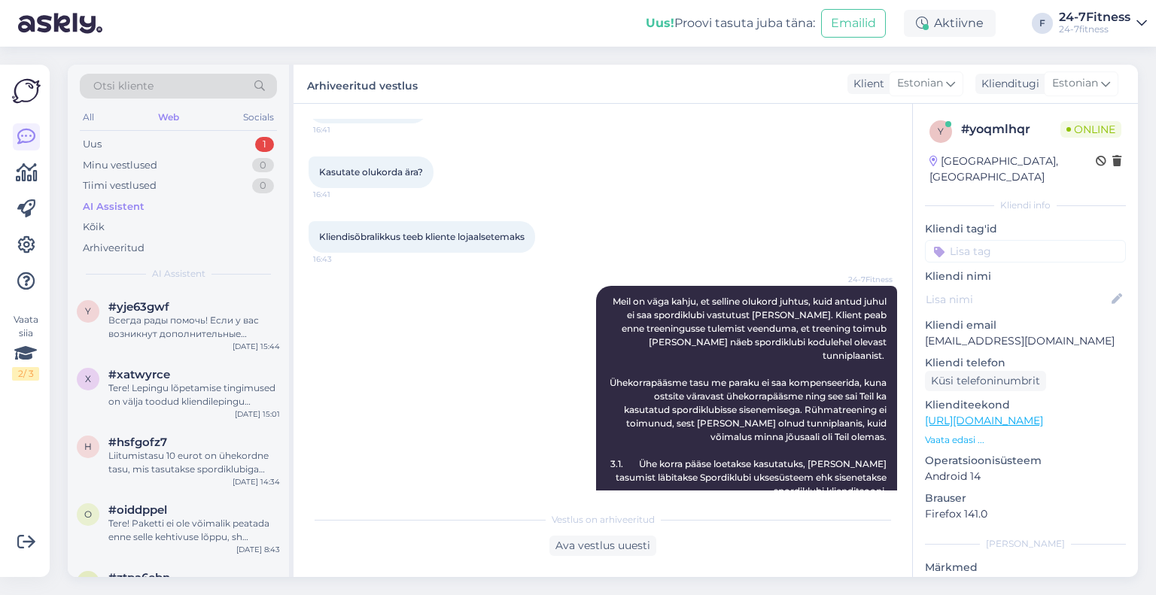
scroll to position [2761, 0]
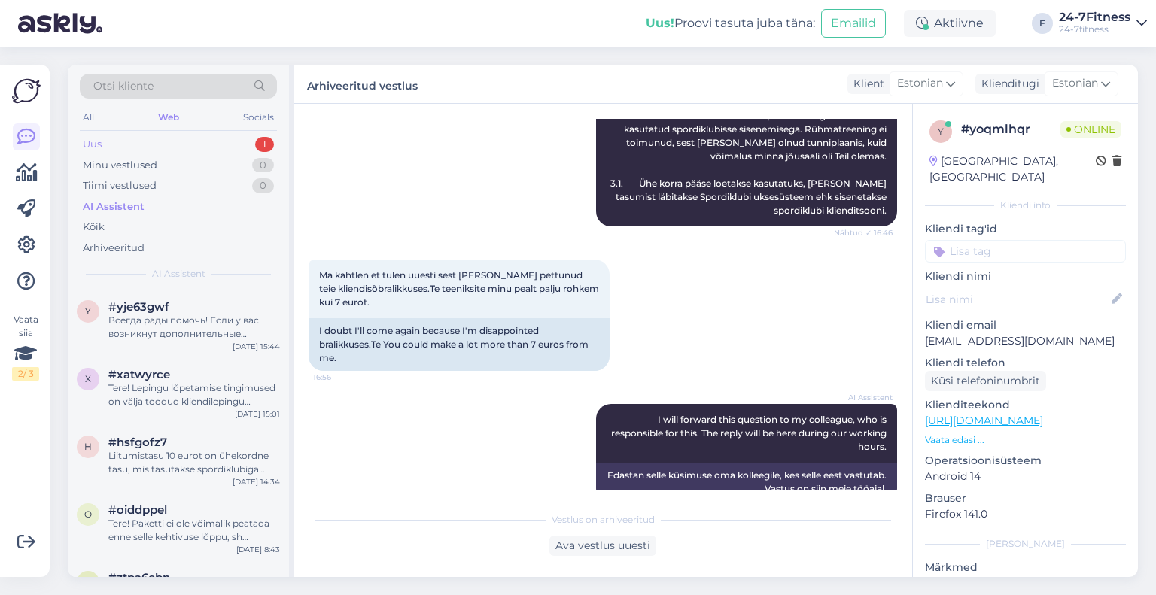
click at [157, 139] on div "Uus 1" at bounding box center [178, 144] width 197 height 21
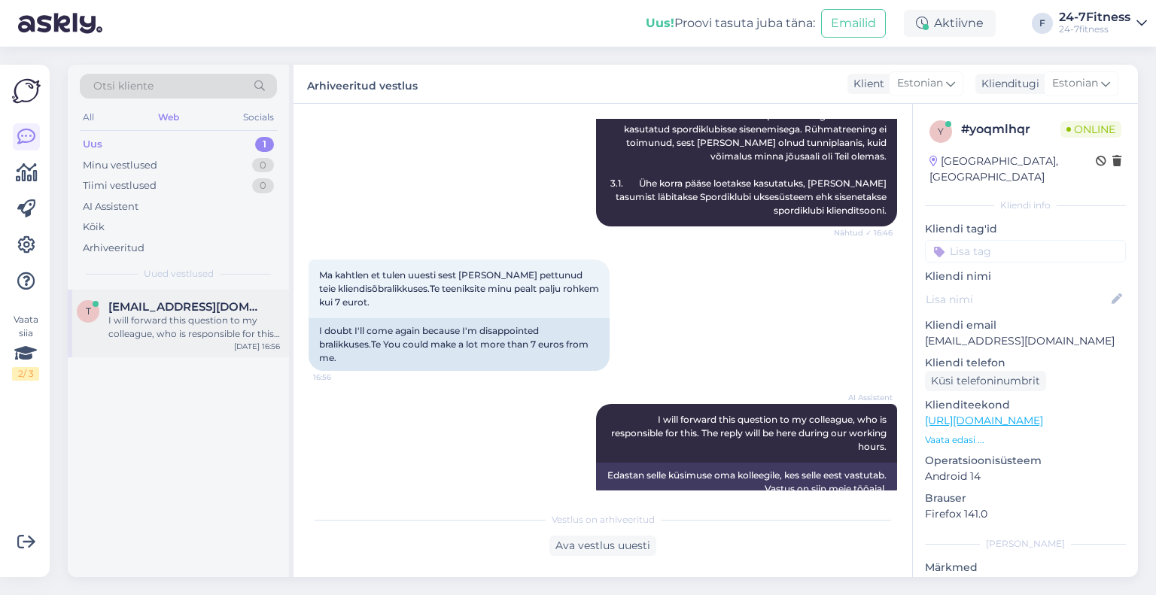
click at [153, 320] on div "I will forward this question to my colleague, who is responsible for this. The …" at bounding box center [194, 327] width 172 height 27
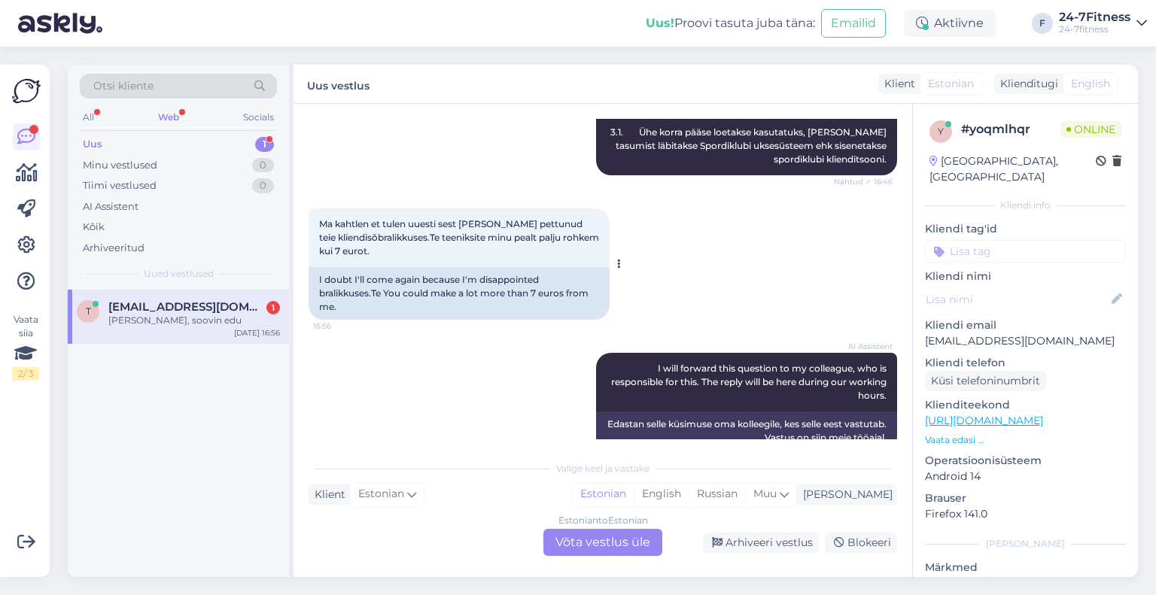
scroll to position [2902, 0]
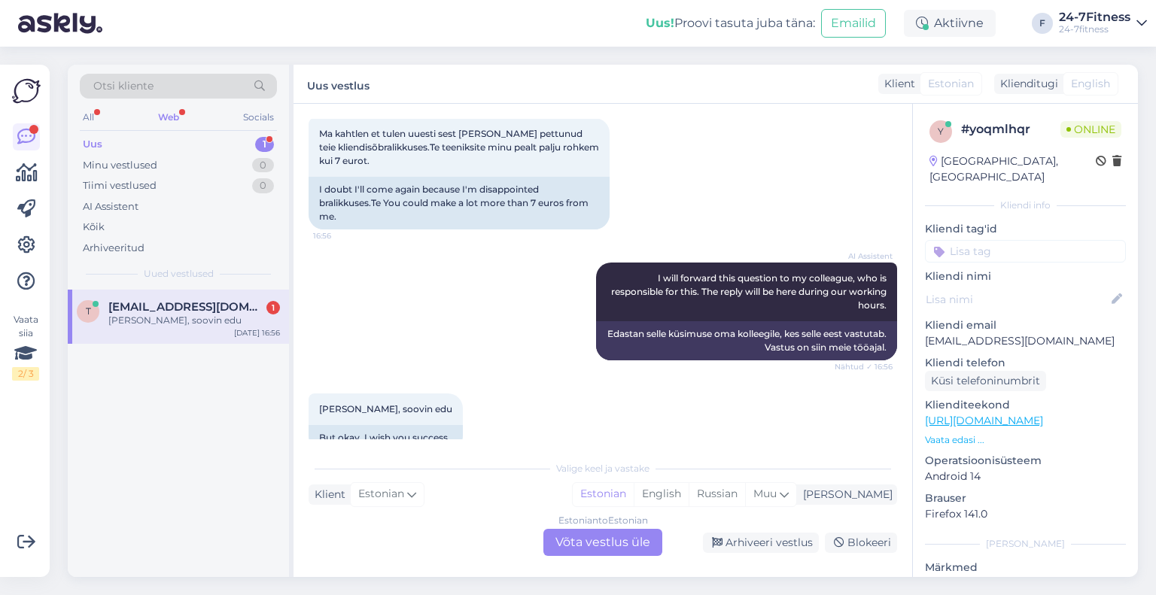
click at [629, 544] on div "Estonian to Estonian Võta vestlus üle" at bounding box center [603, 542] width 119 height 27
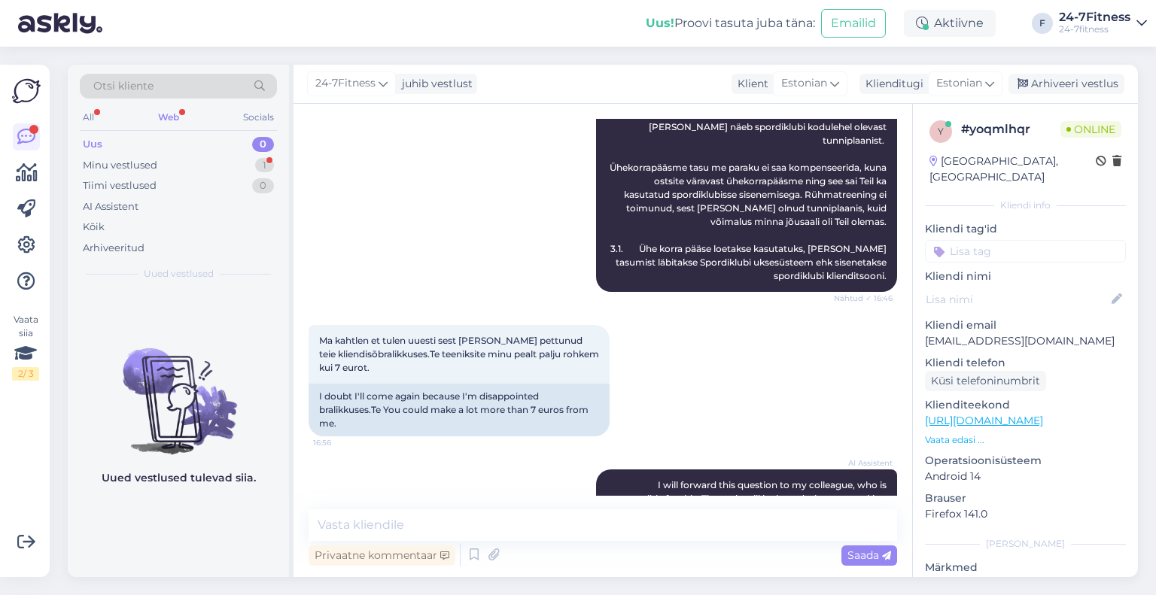
scroll to position [2846, 0]
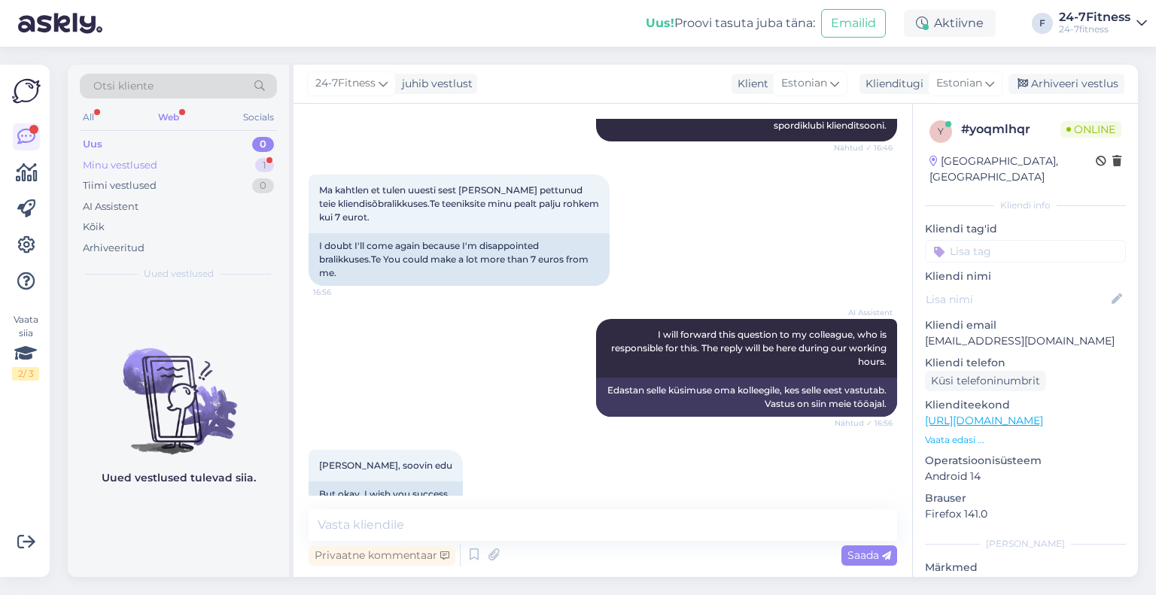
click at [184, 159] on div "Minu vestlused 1" at bounding box center [178, 165] width 197 height 21
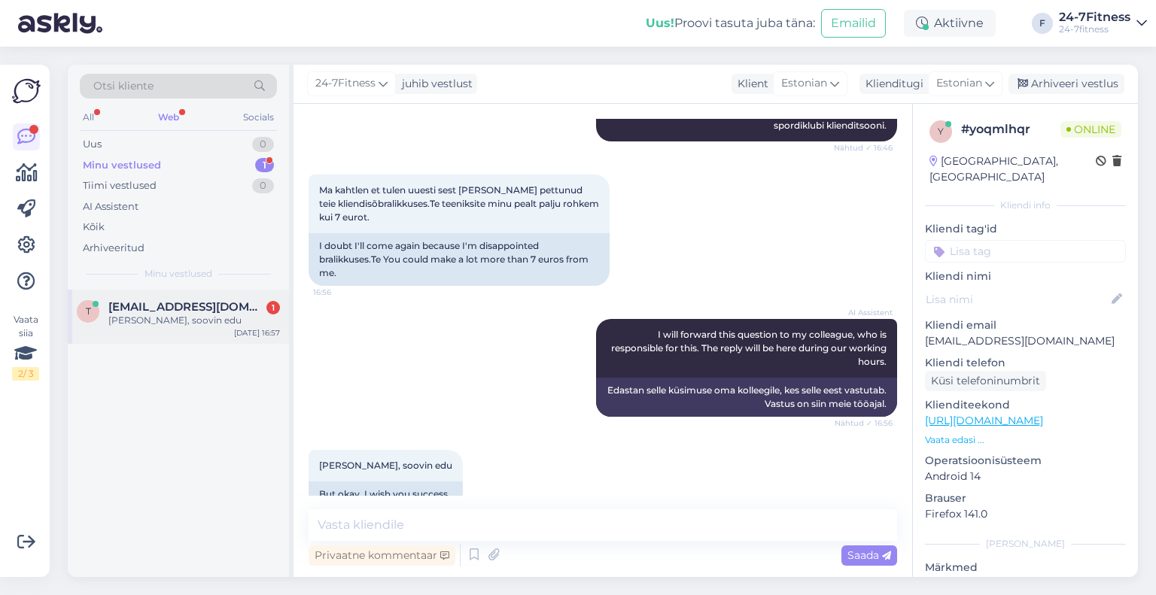
click at [205, 309] on span "[EMAIL_ADDRESS][DOMAIN_NAME]" at bounding box center [186, 307] width 157 height 14
click at [626, 519] on textarea at bounding box center [603, 526] width 589 height 32
click at [559, 522] on textarea at bounding box center [603, 526] width 589 height 32
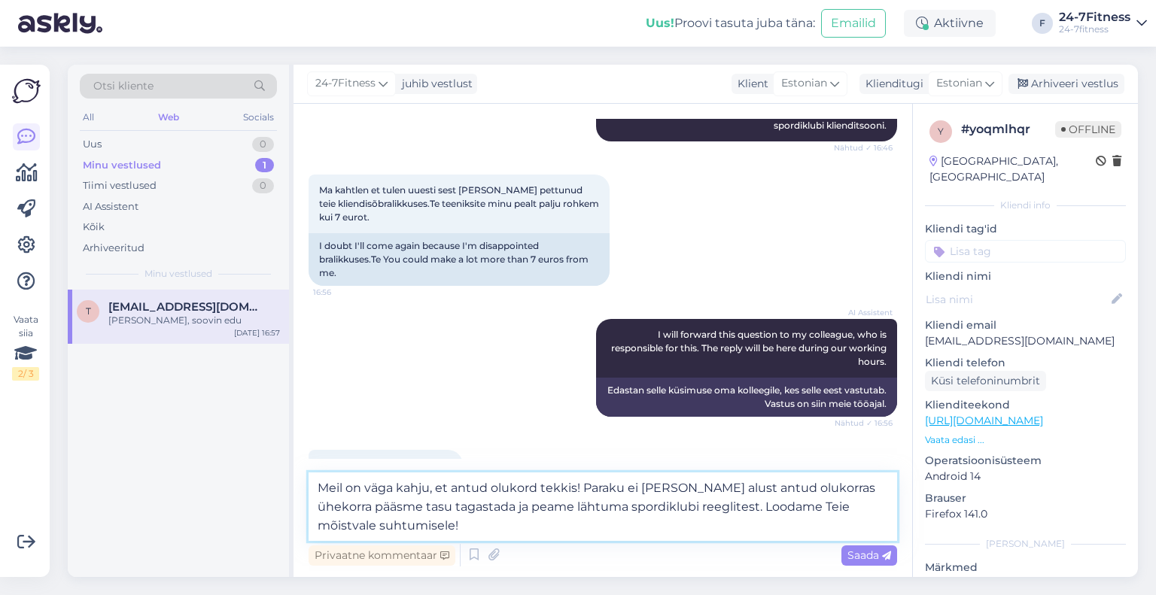
click at [606, 519] on textarea "Meil on väga kahju, et antud olukord tekkis! Paraku ei [PERSON_NAME] alust antu…" at bounding box center [603, 507] width 589 height 69
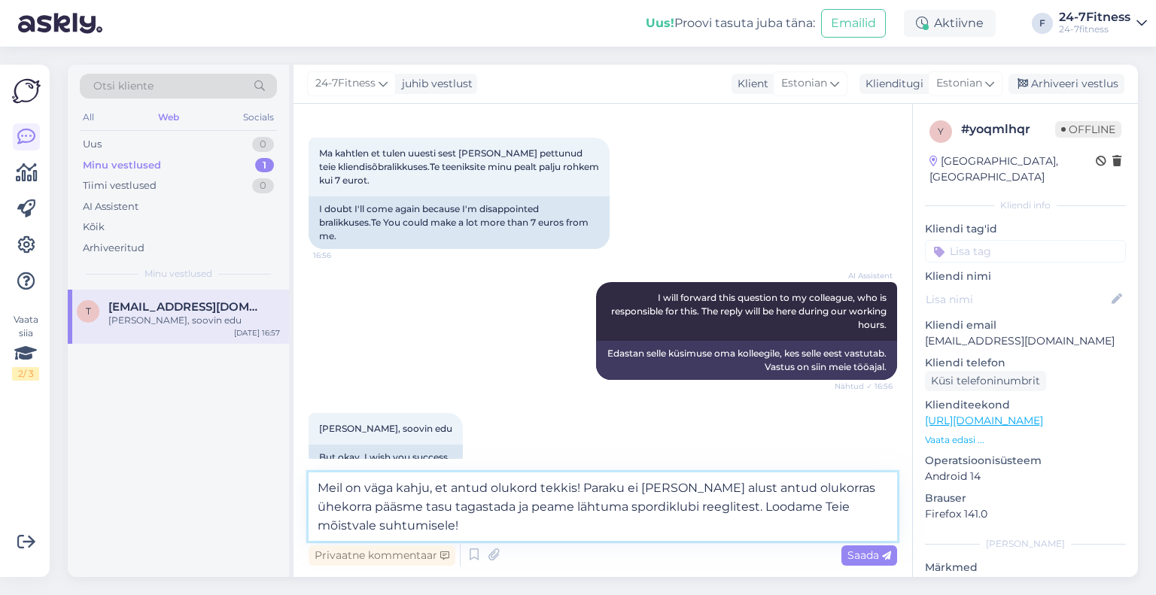
click at [462, 483] on textarea "Meil on väga kahju, et antud olukord tekkis! Paraku ei [PERSON_NAME] alust antu…" at bounding box center [603, 507] width 589 height 69
click at [467, 523] on textarea "Meil on väga kahju, et selline olukord tekkis! Paraku ei [PERSON_NAME] alust an…" at bounding box center [603, 507] width 589 height 69
click at [577, 529] on textarea "Meil on väga kahju, et selline olukord tekkis! Paraku ei [PERSON_NAME] alust an…" at bounding box center [603, 507] width 589 height 69
click at [872, 557] on span "Saada" at bounding box center [870, 556] width 44 height 14
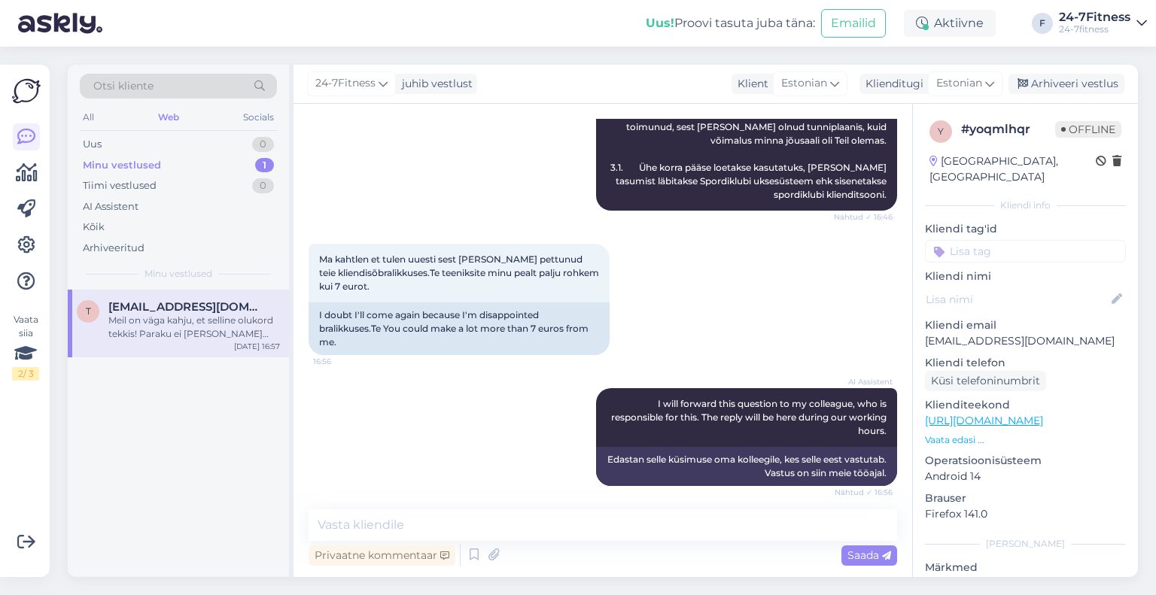
scroll to position [2951, 0]
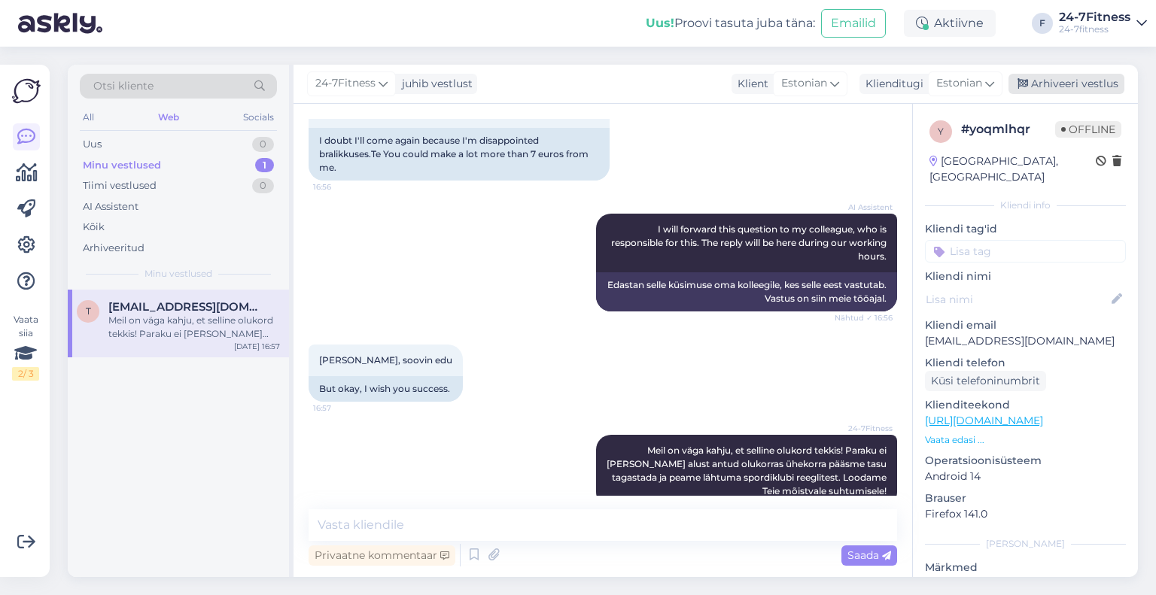
click at [1049, 87] on div "Arhiveeri vestlus" at bounding box center [1067, 84] width 116 height 20
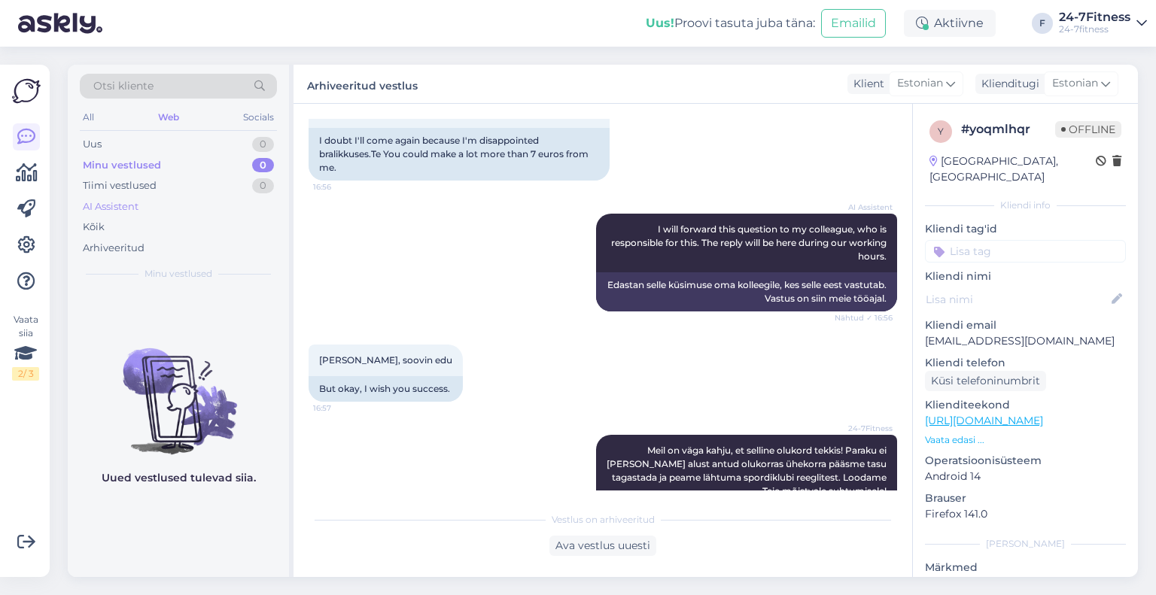
click at [129, 205] on div "AI Assistent" at bounding box center [111, 207] width 56 height 15
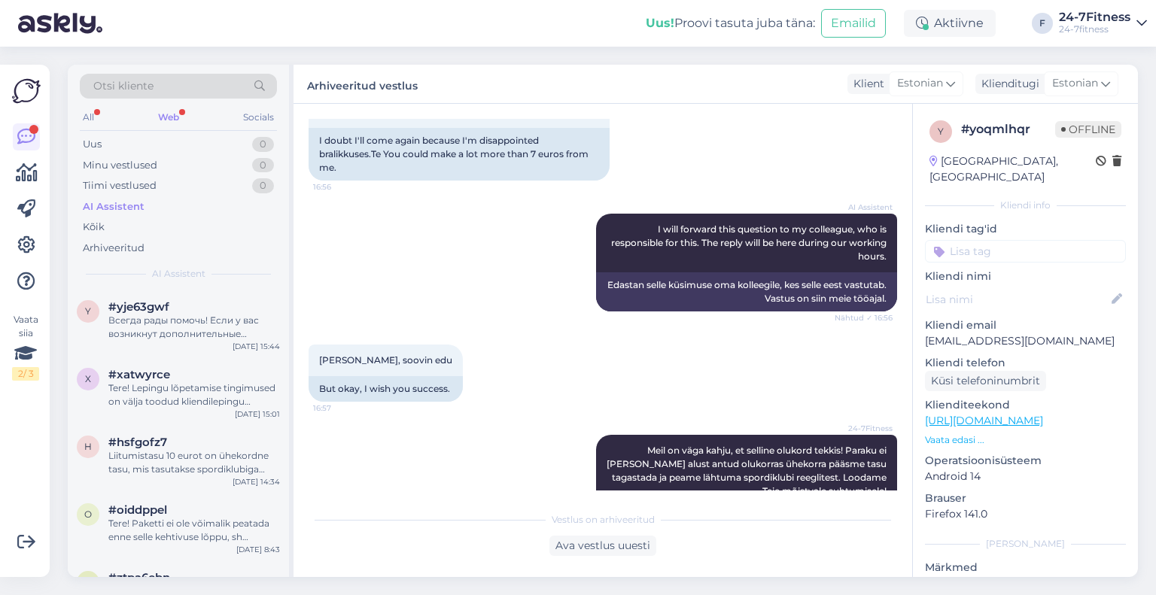
click at [170, 105] on div "Otsi kliente" at bounding box center [178, 91] width 197 height 34
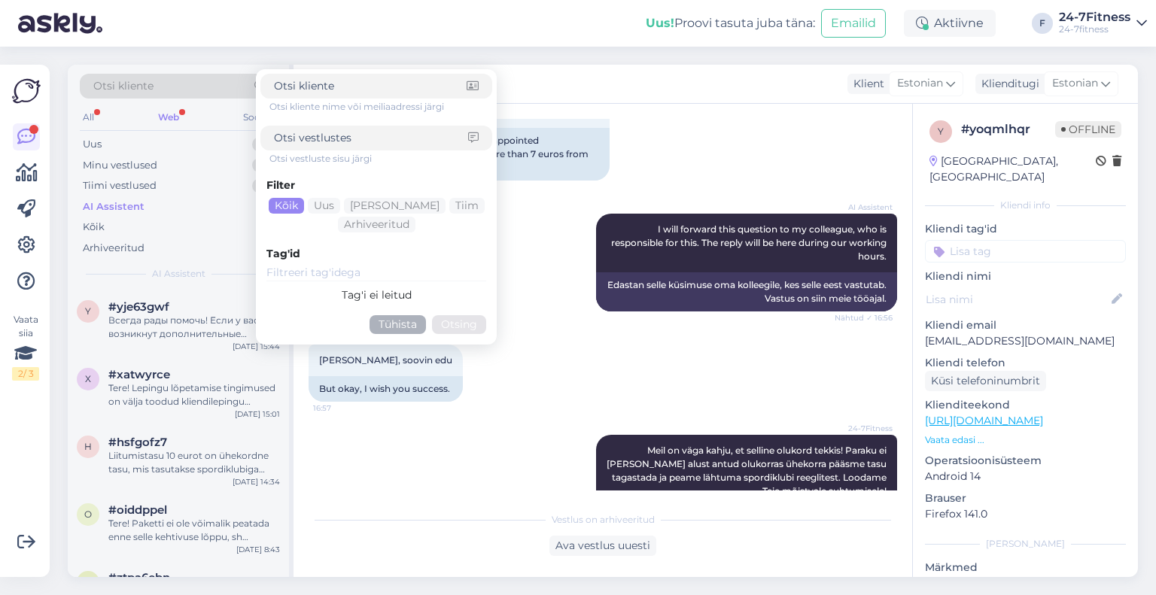
click at [169, 102] on div "Otsi kliente Otsi kliente nime või meiliaadressi järgi Otsi vestluste sisu järg…" at bounding box center [178, 91] width 197 height 34
click at [169, 115] on div "Web" at bounding box center [168, 118] width 27 height 20
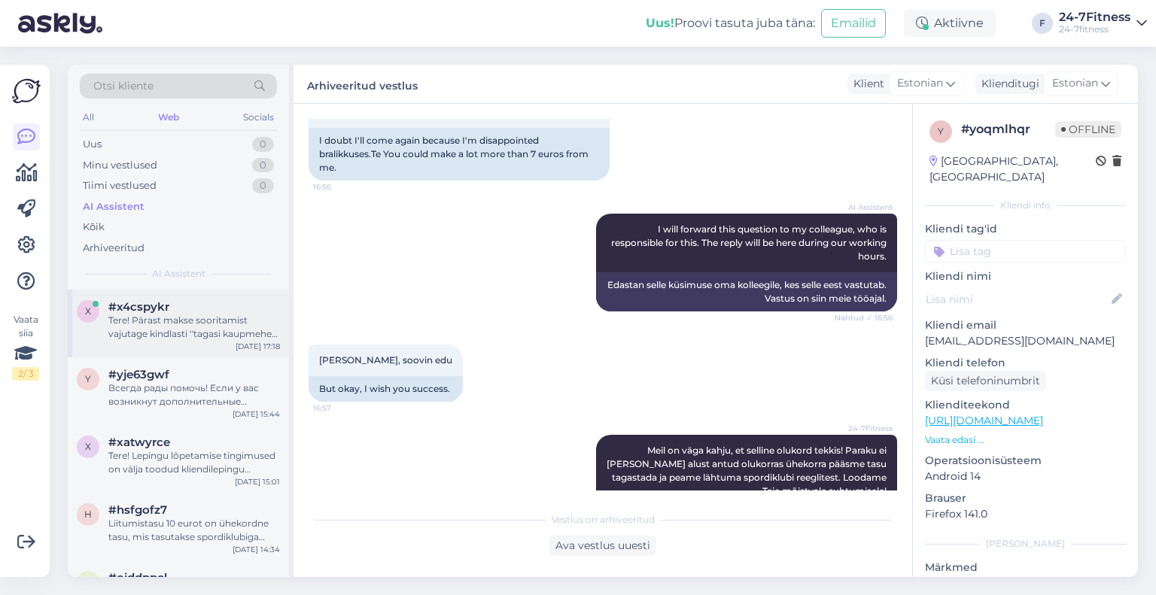
click at [200, 334] on div "Tere! Pärast makse sooritamist vajutage kindlasti ''tagasi kaupmehe juurde''. M…" at bounding box center [194, 327] width 172 height 27
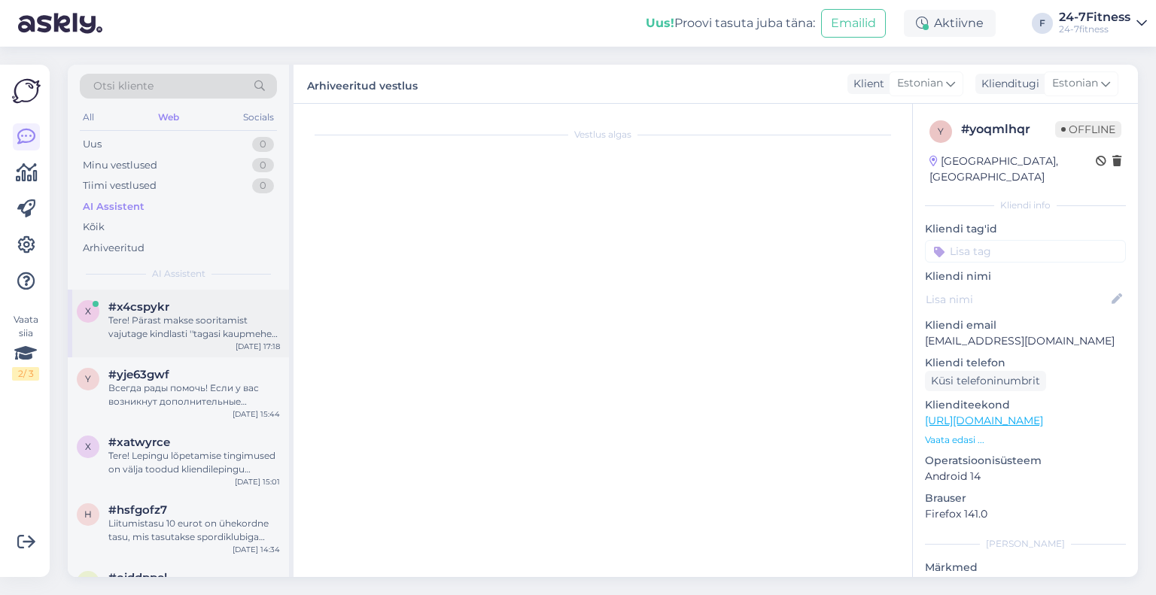
scroll to position [0, 0]
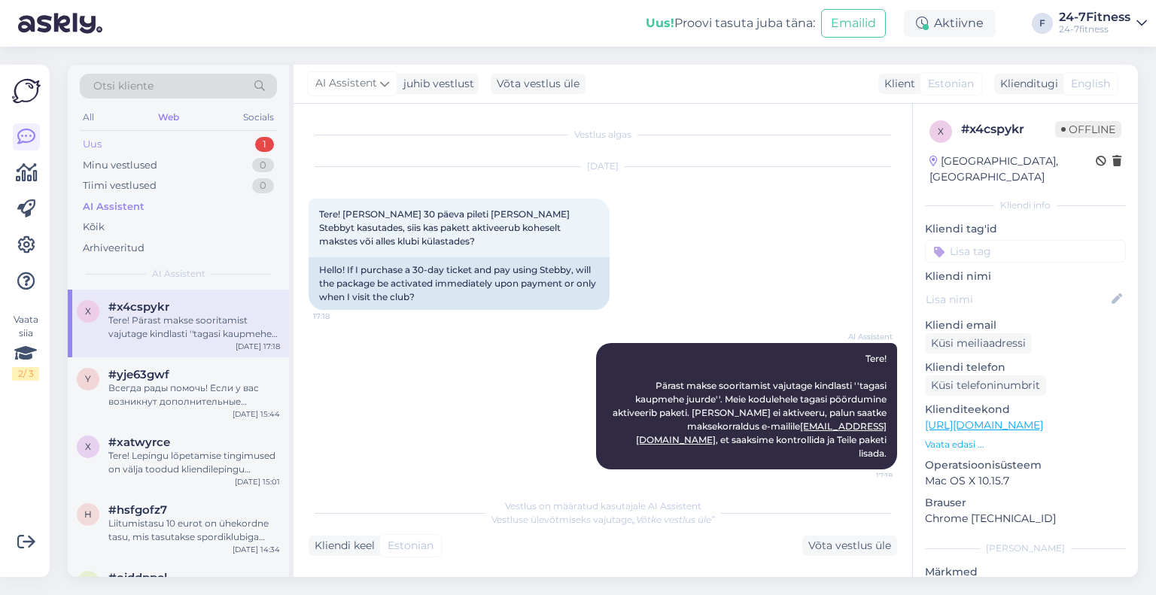
click at [175, 140] on div "Uus 1" at bounding box center [178, 144] width 197 height 21
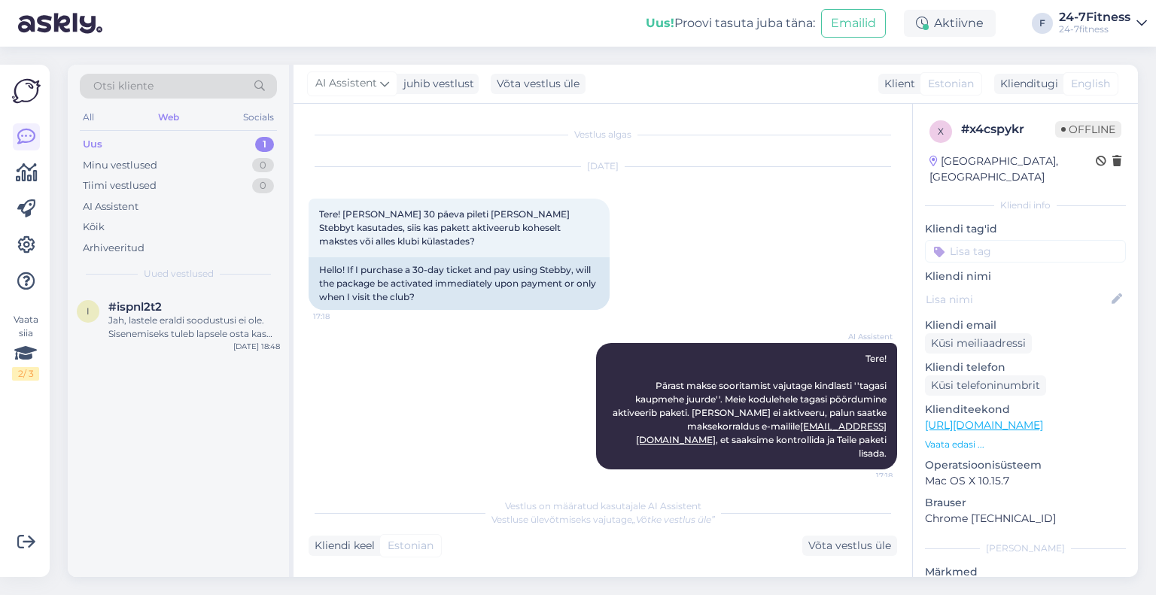
click at [208, 324] on div "Jah, lastele eraldi soodustusi ei ole. Sisenemiseks tuleb lapsele osta kas [PER…" at bounding box center [194, 327] width 172 height 27
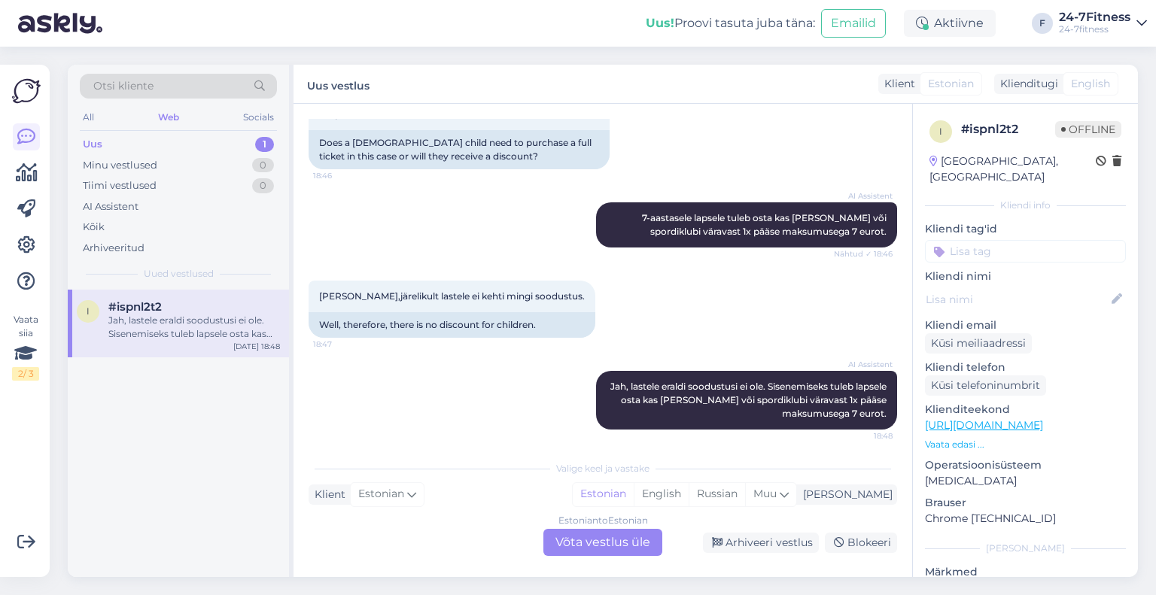
scroll to position [370, 0]
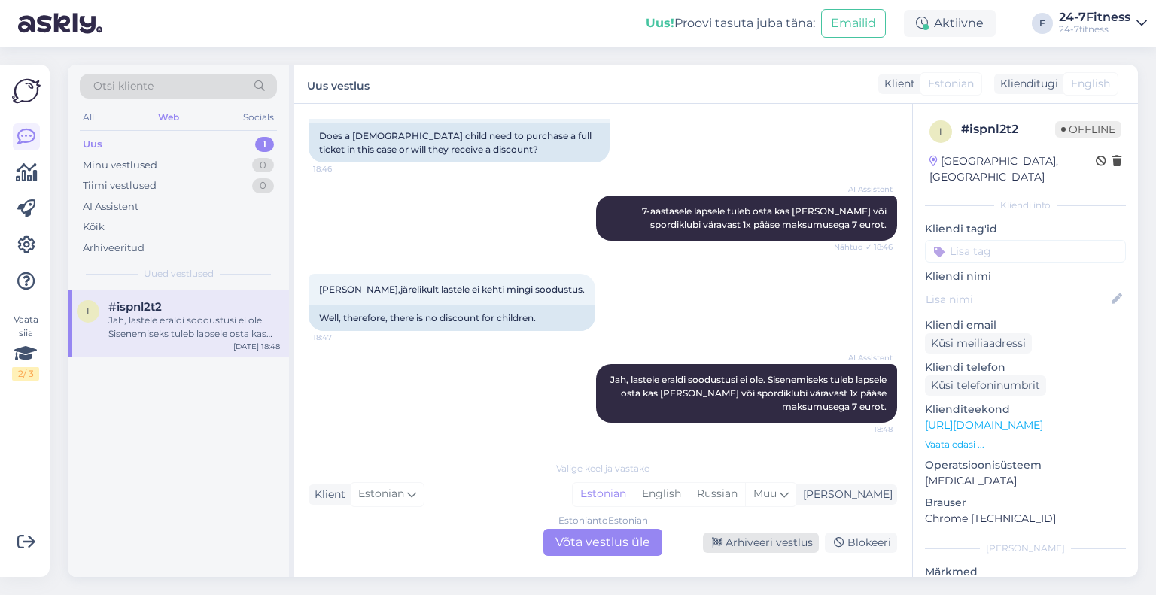
click at [745, 539] on div "Arhiveeri vestlus" at bounding box center [761, 543] width 116 height 20
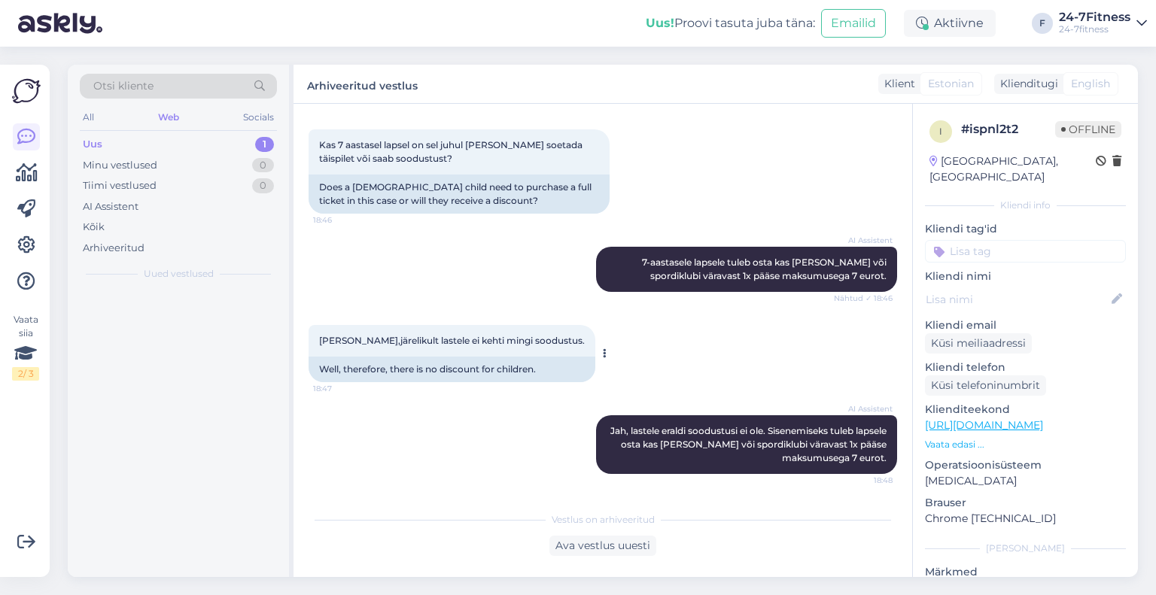
scroll to position [319, 0]
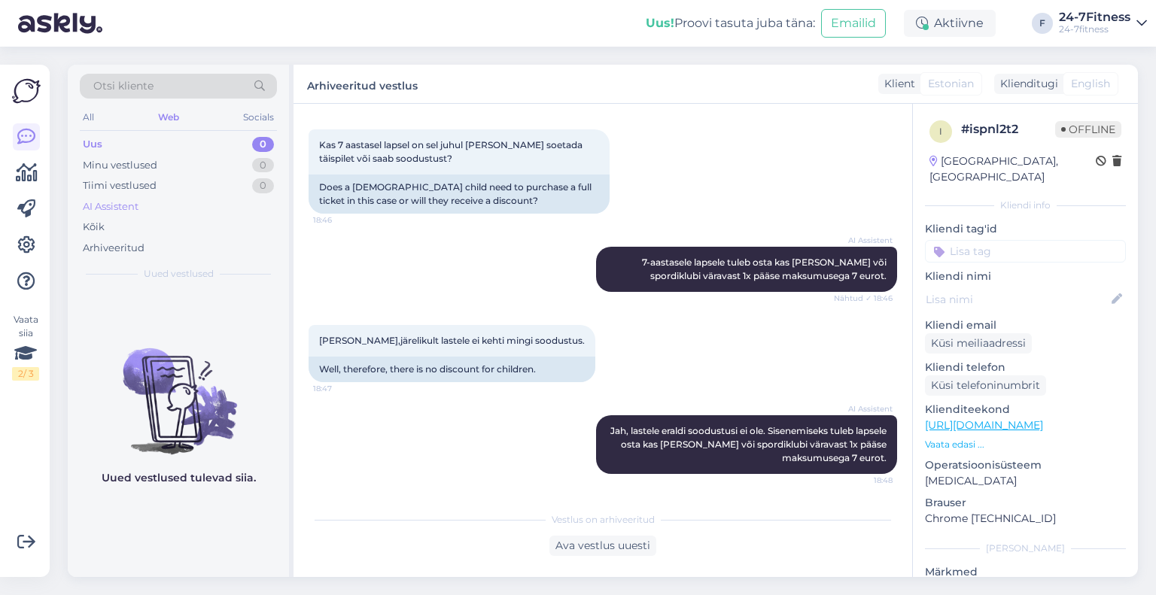
click at [126, 202] on div "AI Assistent" at bounding box center [111, 207] width 56 height 15
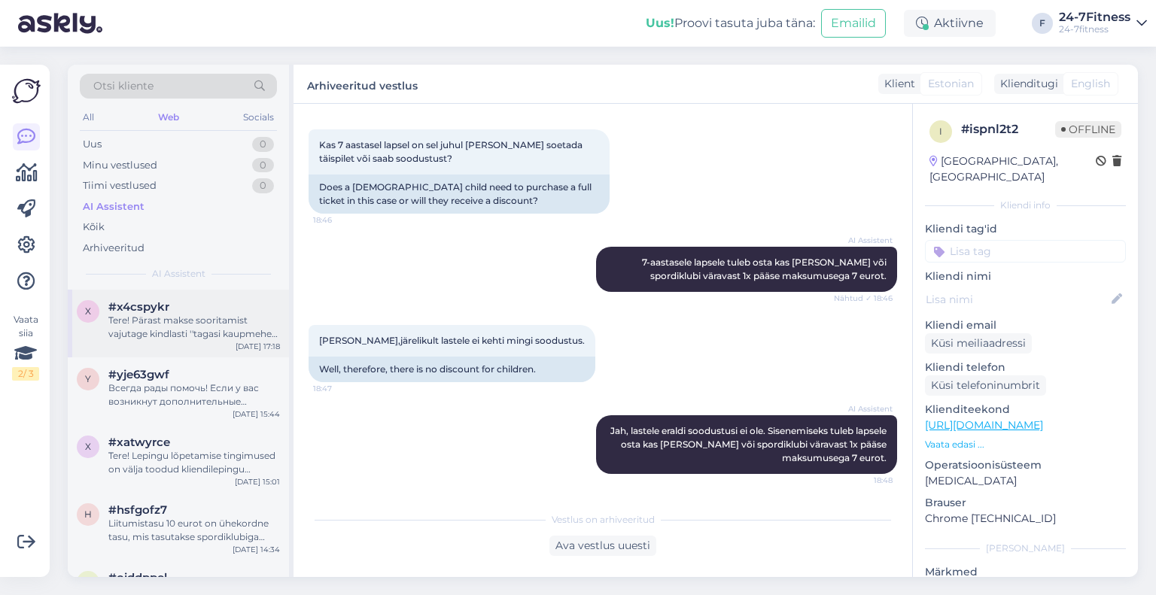
click at [229, 322] on div "Tere! Pärast makse sooritamist vajutage kindlasti ''tagasi kaupmehe juurde''. M…" at bounding box center [194, 327] width 172 height 27
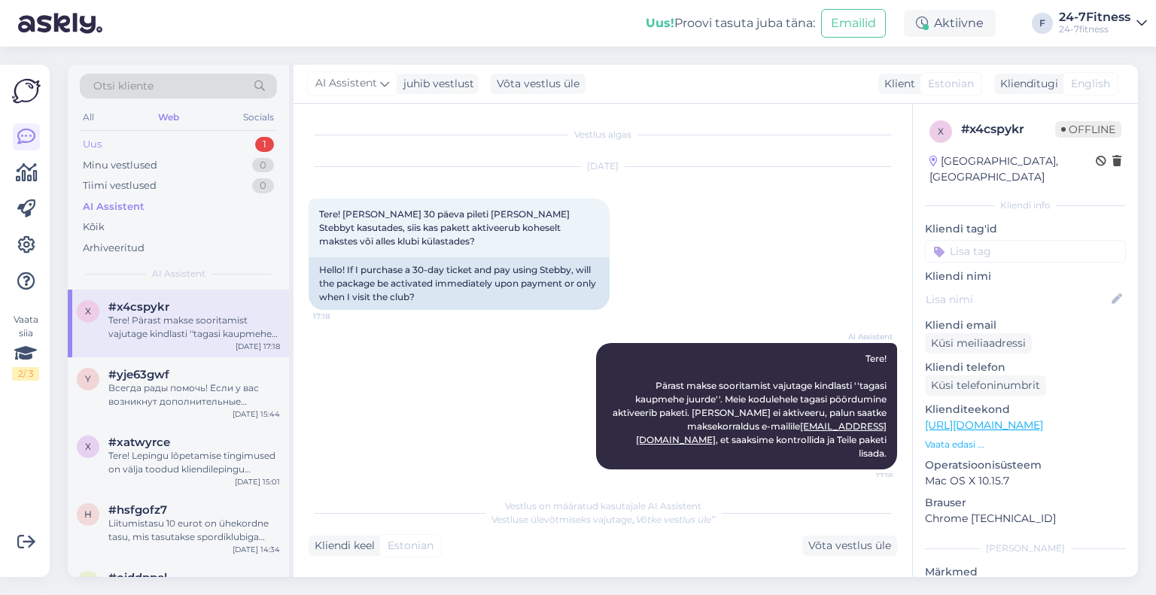
click at [210, 147] on div "Uus 1" at bounding box center [178, 144] width 197 height 21
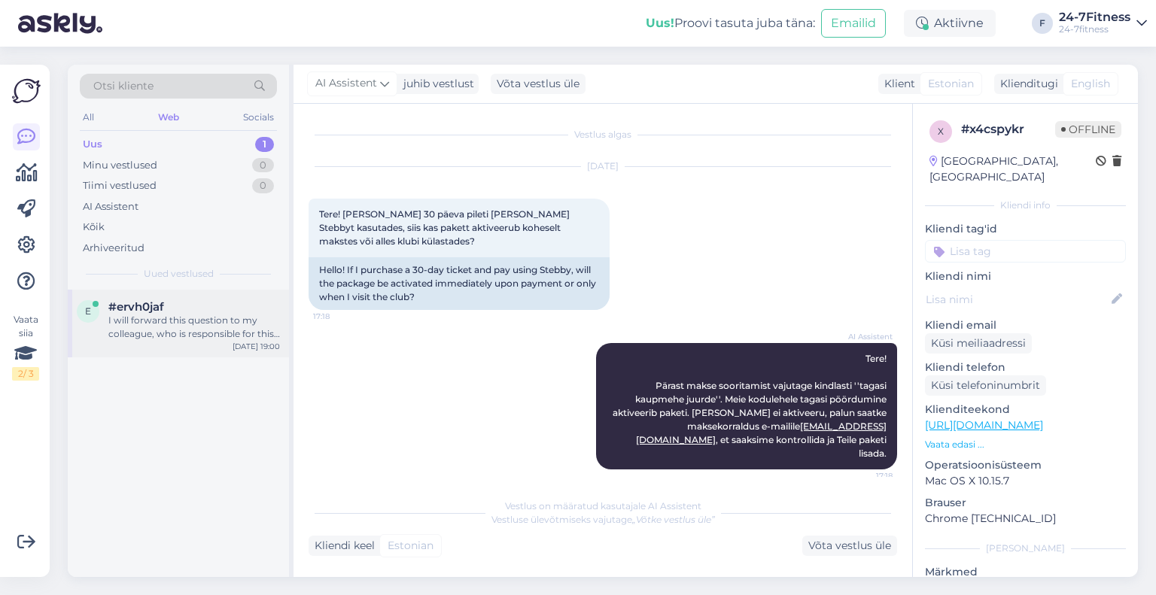
click at [196, 323] on div "I will forward this question to my colleague, who is responsible for this. The …" at bounding box center [194, 327] width 172 height 27
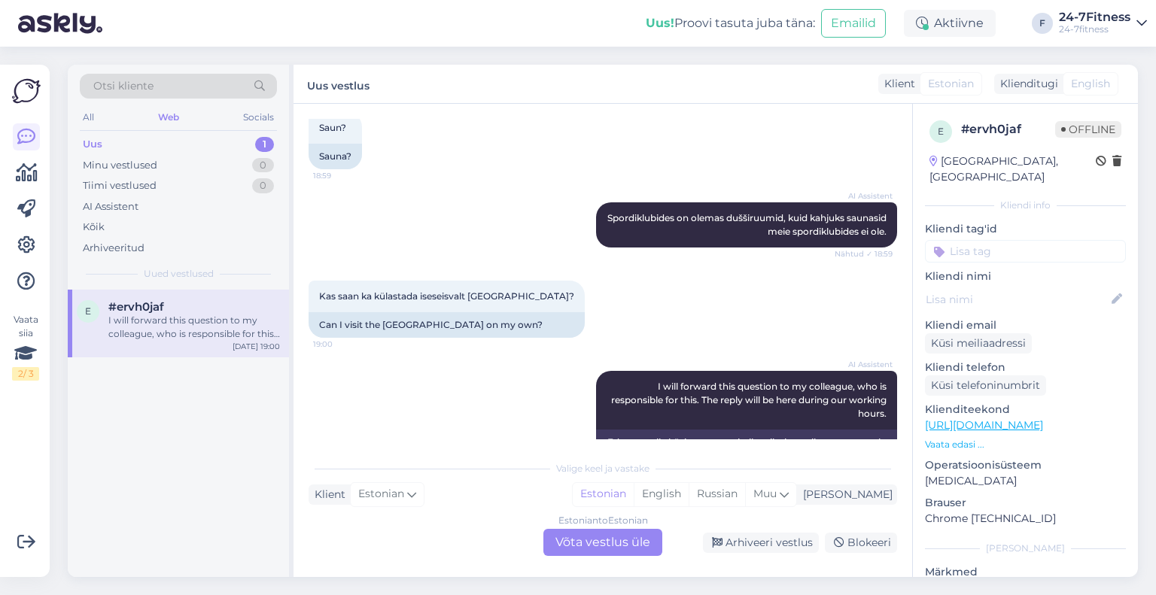
scroll to position [1361, 0]
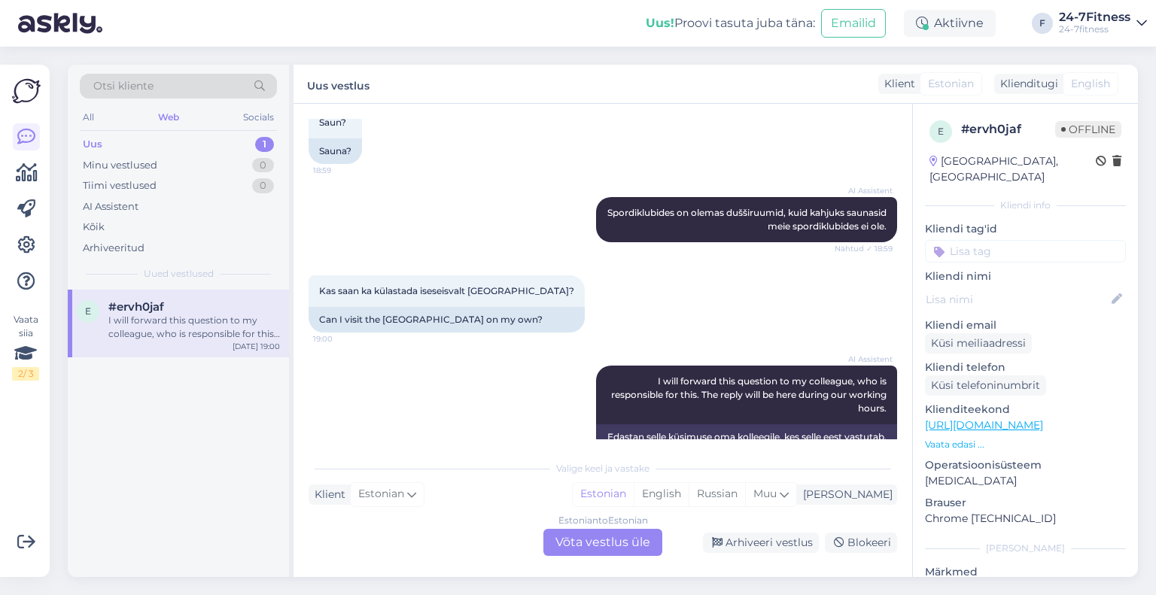
click at [647, 544] on div "Estonian to Estonian Võta vestlus üle" at bounding box center [603, 542] width 119 height 27
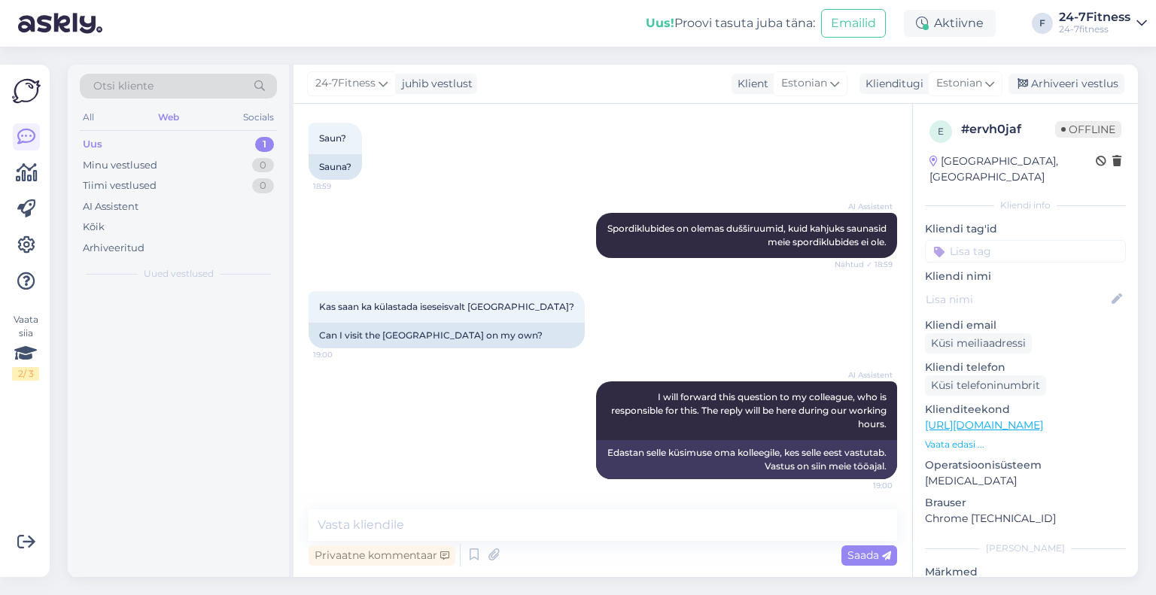
scroll to position [1304, 0]
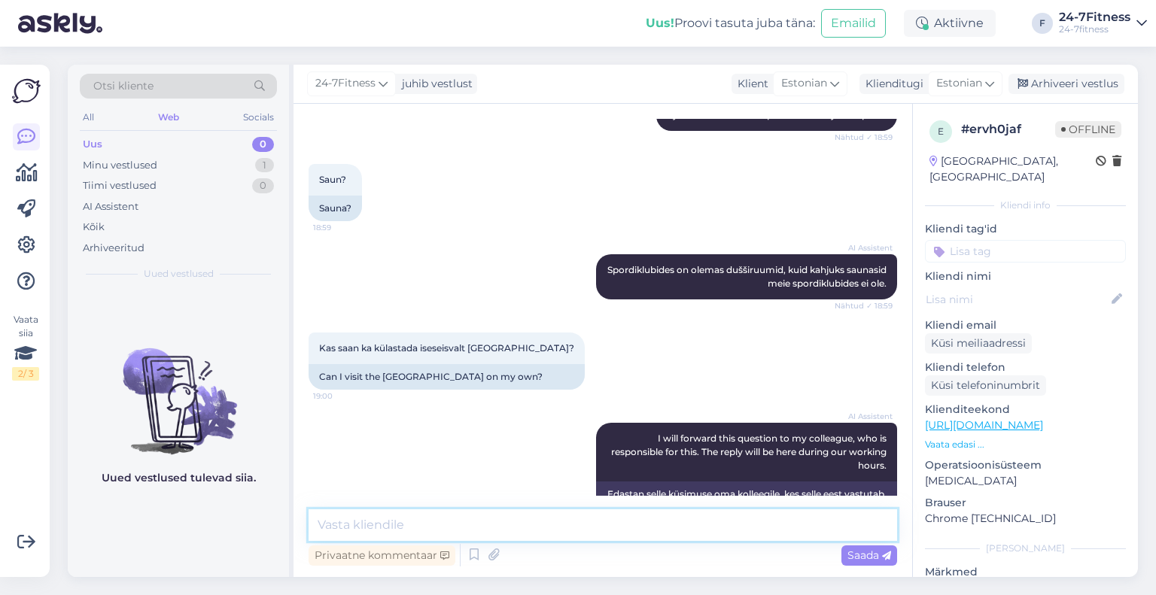
click at [509, 523] on textarea at bounding box center [603, 526] width 589 height 32
click at [502, 525] on textarea at bounding box center [603, 526] width 589 height 32
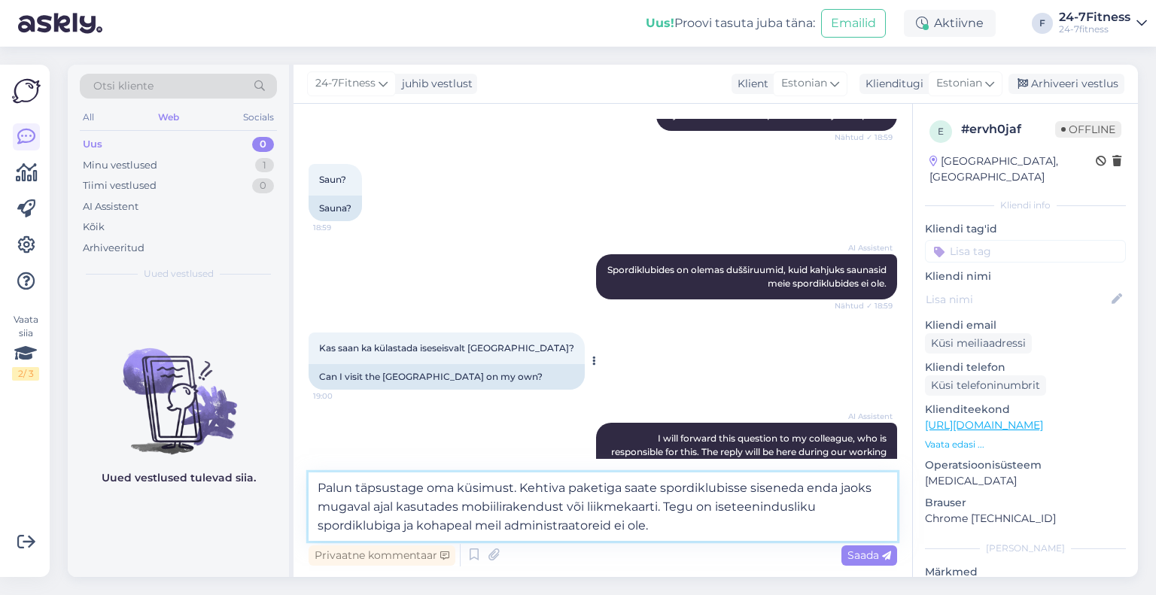
scroll to position [1341, 0]
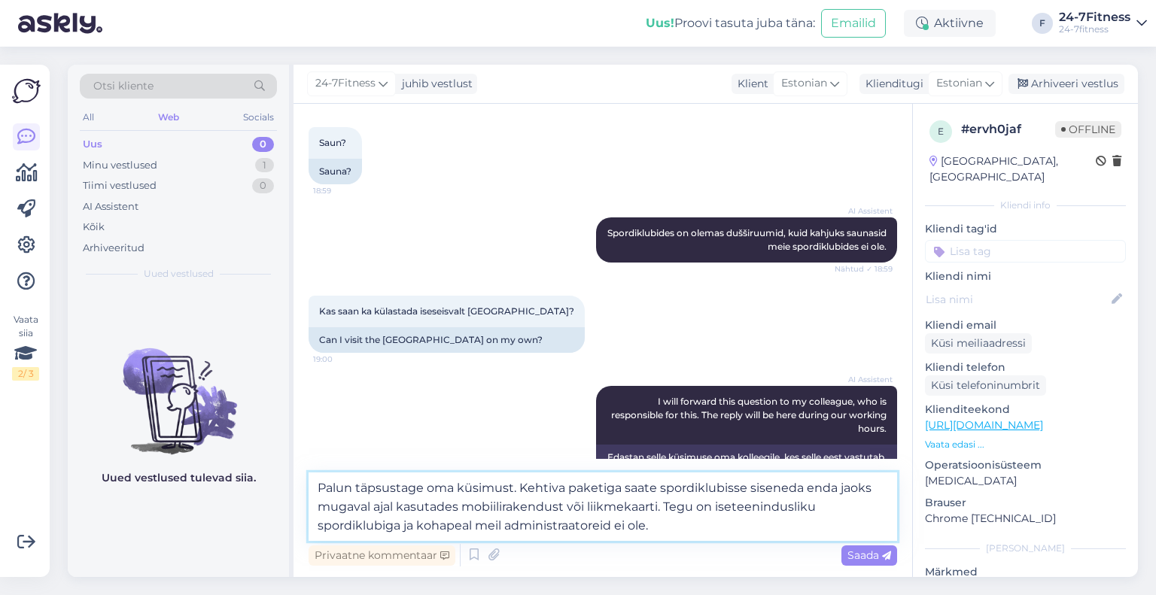
click at [697, 533] on textarea "Palun täpsustage oma küsimust. Kehtiva paketiga saate spordiklubisse siseneda e…" at bounding box center [603, 507] width 589 height 69
click at [742, 535] on textarea "Palun täpsustage oma küsimust. Kehtiva paketiga saate spordiklubisse siseneda e…" at bounding box center [603, 507] width 589 height 69
click at [849, 555] on span "Saada" at bounding box center [870, 556] width 44 height 14
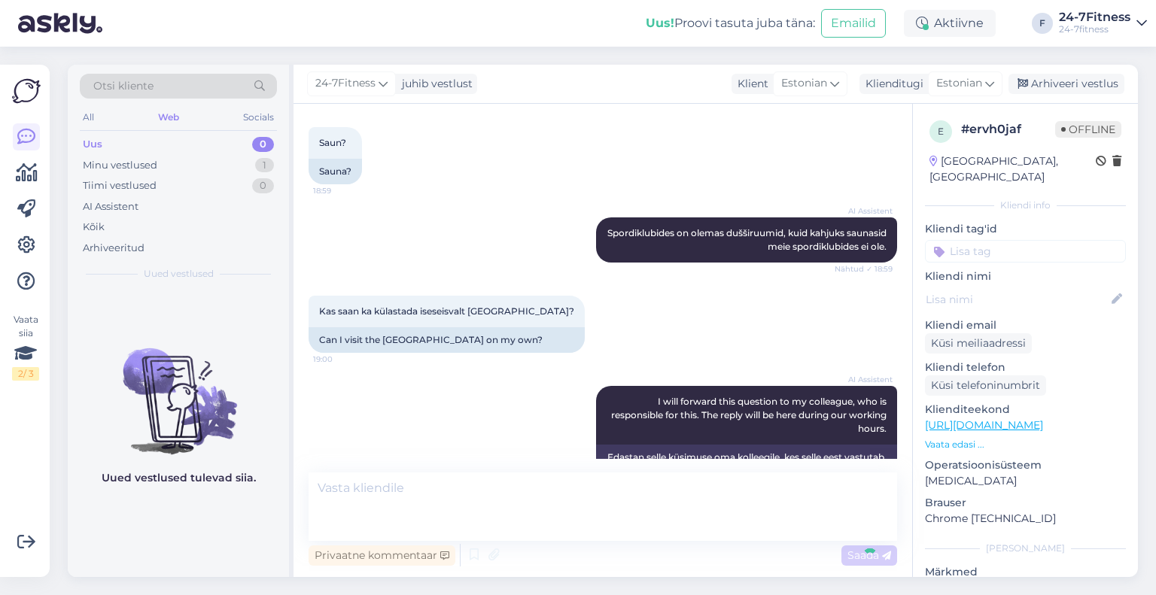
scroll to position [1409, 0]
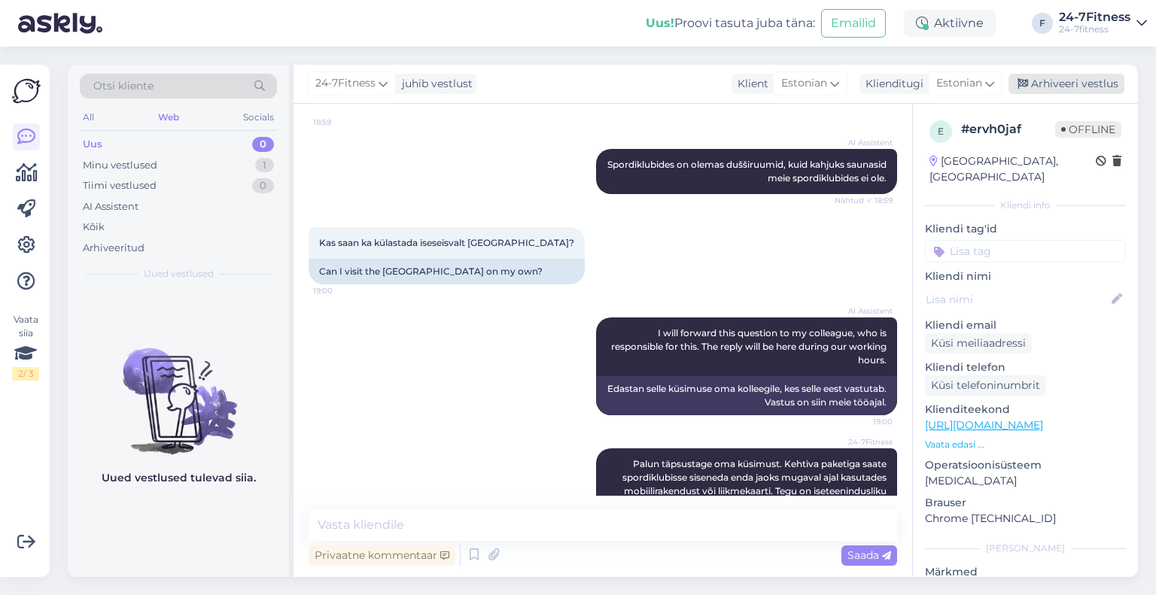
click at [1098, 84] on div "Arhiveeri vestlus" at bounding box center [1067, 84] width 116 height 20
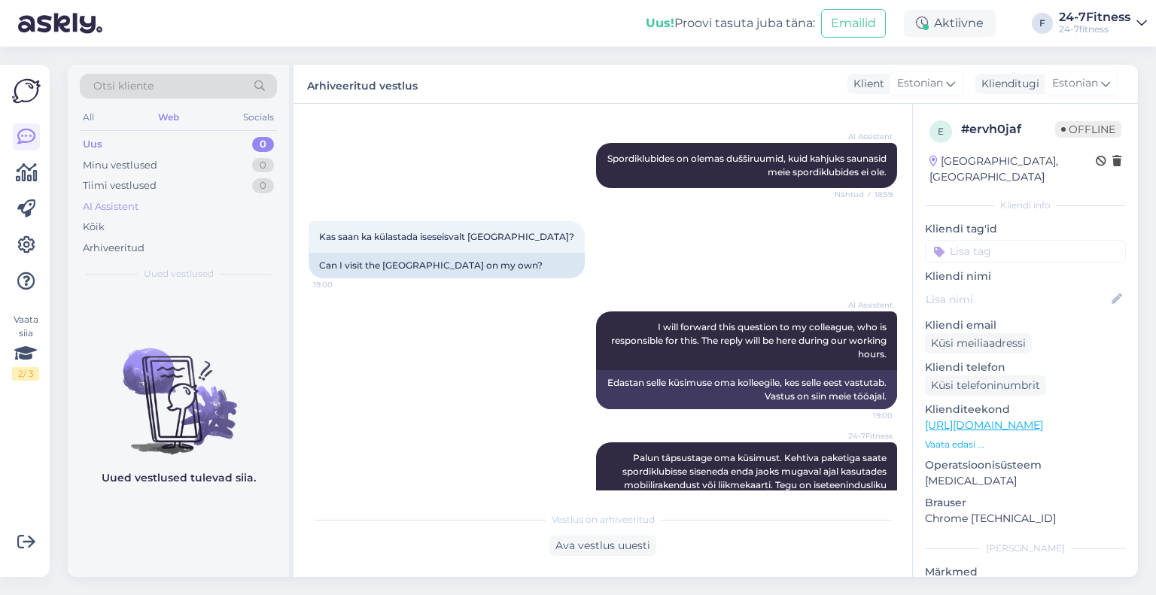
click at [148, 206] on div "AI Assistent" at bounding box center [178, 206] width 197 height 21
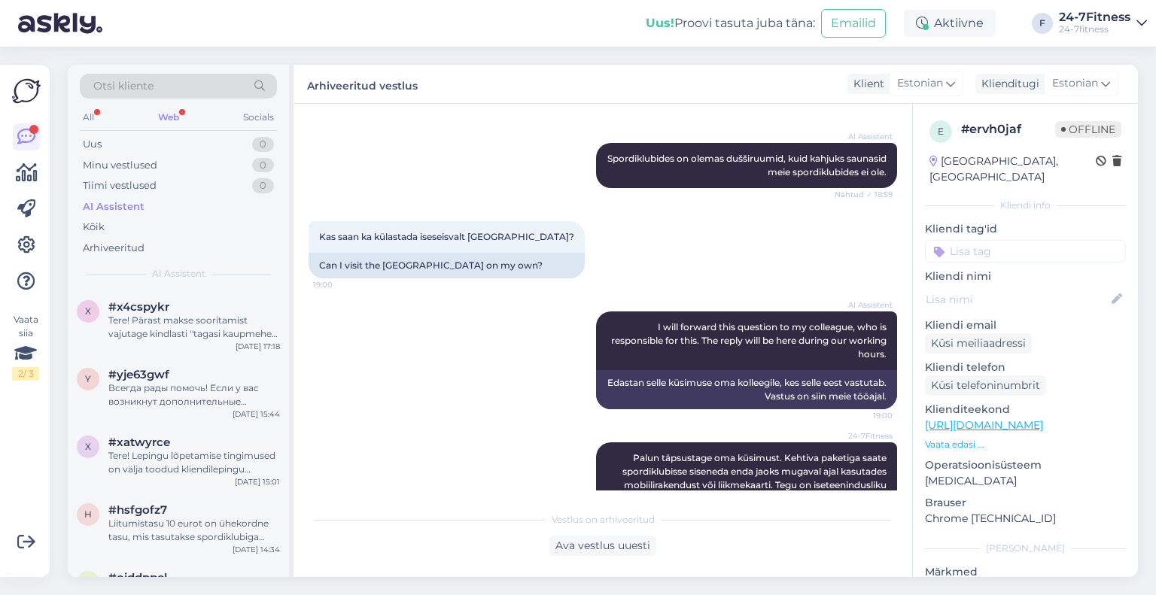
click at [178, 110] on div "Web" at bounding box center [168, 118] width 27 height 20
click at [180, 339] on div at bounding box center [194, 327] width 172 height 27
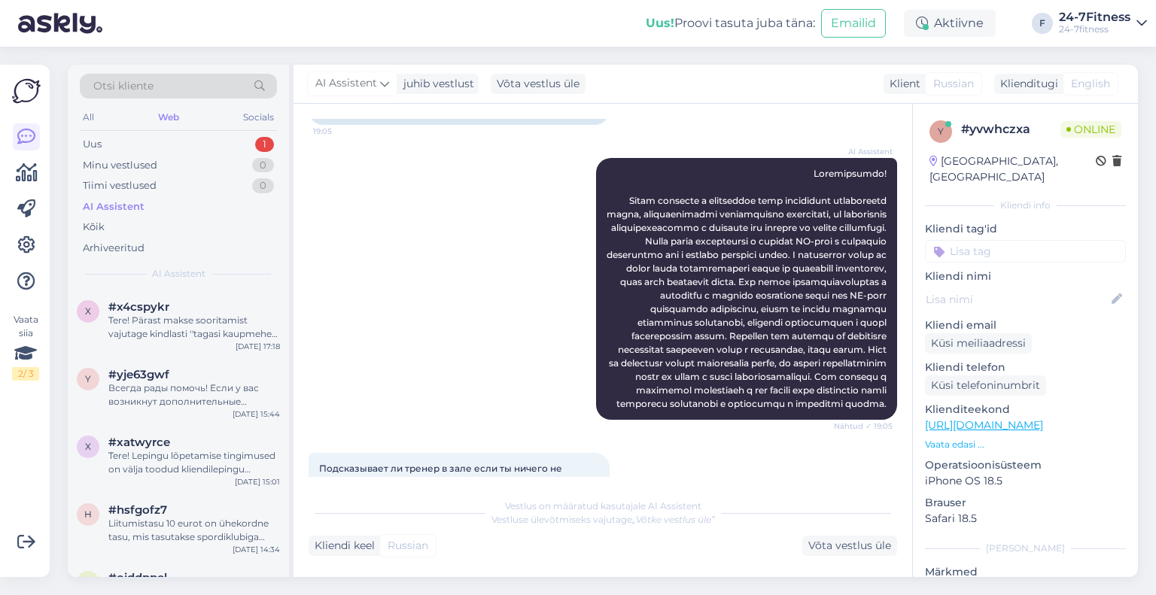
scroll to position [435, 0]
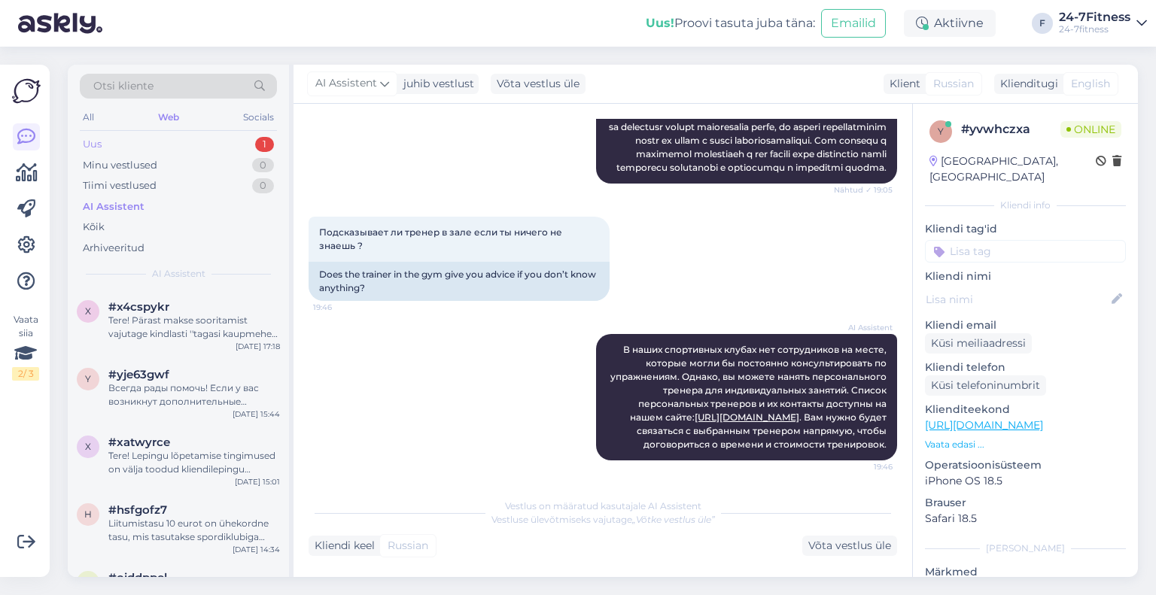
click at [212, 151] on div "Uus 1" at bounding box center [178, 144] width 197 height 21
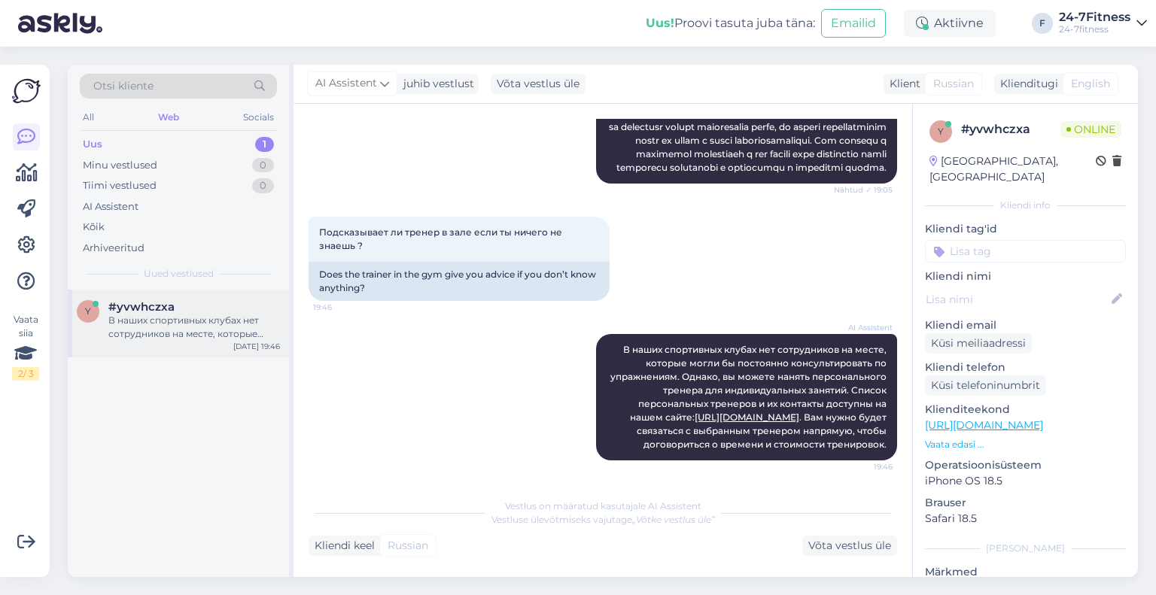
click at [208, 297] on div "y #yvwhczxa В наших спортивных клубах нет сотрудников на месте, которые могли б…" at bounding box center [178, 324] width 221 height 68
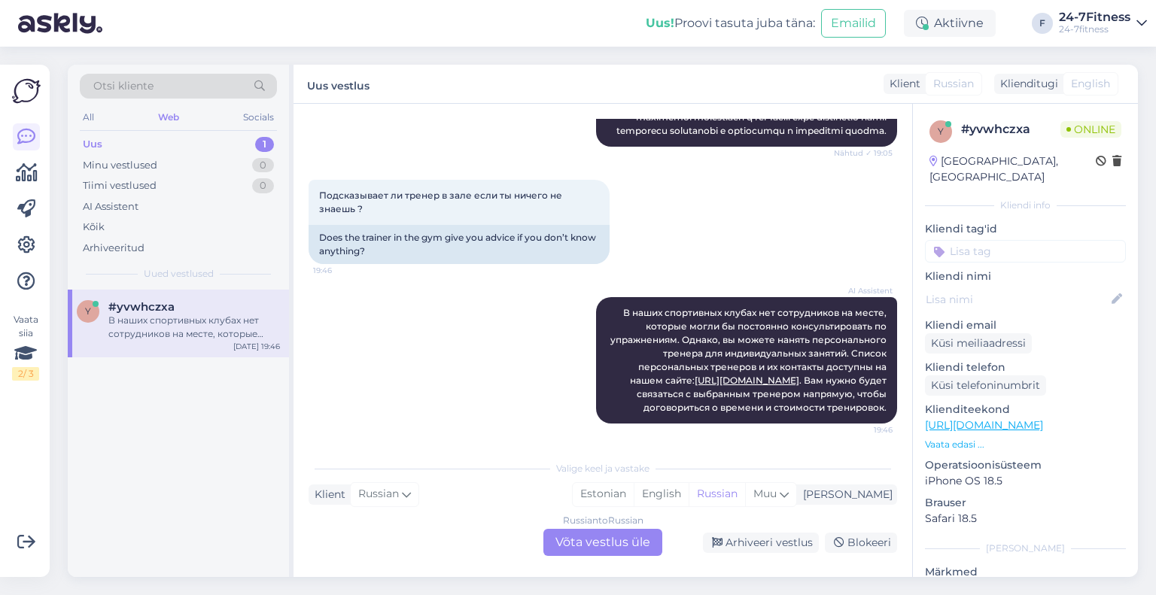
scroll to position [473, 0]
click at [729, 547] on div "Arhiveeri vestlus" at bounding box center [761, 543] width 116 height 20
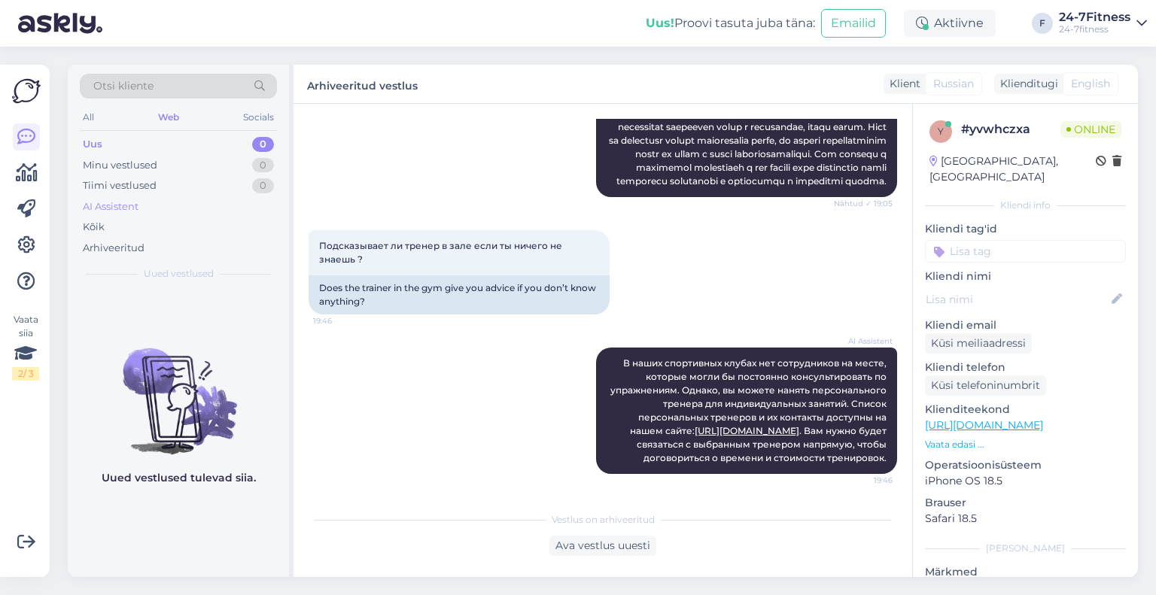
click at [121, 206] on div "AI Assistent" at bounding box center [111, 207] width 56 height 15
